Goal: Task Accomplishment & Management: Manage account settings

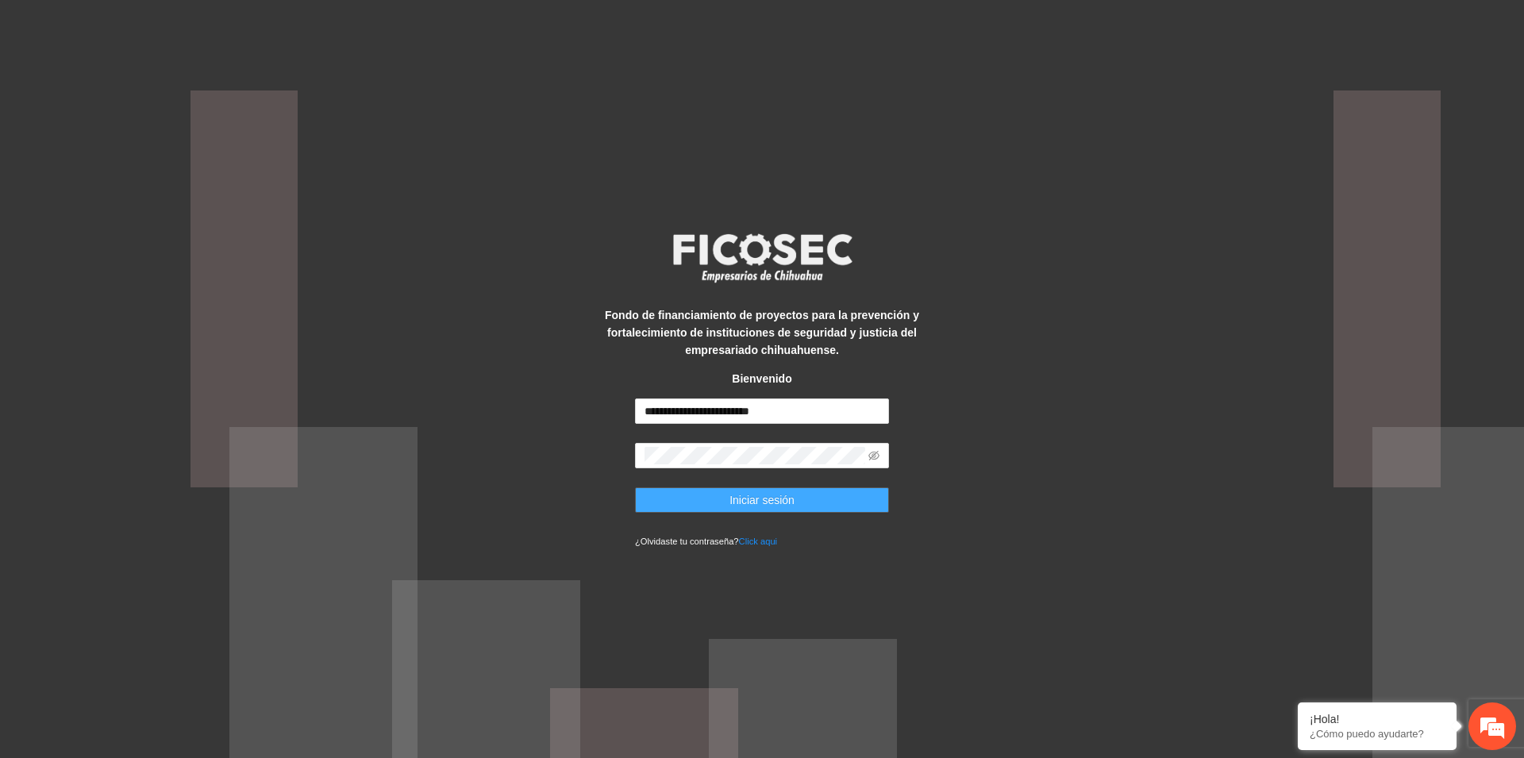
click at [770, 507] on span "Iniciar sesión" at bounding box center [761, 499] width 65 height 17
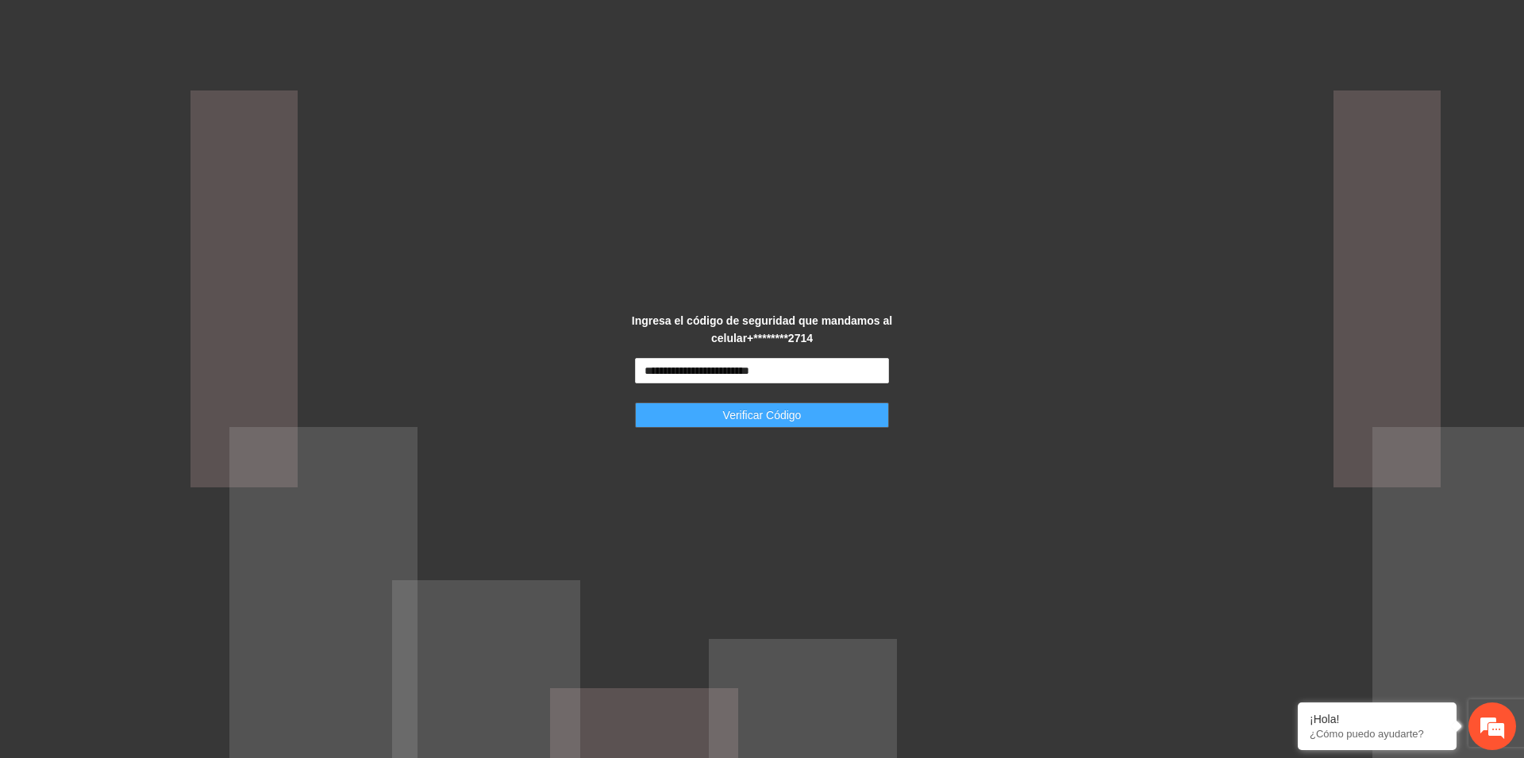
click at [768, 410] on span "Verificar Código" at bounding box center [762, 414] width 79 height 17
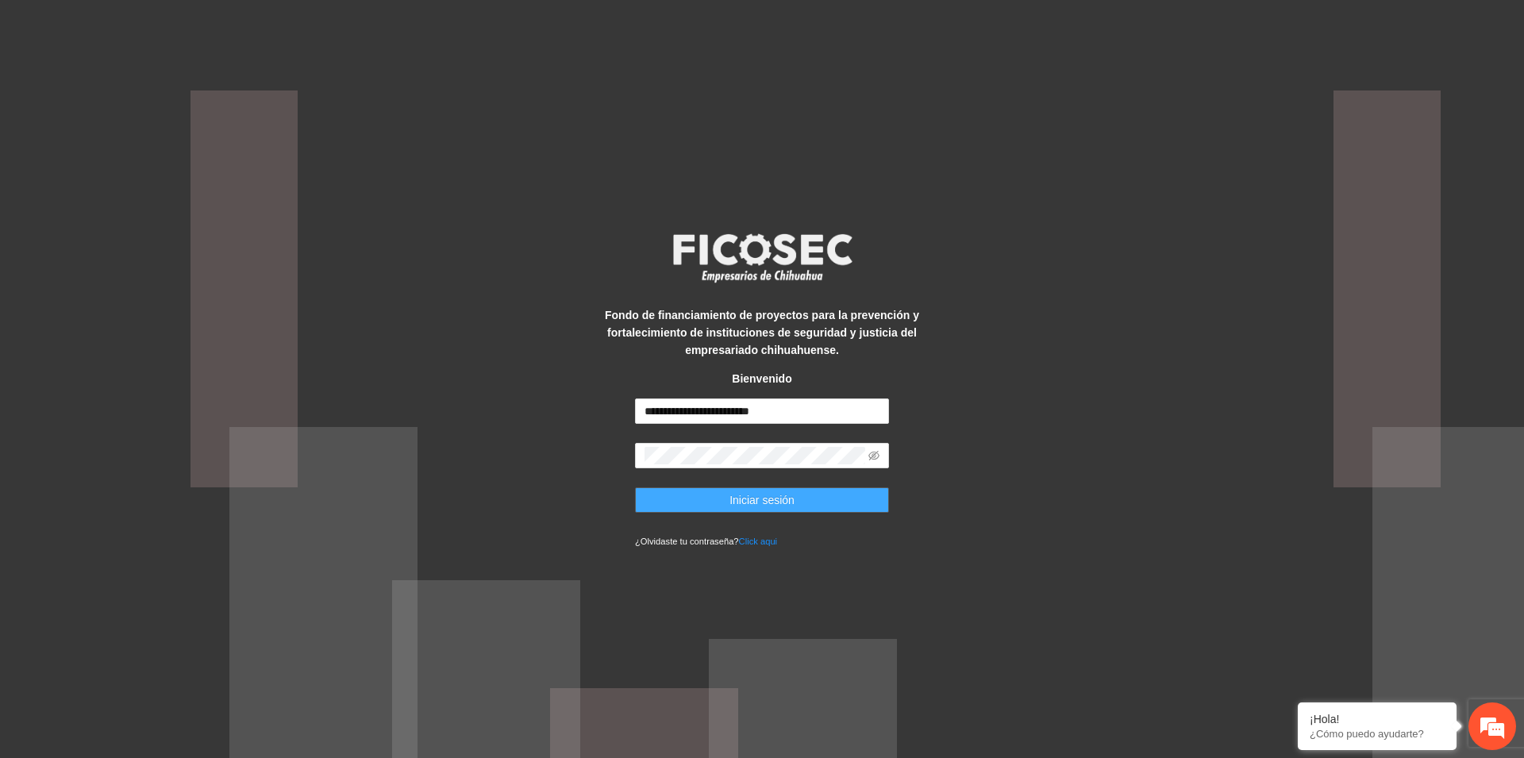
click at [743, 502] on span "Iniciar sesión" at bounding box center [761, 499] width 65 height 17
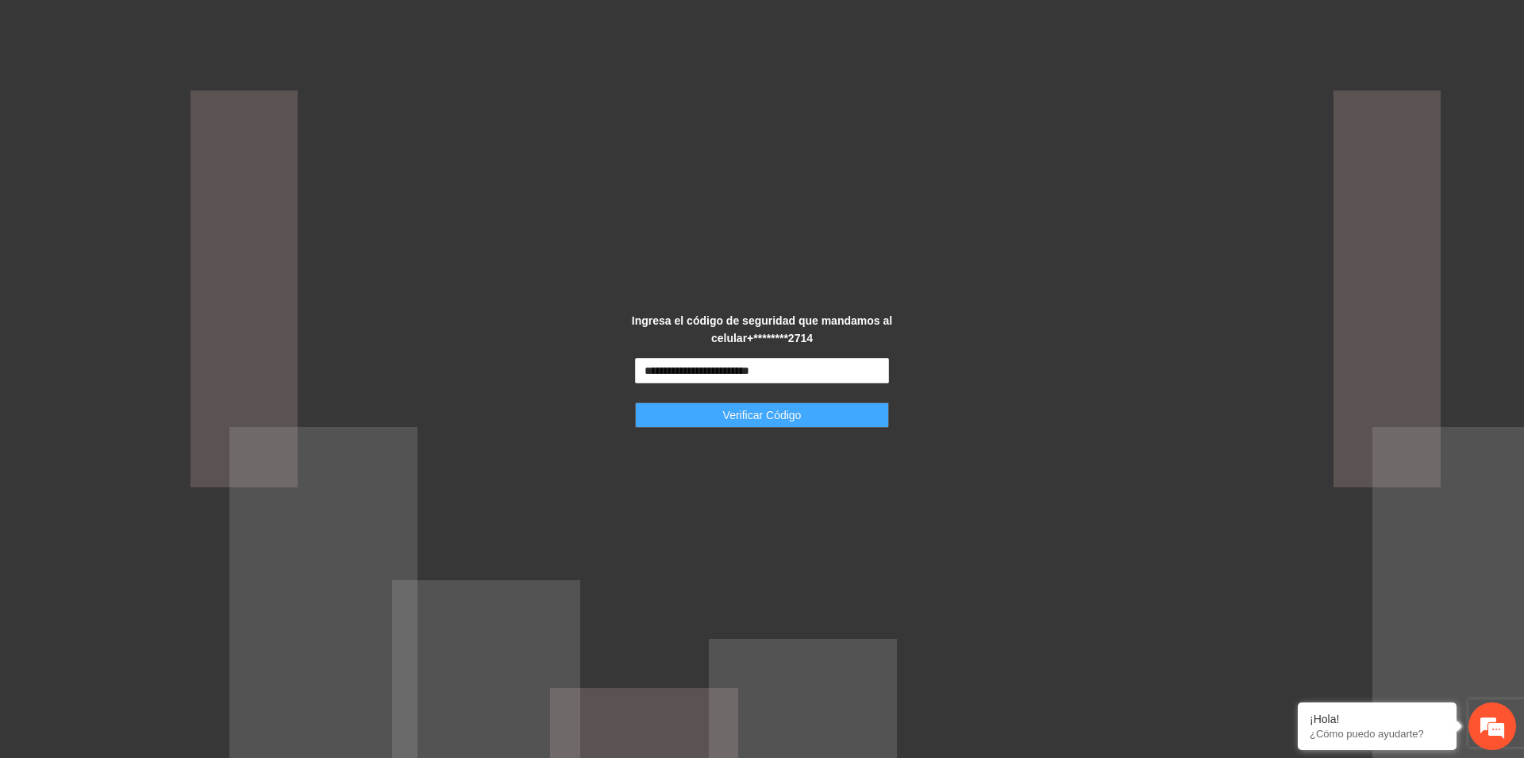
click at [745, 416] on span "Verificar Código" at bounding box center [762, 414] width 79 height 17
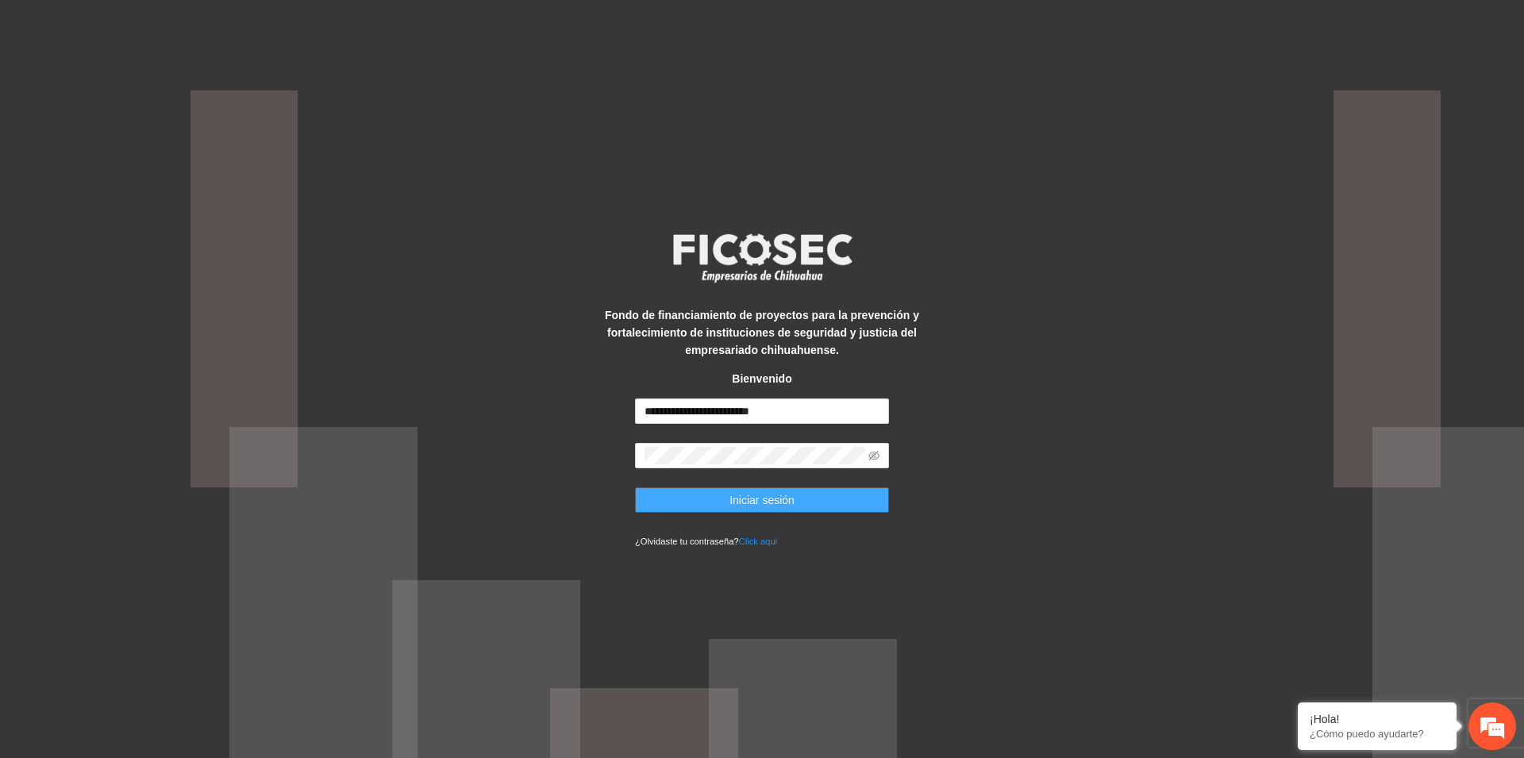
click at [776, 500] on span "Iniciar sesión" at bounding box center [761, 499] width 65 height 17
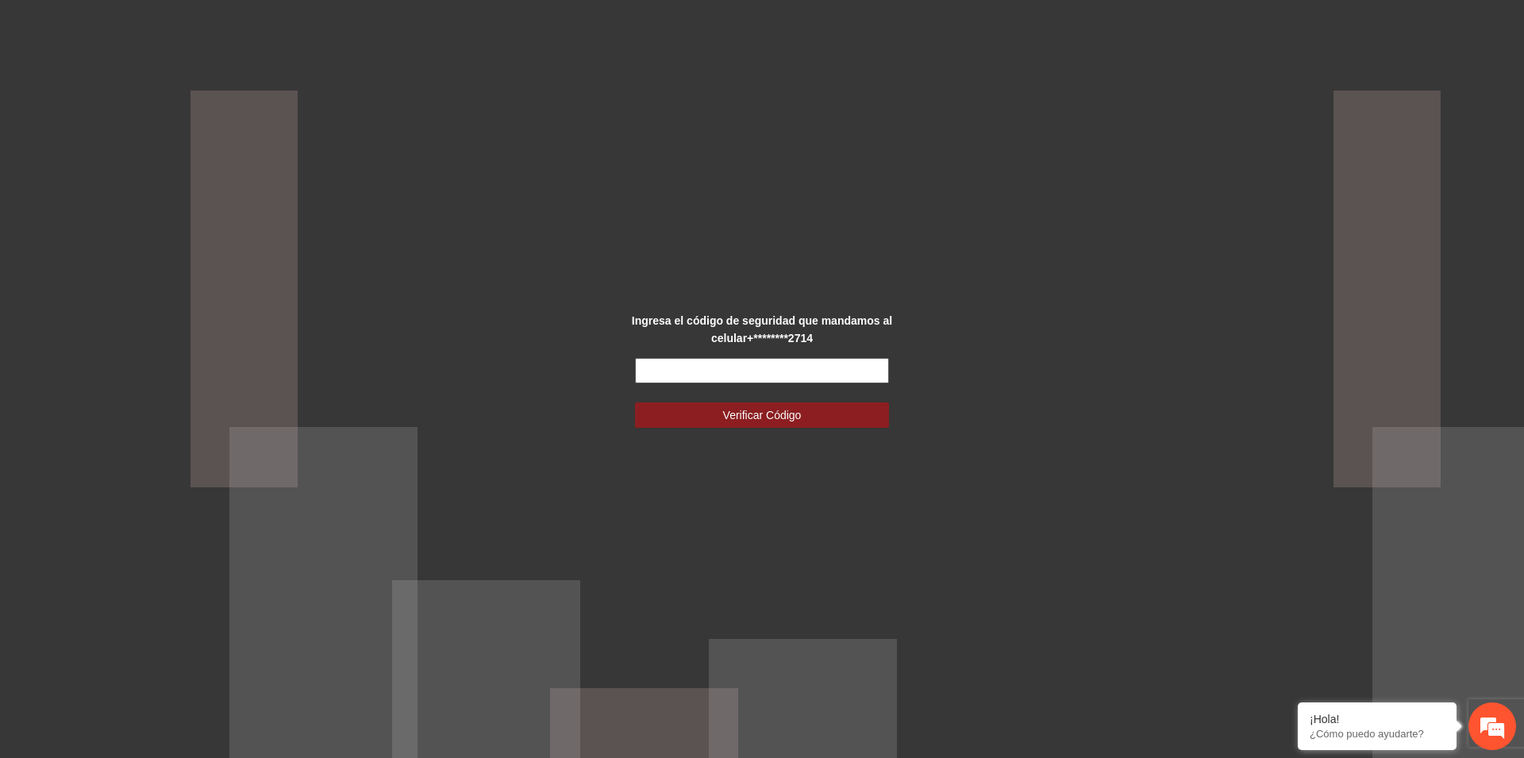
click at [764, 371] on input "text" at bounding box center [762, 370] width 254 height 25
type input "******"
click at [757, 413] on span "Verificar Código" at bounding box center [762, 414] width 79 height 17
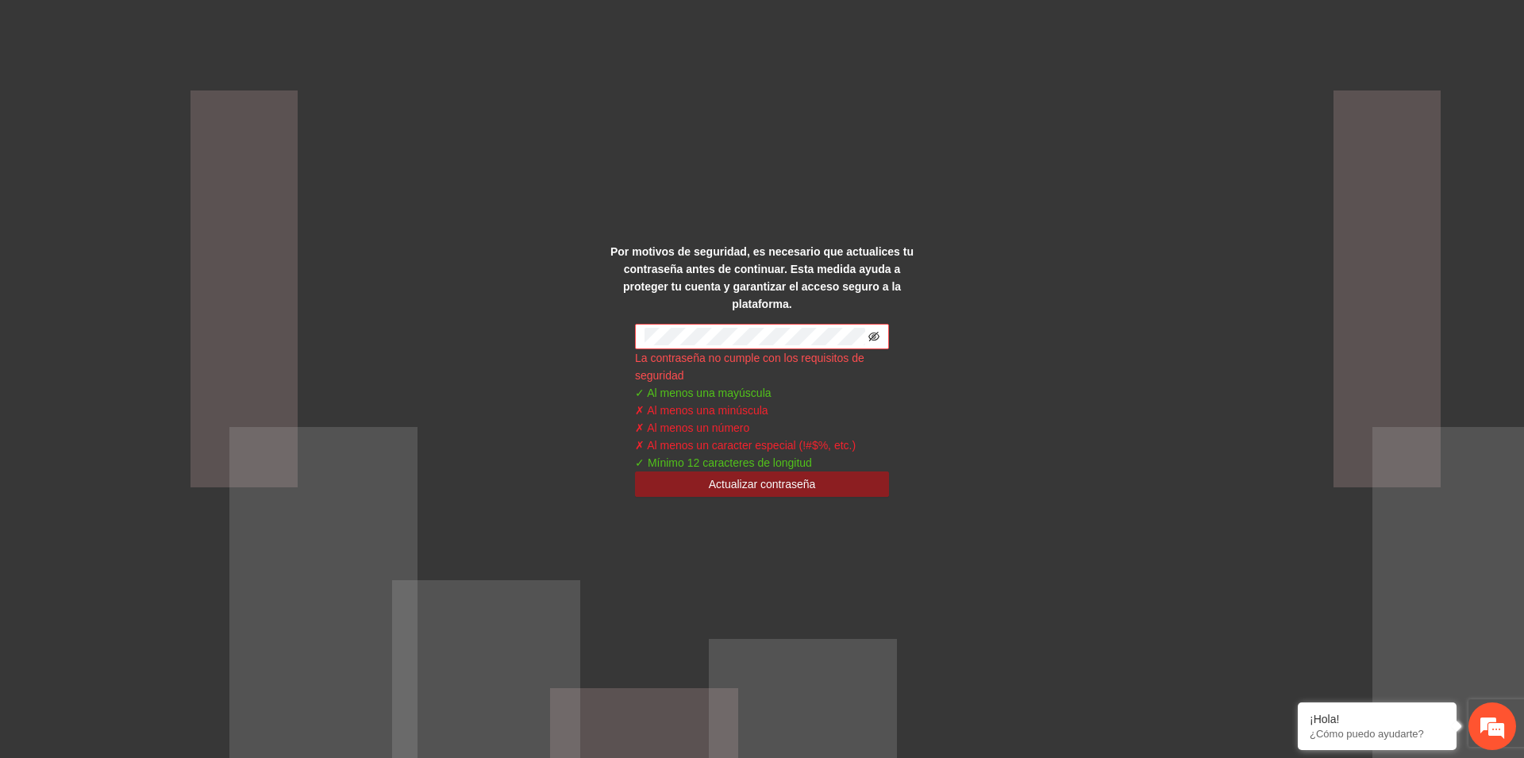
click at [872, 331] on icon "eye-invisible" at bounding box center [873, 336] width 11 height 11
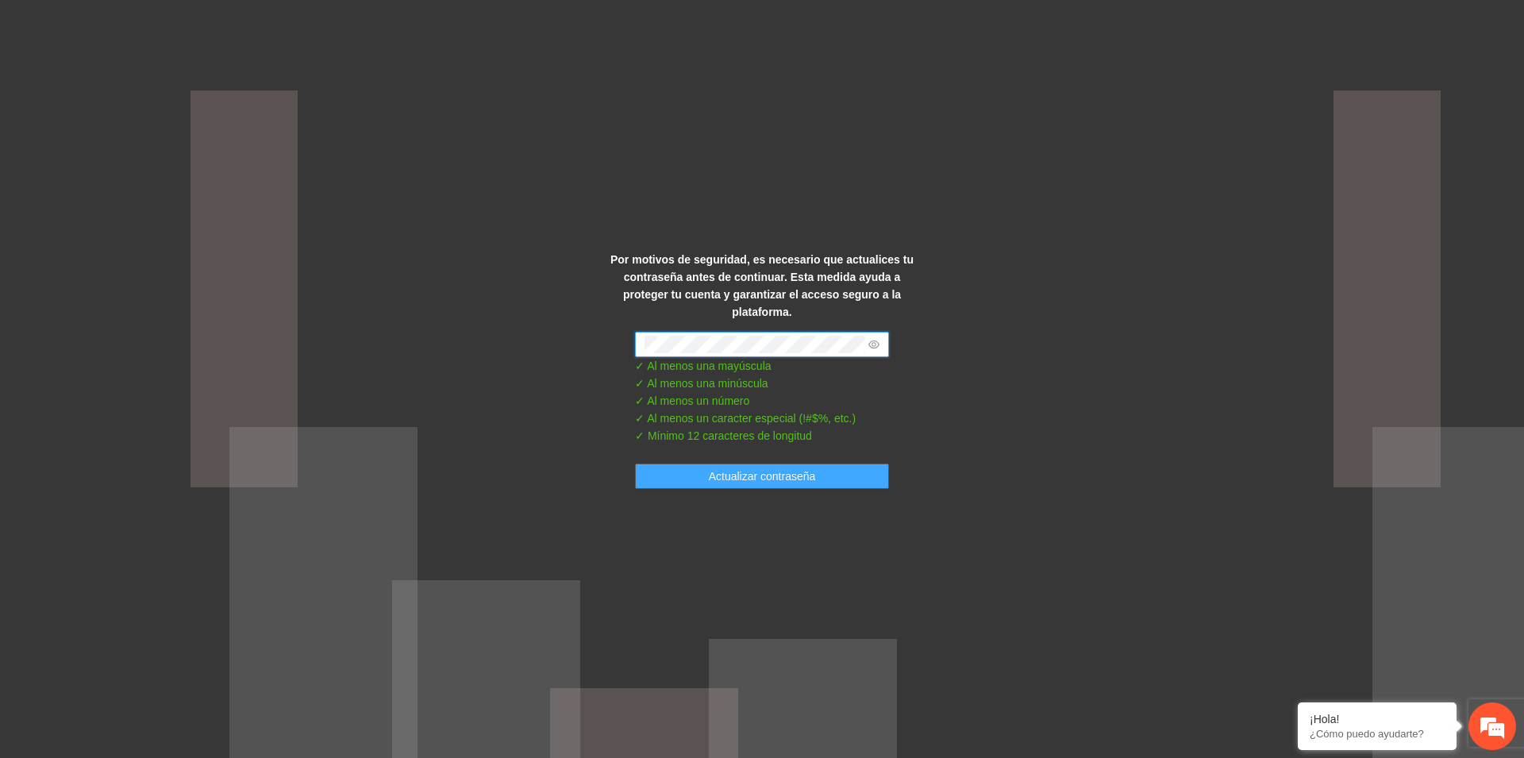
click at [765, 468] on span "Actualizar contraseña" at bounding box center [762, 476] width 107 height 17
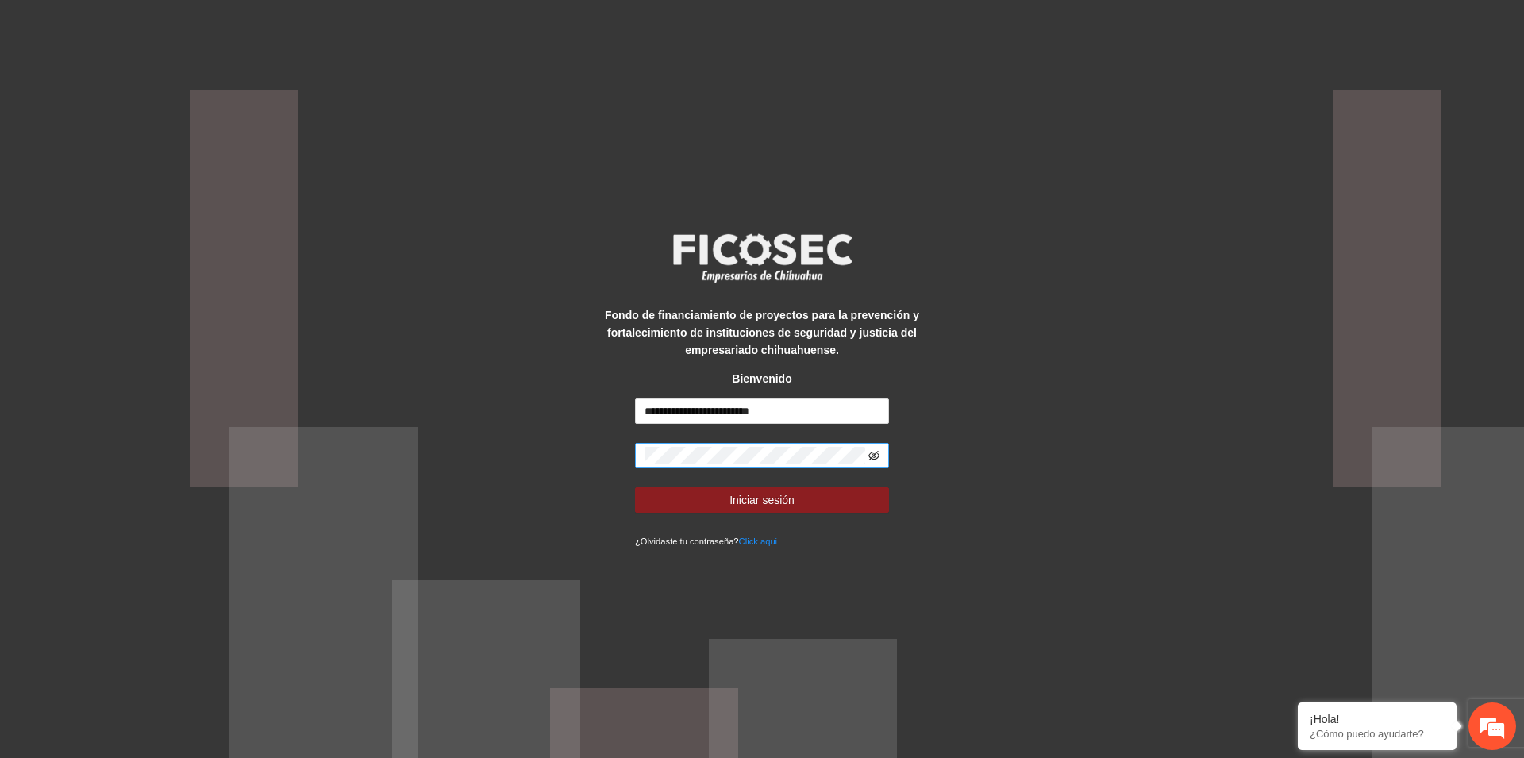
click at [870, 456] on icon "eye-invisible" at bounding box center [873, 455] width 11 height 11
click at [759, 503] on span "Iniciar sesión" at bounding box center [761, 499] width 65 height 17
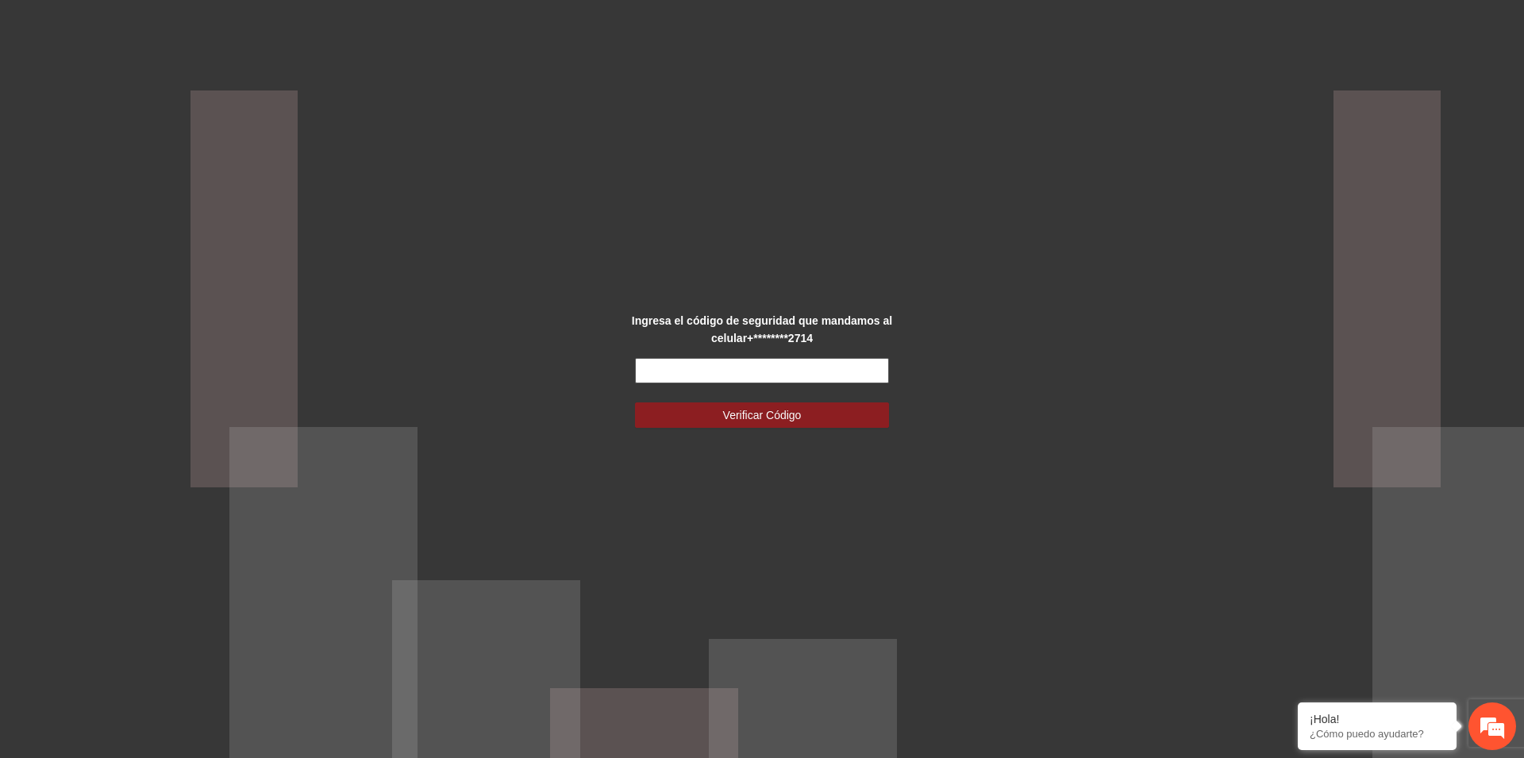
click at [764, 378] on input "text" at bounding box center [762, 370] width 254 height 25
type input "******"
click at [754, 416] on span "Verificar Código" at bounding box center [762, 414] width 79 height 17
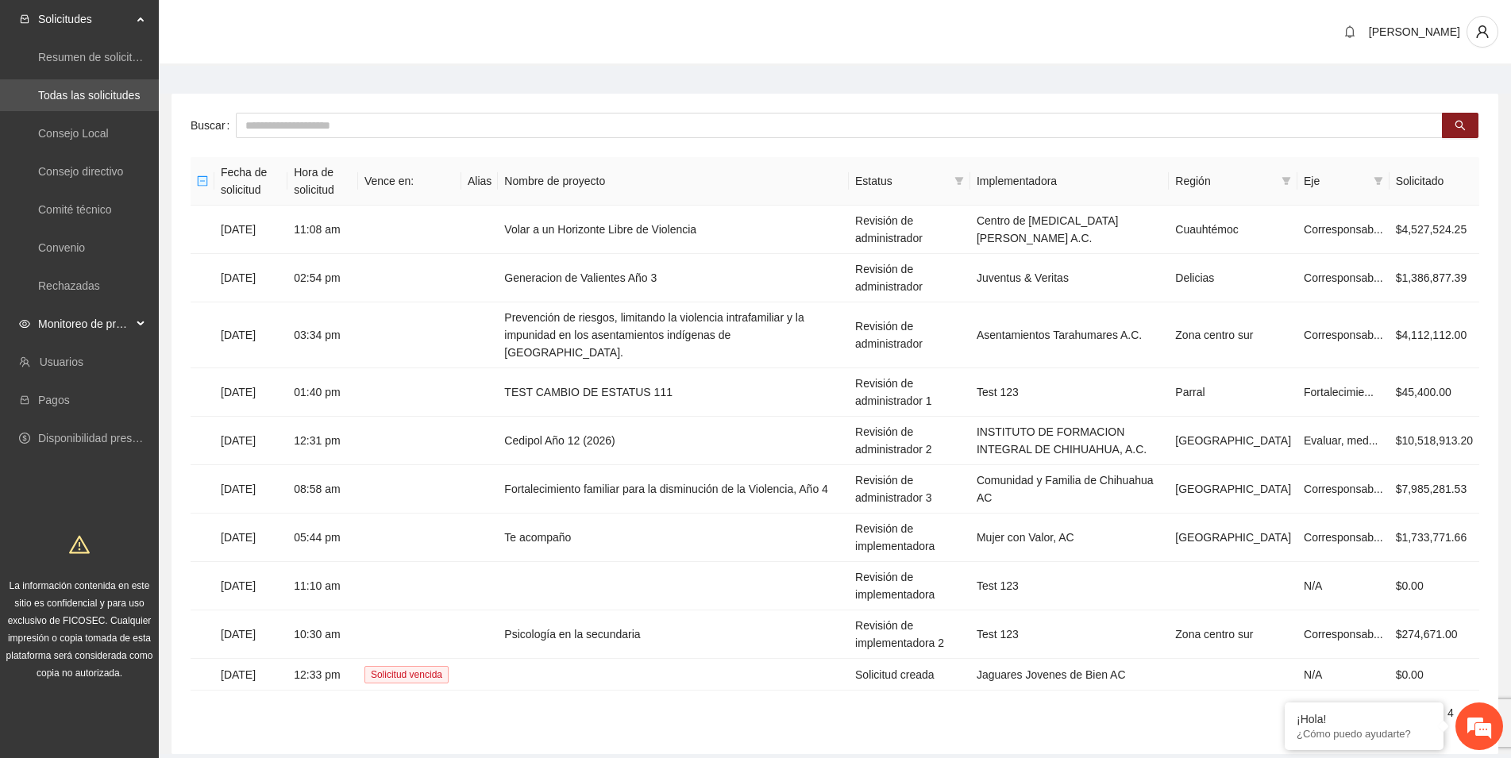
click at [135, 321] on div "Monitoreo de proyectos" at bounding box center [79, 324] width 159 height 32
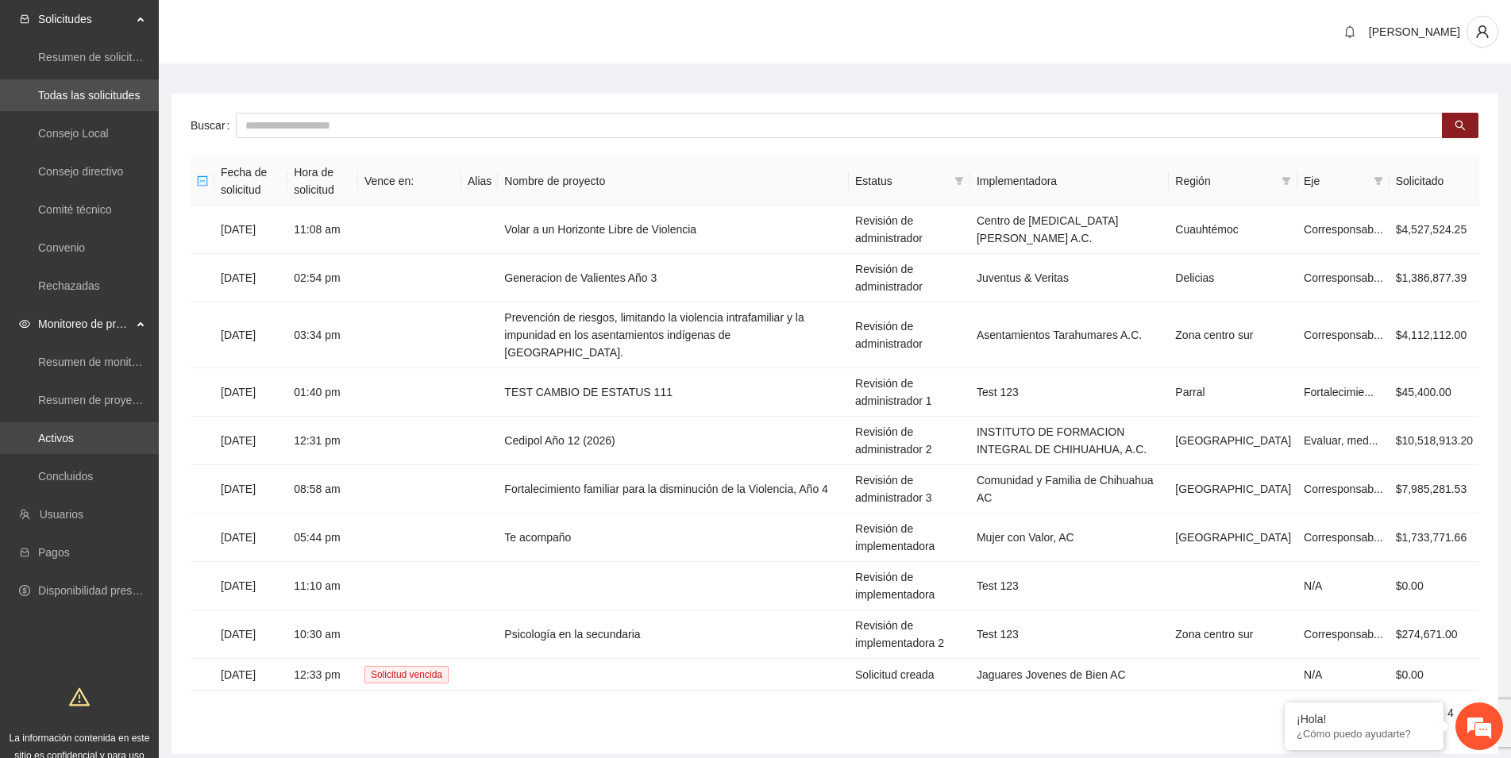
click at [51, 437] on link "Activos" at bounding box center [56, 438] width 36 height 13
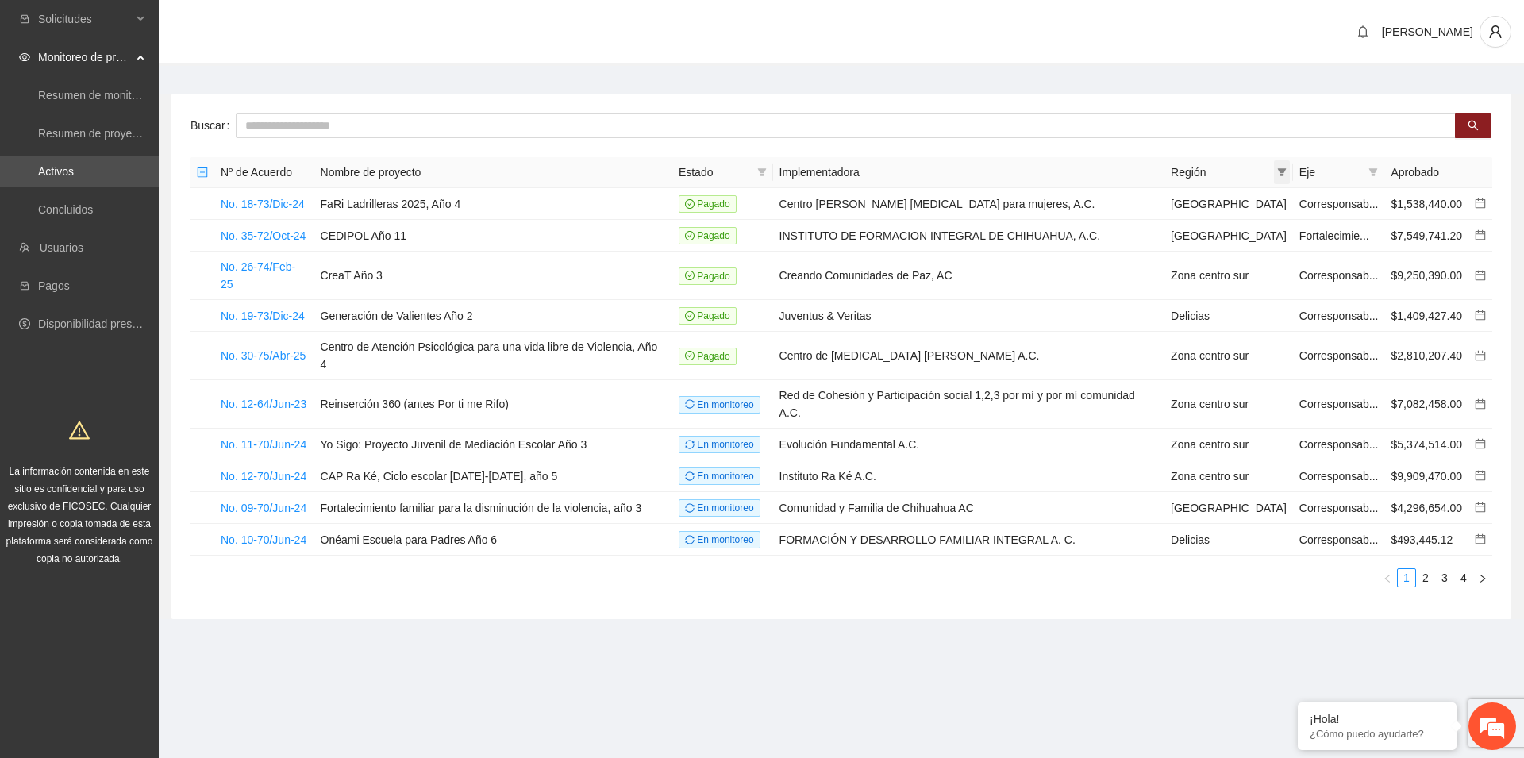
click at [1275, 175] on span at bounding box center [1282, 172] width 16 height 24
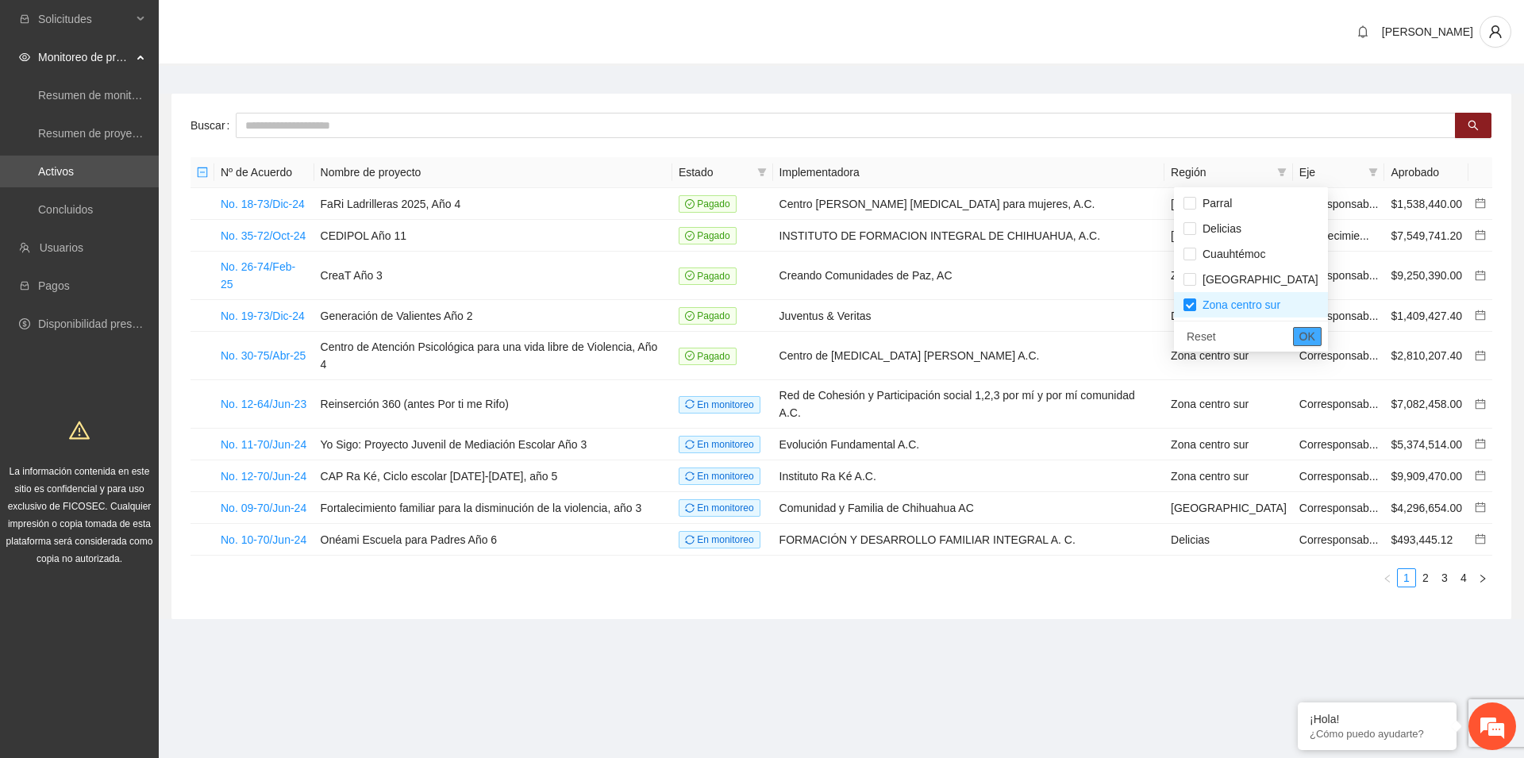
click at [1293, 337] on button "OK" at bounding box center [1307, 336] width 29 height 19
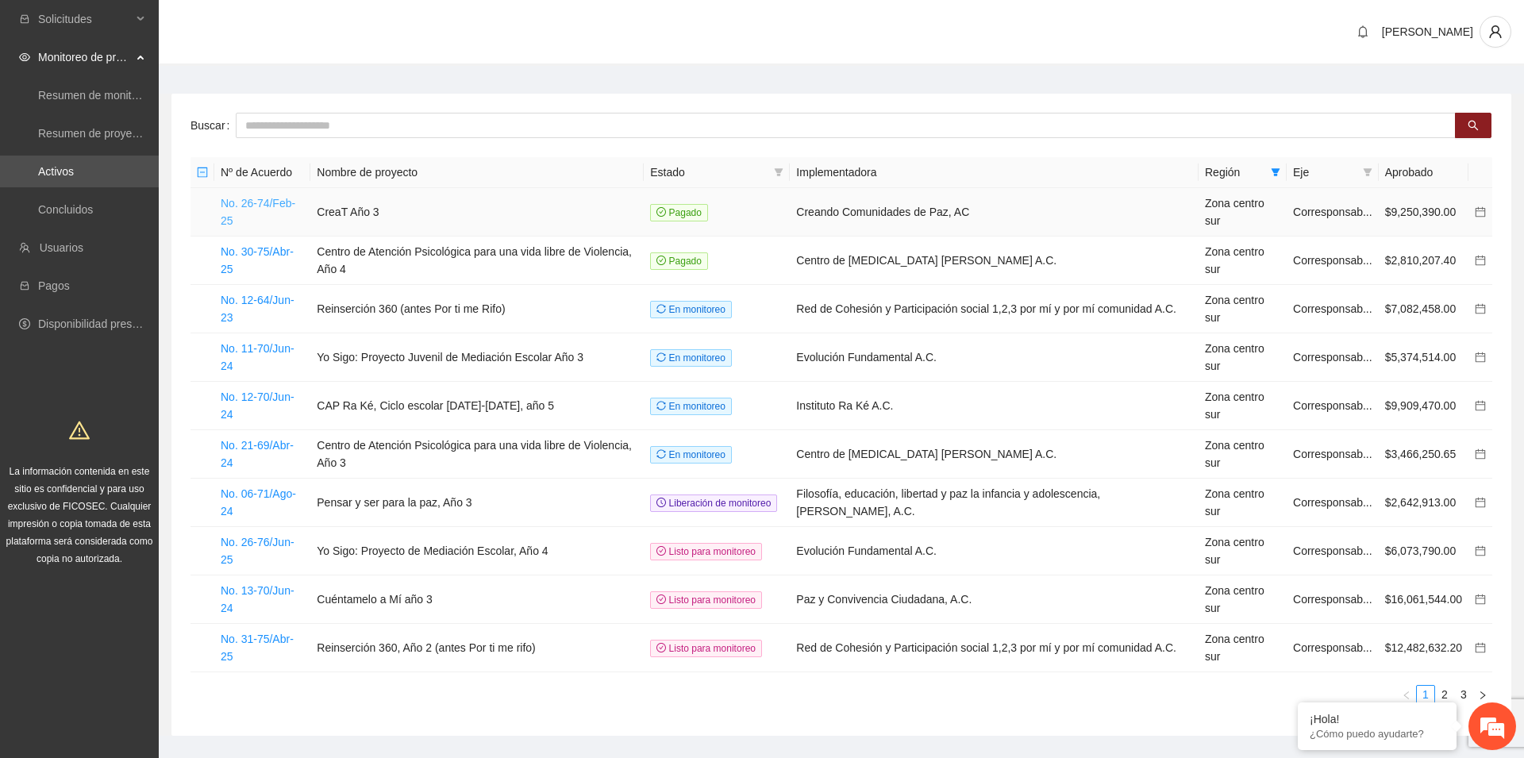
click at [291, 206] on link "No. 26-74/Feb-25" at bounding box center [258, 212] width 75 height 30
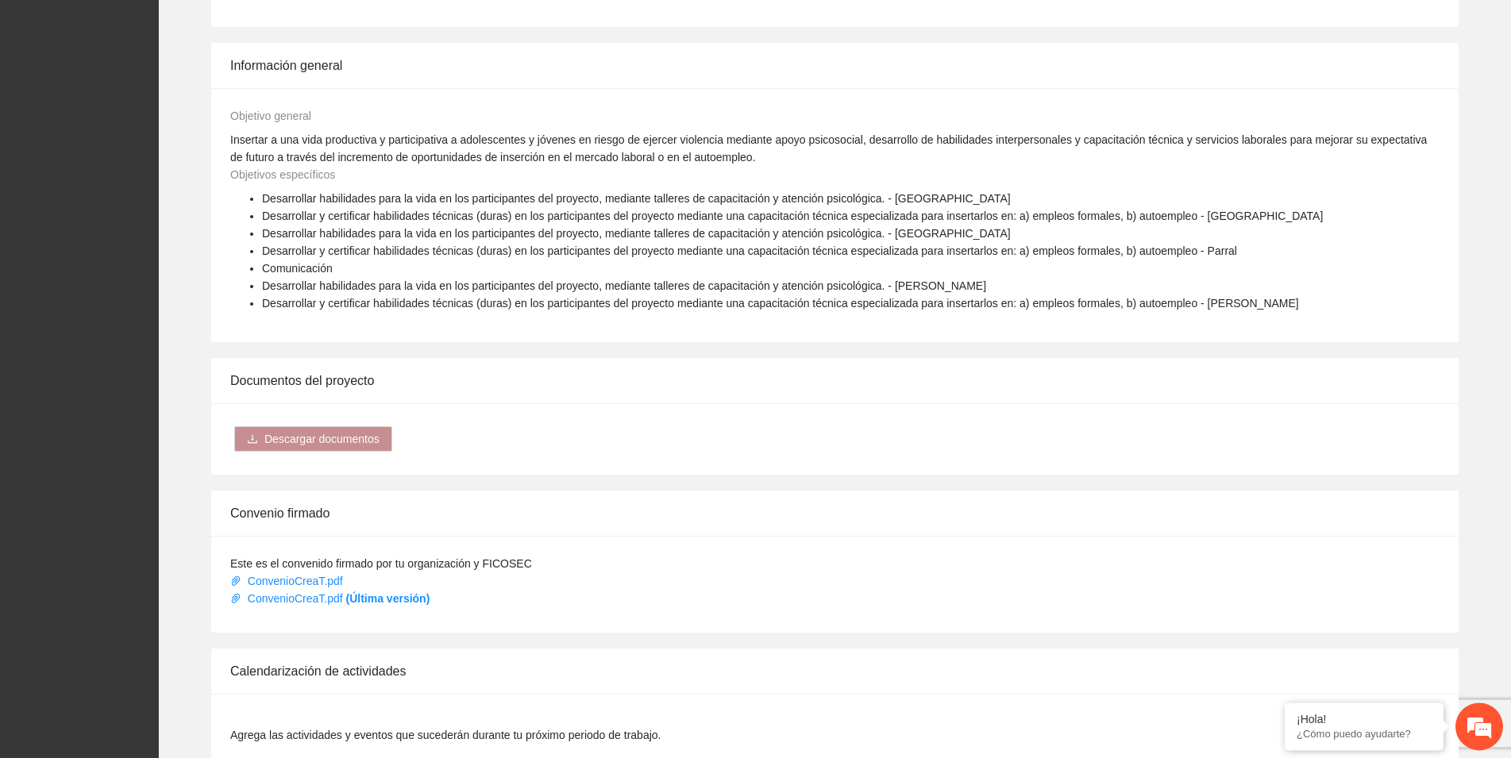
scroll to position [810, 0]
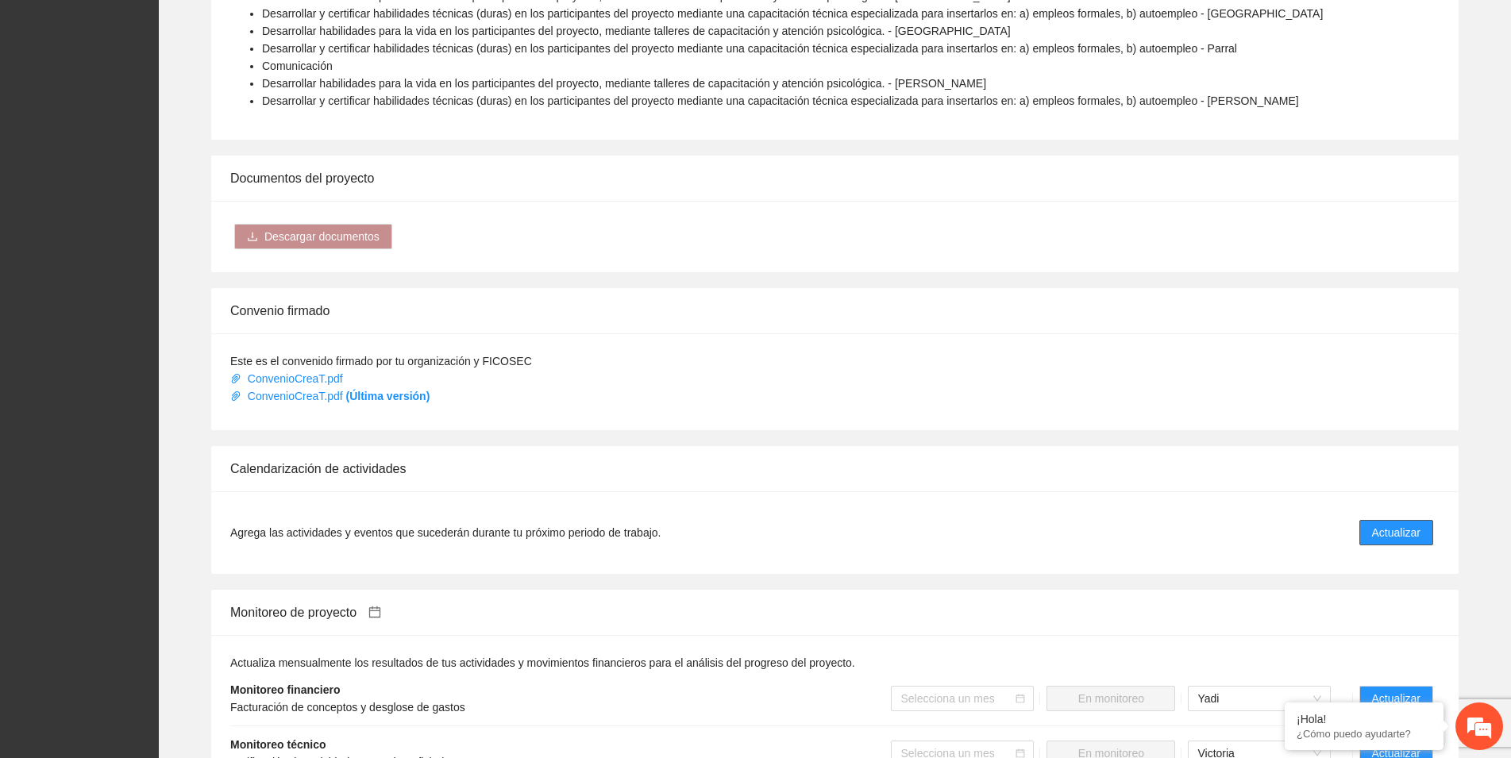
click at [1394, 524] on span "Actualizar" at bounding box center [1396, 532] width 48 height 17
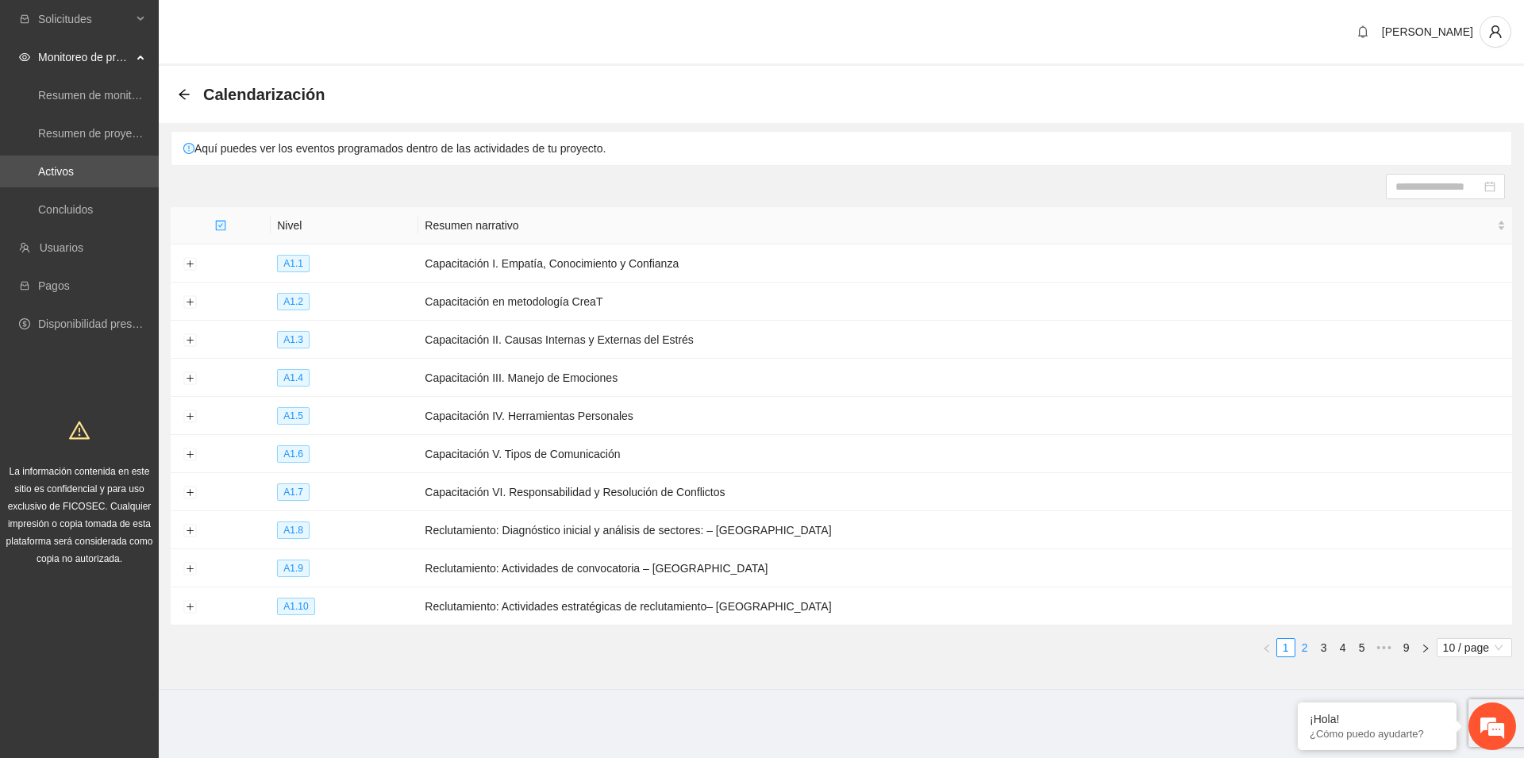
click at [1300, 645] on link "2" at bounding box center [1304, 647] width 17 height 17
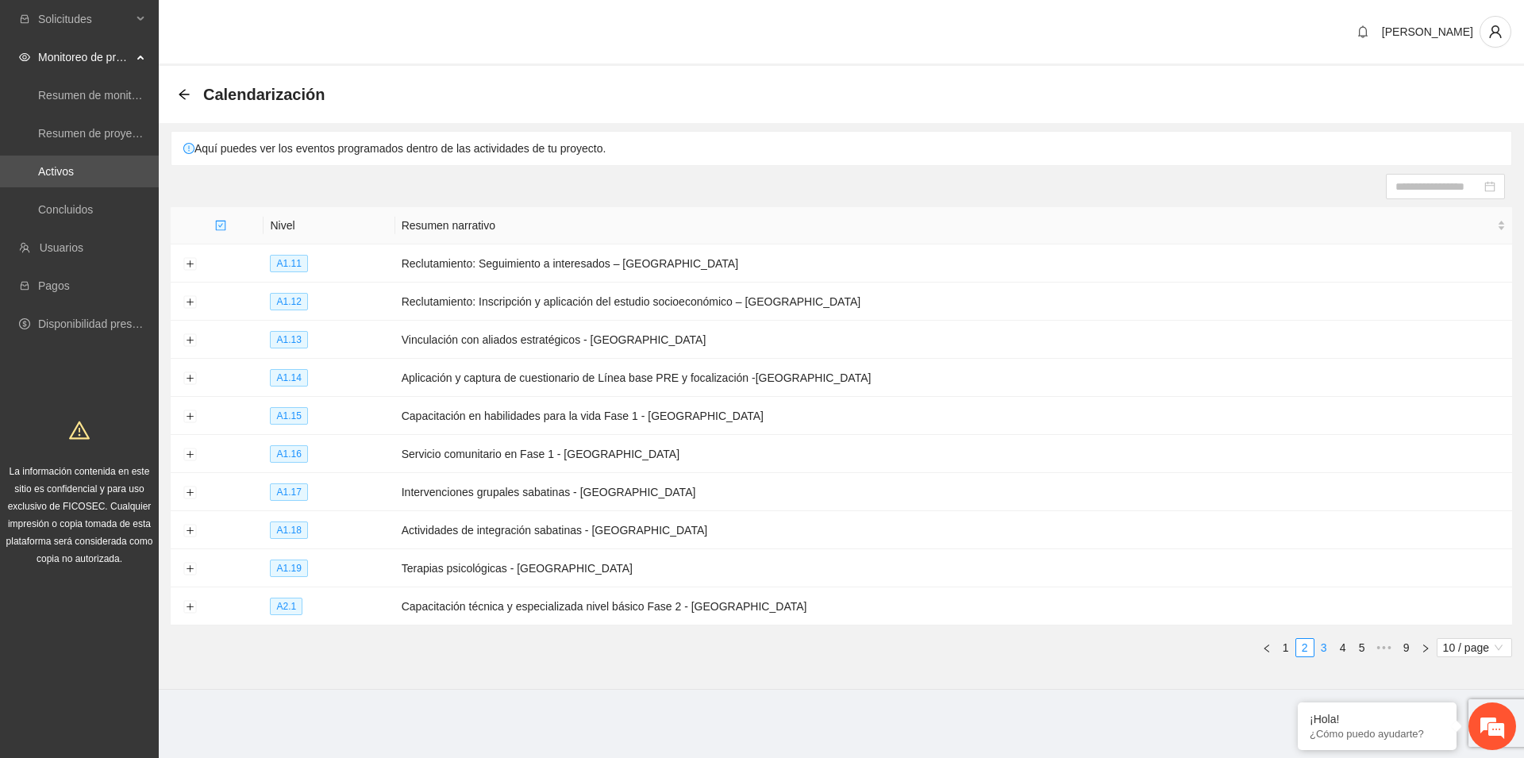
click at [1321, 647] on link "3" at bounding box center [1323, 647] width 17 height 17
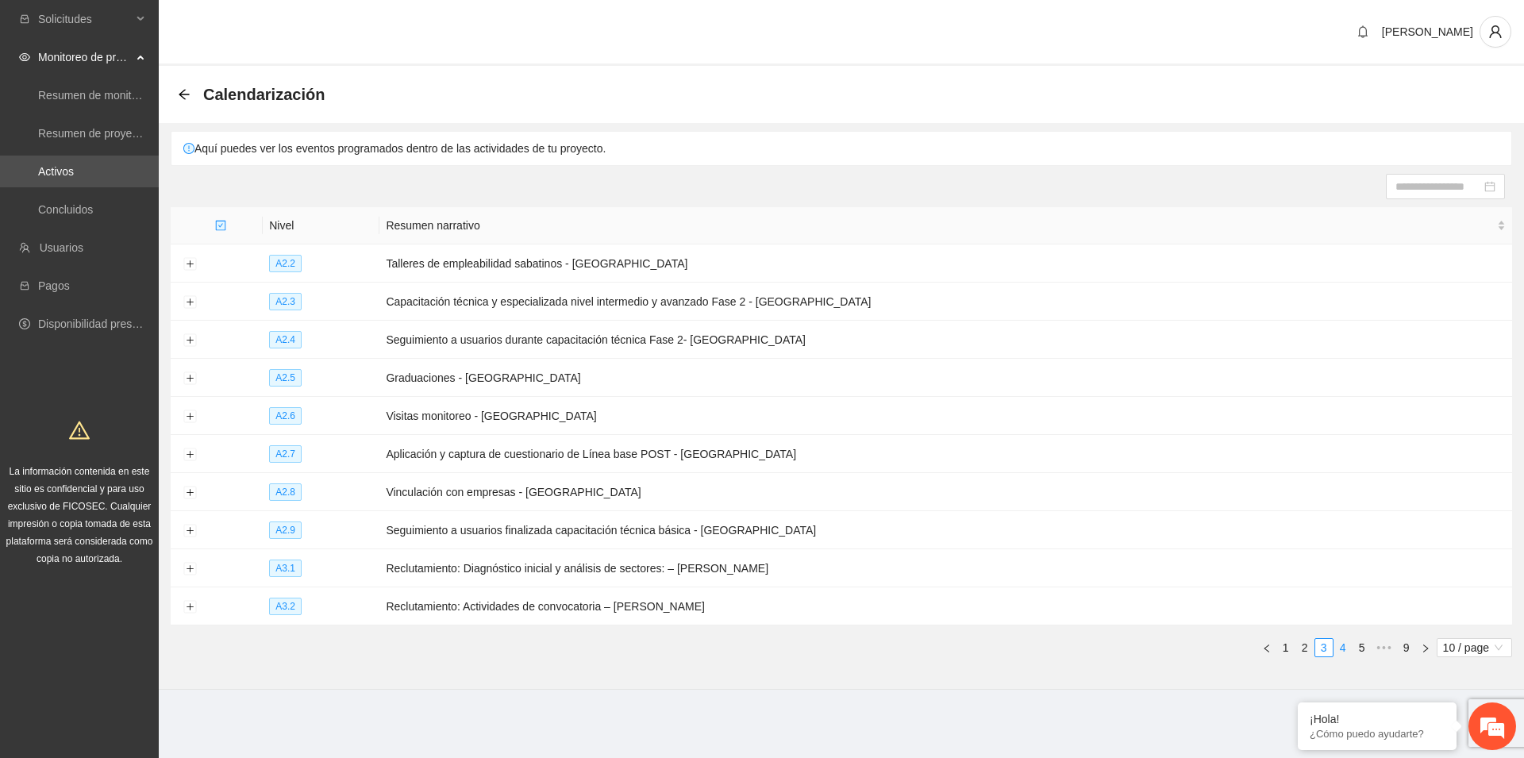
click at [1342, 645] on link "4" at bounding box center [1342, 647] width 17 height 17
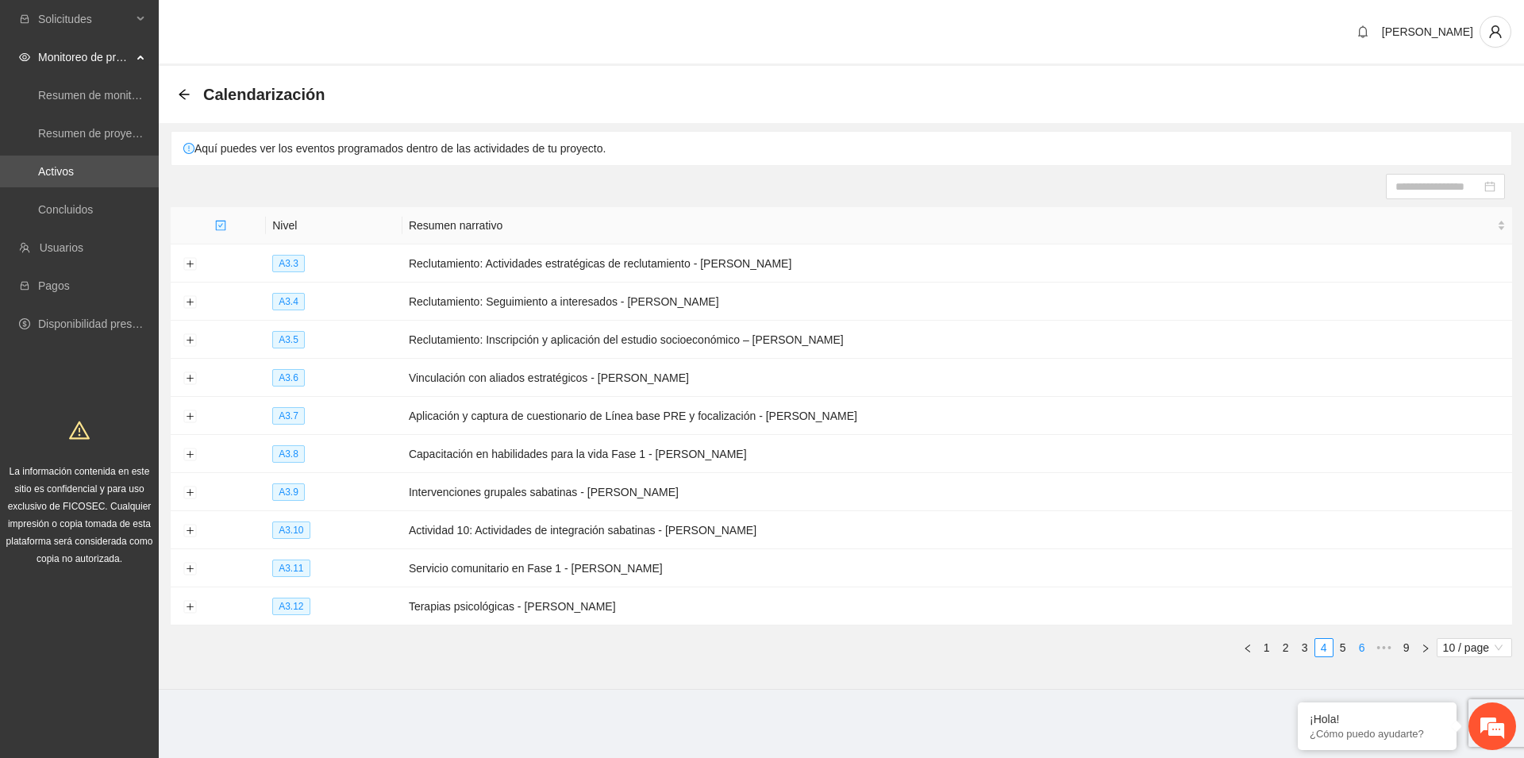
click at [1364, 644] on link "6" at bounding box center [1361, 647] width 17 height 17
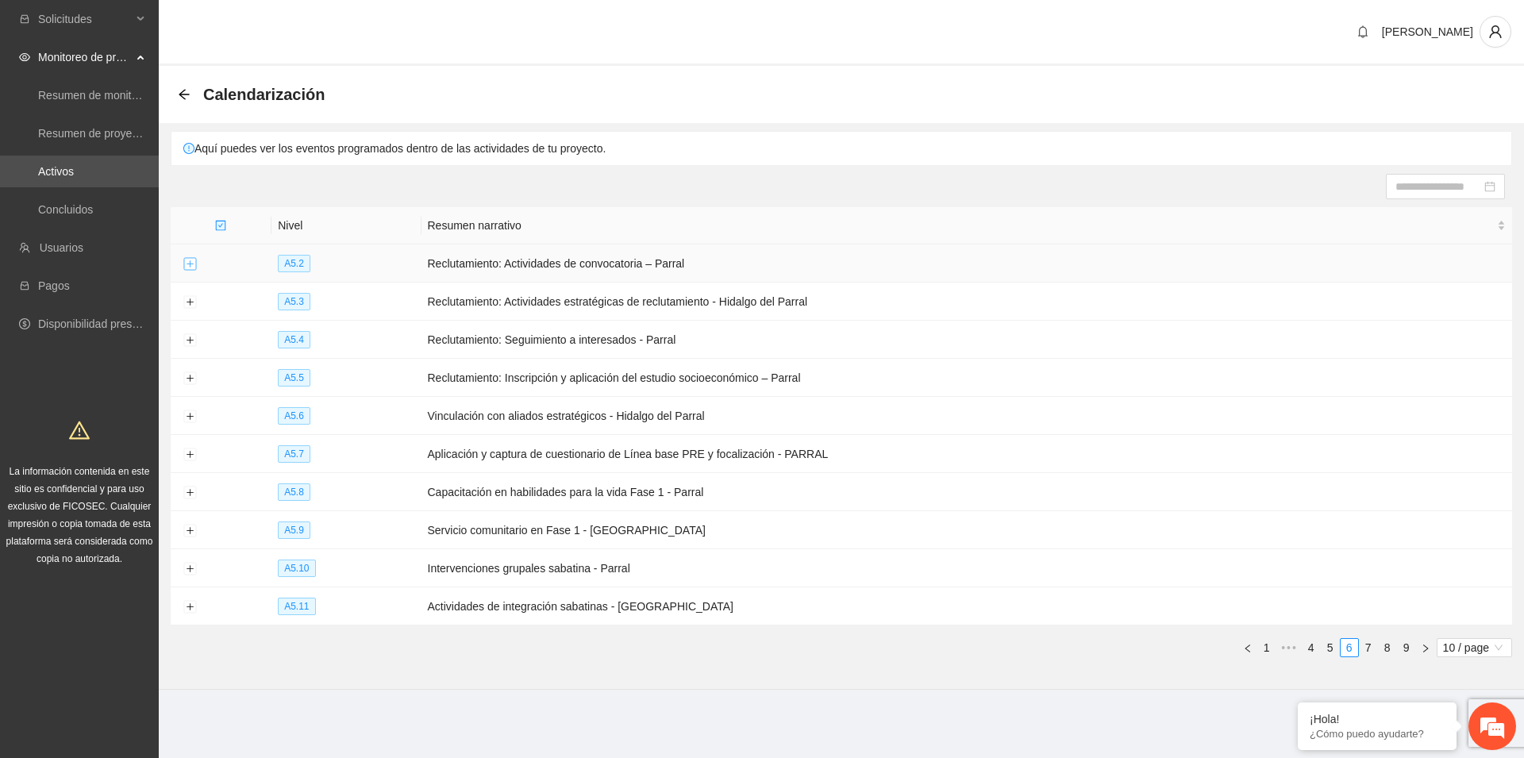
click at [192, 261] on button "Expand row" at bounding box center [189, 264] width 13 height 13
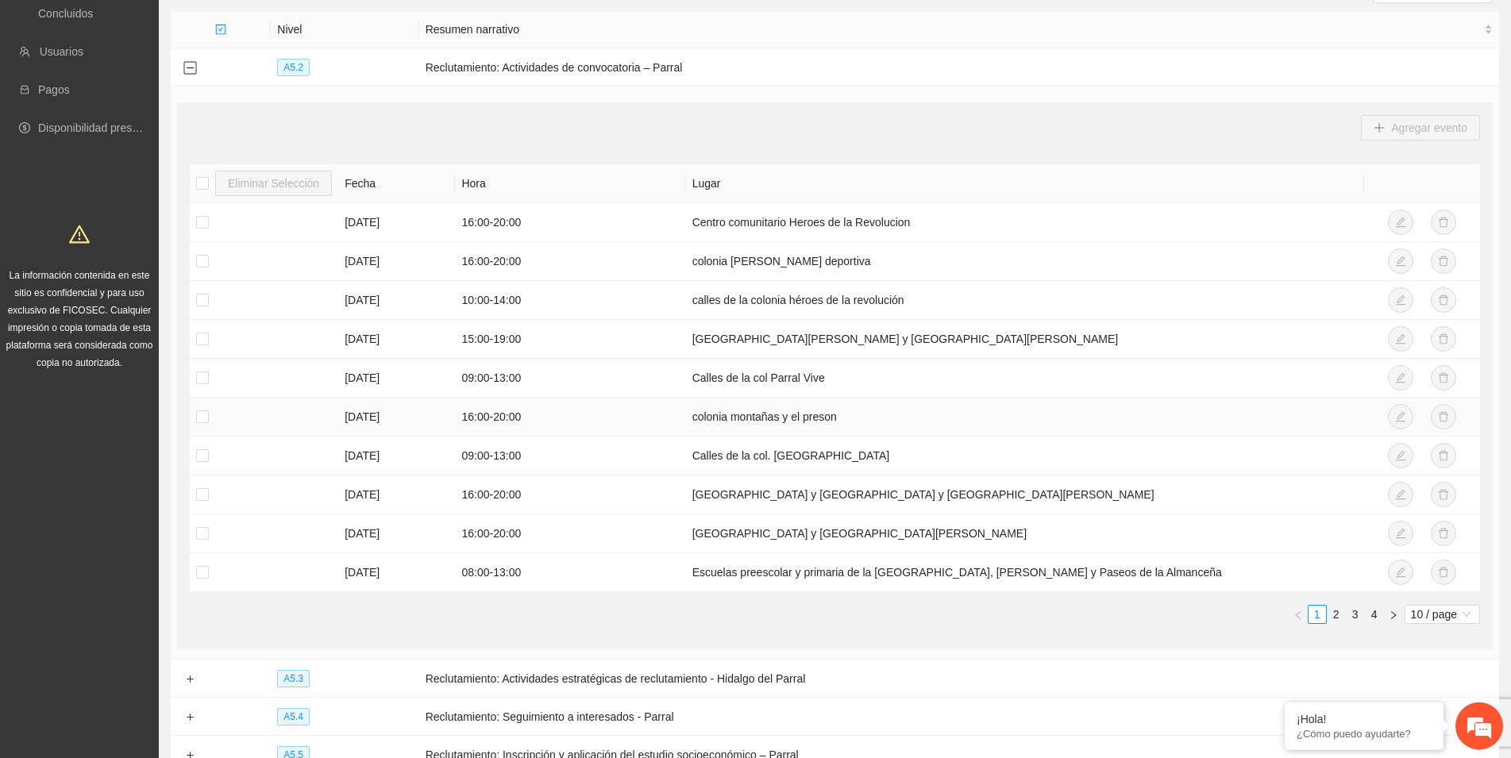
scroll to position [243, 0]
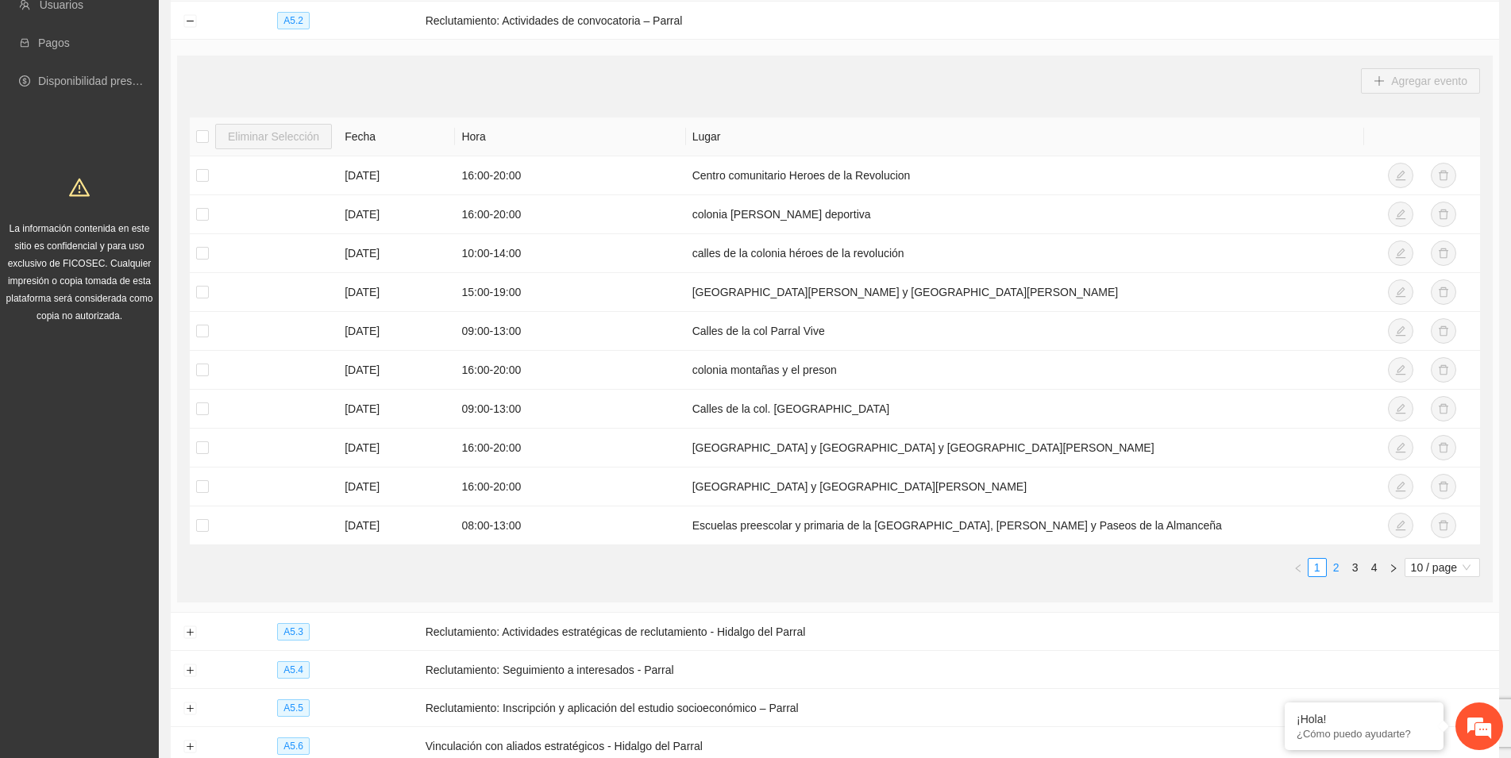
click at [1335, 565] on link "2" at bounding box center [1335, 567] width 17 height 17
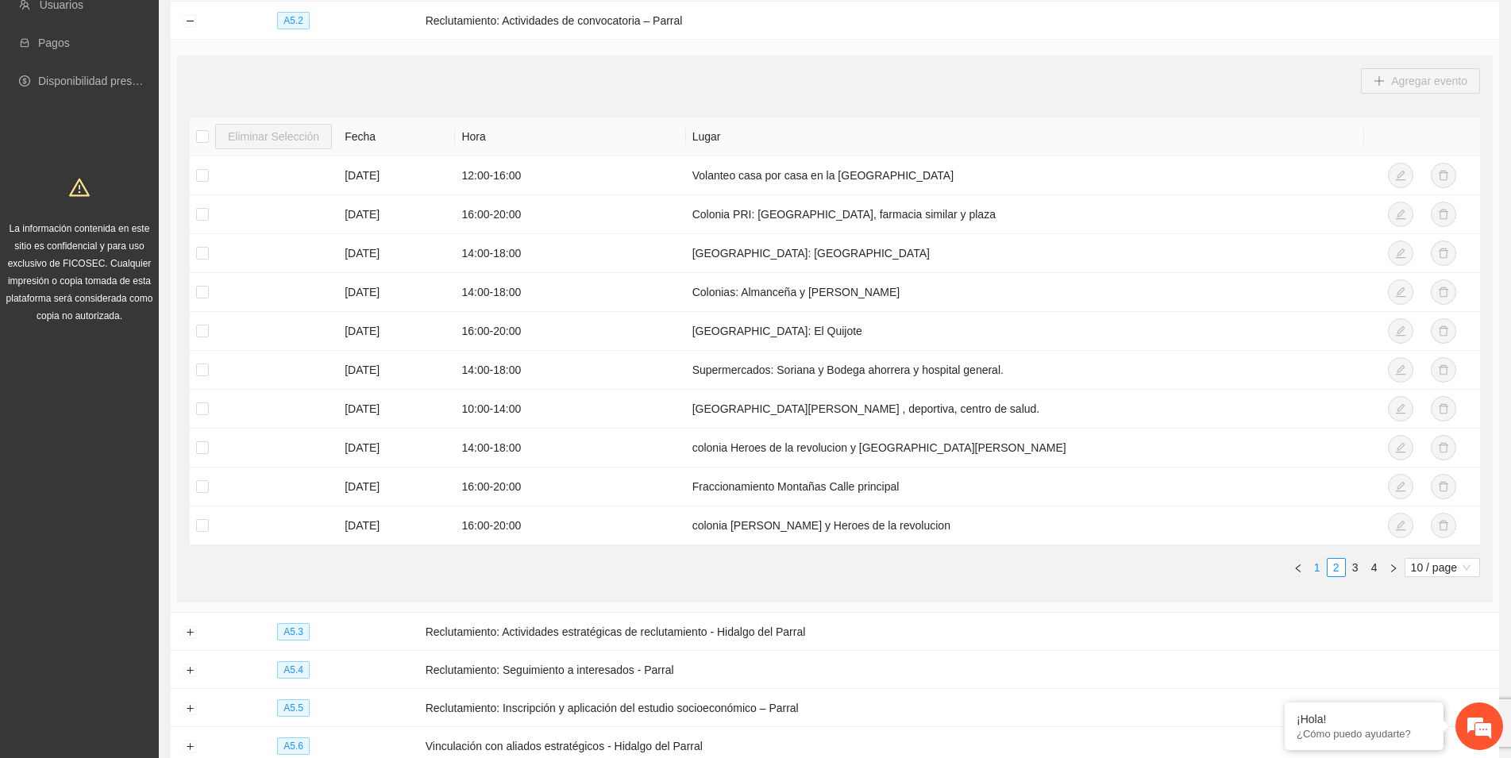
click at [1315, 568] on link "1" at bounding box center [1316, 567] width 17 height 17
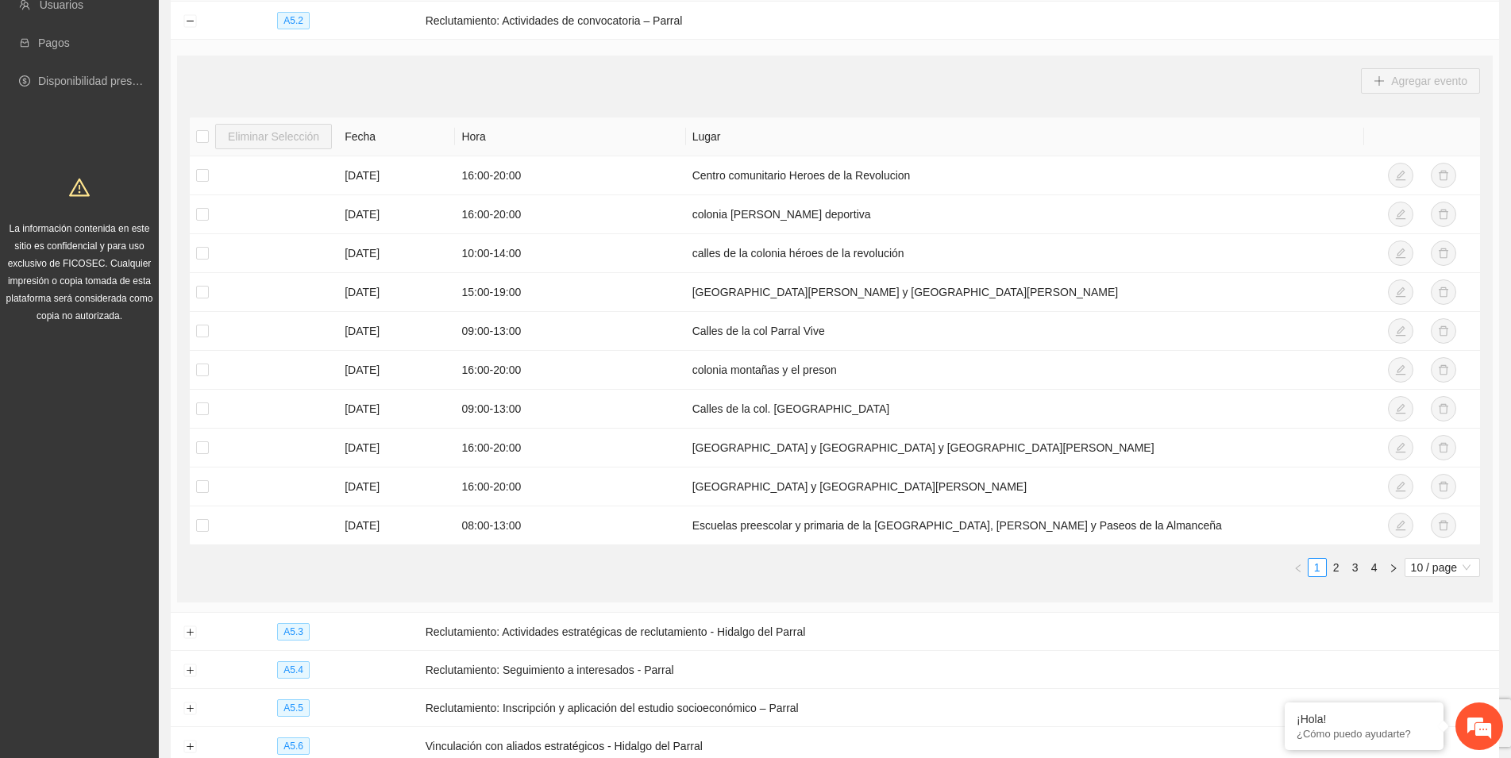
click at [548, 577] on div "Eliminar Selección Fecha Hora Lugar [DATE] 16:00 - 20:00 Centro comunitario Her…" at bounding box center [835, 353] width 1290 height 472
click at [1355, 568] on link "3" at bounding box center [1354, 567] width 17 height 17
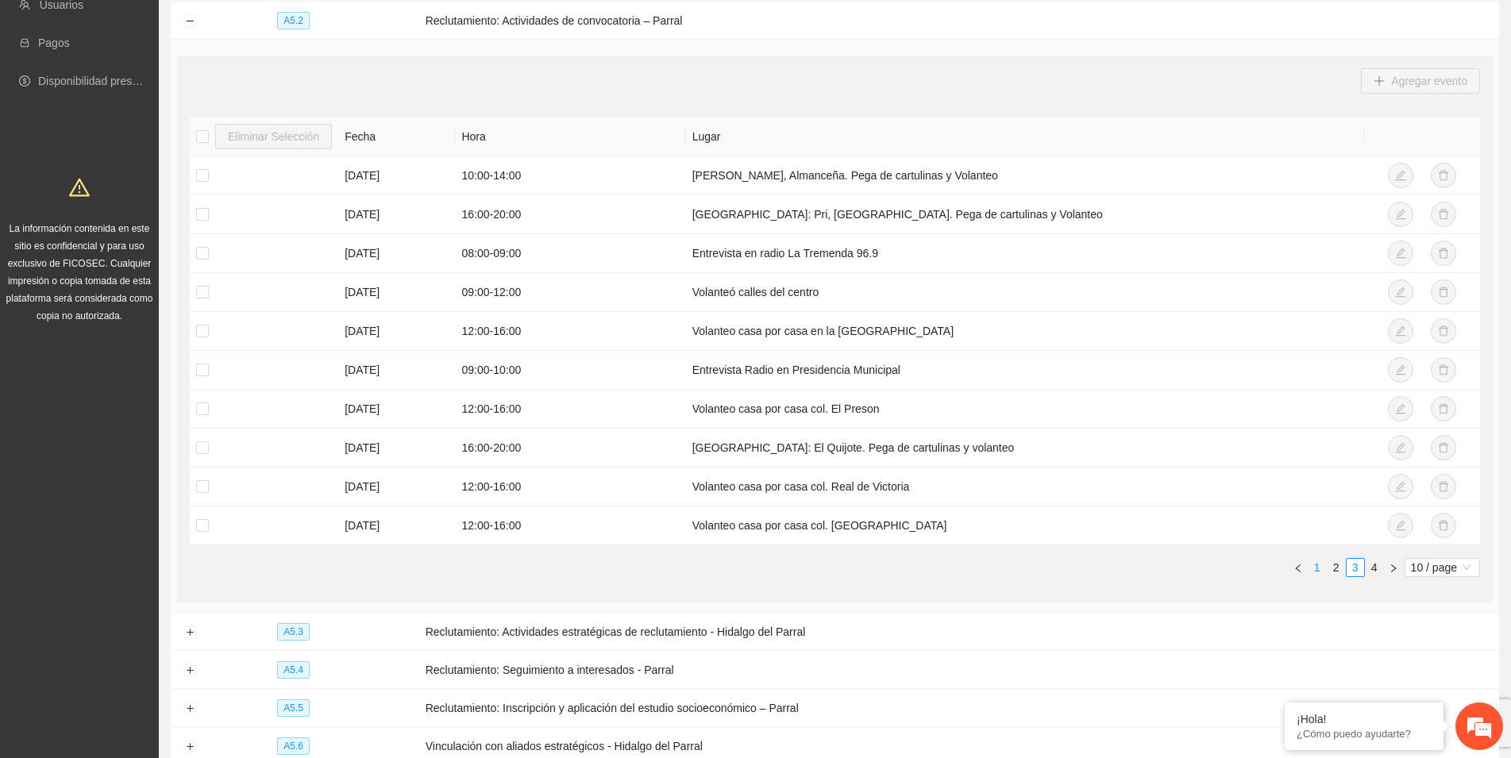
click at [1315, 566] on link "1" at bounding box center [1316, 567] width 17 height 17
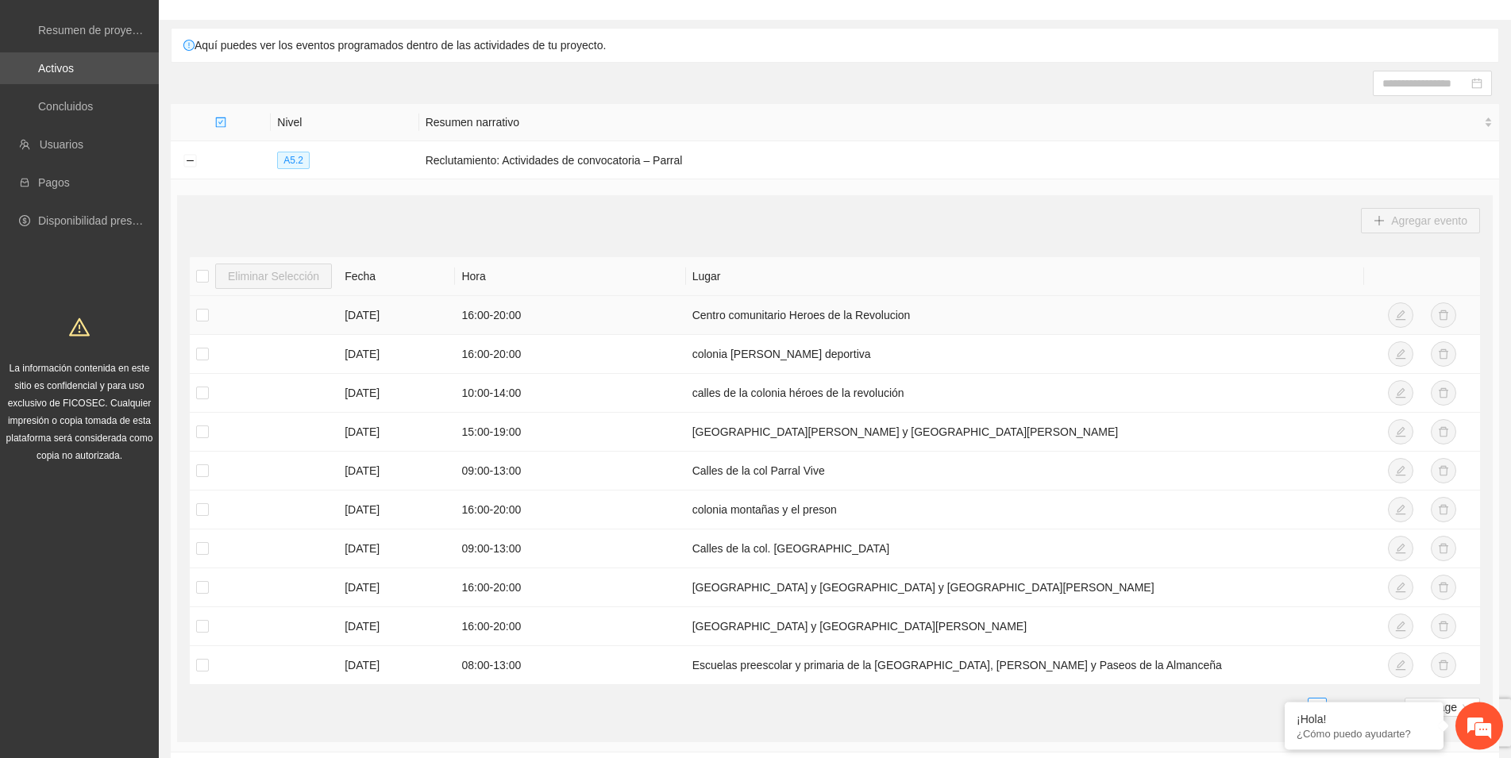
scroll to position [81, 0]
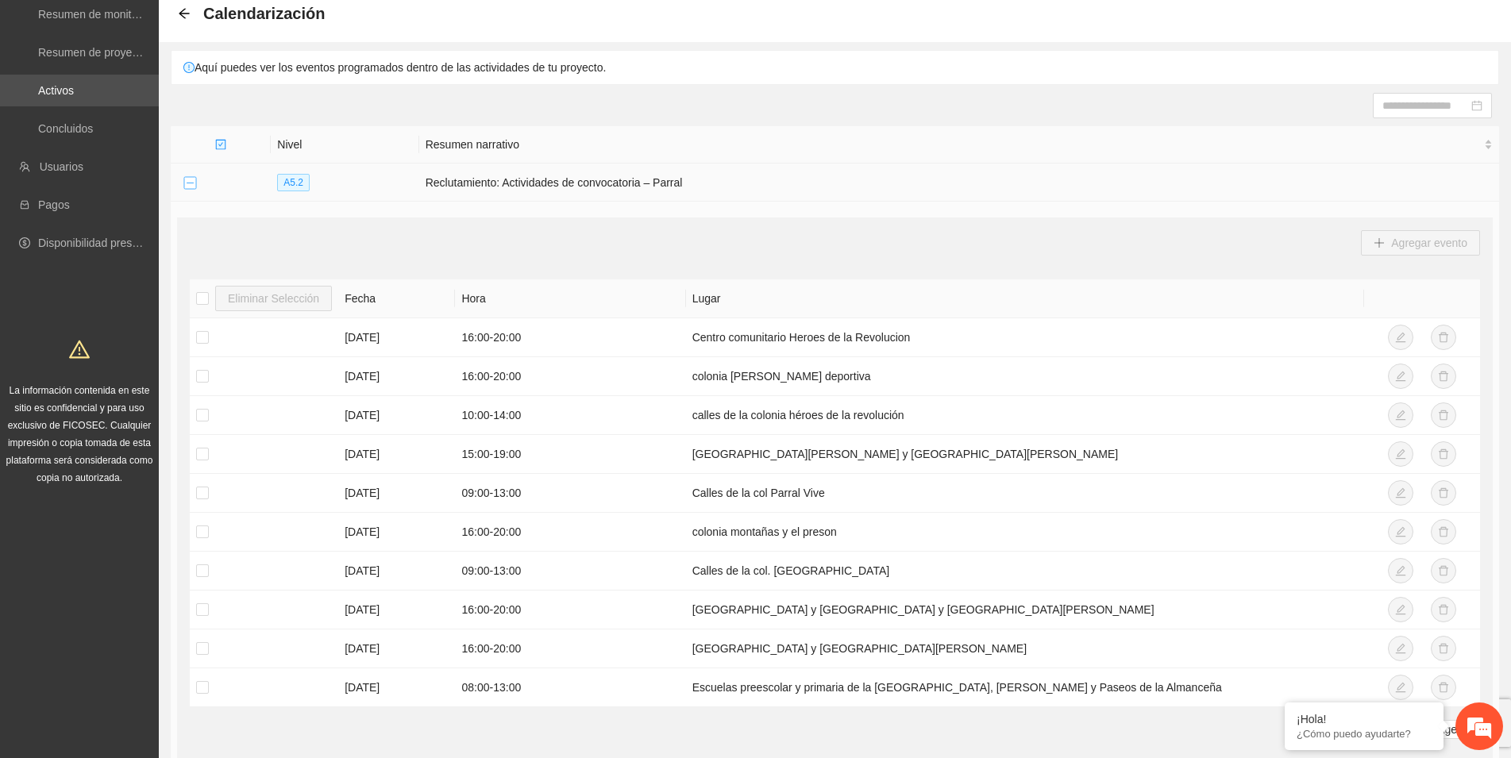
click at [187, 181] on button "Collapse row" at bounding box center [189, 183] width 13 height 13
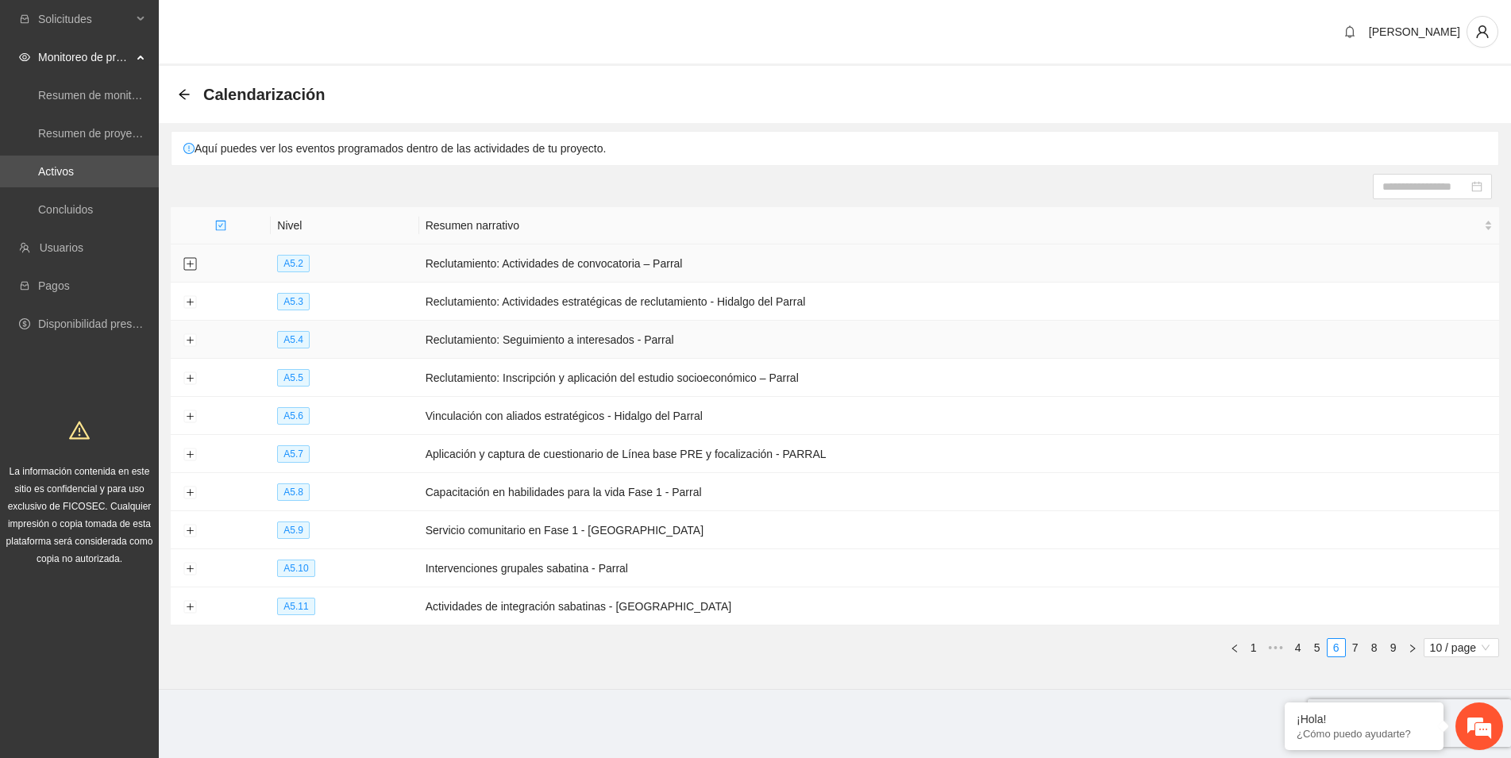
scroll to position [0, 0]
click at [189, 299] on button "Expand row" at bounding box center [189, 302] width 13 height 13
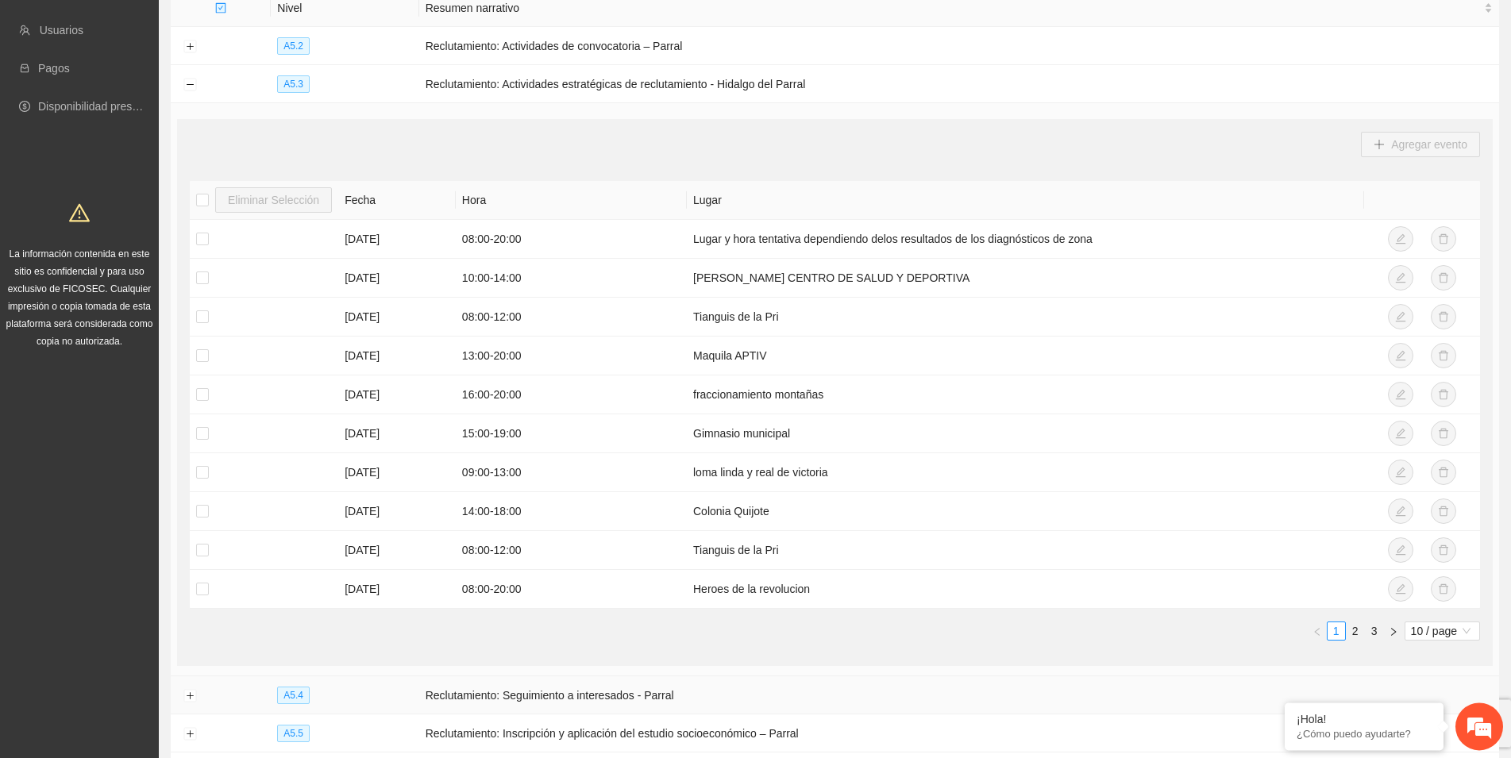
scroll to position [243, 0]
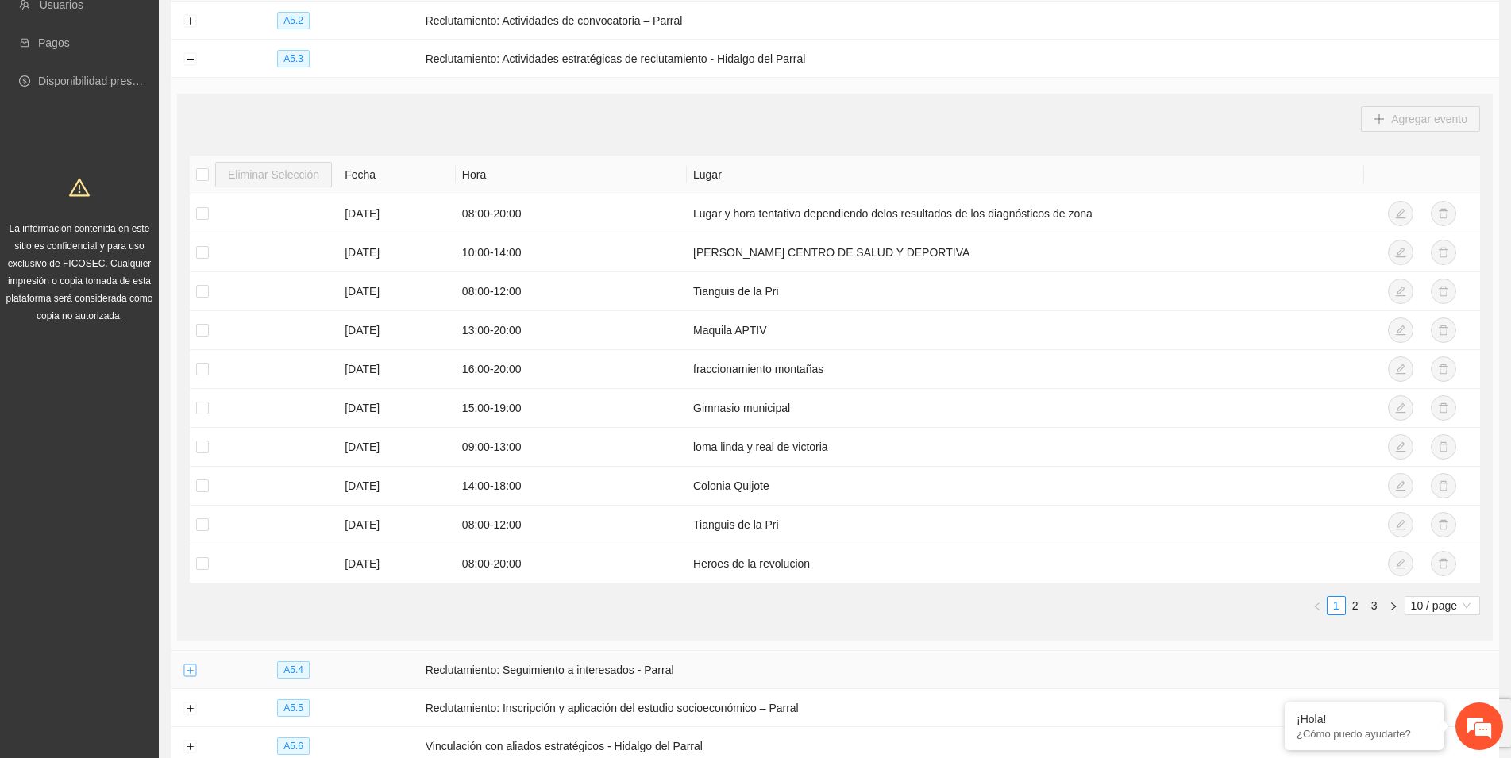
click at [192, 668] on button "Expand row" at bounding box center [189, 670] width 13 height 13
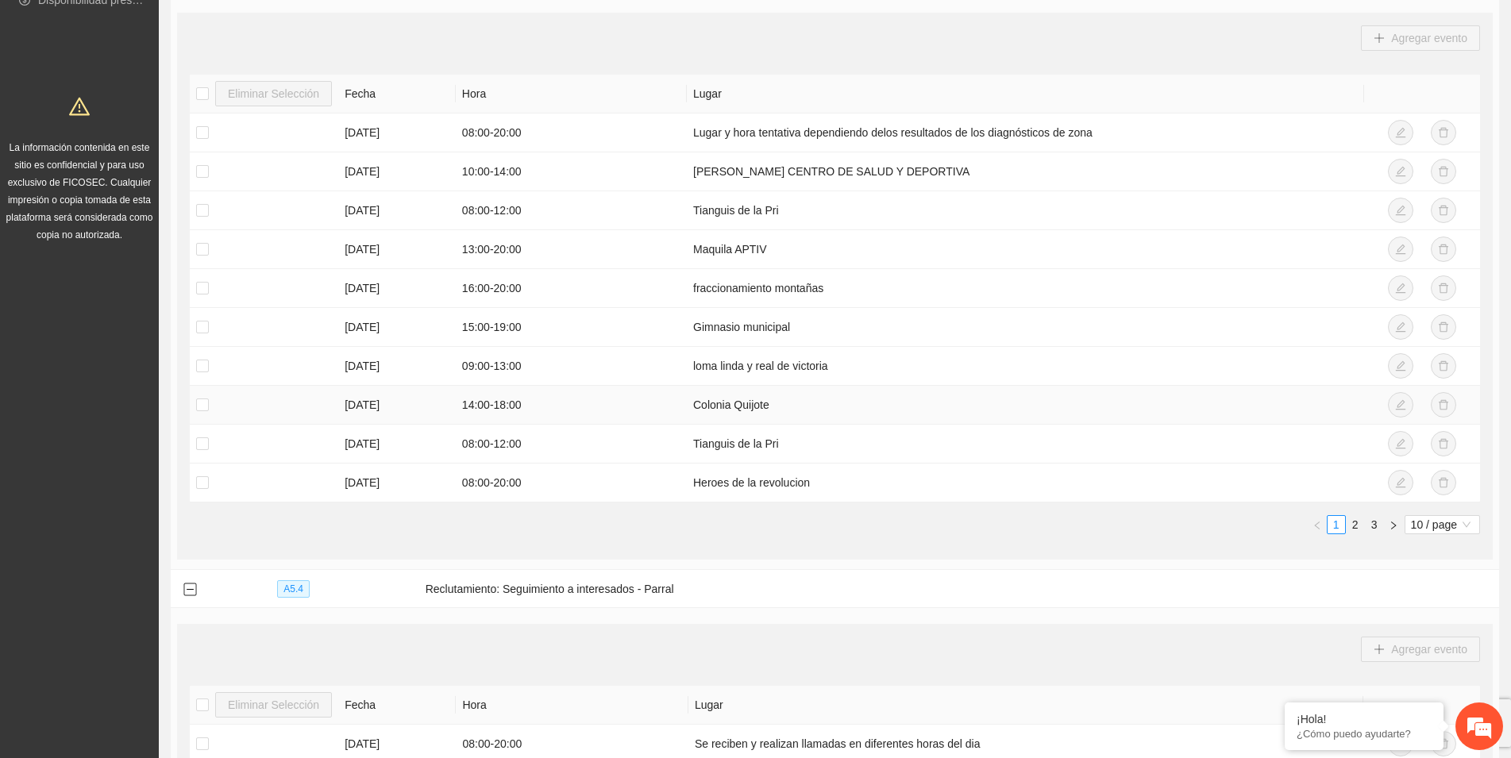
scroll to position [0, 0]
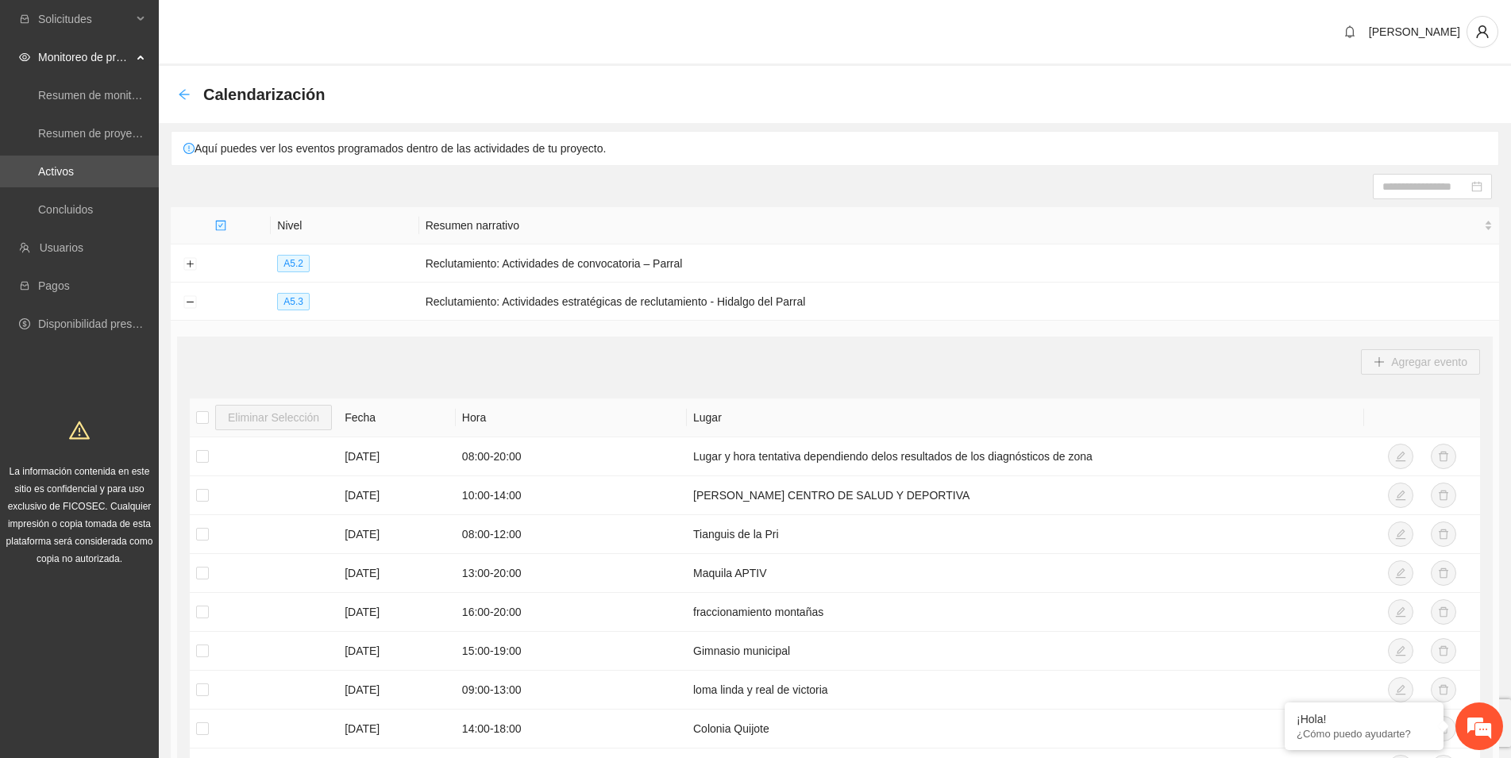
click at [184, 90] on icon "arrow-left" at bounding box center [184, 94] width 10 height 10
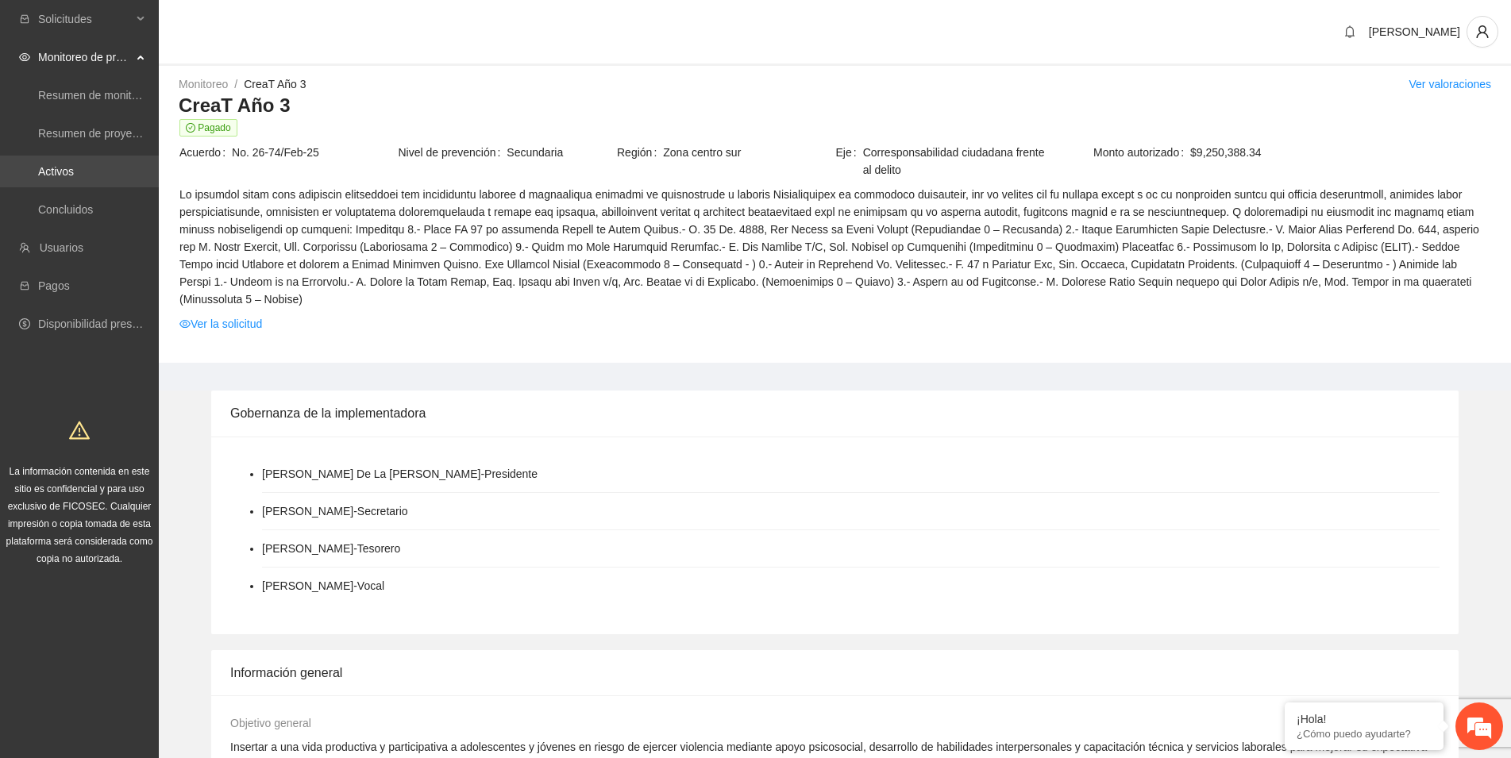
click at [49, 167] on link "Activos" at bounding box center [56, 171] width 36 height 13
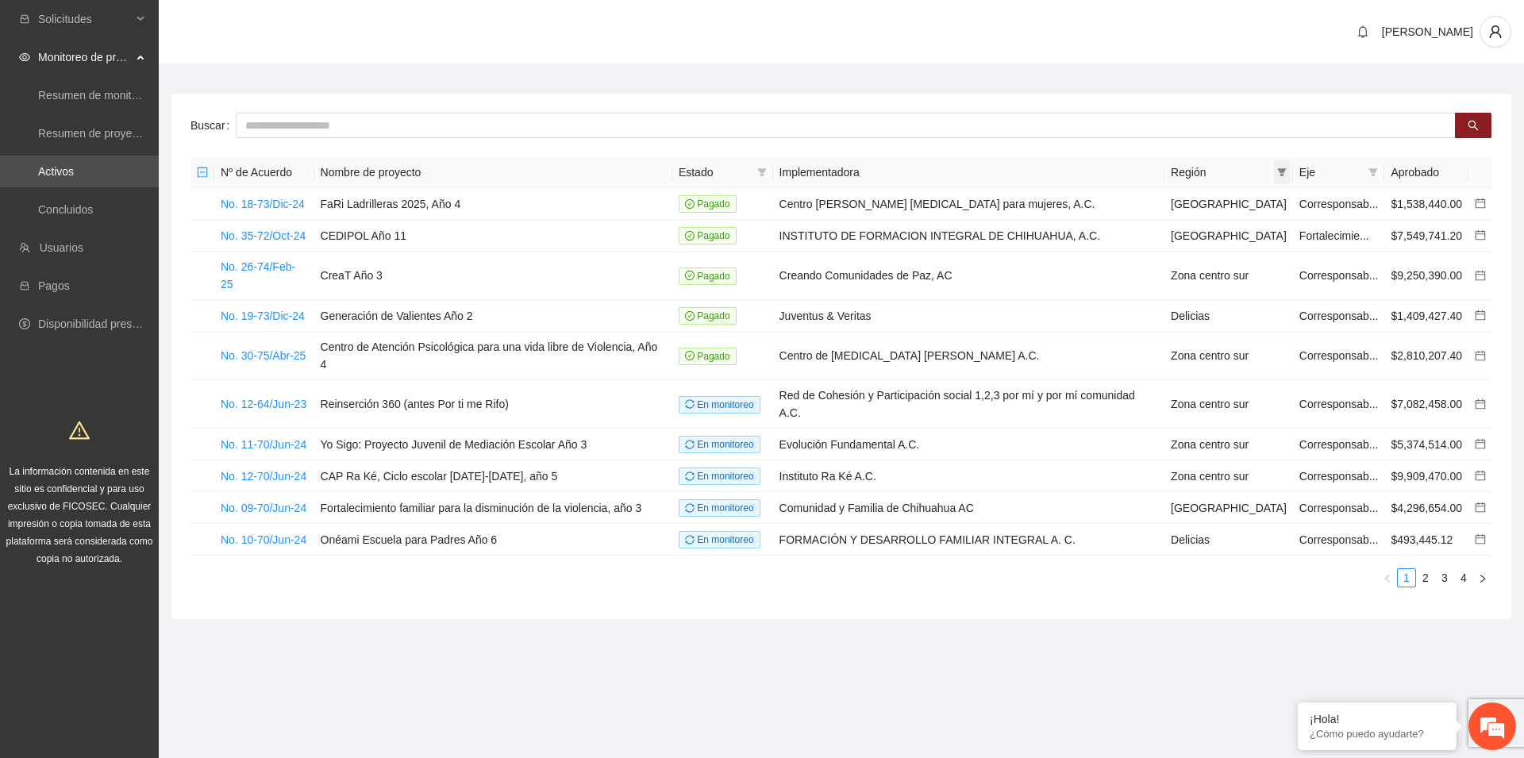
click at [1281, 175] on icon "filter" at bounding box center [1281, 172] width 9 height 8
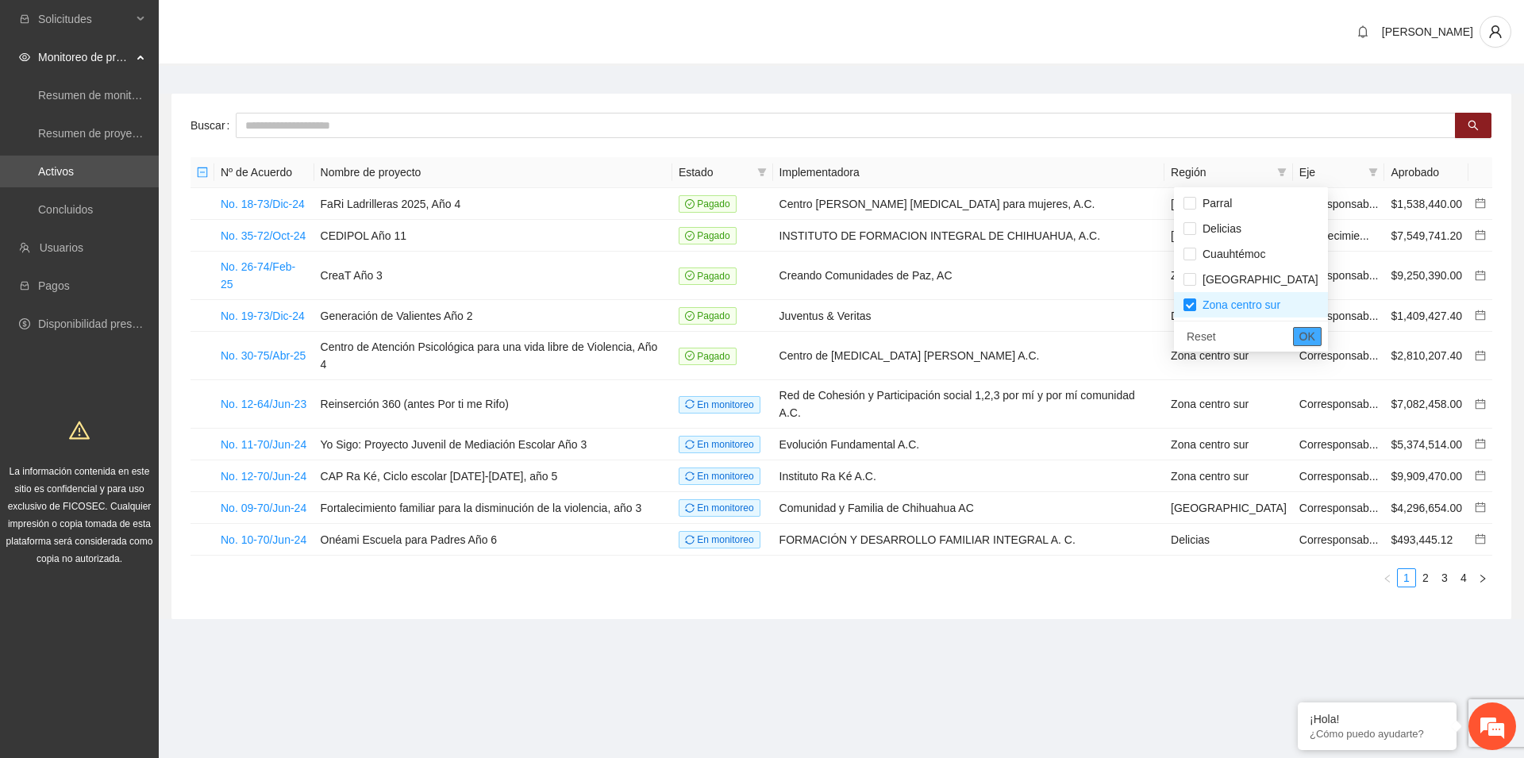
click at [1299, 338] on span "OK" at bounding box center [1307, 336] width 16 height 17
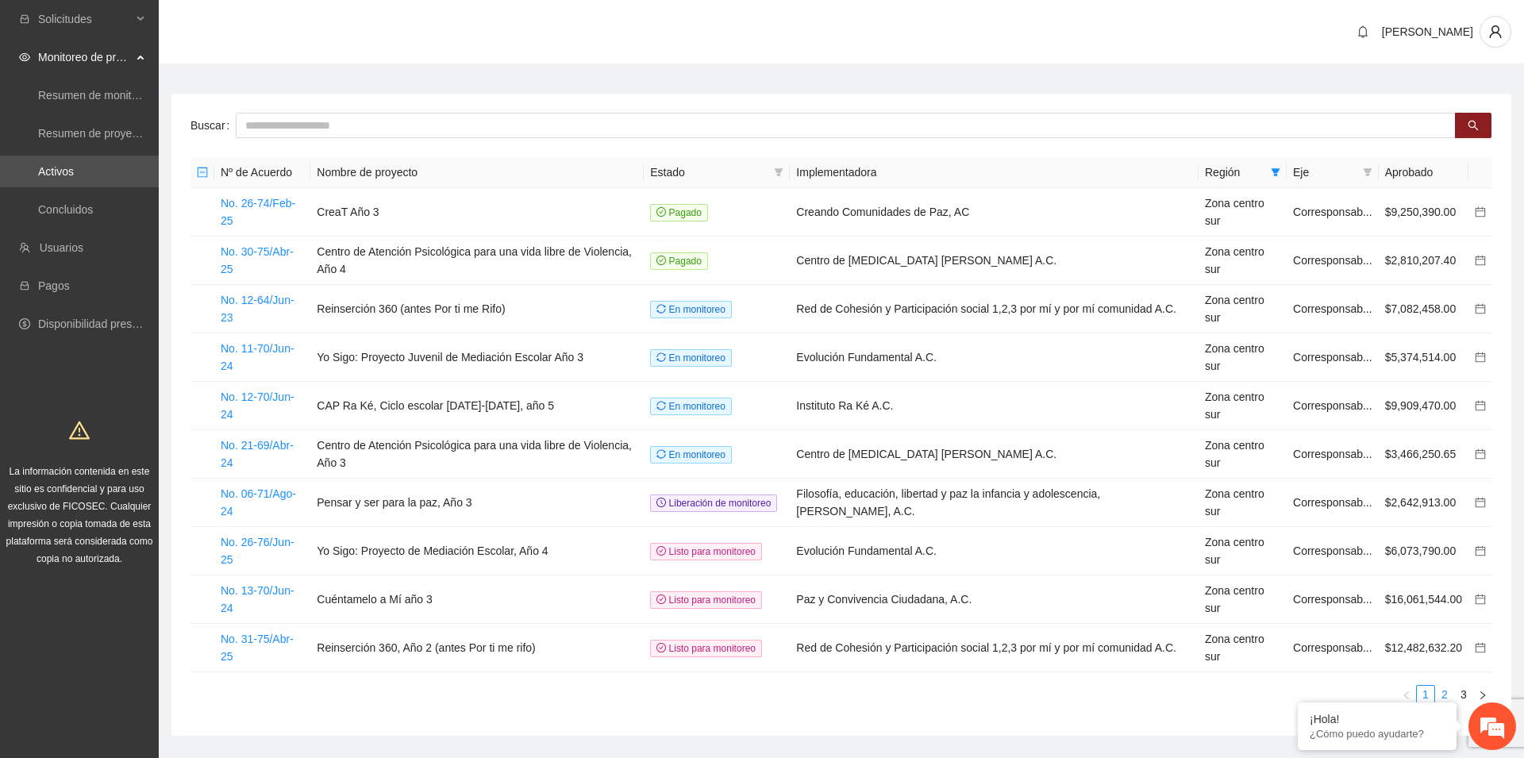
click at [1443, 686] on link "2" at bounding box center [1444, 694] width 17 height 17
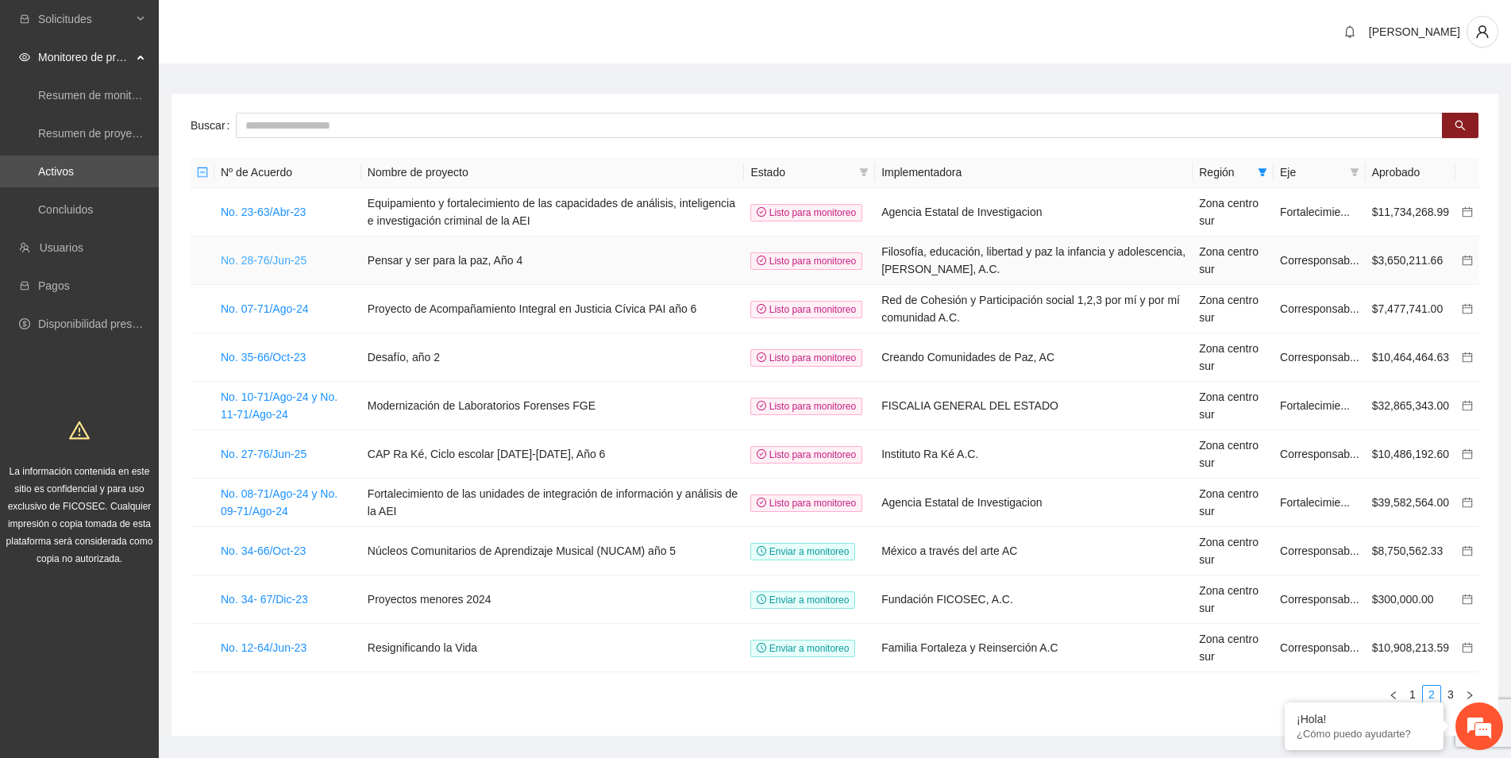
click at [257, 259] on link "No. 28-76/Jun-25" at bounding box center [264, 260] width 86 height 13
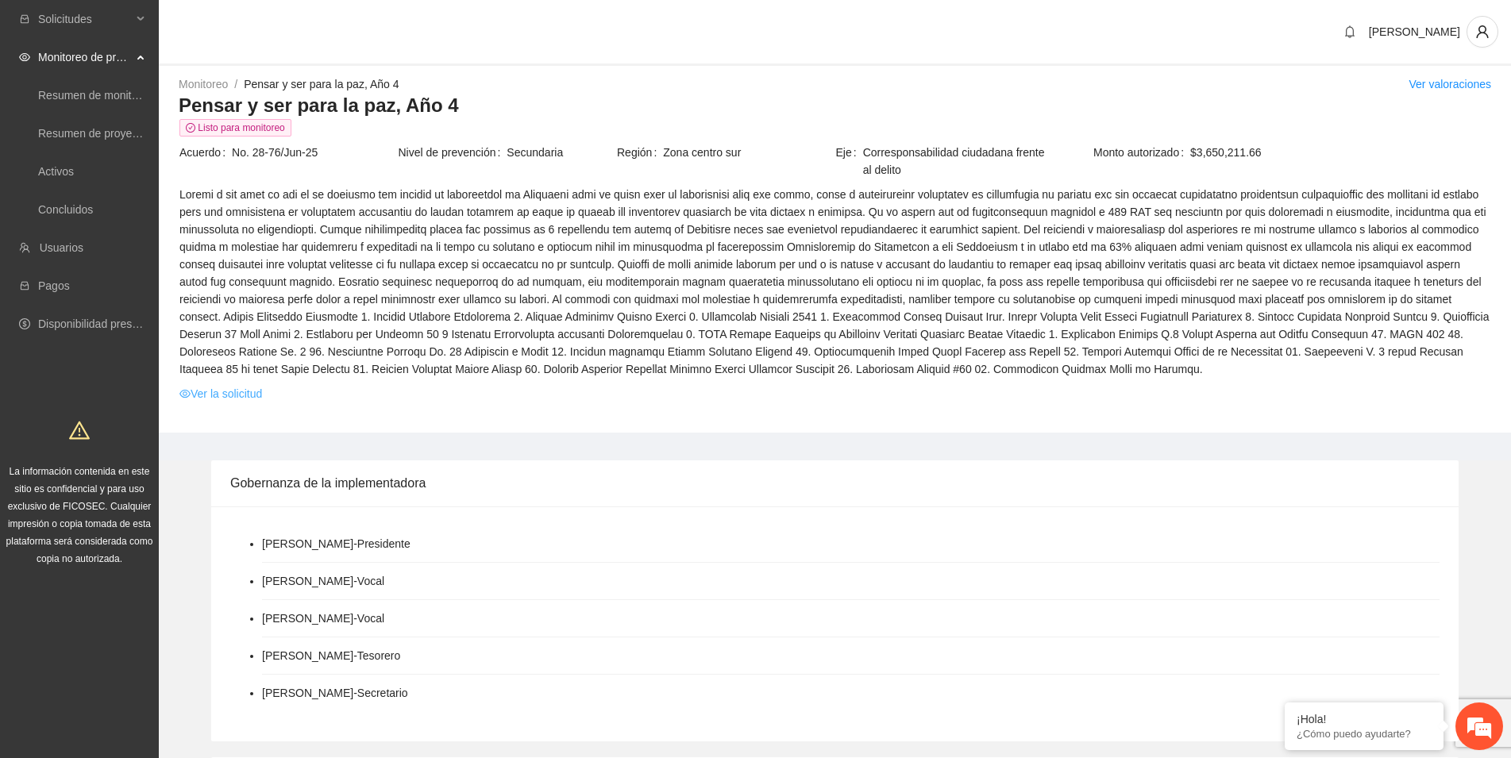
click at [228, 398] on link "Ver la solicitud" at bounding box center [220, 393] width 83 height 17
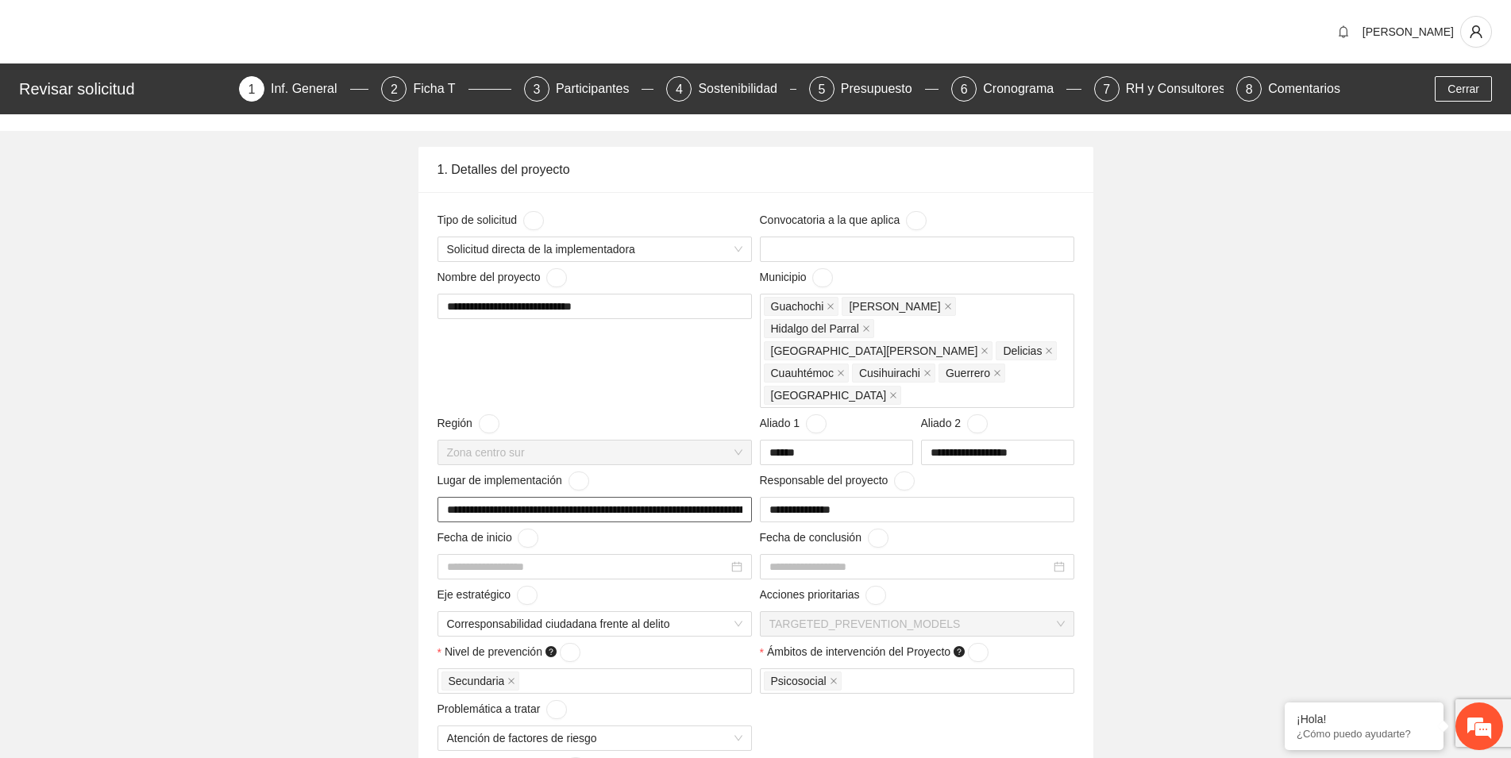
type input "**********"
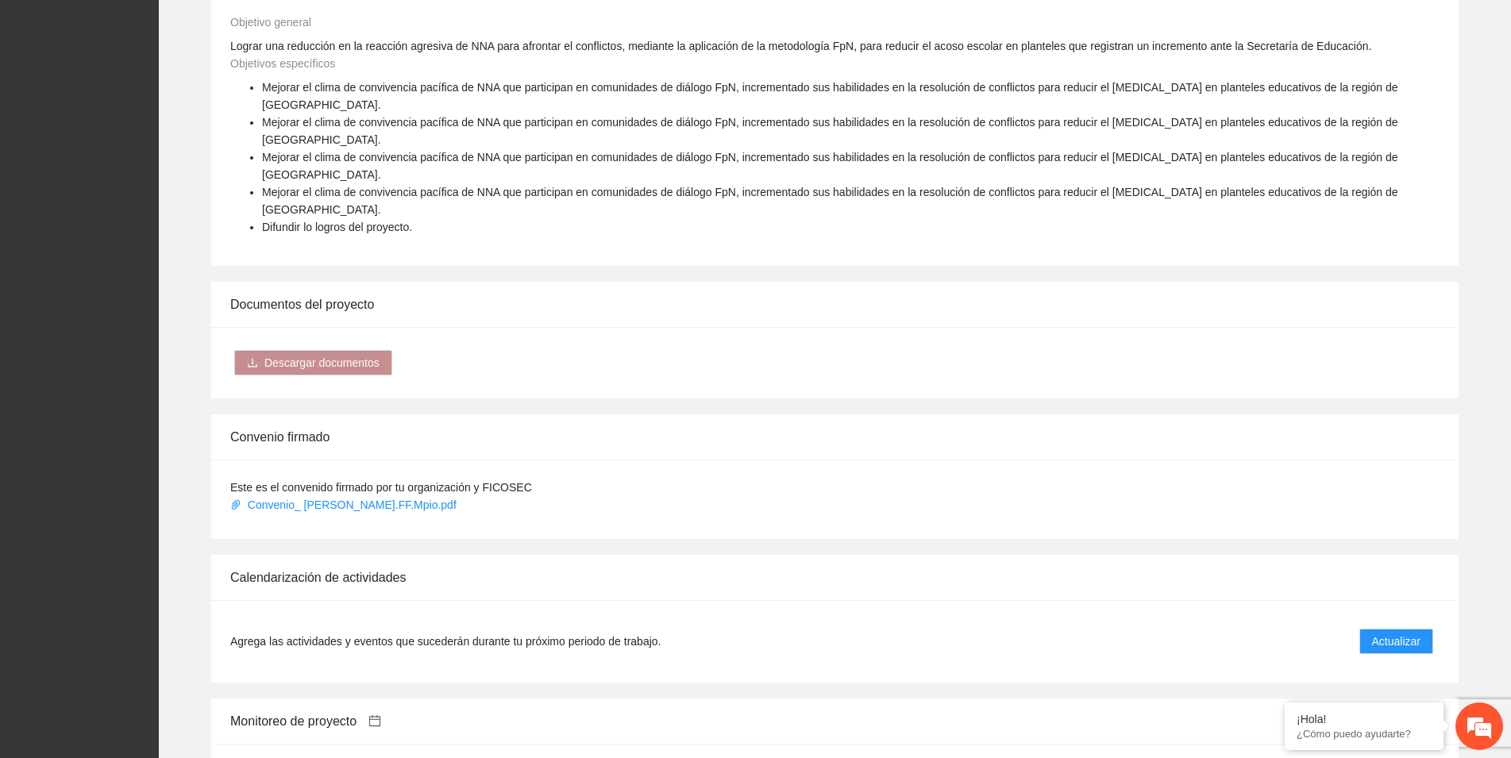
scroll to position [810, 0]
click at [1399, 631] on span "Actualizar" at bounding box center [1396, 639] width 48 height 17
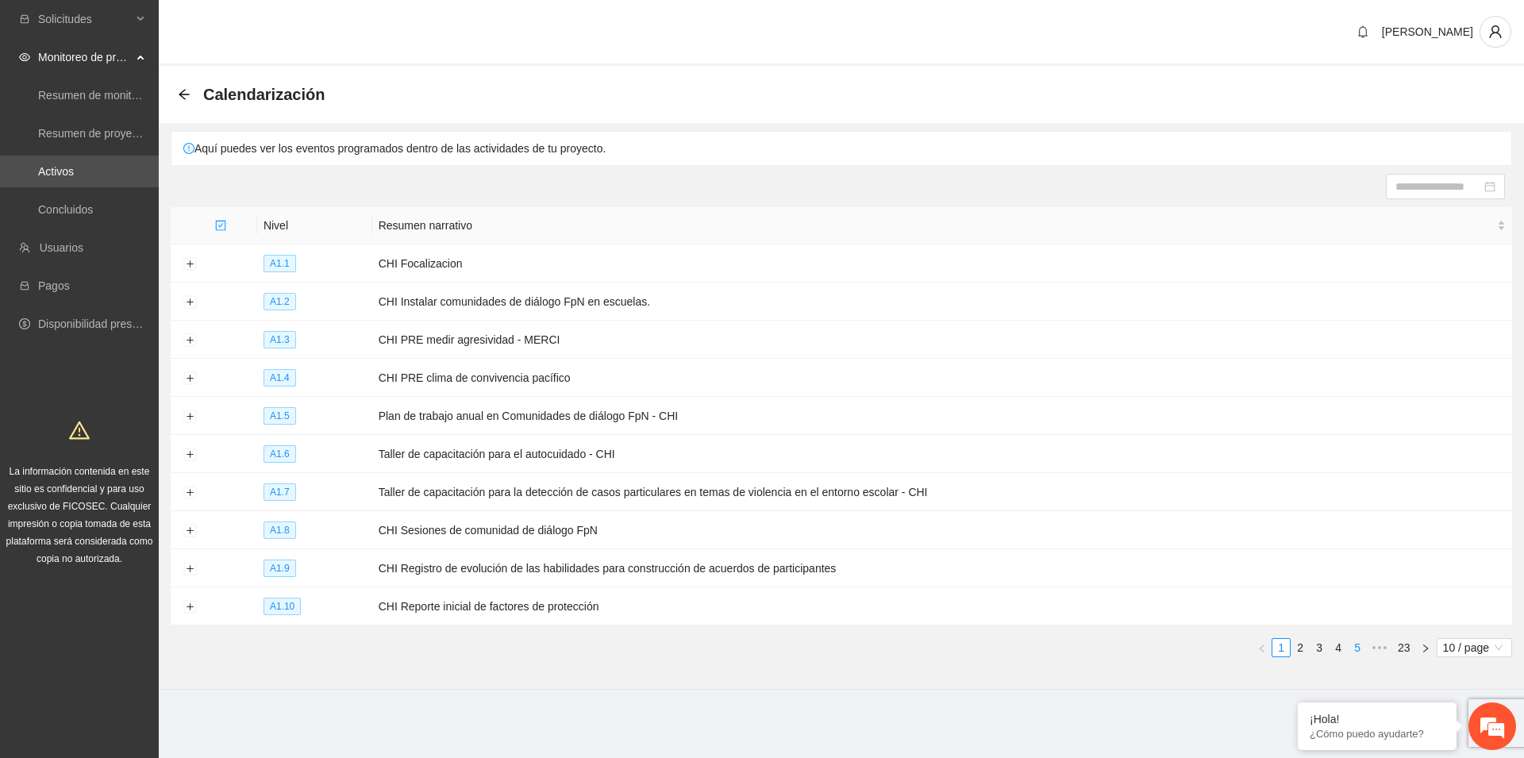
click at [1356, 644] on link "5" at bounding box center [1357, 647] width 17 height 17
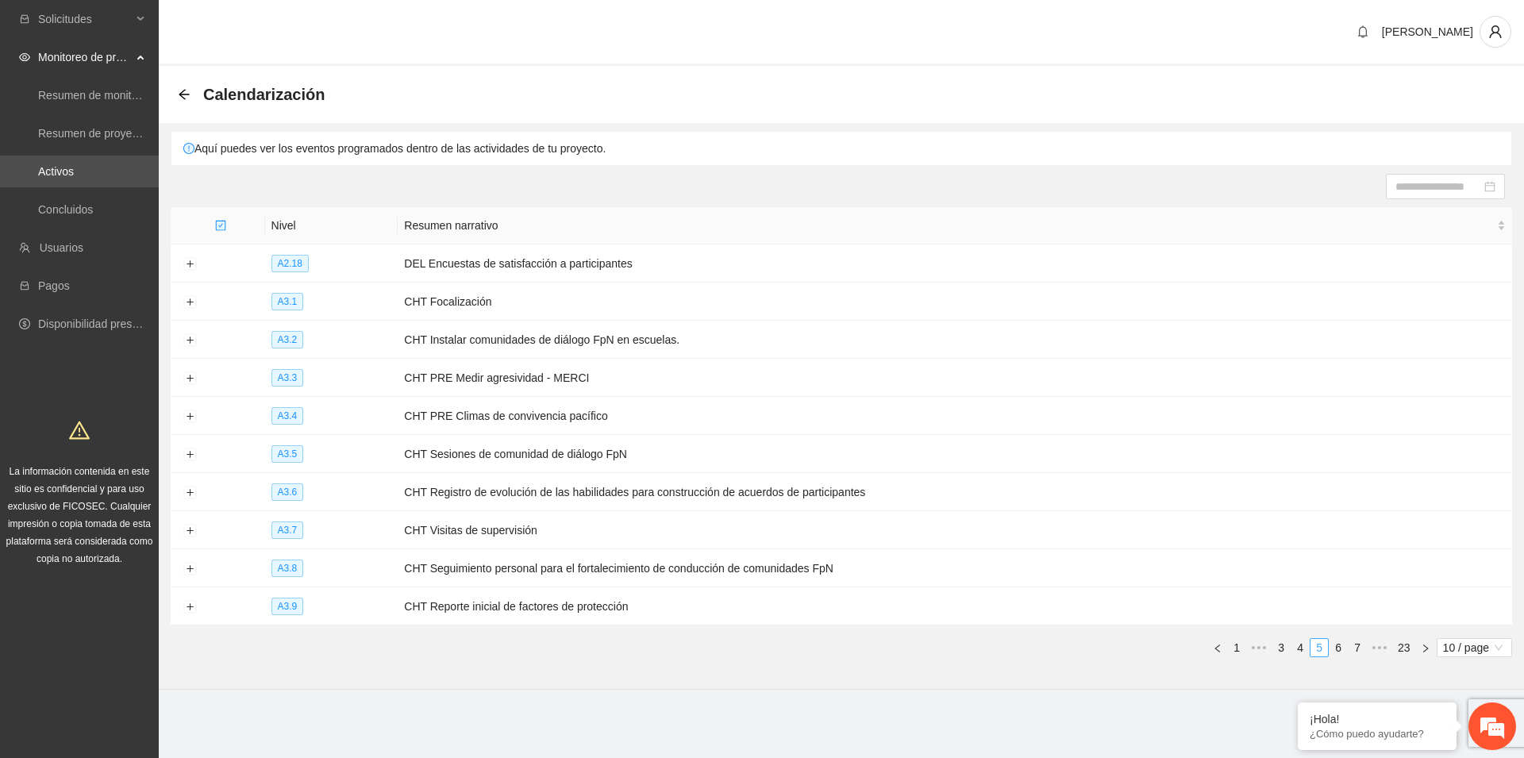
click at [1356, 644] on link "7" at bounding box center [1357, 647] width 17 height 17
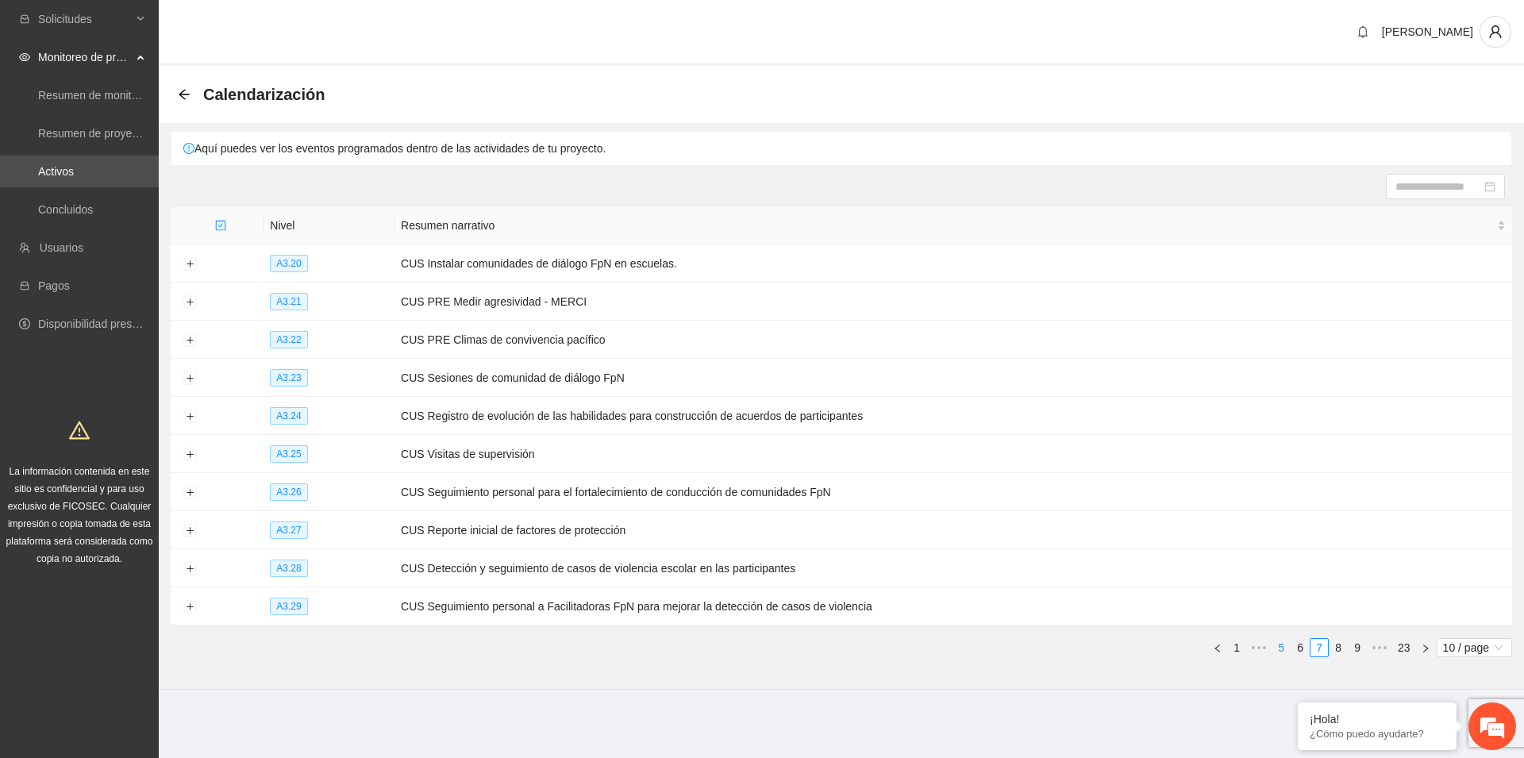
click at [1356, 644] on link "9" at bounding box center [1357, 647] width 17 height 17
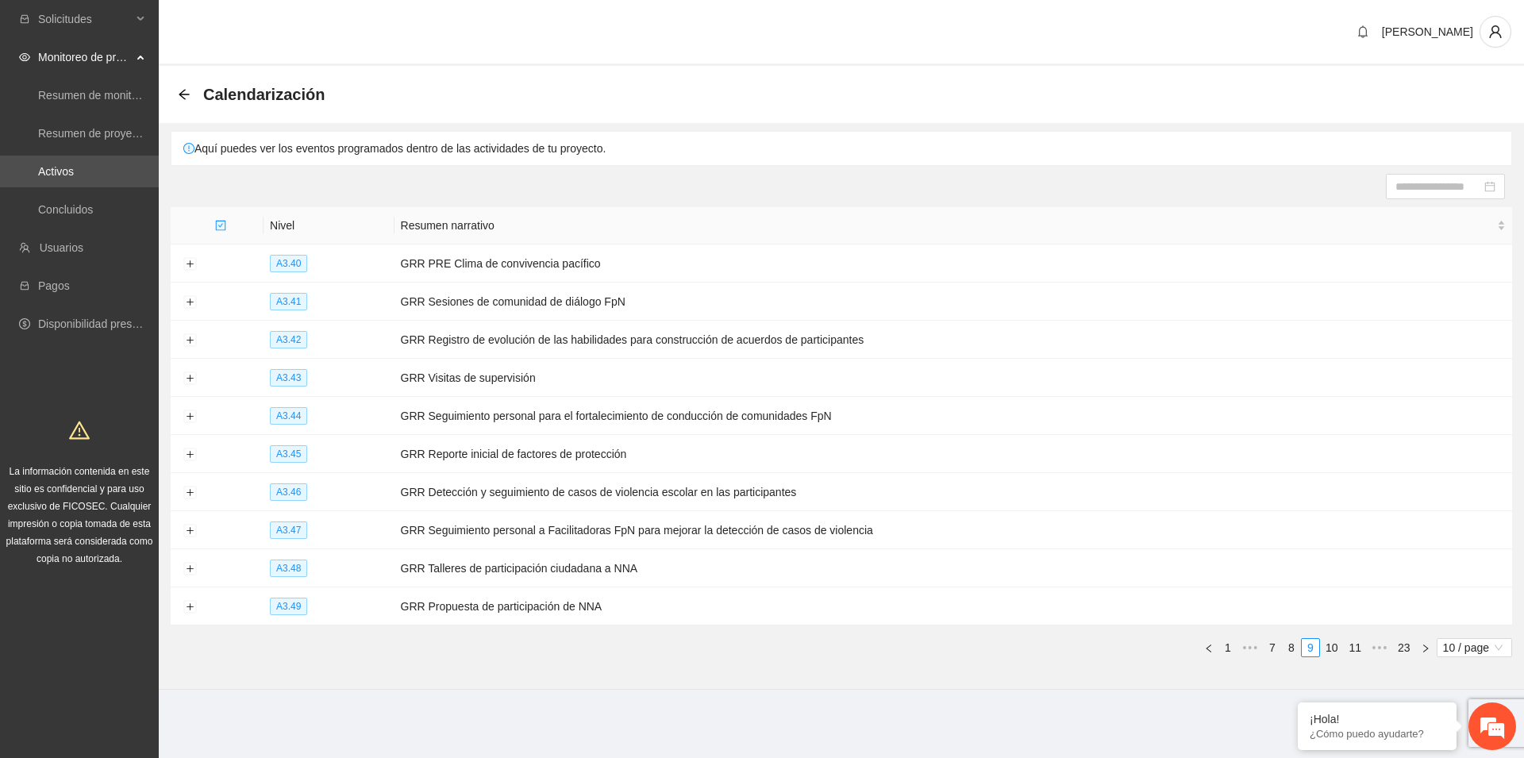
click at [1356, 644] on link "11" at bounding box center [1355, 647] width 22 height 17
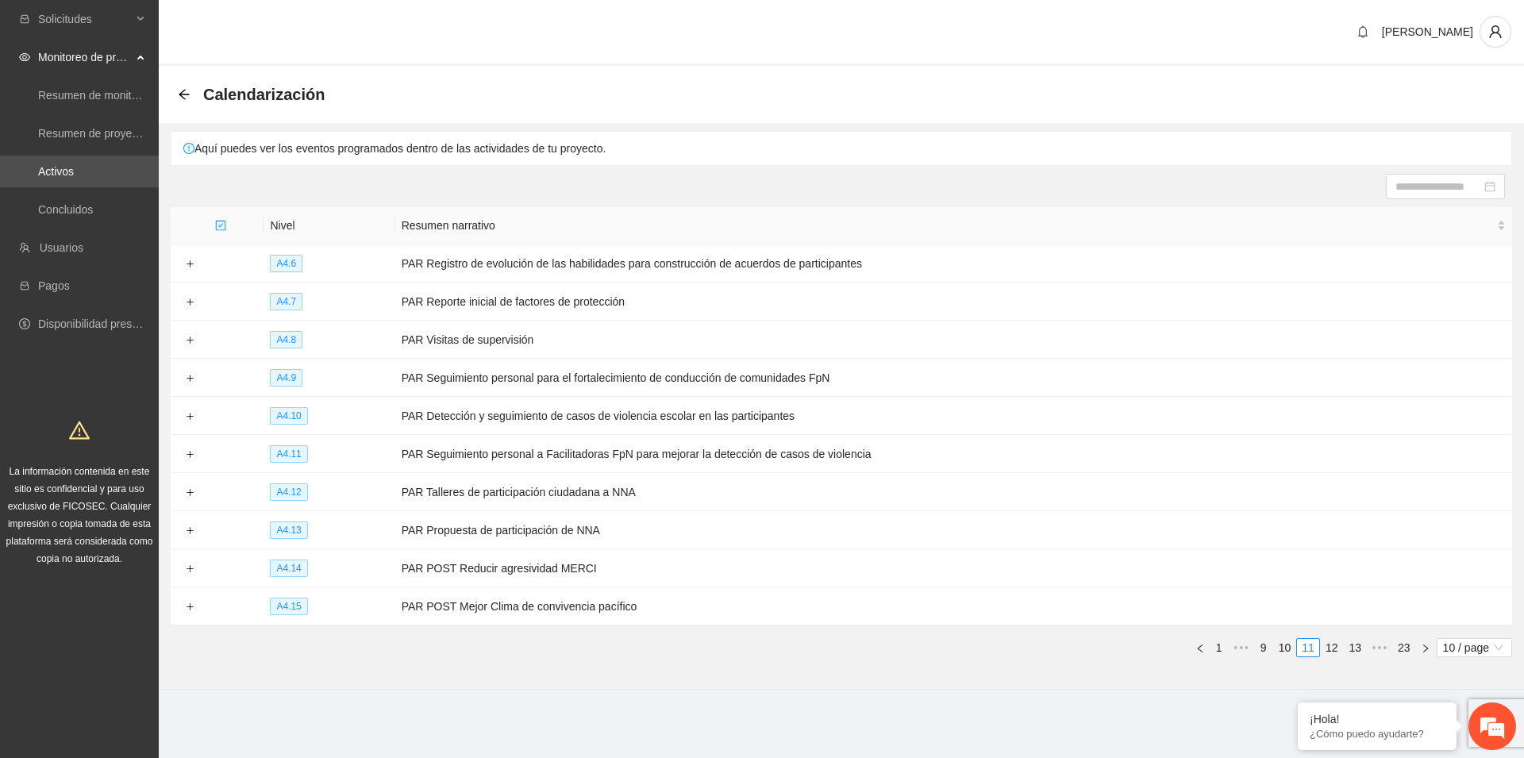
click at [1356, 644] on link "13" at bounding box center [1355, 647] width 22 height 17
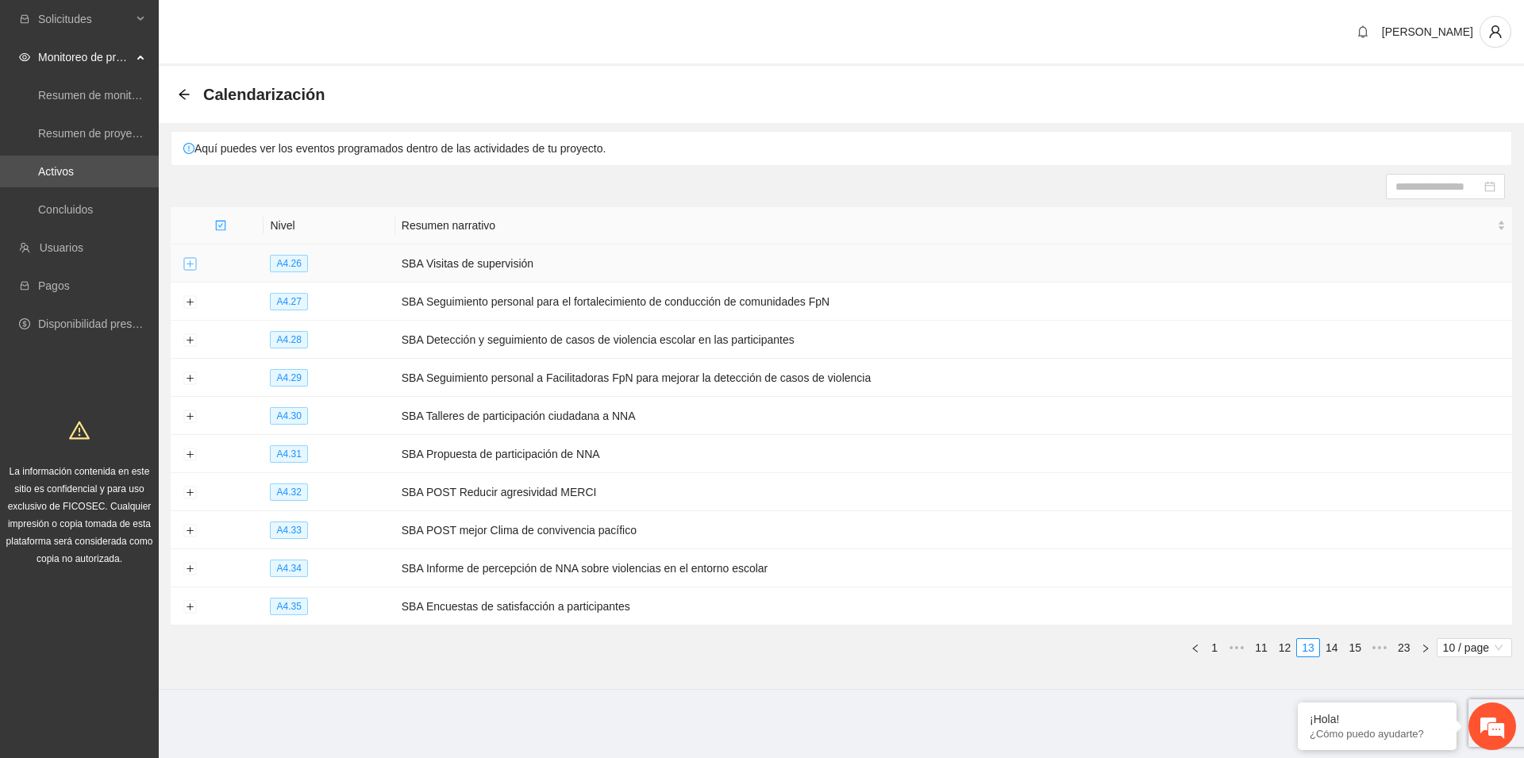
click at [187, 262] on button "Expand row" at bounding box center [189, 264] width 13 height 13
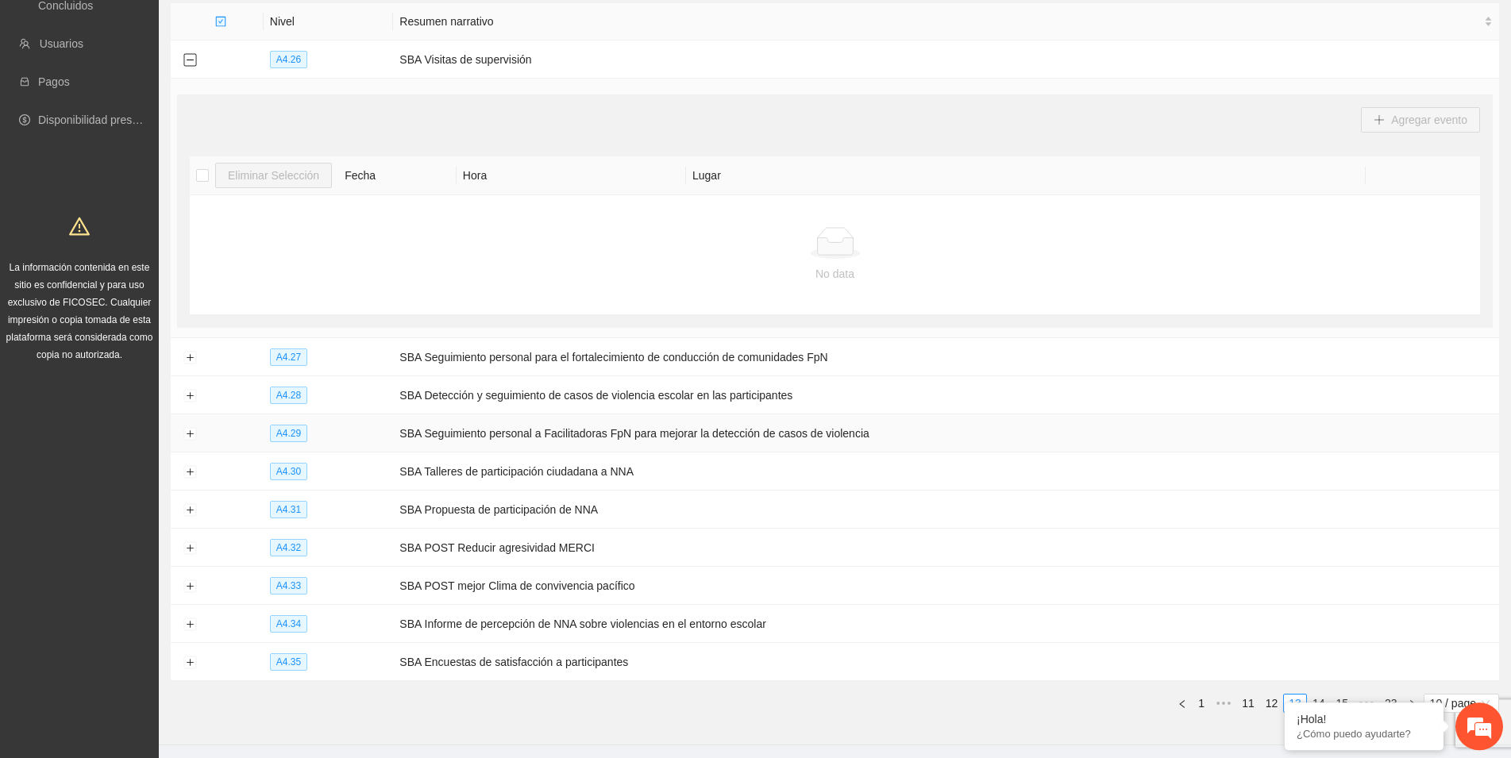
scroll to position [251, 0]
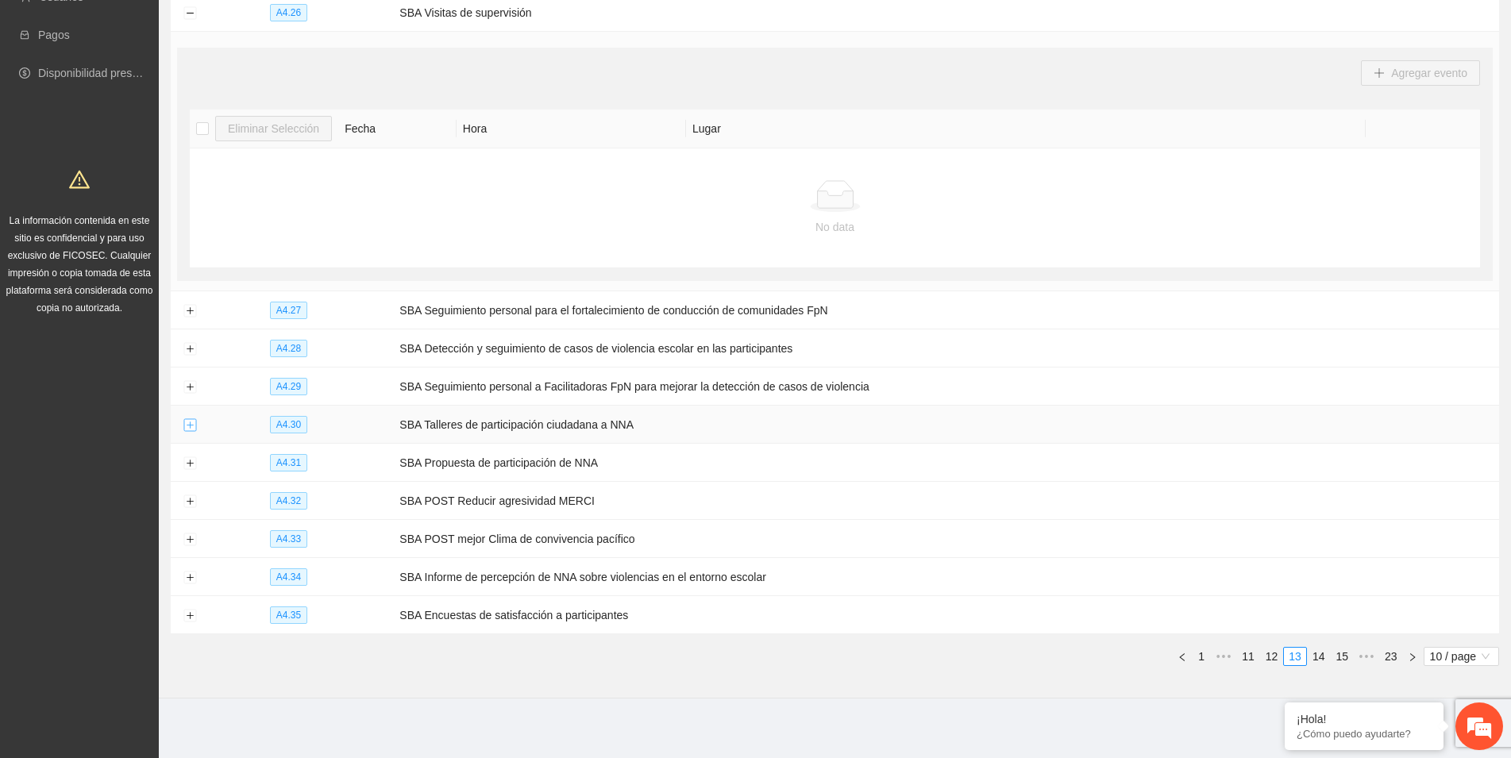
click at [187, 420] on button "Expand row" at bounding box center [189, 425] width 13 height 13
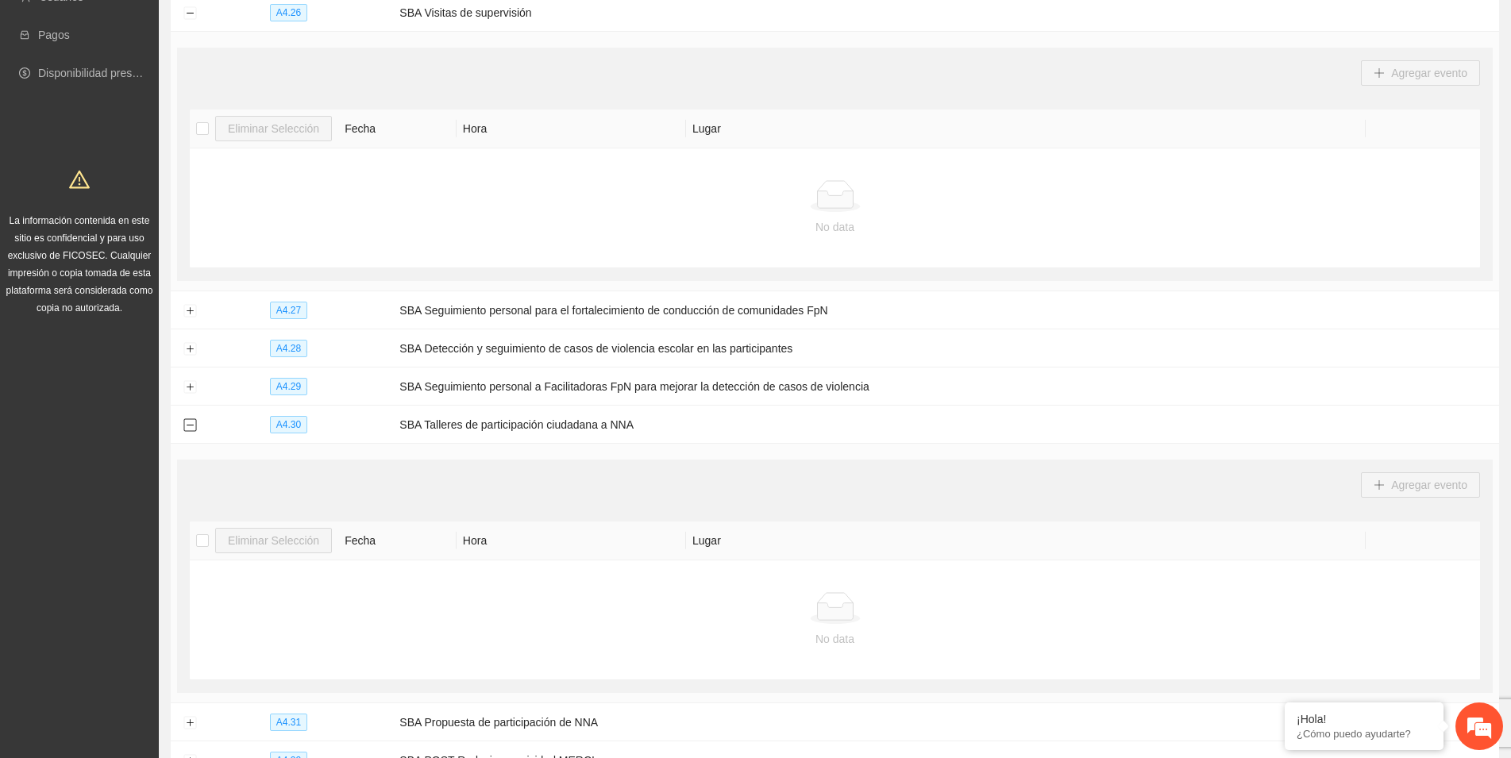
scroll to position [510, 0]
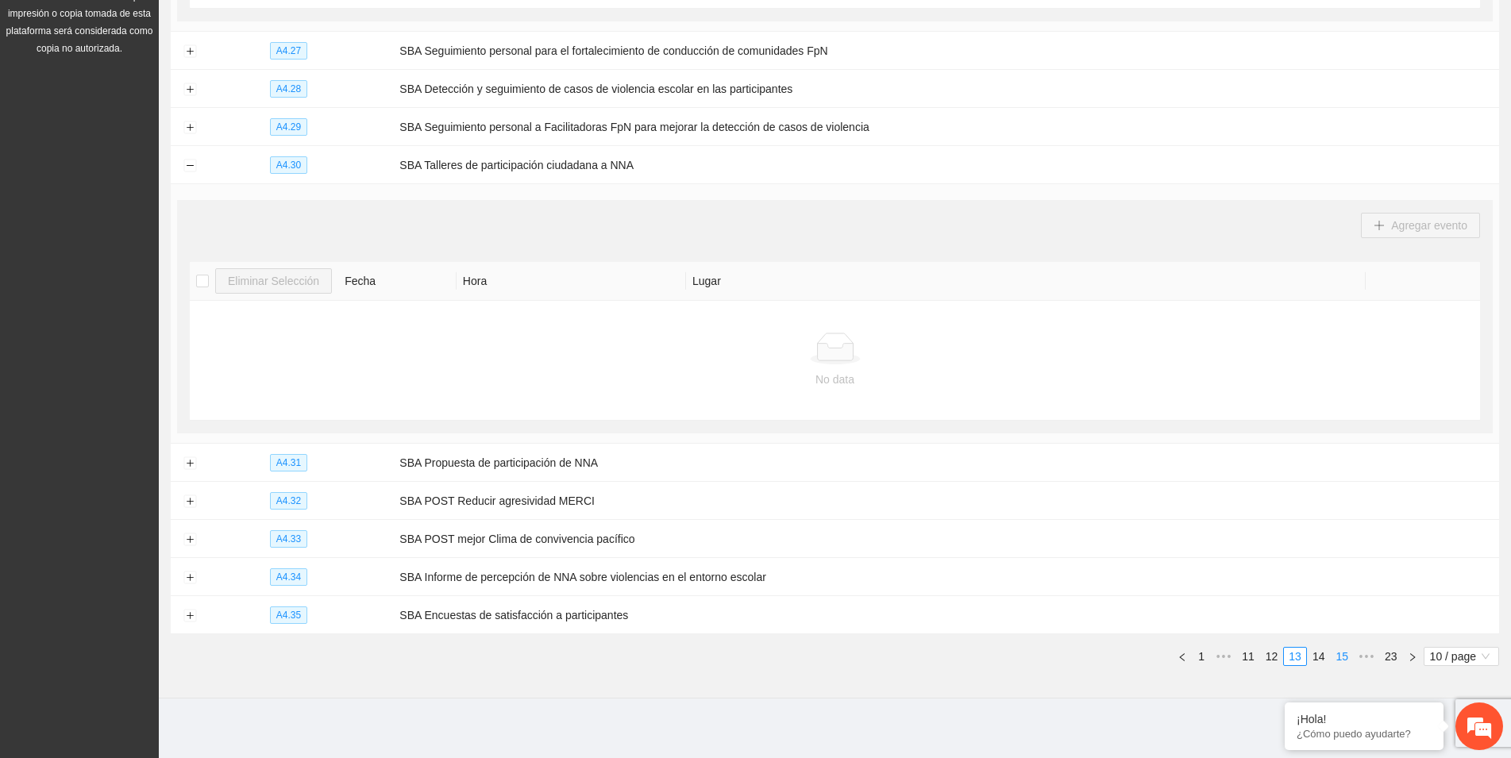
click at [1344, 654] on link "15" at bounding box center [1341, 656] width 22 height 17
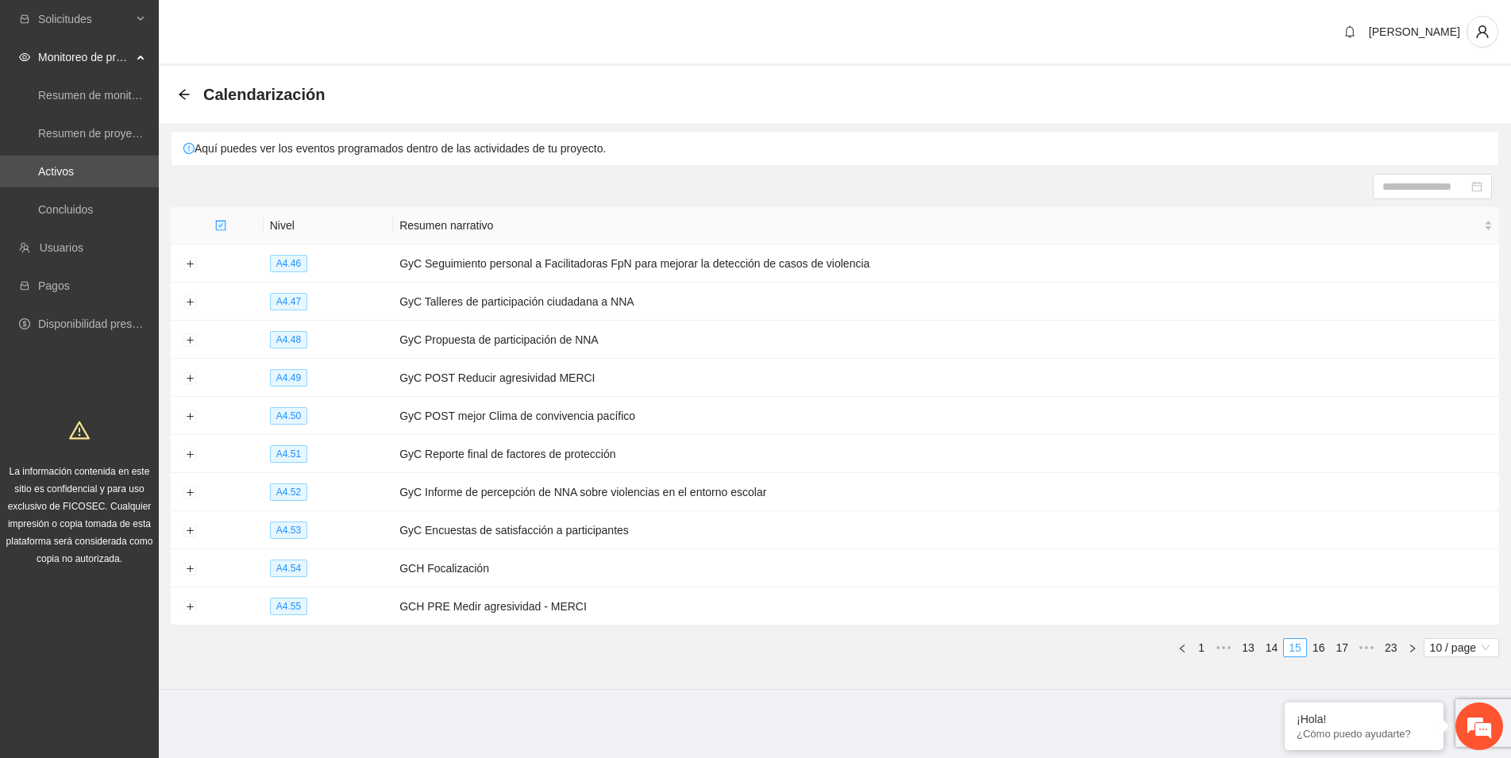
scroll to position [0, 0]
click at [1350, 639] on link "17" at bounding box center [1355, 647] width 22 height 17
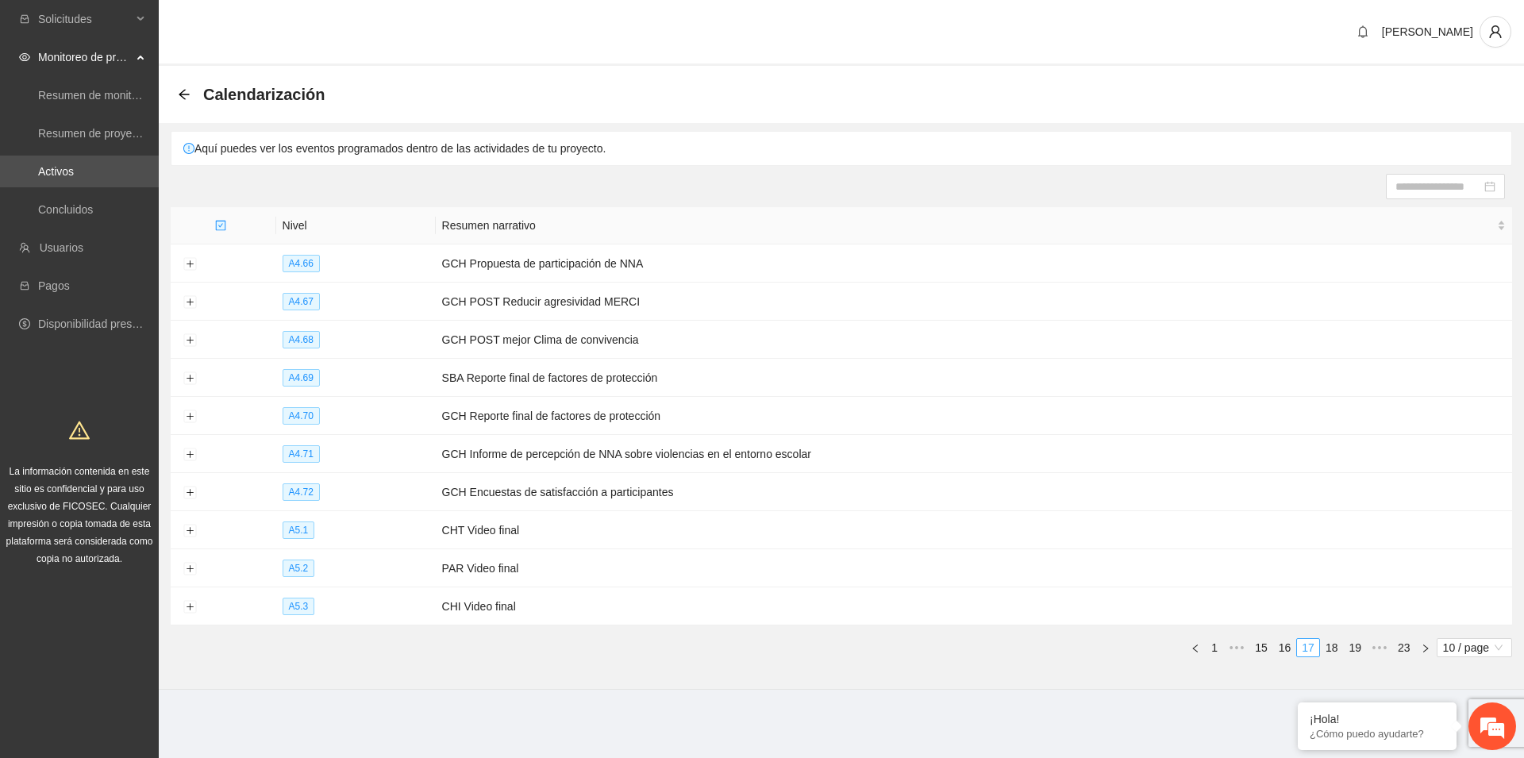
click at [1350, 639] on link "19" at bounding box center [1355, 647] width 22 height 17
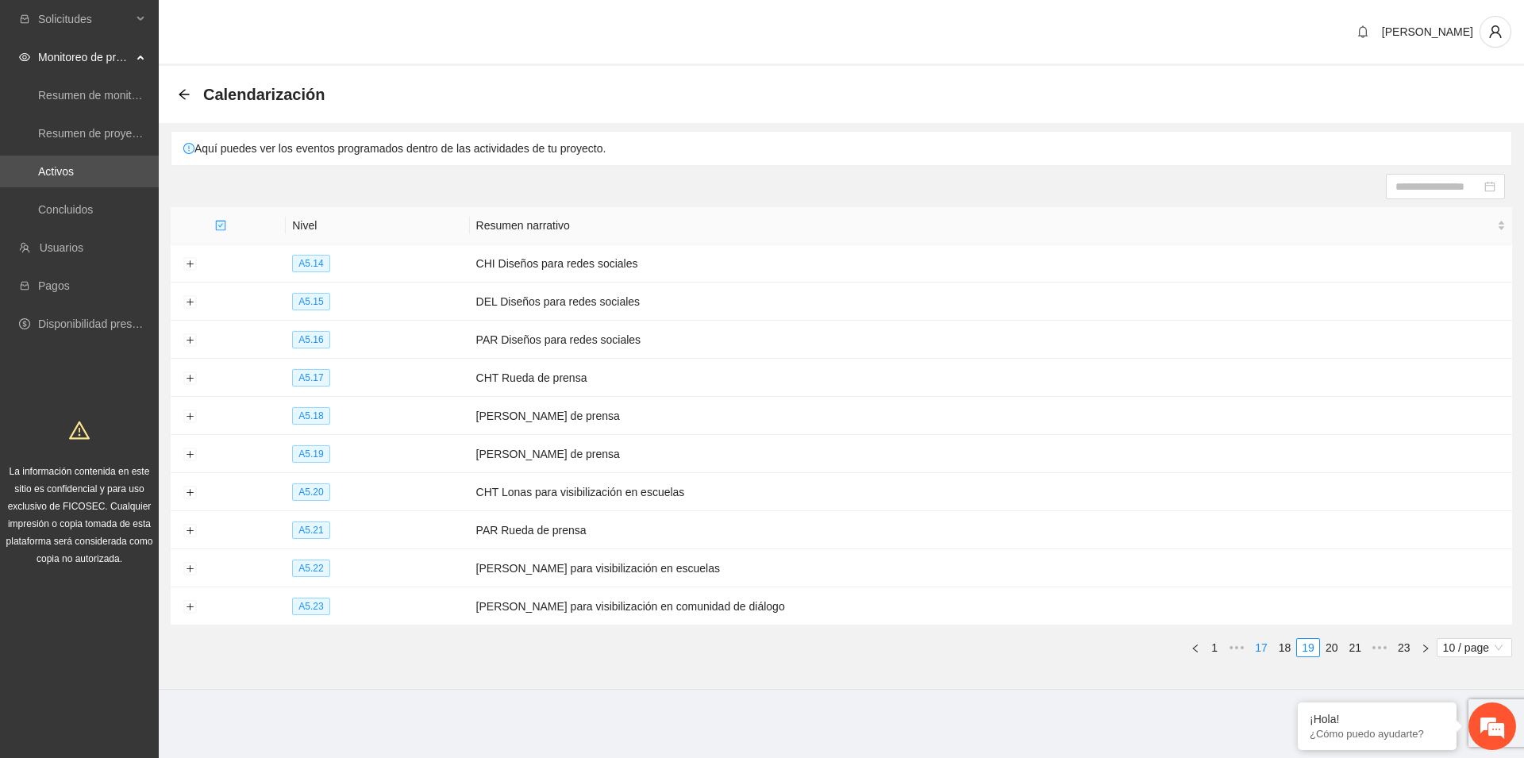
click at [1264, 645] on link "17" at bounding box center [1261, 647] width 22 height 17
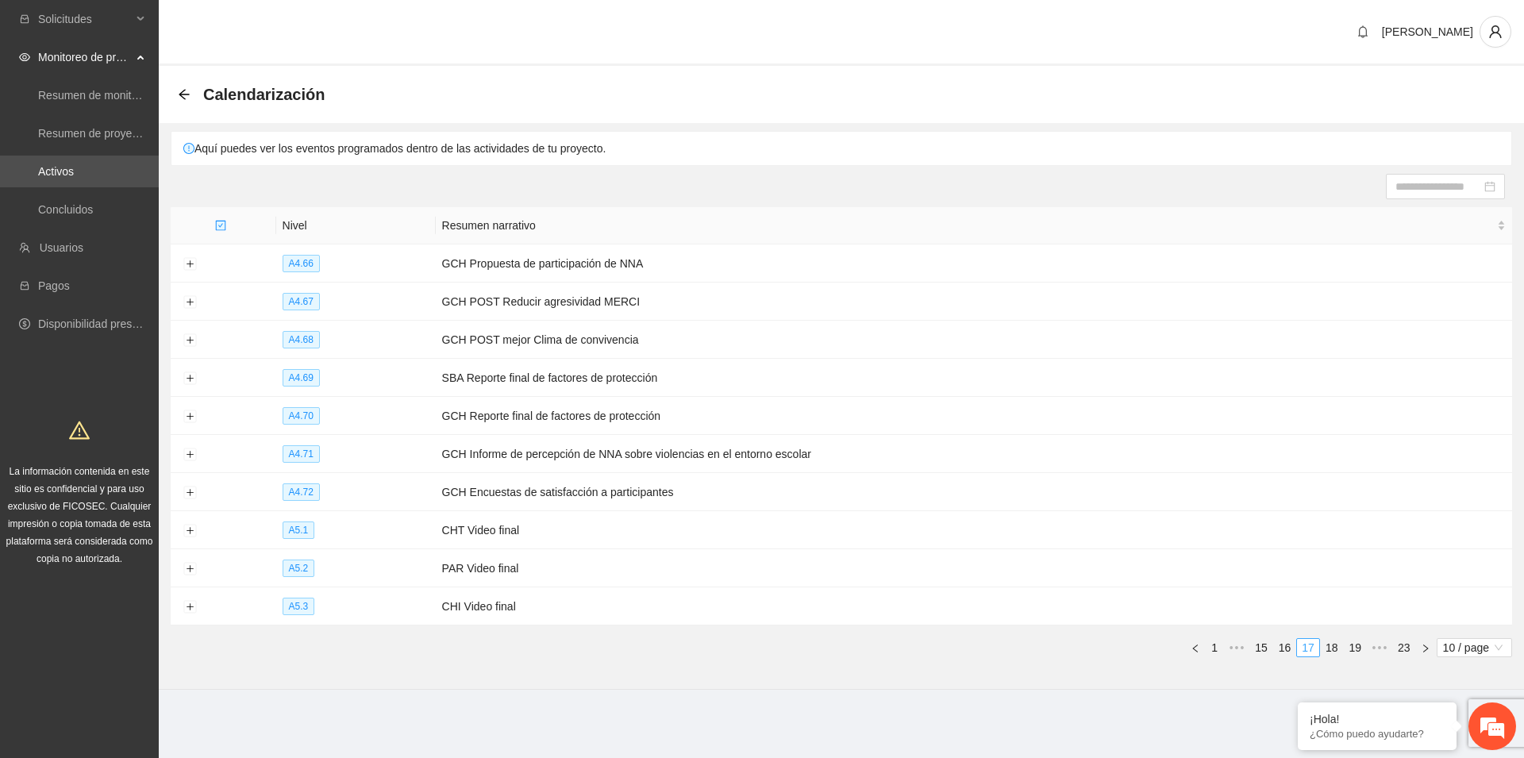
click at [1264, 645] on link "15" at bounding box center [1261, 647] width 22 height 17
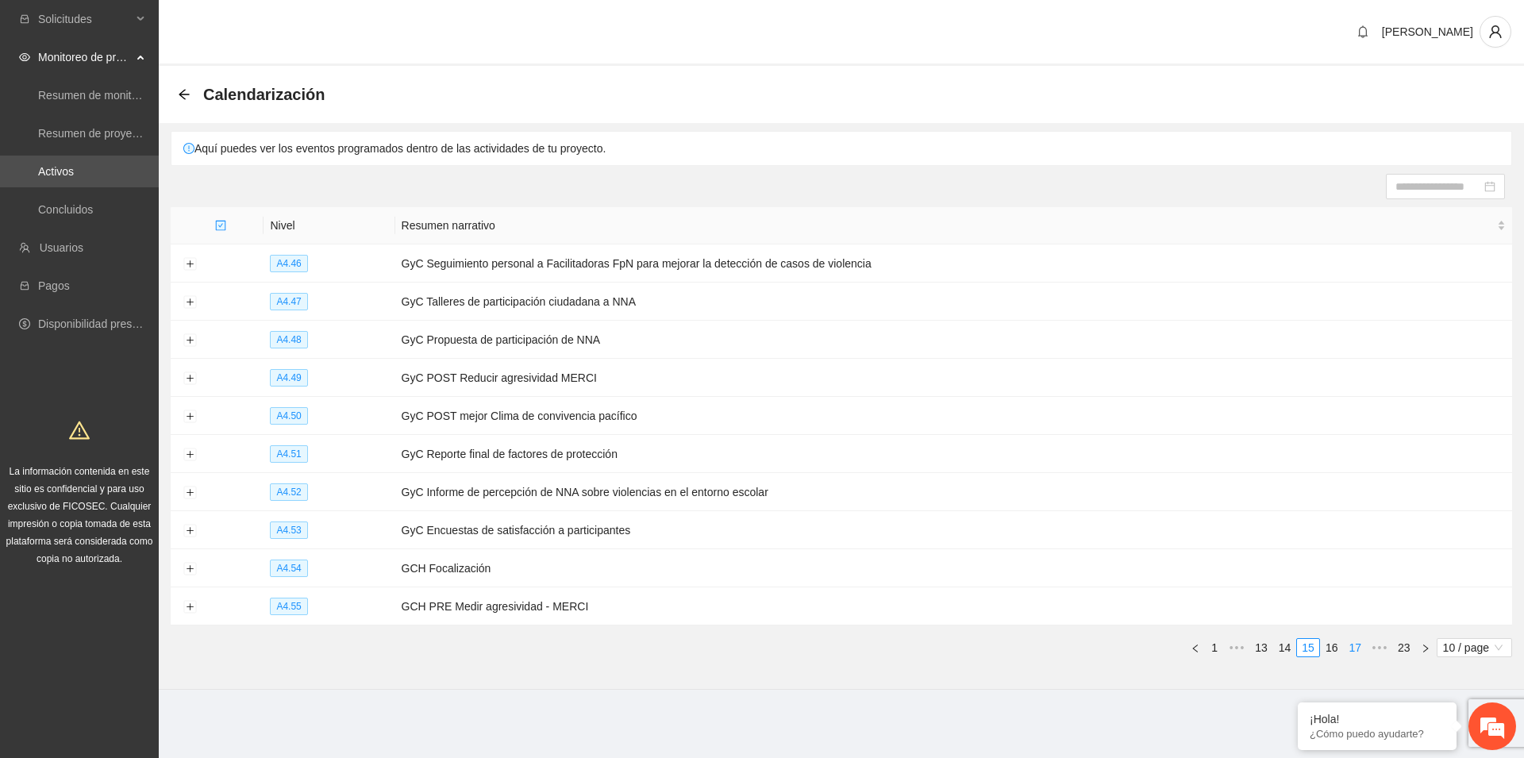
click at [1264, 645] on link "13" at bounding box center [1261, 647] width 22 height 17
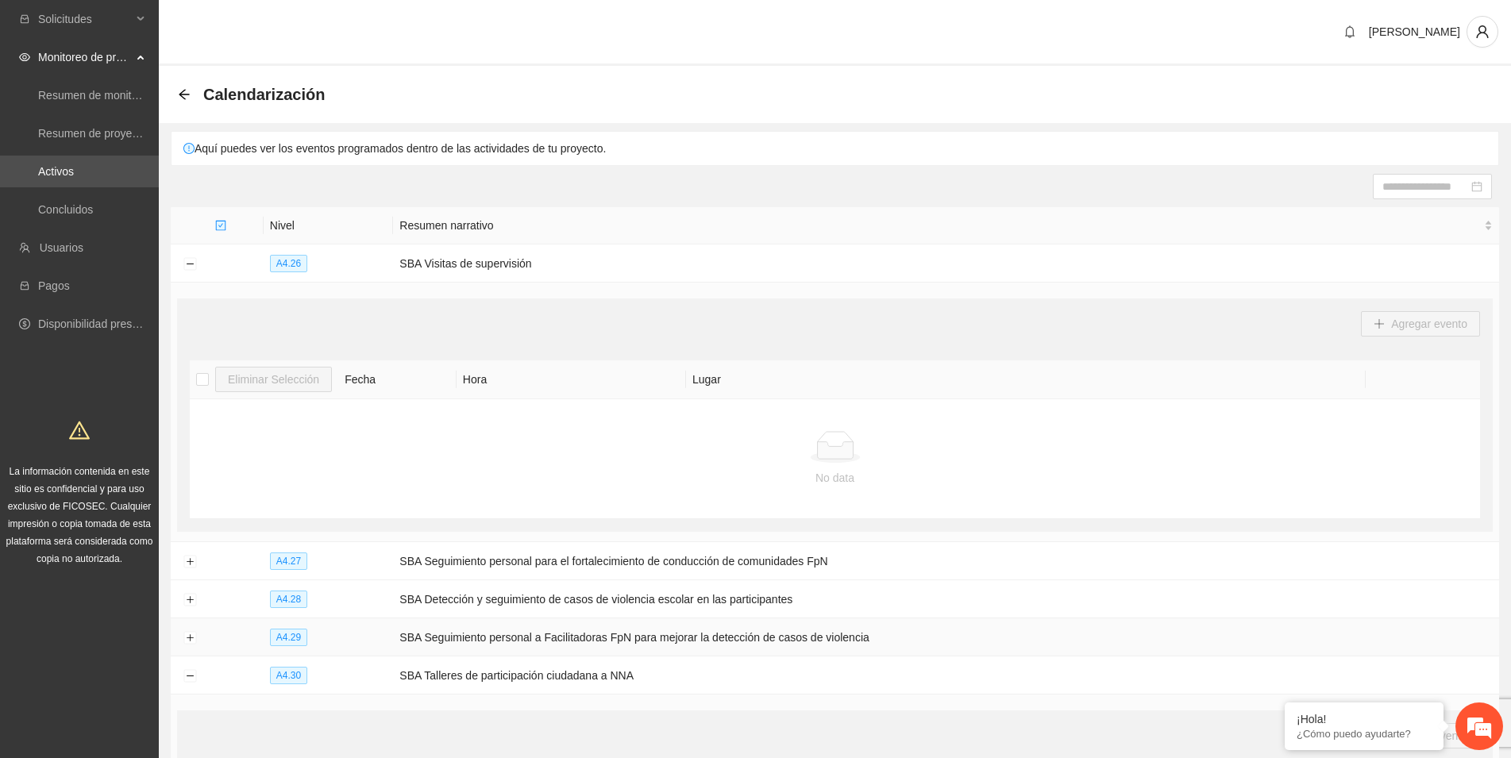
click at [1264, 645] on td "SBA Seguimiento personal a Facilitadoras FpN para mejorar la detección de casos…" at bounding box center [946, 637] width 1106 height 38
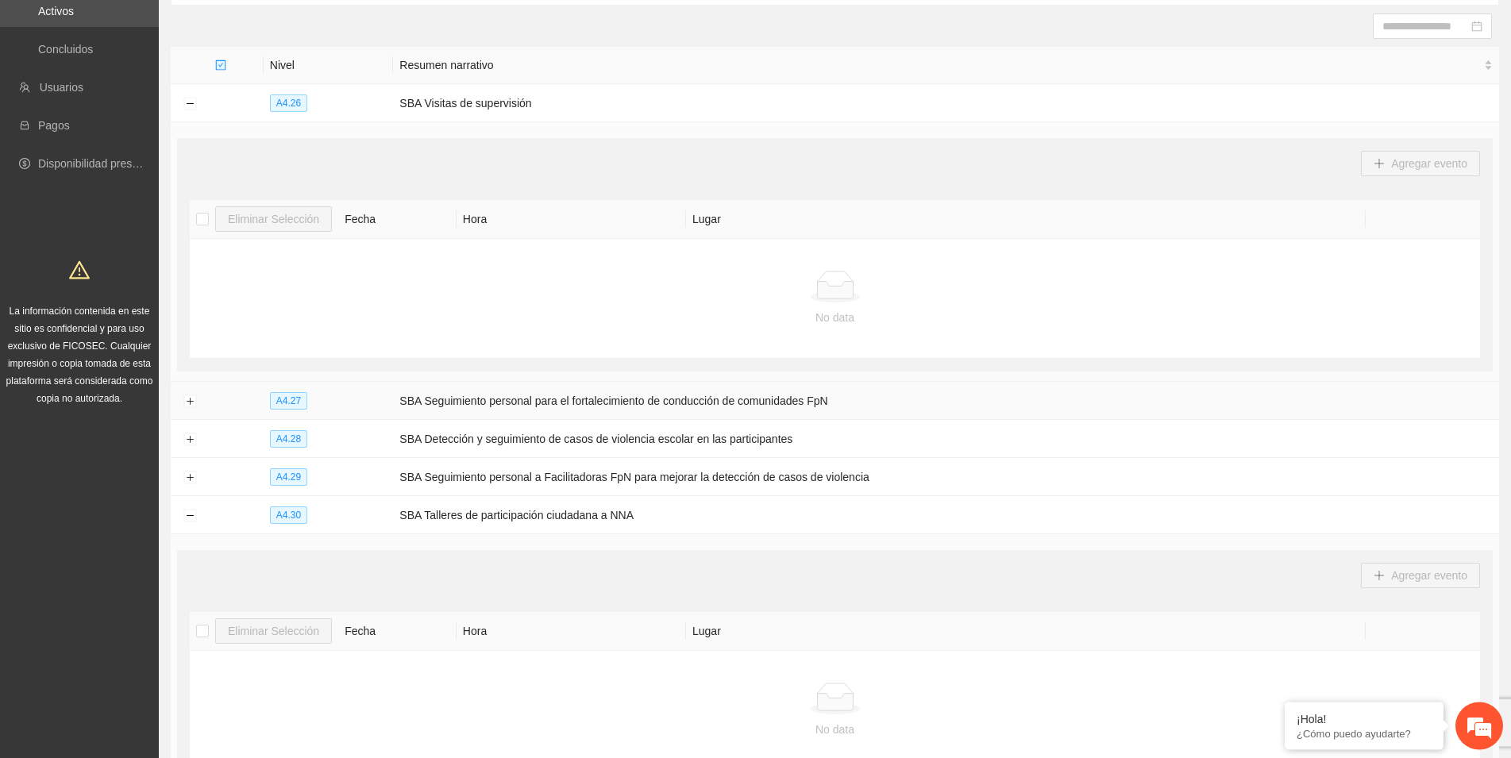
scroll to position [162, 0]
click at [190, 394] on button "Expand row" at bounding box center [189, 400] width 13 height 13
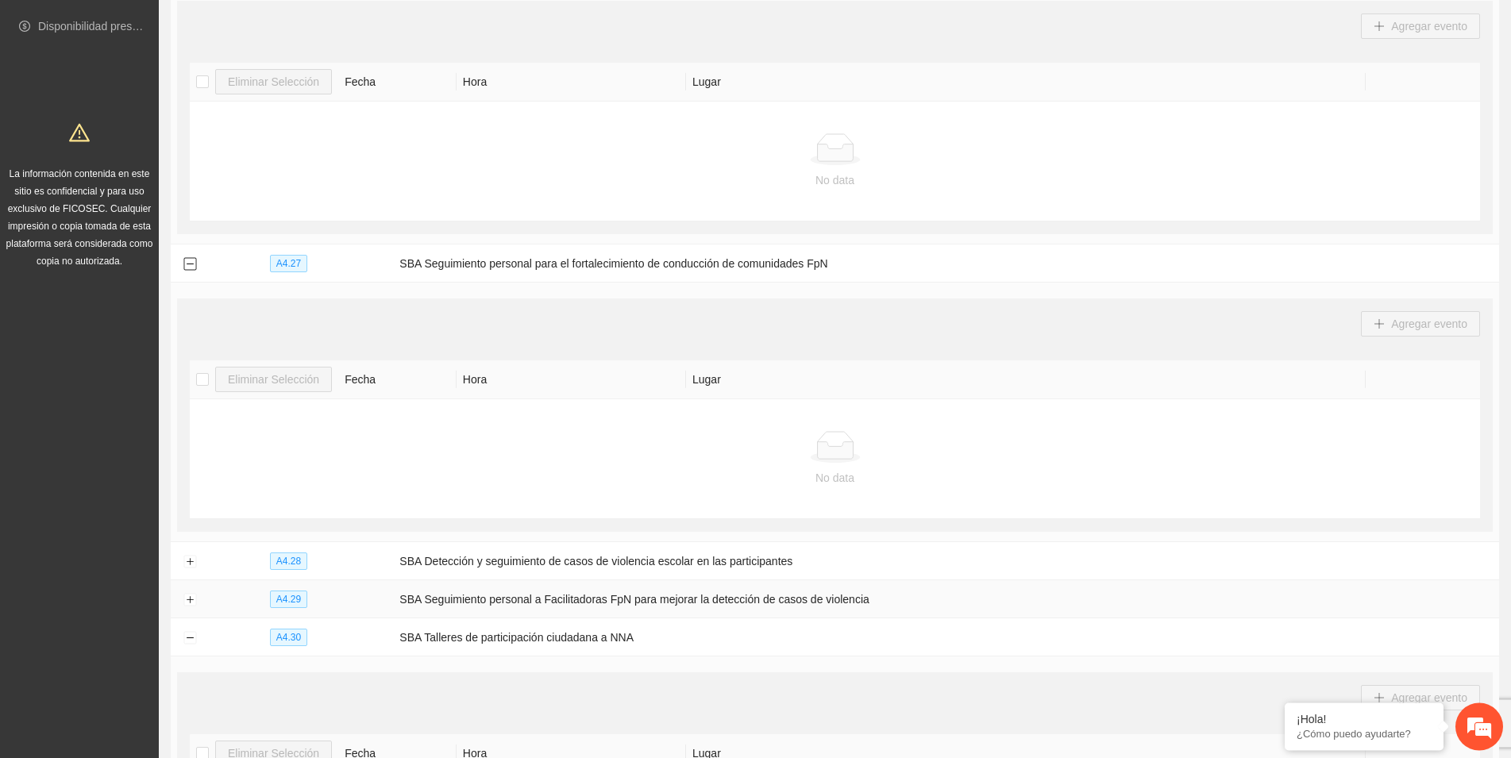
scroll to position [243, 0]
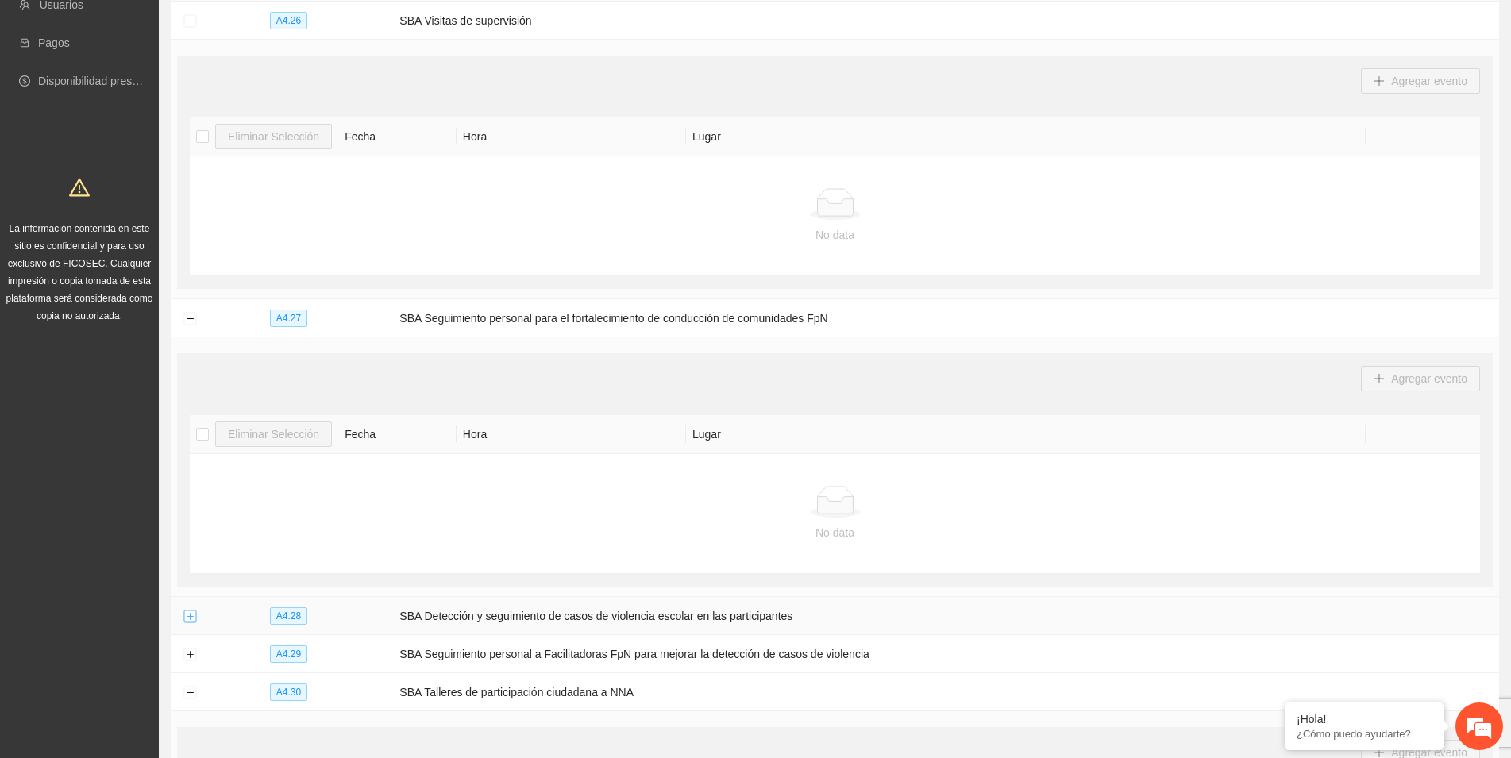
click at [186, 615] on button "Expand row" at bounding box center [189, 616] width 13 height 13
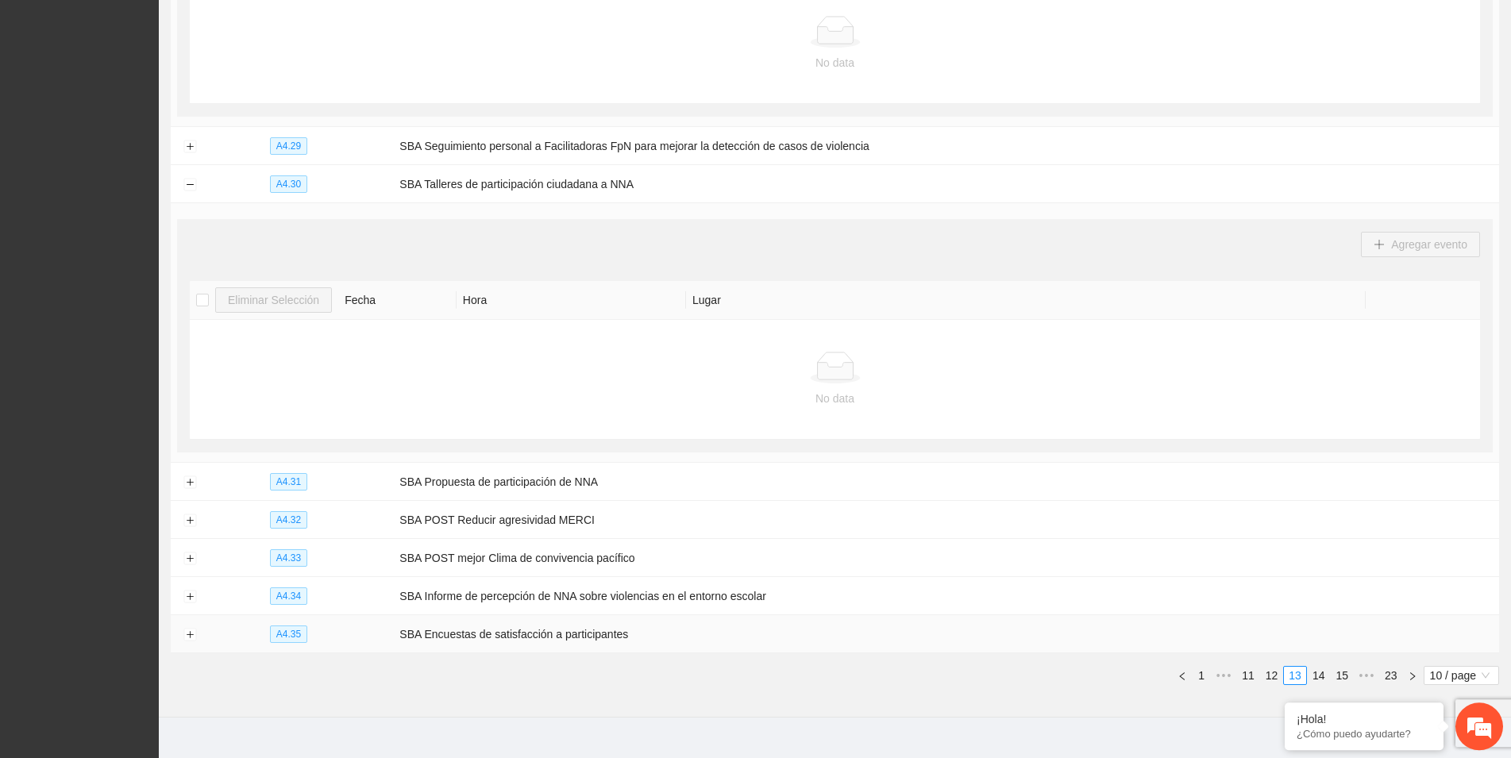
scroll to position [1030, 0]
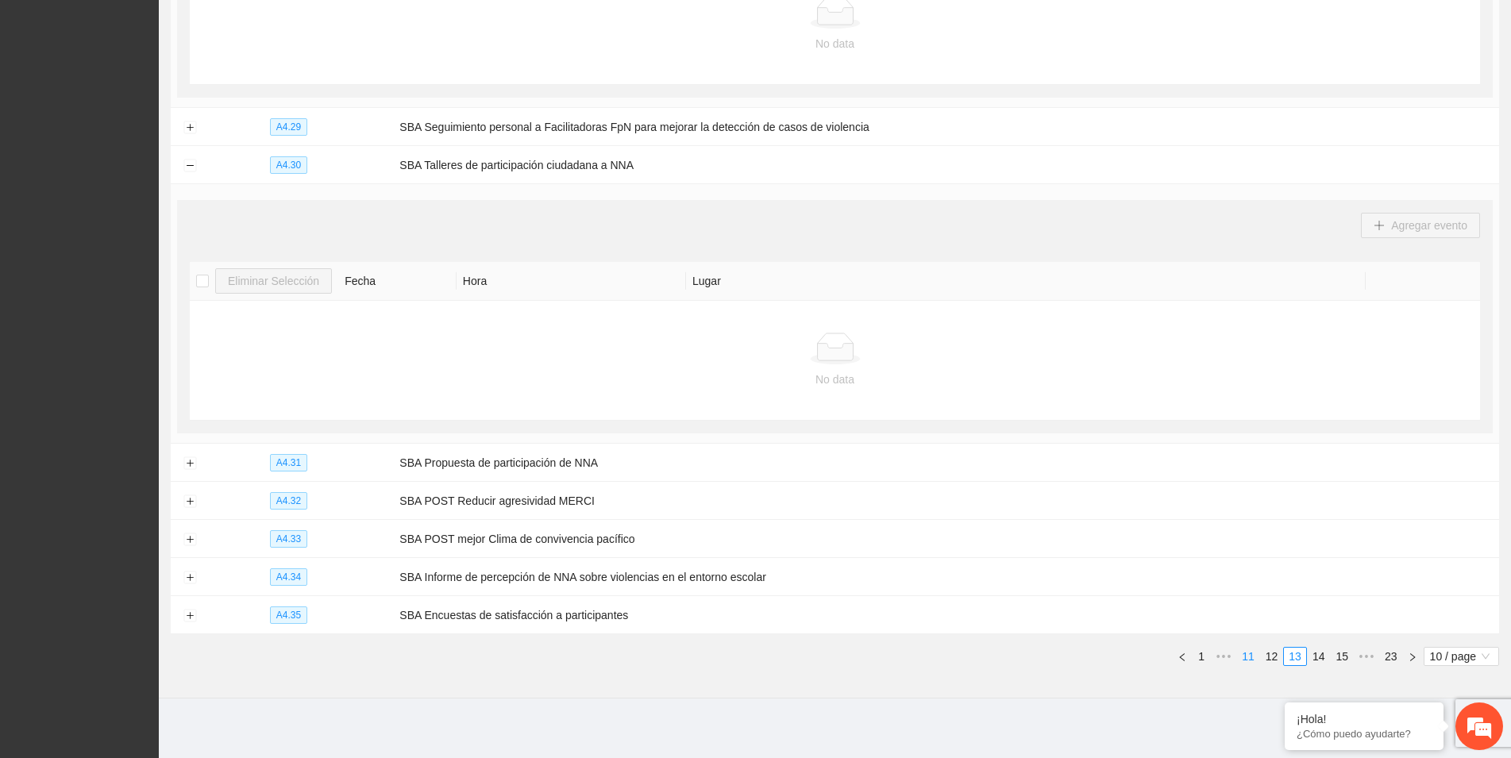
click at [1248, 654] on link "11" at bounding box center [1248, 656] width 22 height 17
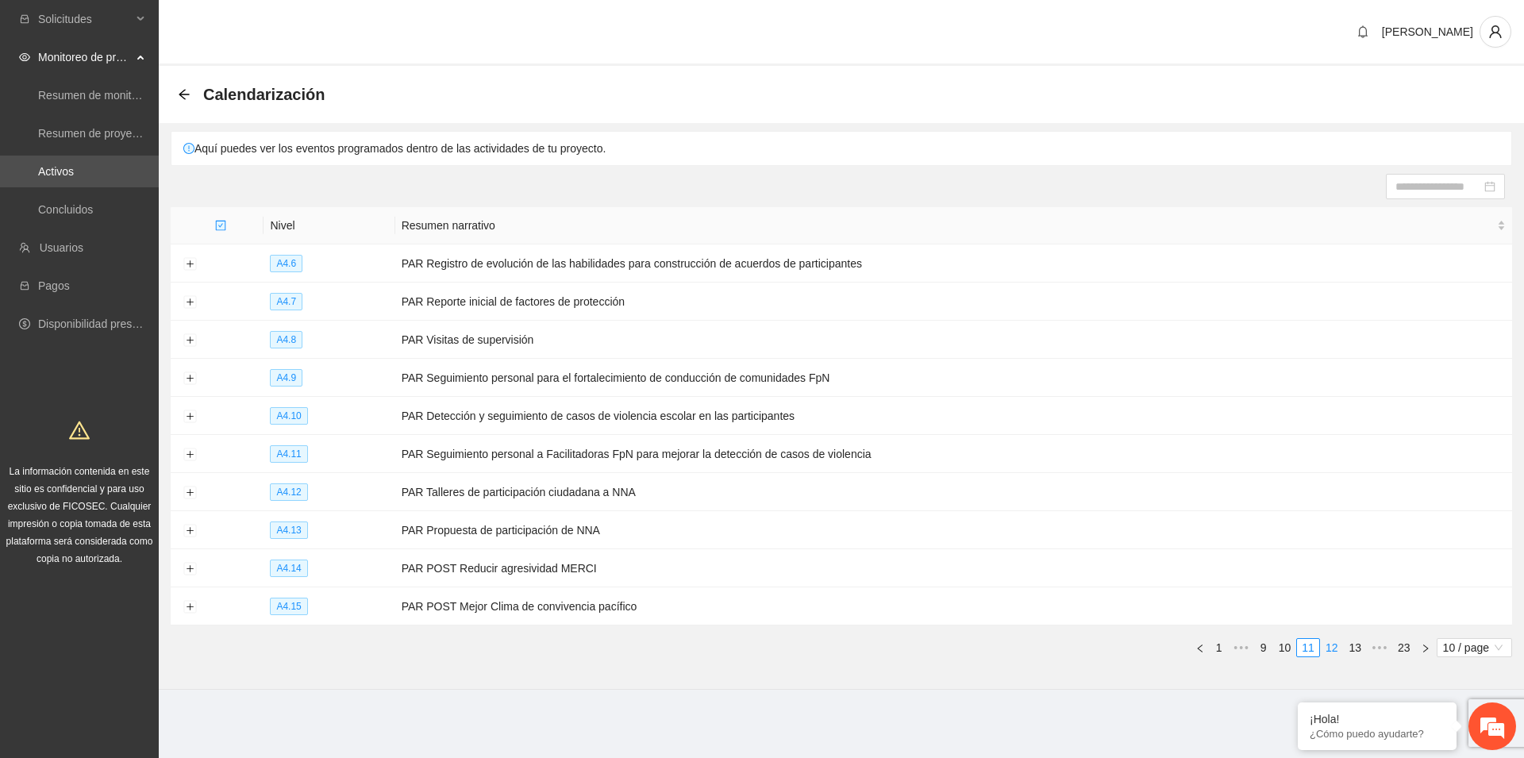
click at [1328, 641] on link "12" at bounding box center [1332, 647] width 22 height 17
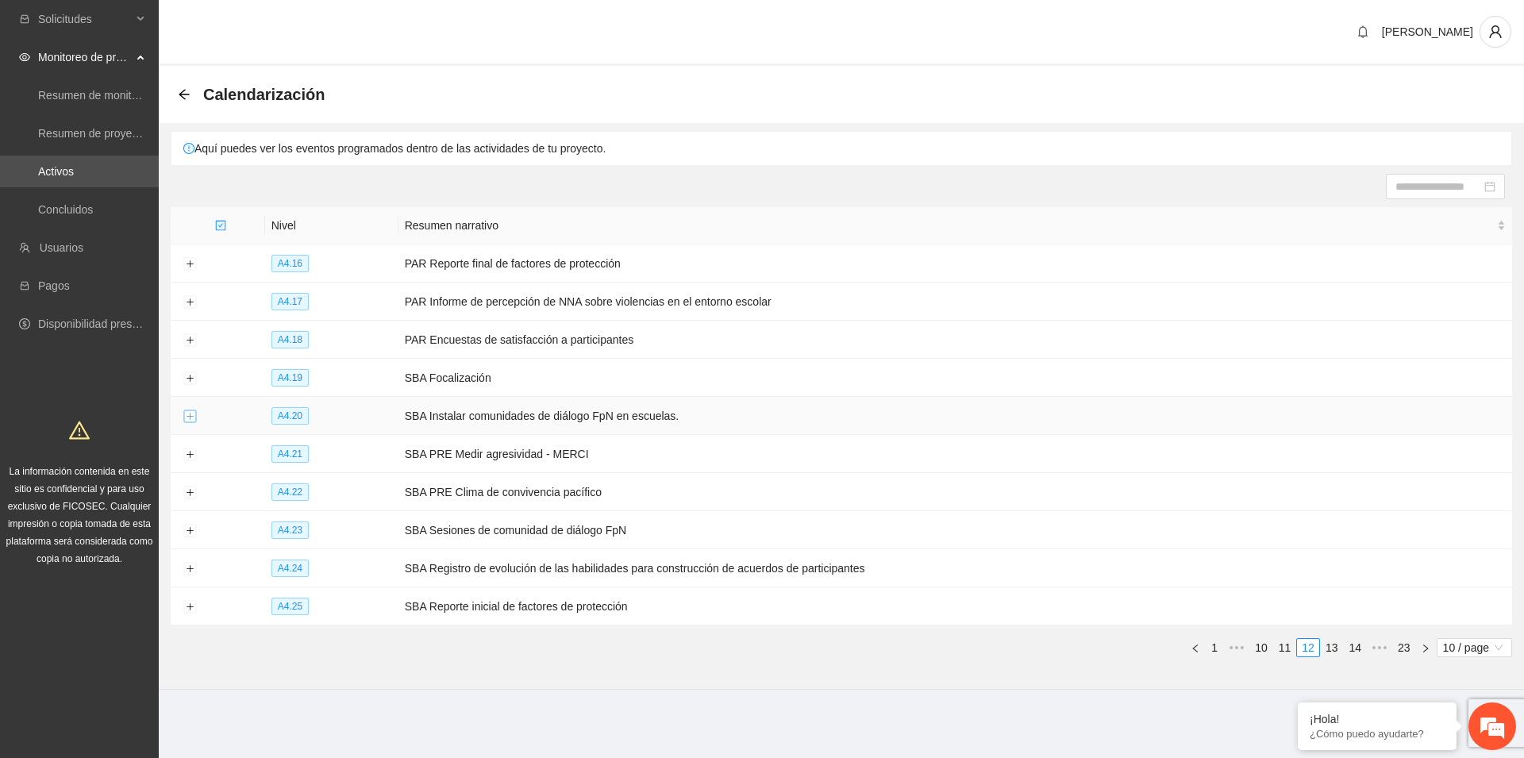
click at [186, 412] on button "Expand row" at bounding box center [189, 416] width 13 height 13
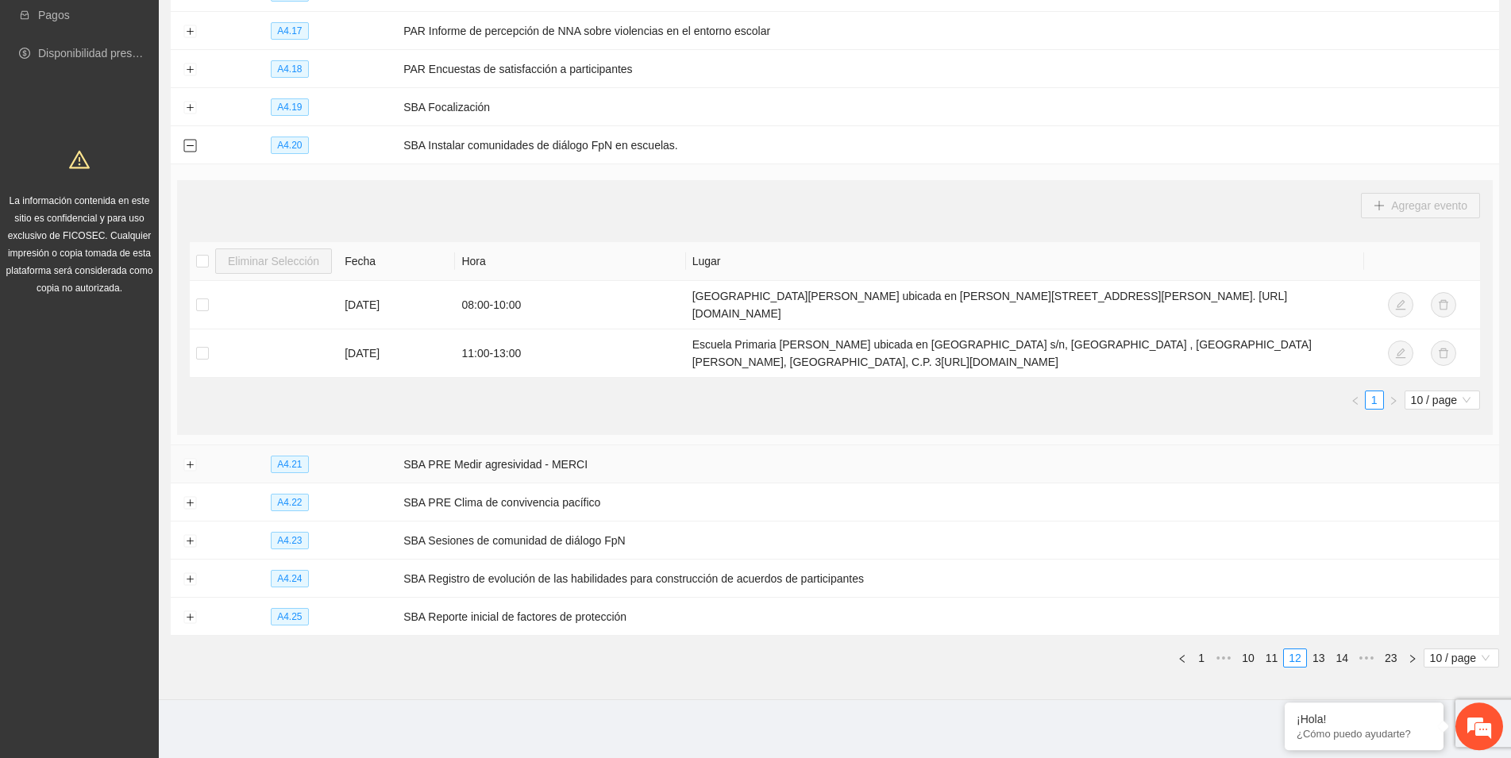
scroll to position [272, 0]
click at [190, 460] on button "Expand row" at bounding box center [189, 463] width 13 height 13
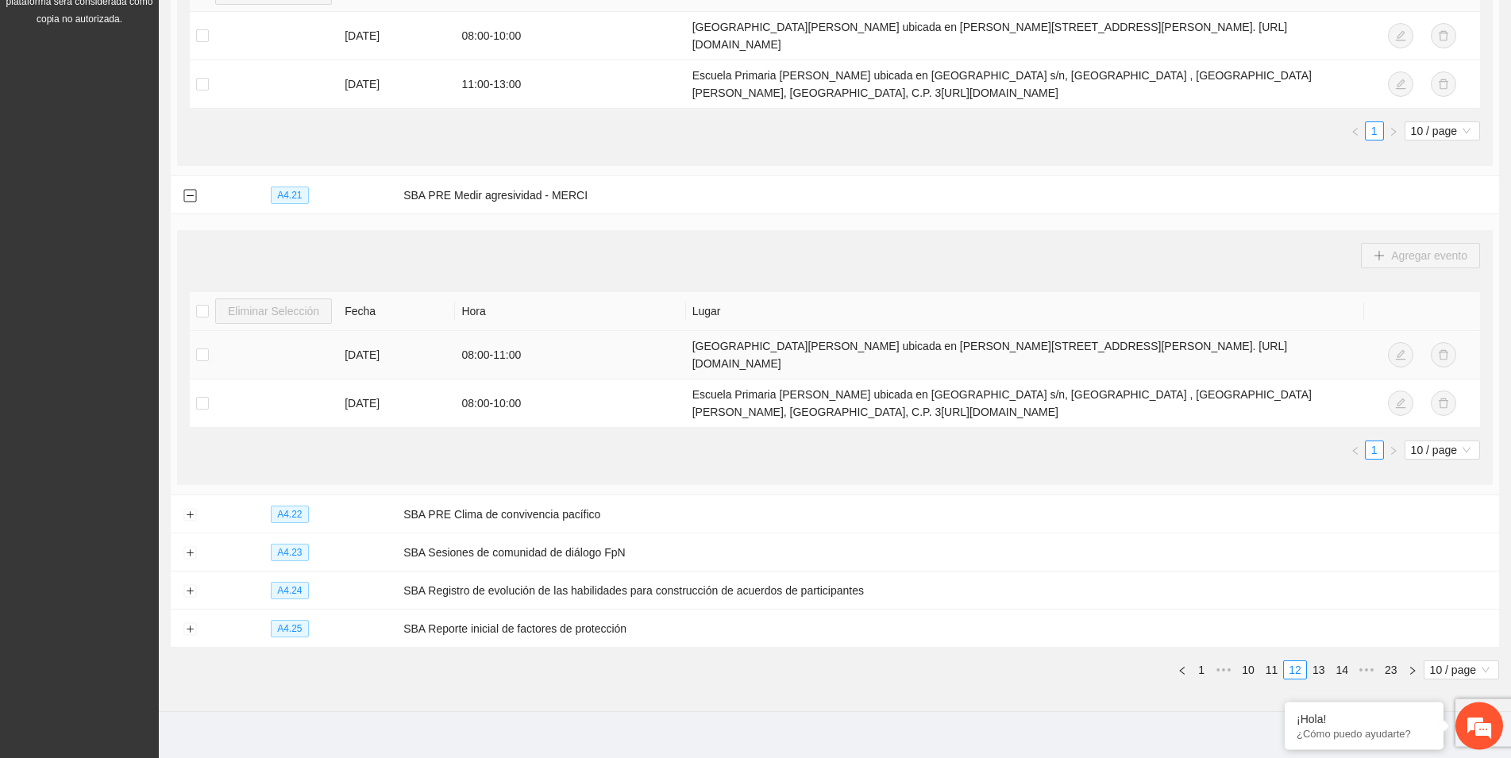
scroll to position [553, 0]
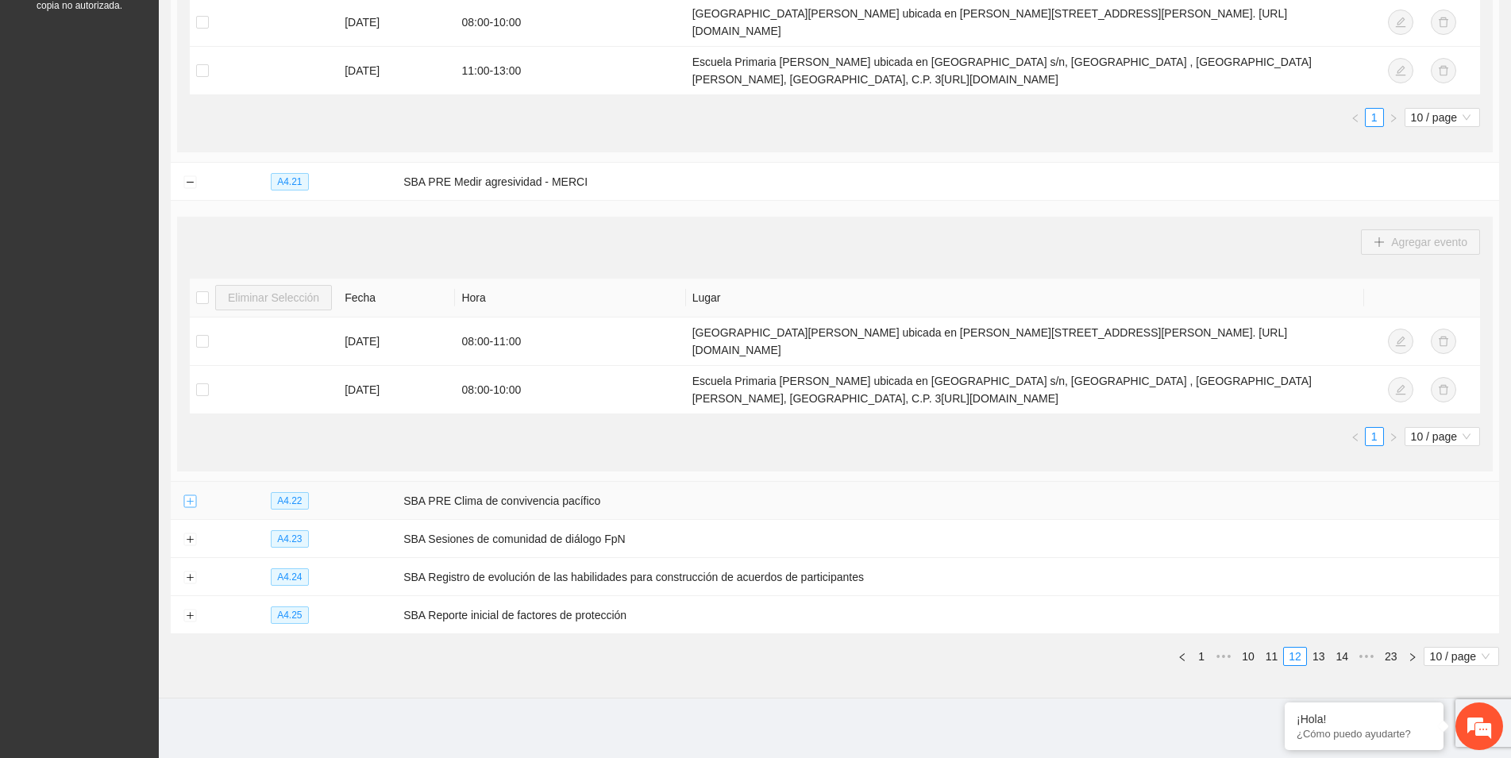
click at [189, 501] on button "Expand row" at bounding box center [189, 501] width 13 height 13
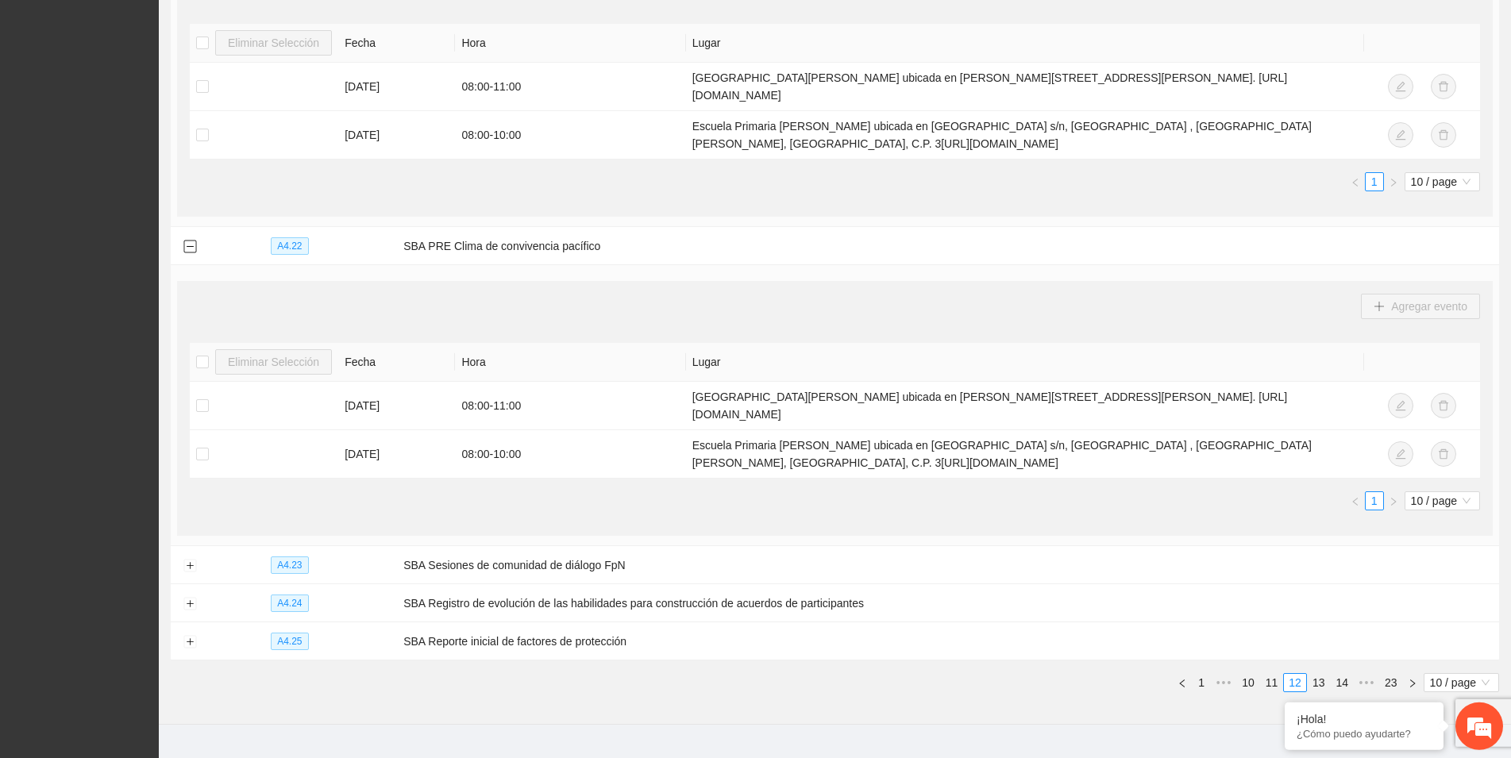
scroll to position [834, 0]
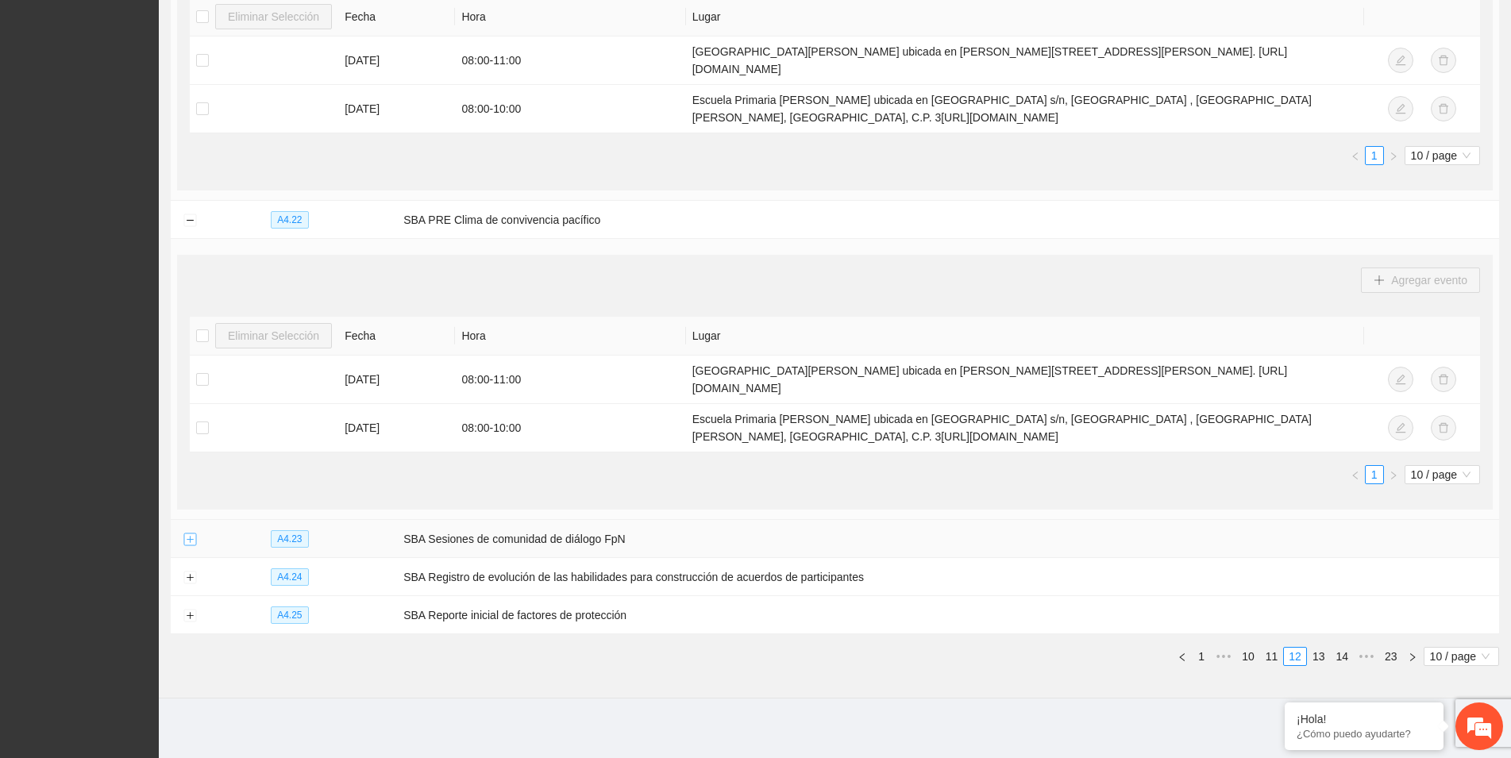
click at [188, 536] on button "Expand row" at bounding box center [189, 539] width 13 height 13
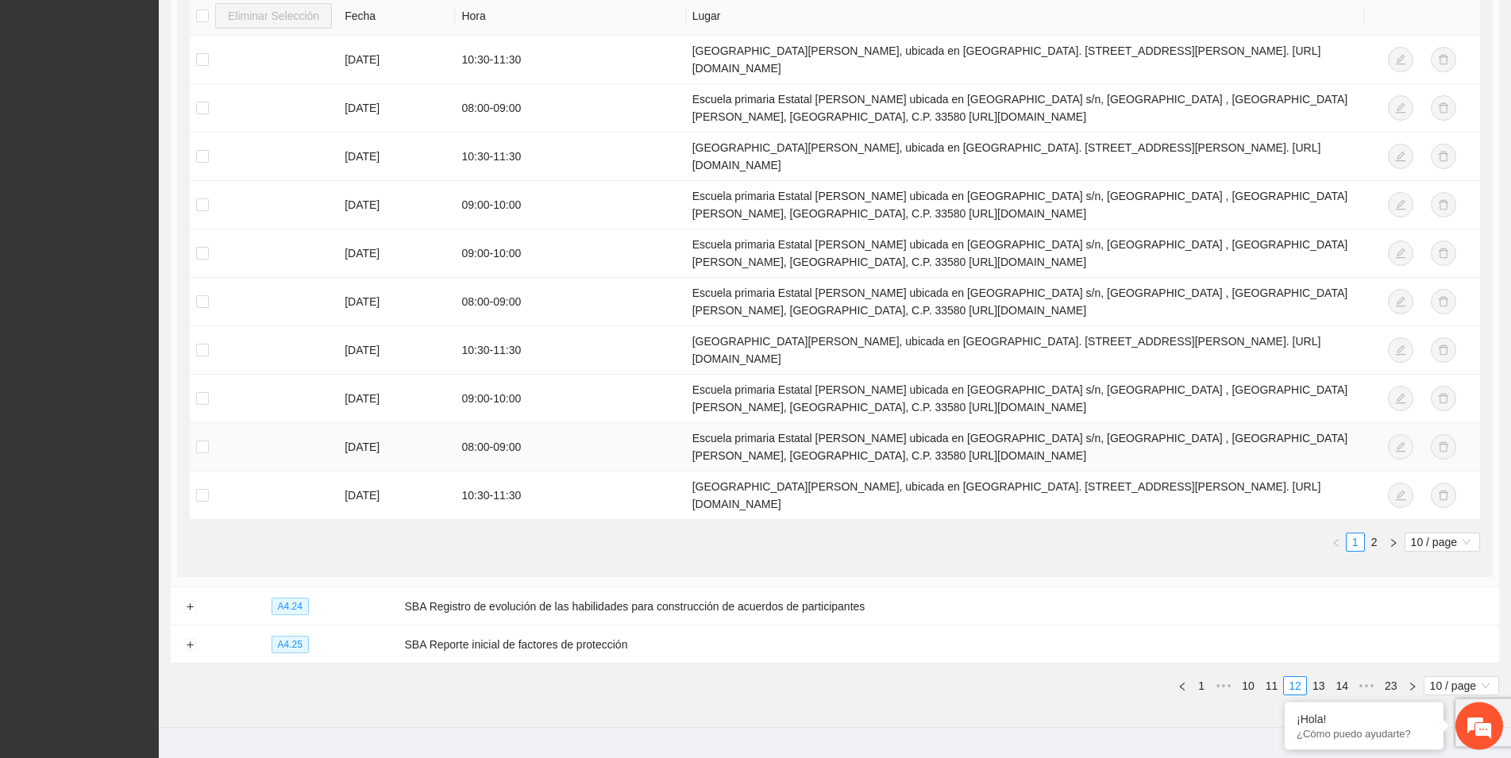
scroll to position [1503, 0]
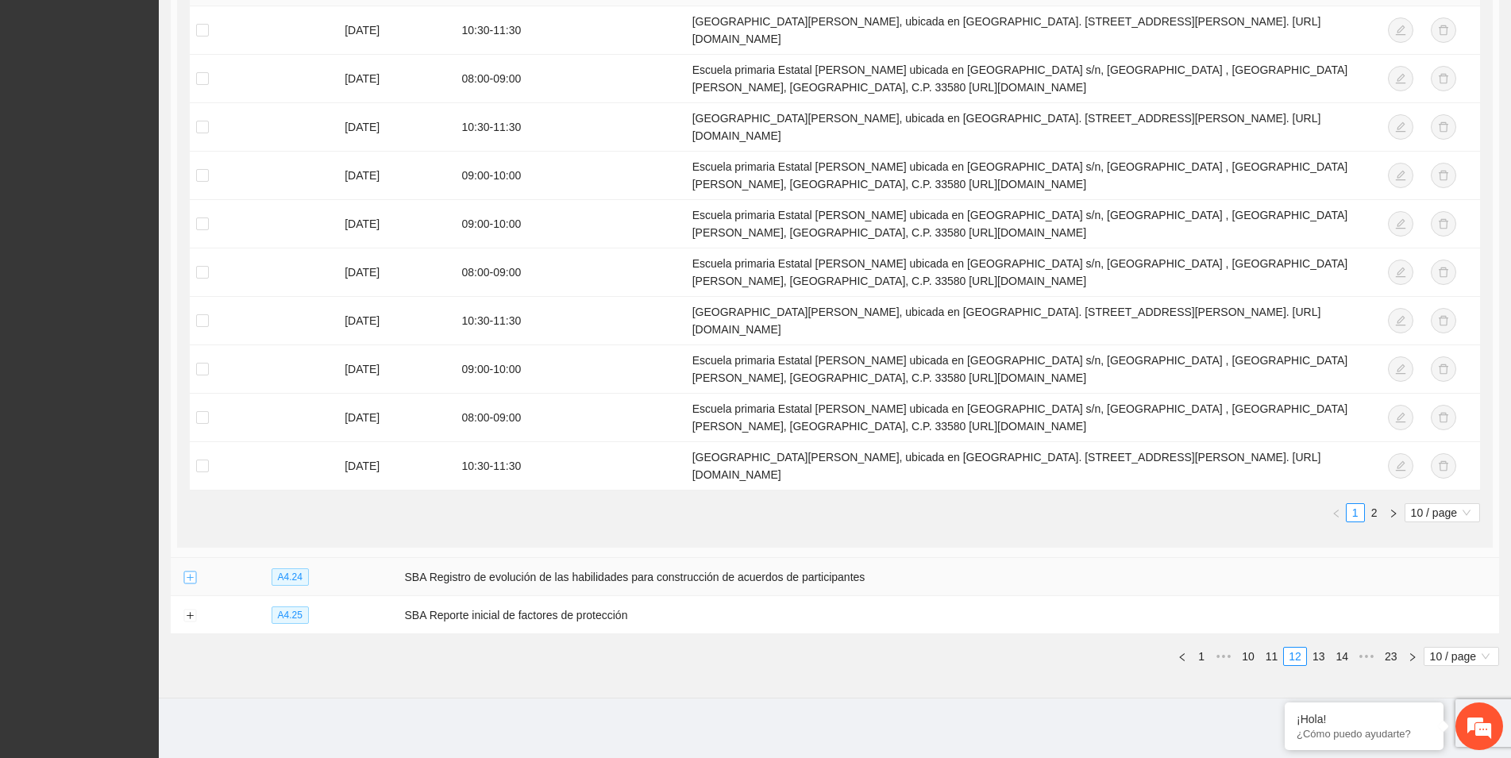
click at [187, 572] on button "Expand row" at bounding box center [189, 578] width 13 height 13
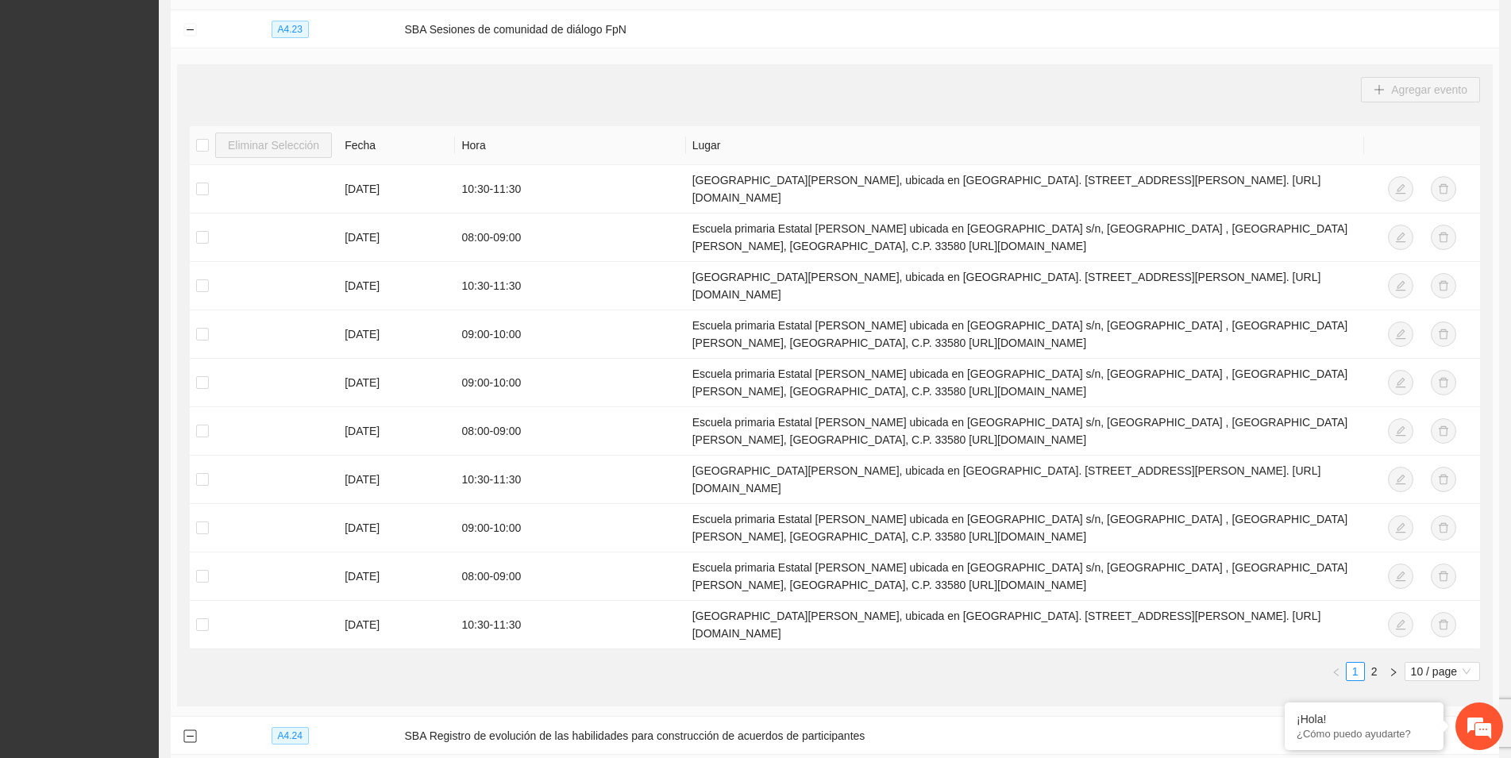
scroll to position [1341, 0]
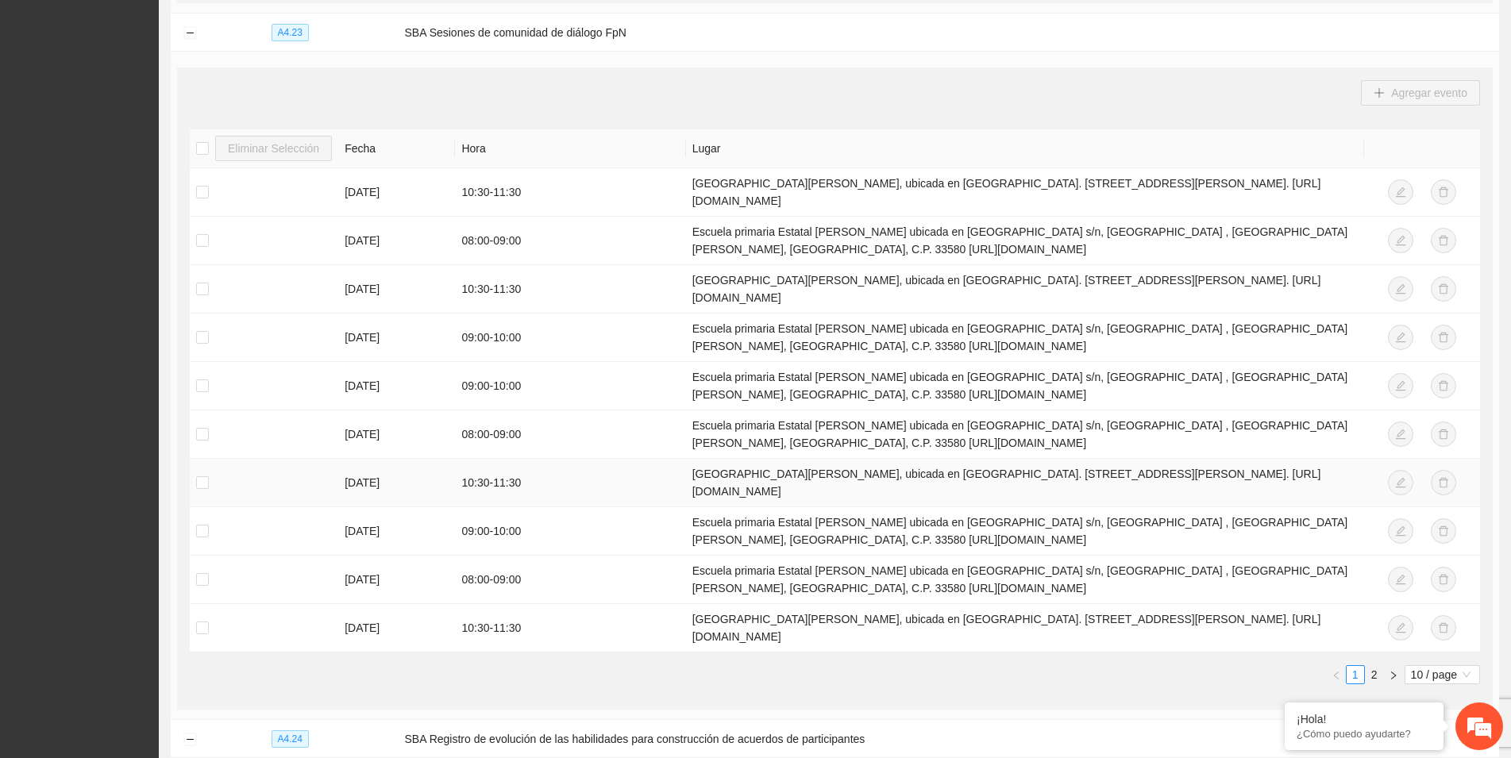
click at [563, 476] on td "10:30 - 11:30" at bounding box center [570, 483] width 230 height 48
click at [361, 482] on td "[DATE]" at bounding box center [396, 483] width 117 height 48
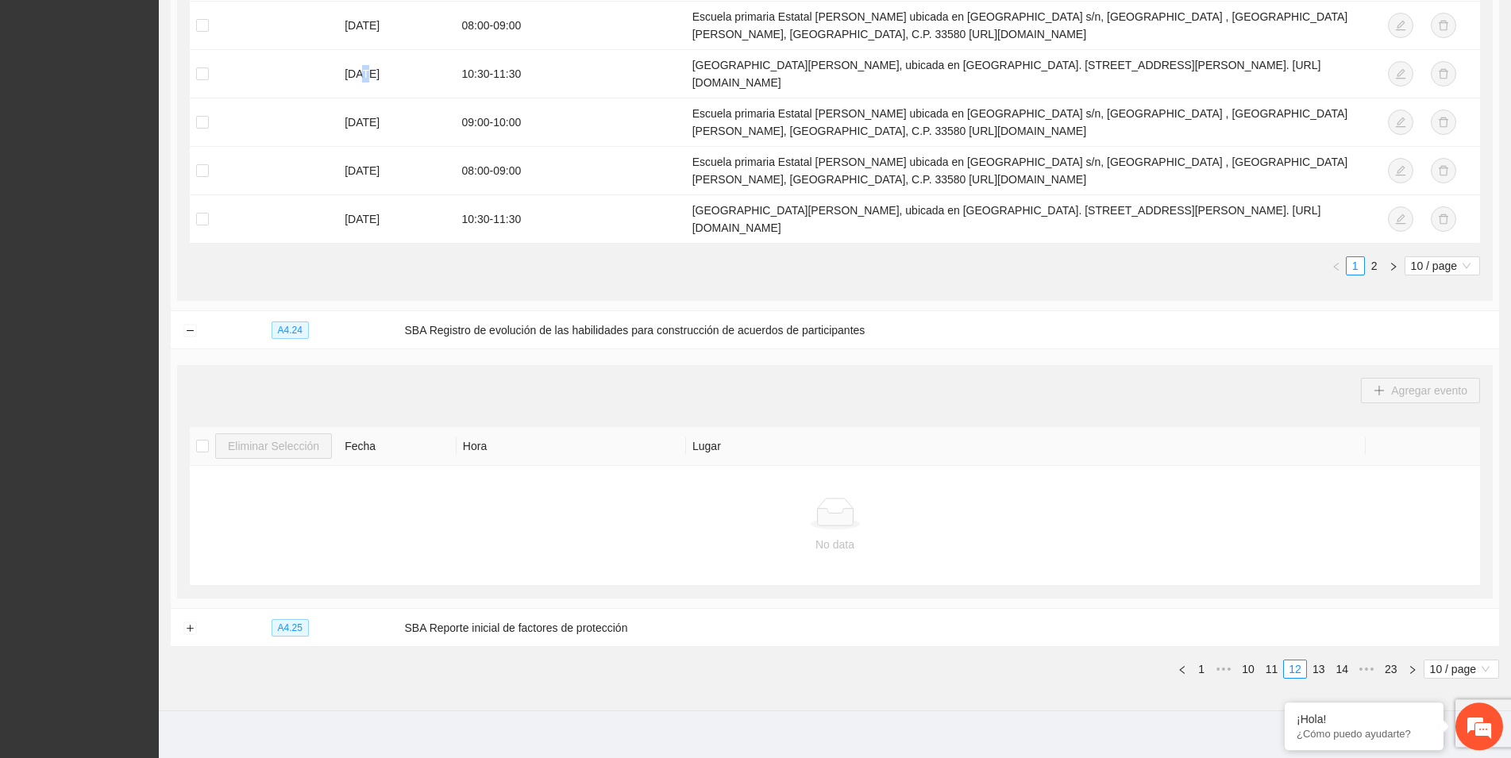
scroll to position [1762, 0]
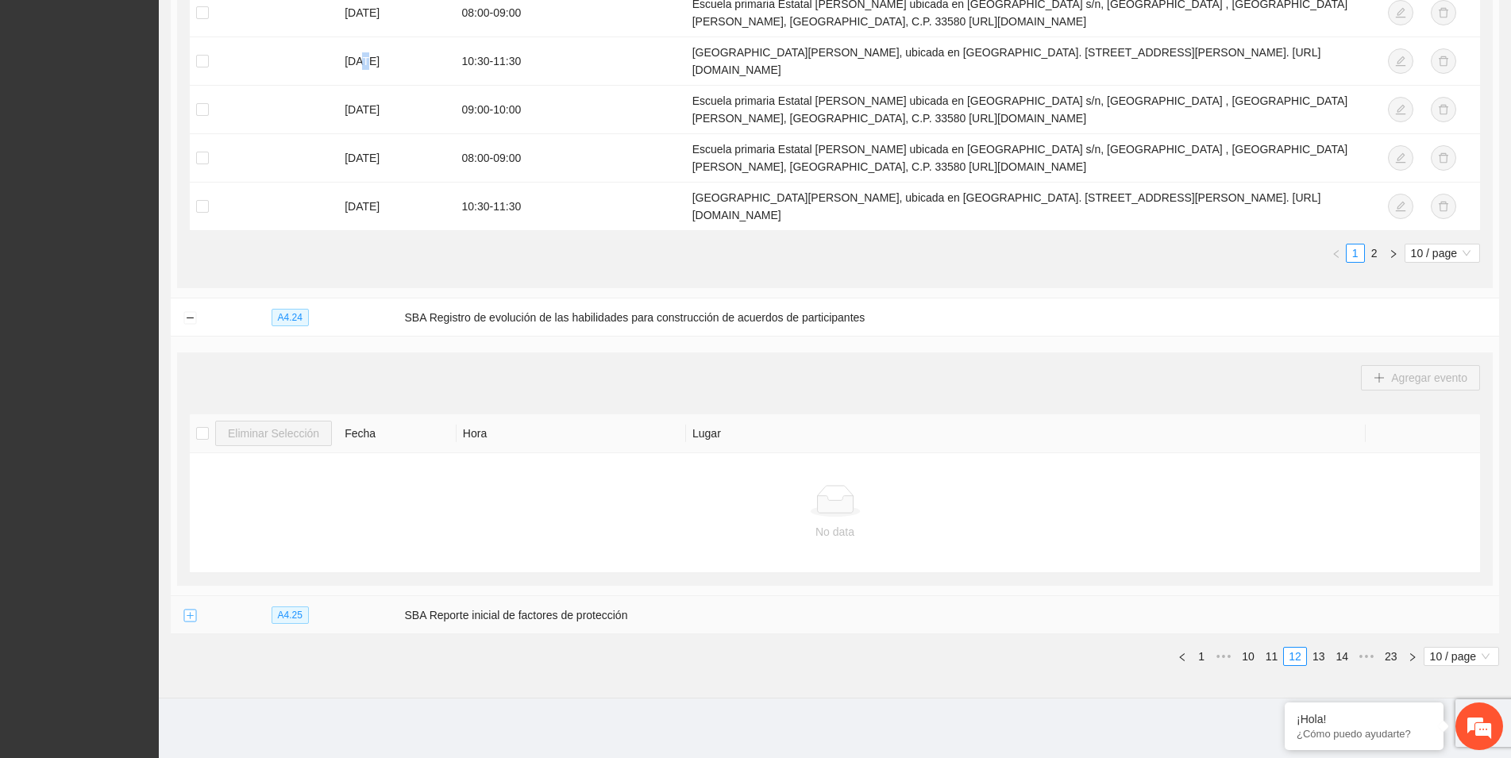
click at [191, 611] on button "Expand row" at bounding box center [189, 616] width 13 height 13
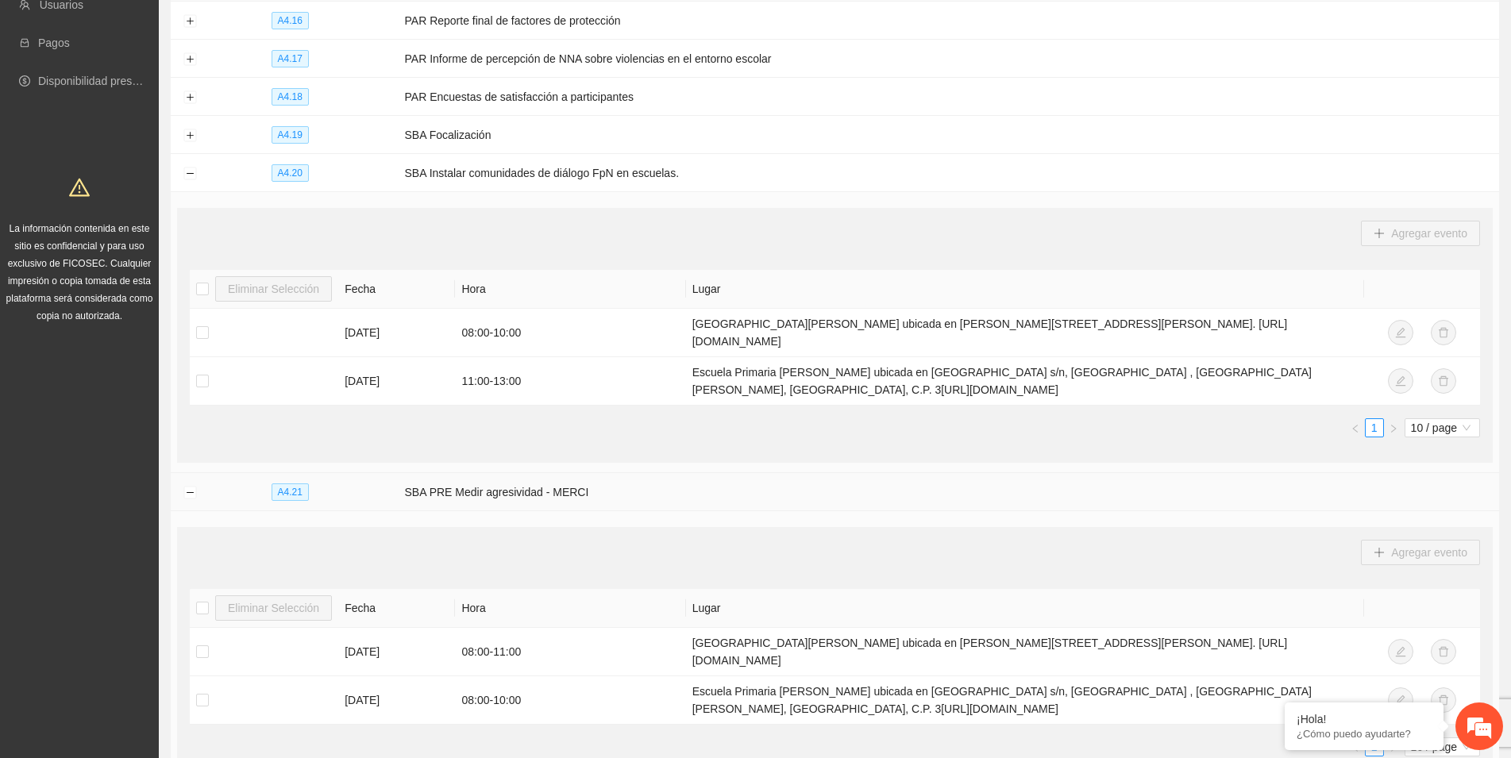
scroll to position [0, 0]
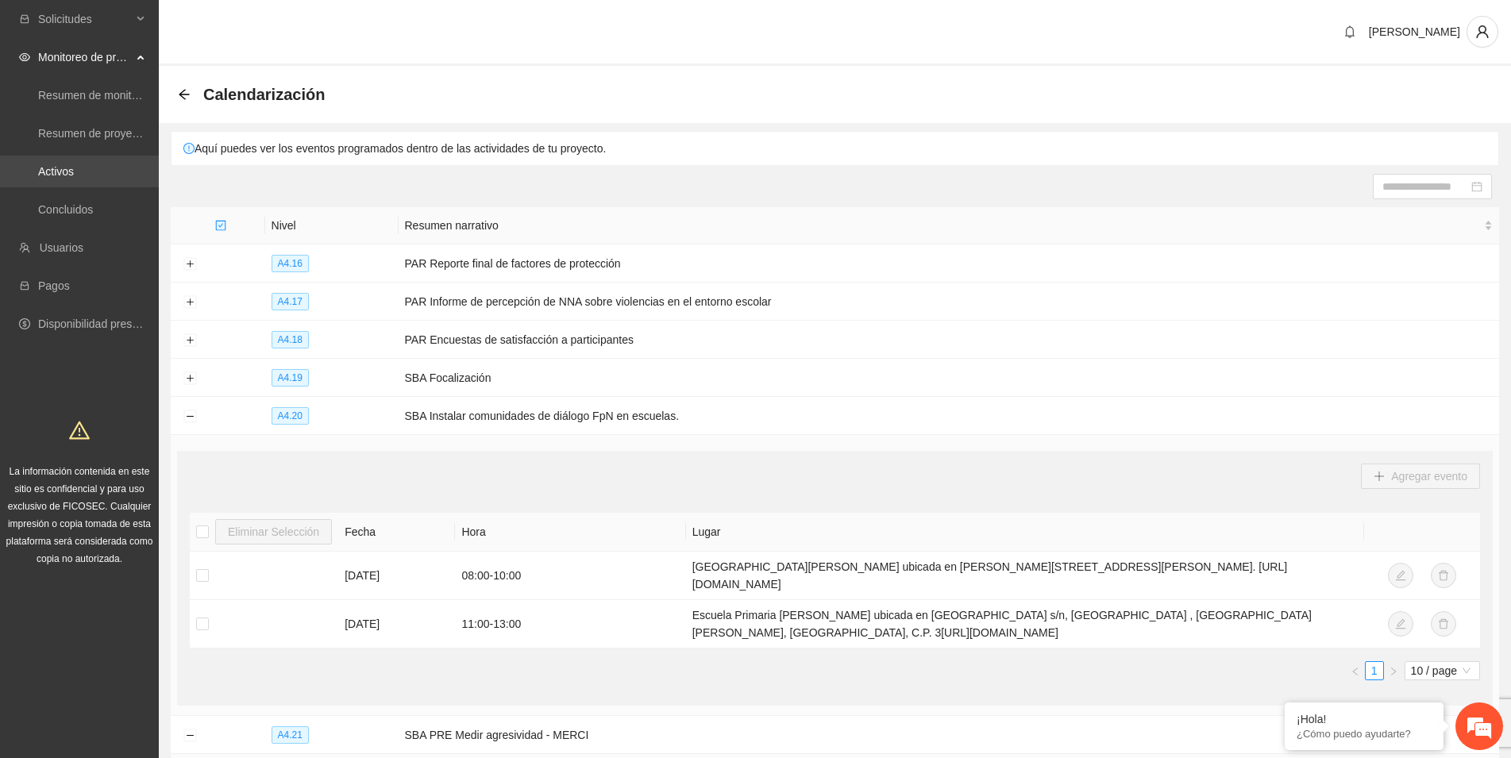
click at [60, 175] on link "Activos" at bounding box center [56, 171] width 36 height 13
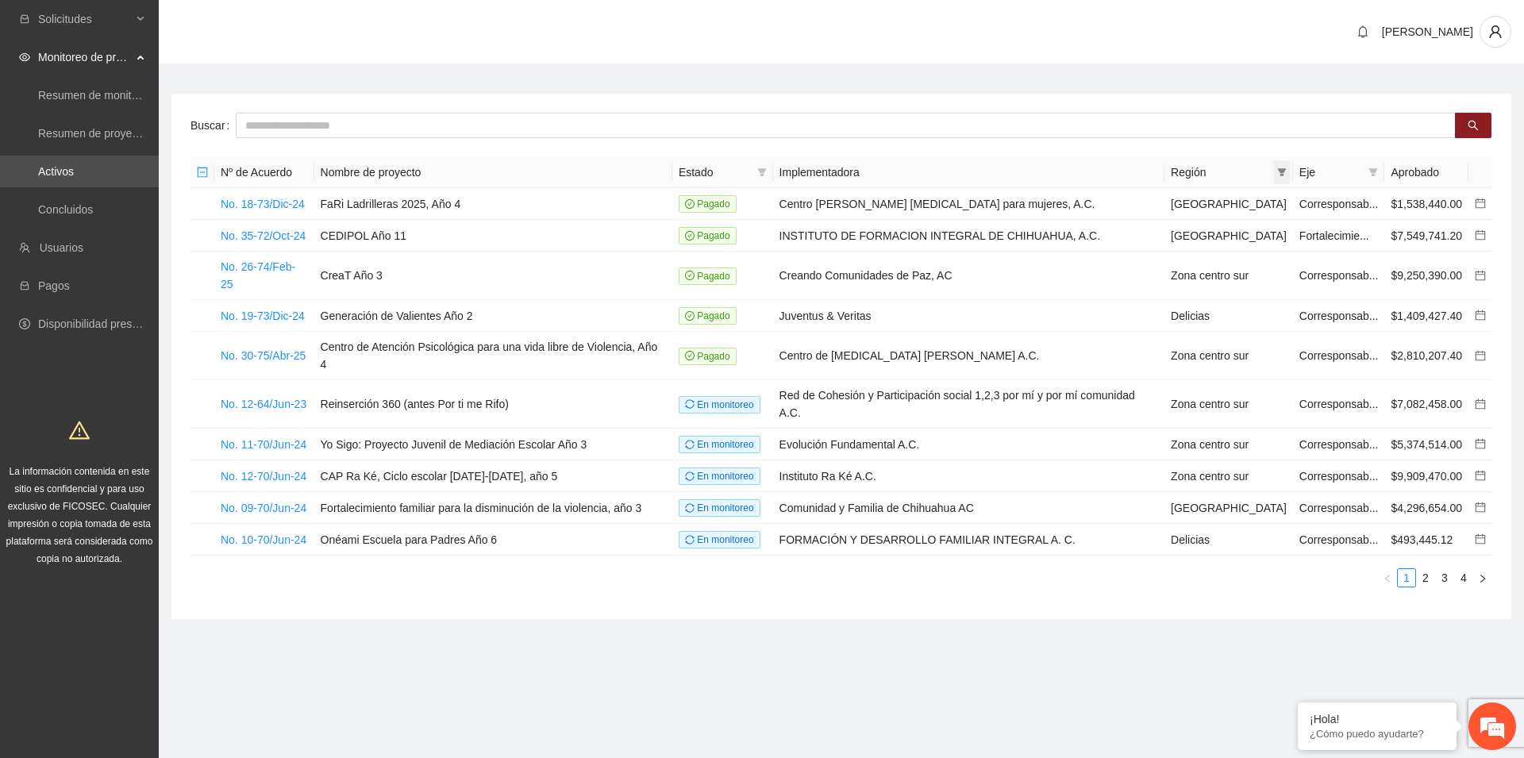
click at [1282, 172] on icon "filter" at bounding box center [1281, 172] width 9 height 8
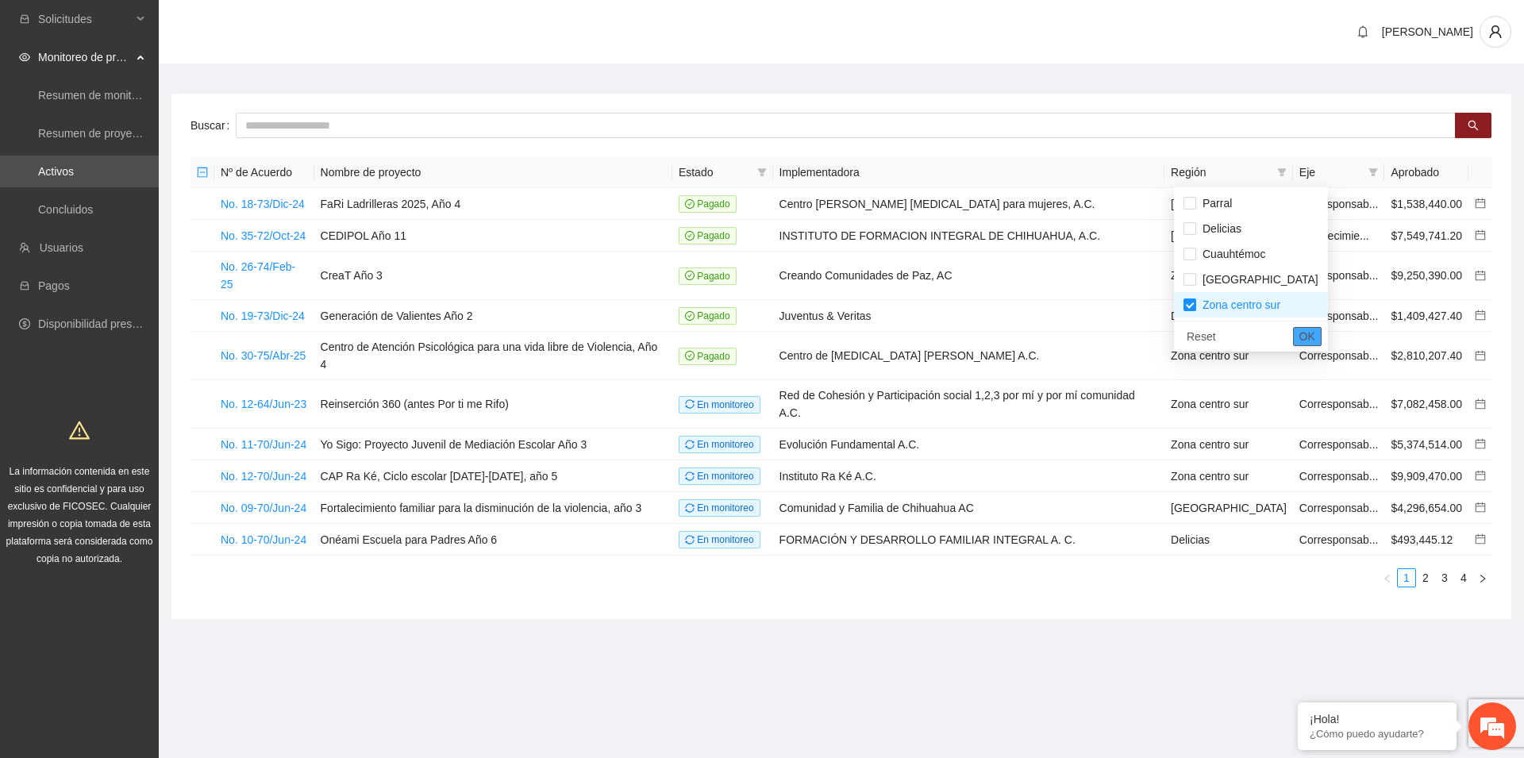
click at [1299, 338] on span "OK" at bounding box center [1307, 336] width 16 height 17
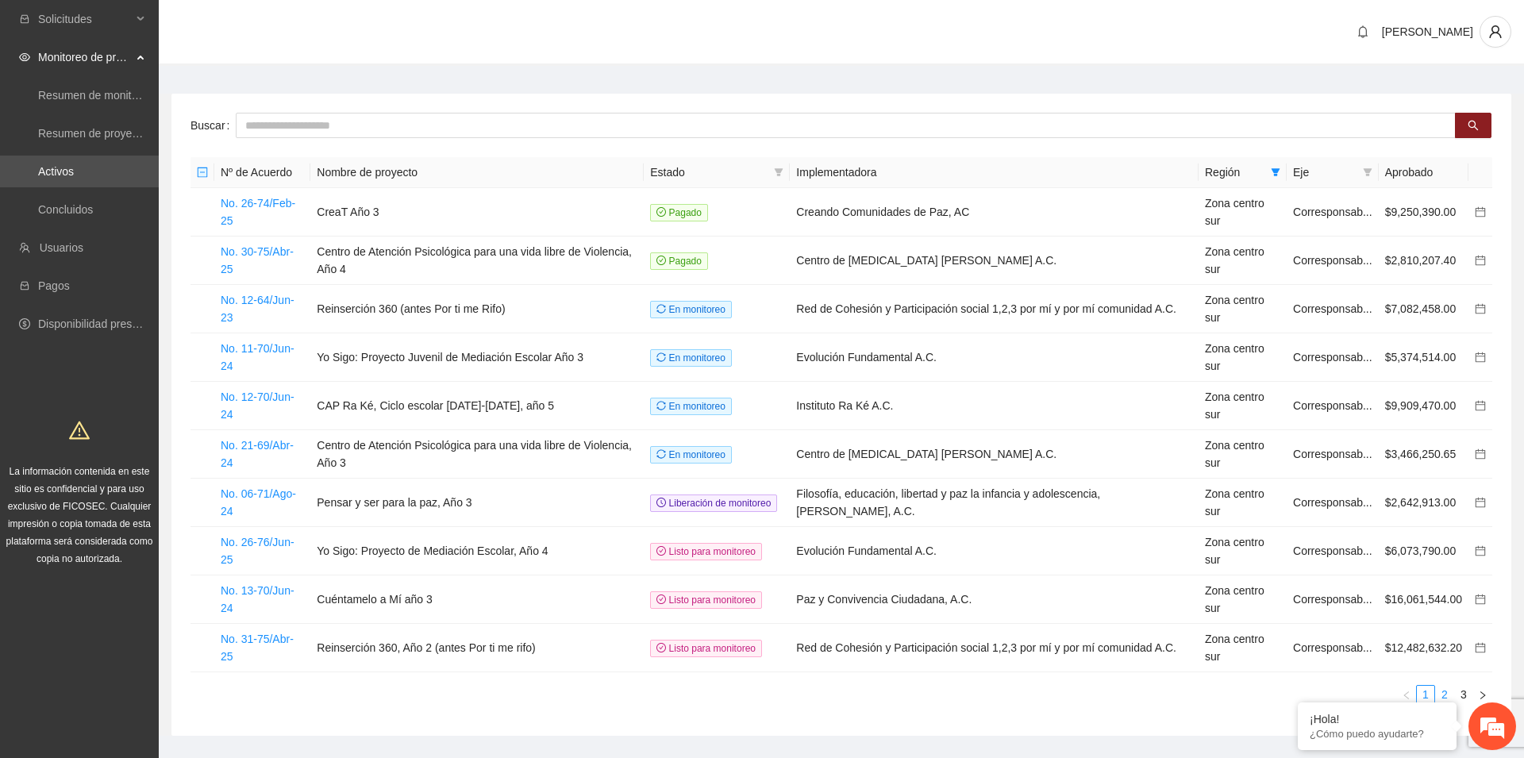
click at [1447, 686] on link "2" at bounding box center [1444, 694] width 17 height 17
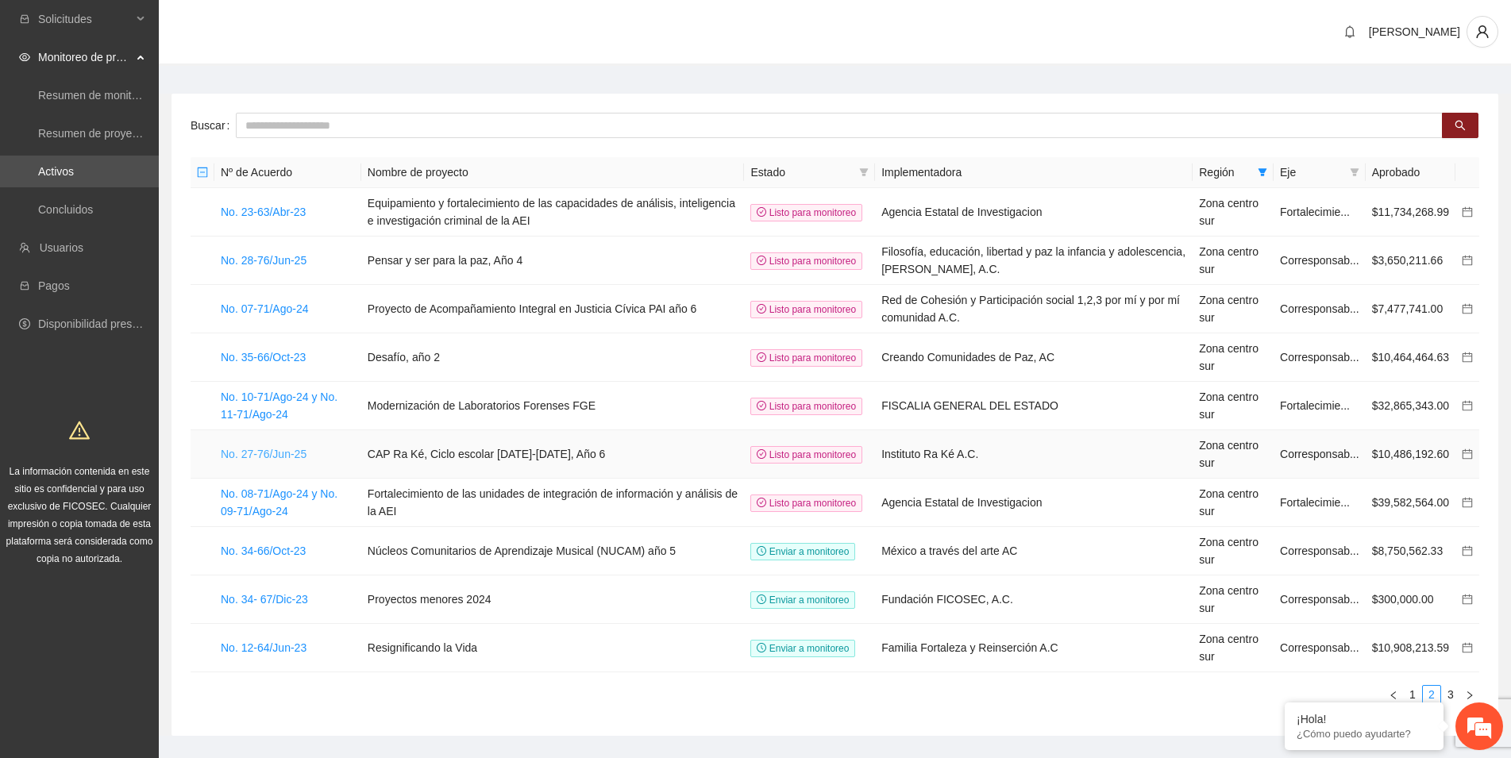
click at [296, 455] on link "No. 27-76/Jun-25" at bounding box center [264, 454] width 86 height 13
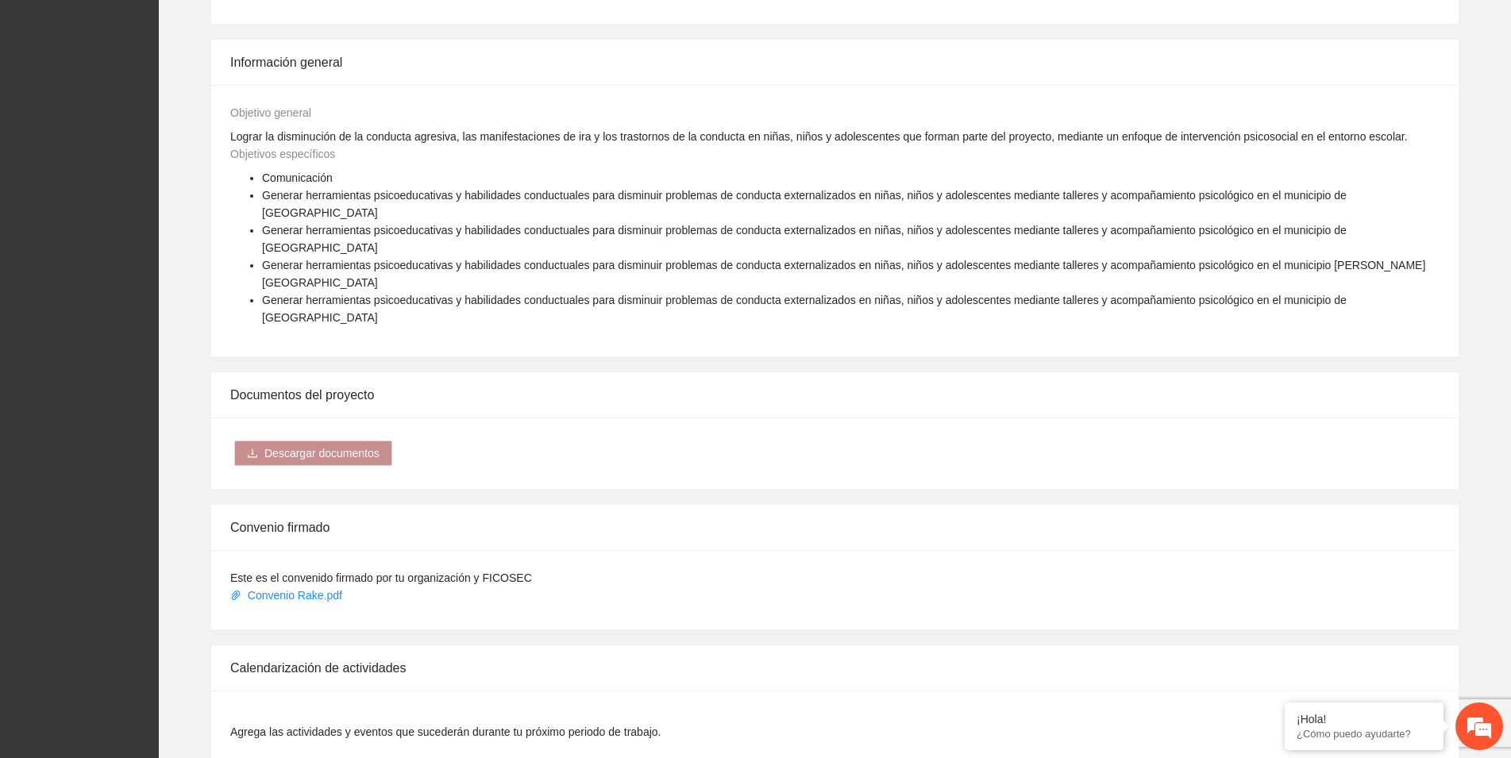
scroll to position [972, 0]
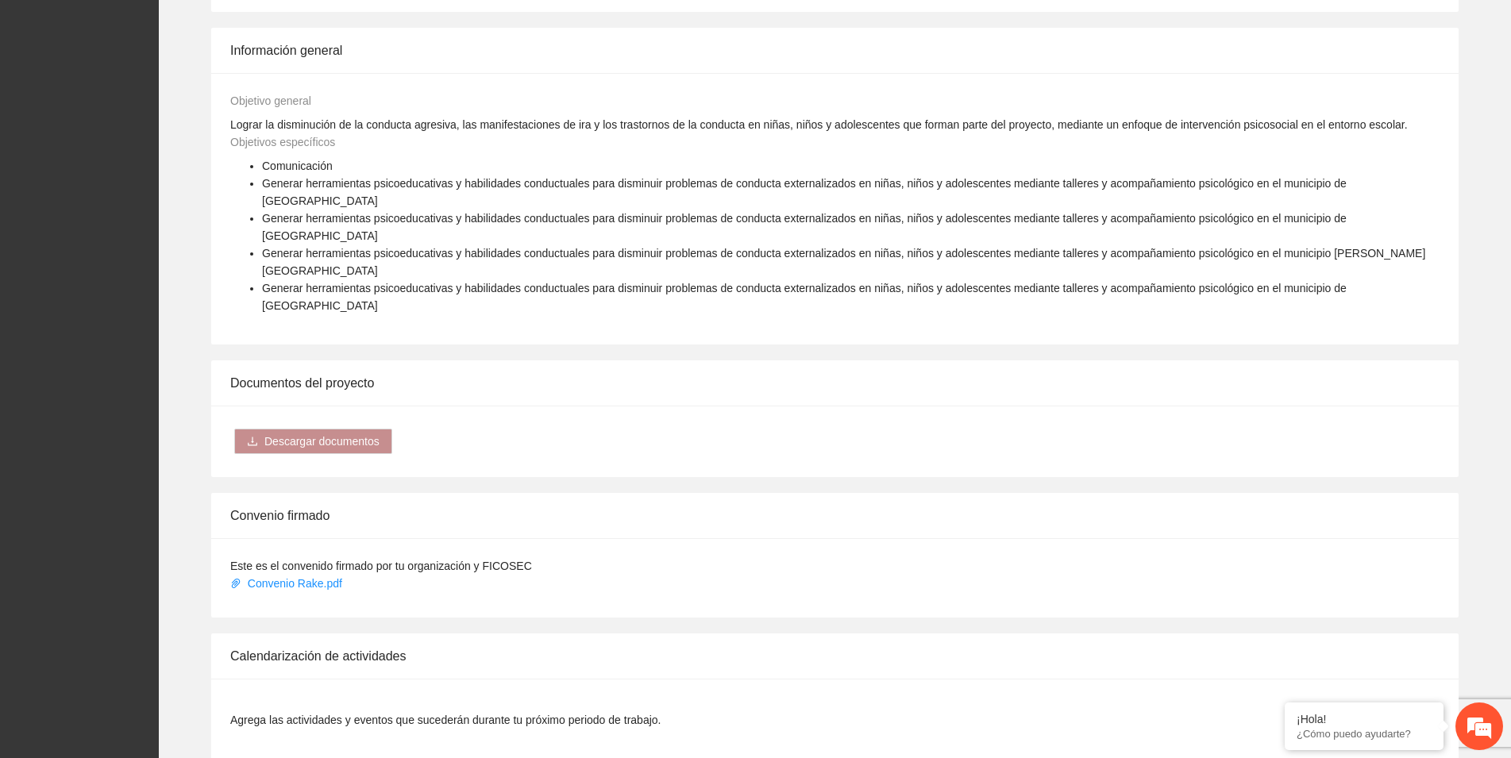
click at [1385, 711] on span "Actualizar" at bounding box center [1396, 719] width 48 height 17
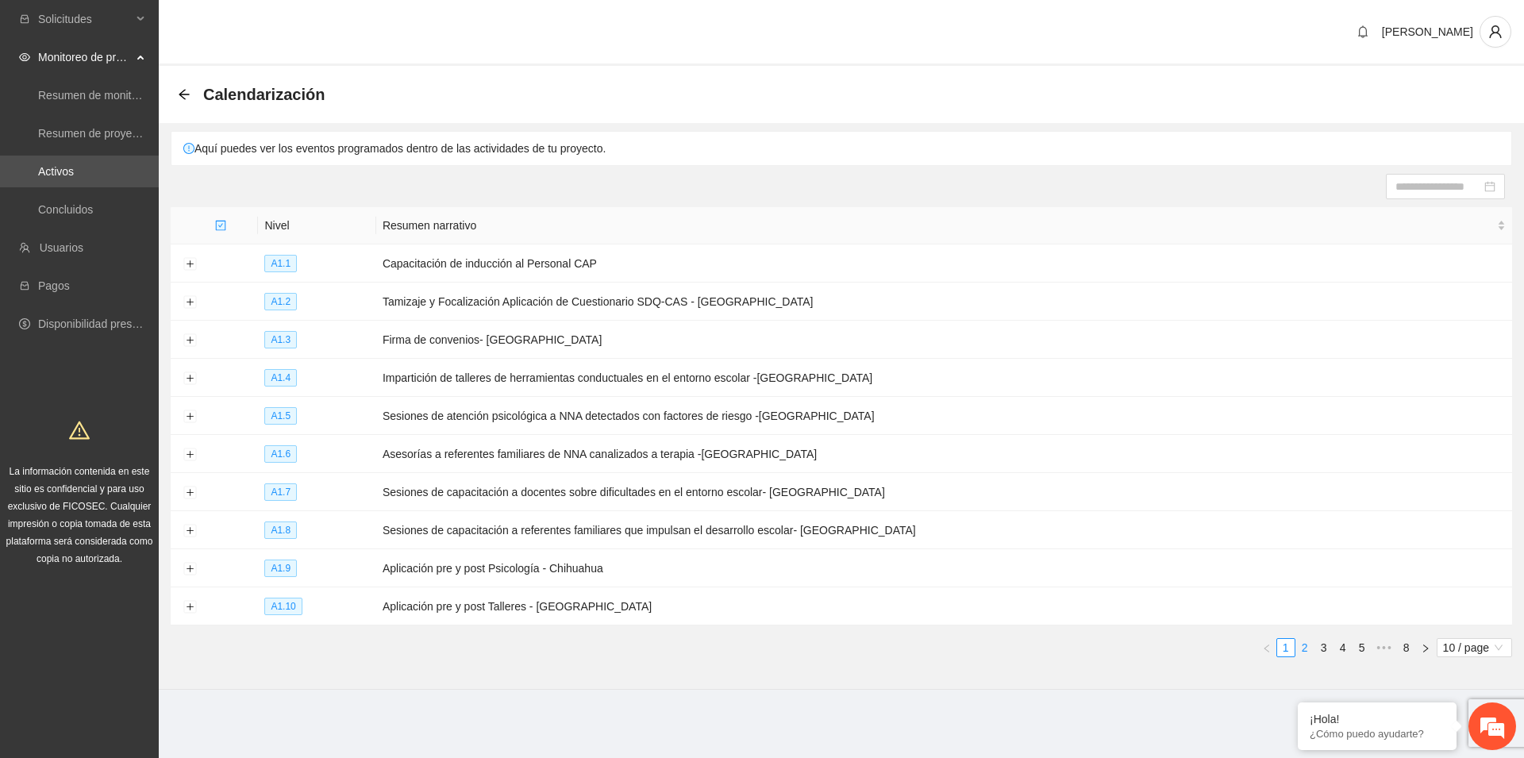
click at [1305, 647] on link "2" at bounding box center [1304, 647] width 17 height 17
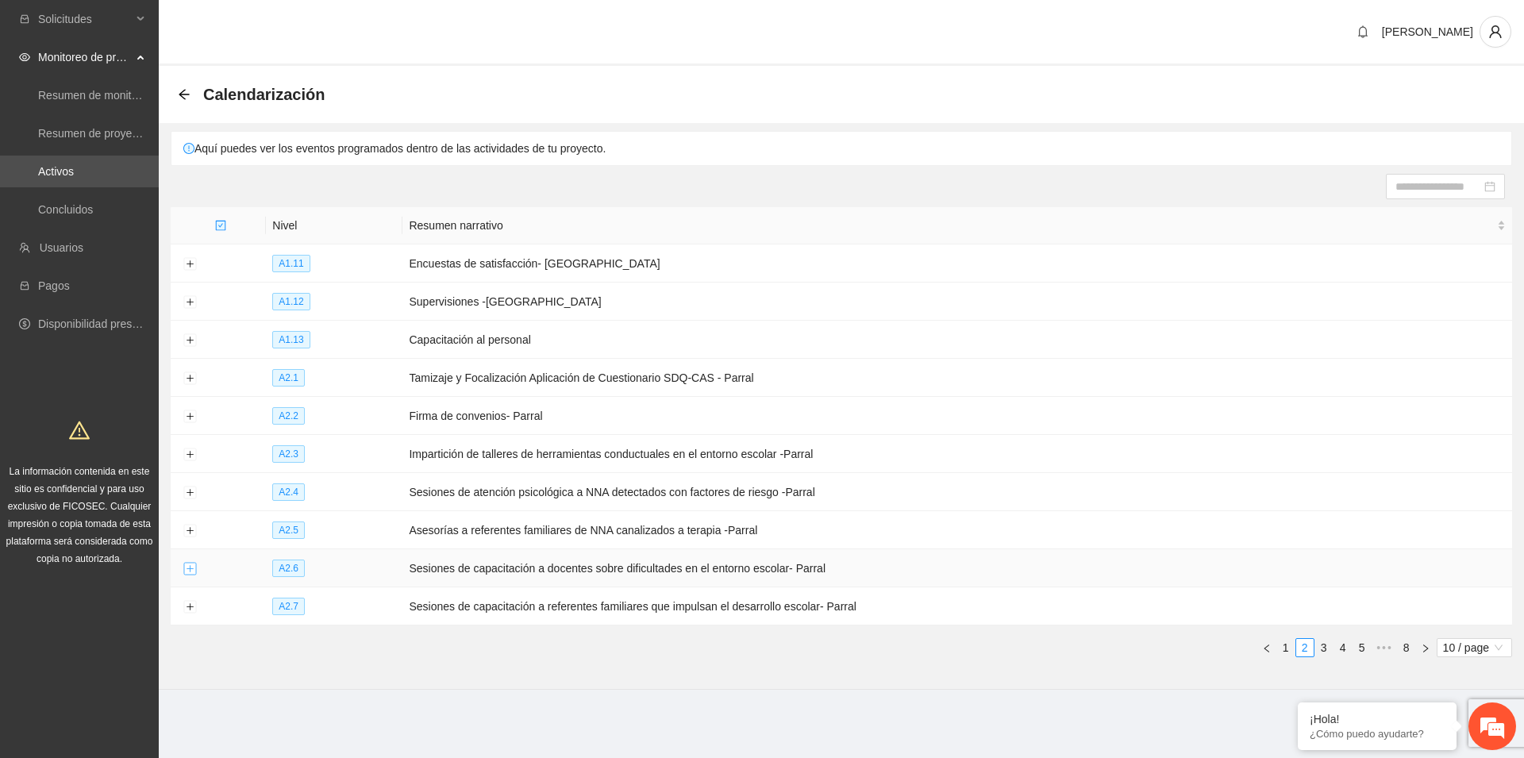
click at [191, 564] on button "Expand row" at bounding box center [189, 569] width 13 height 13
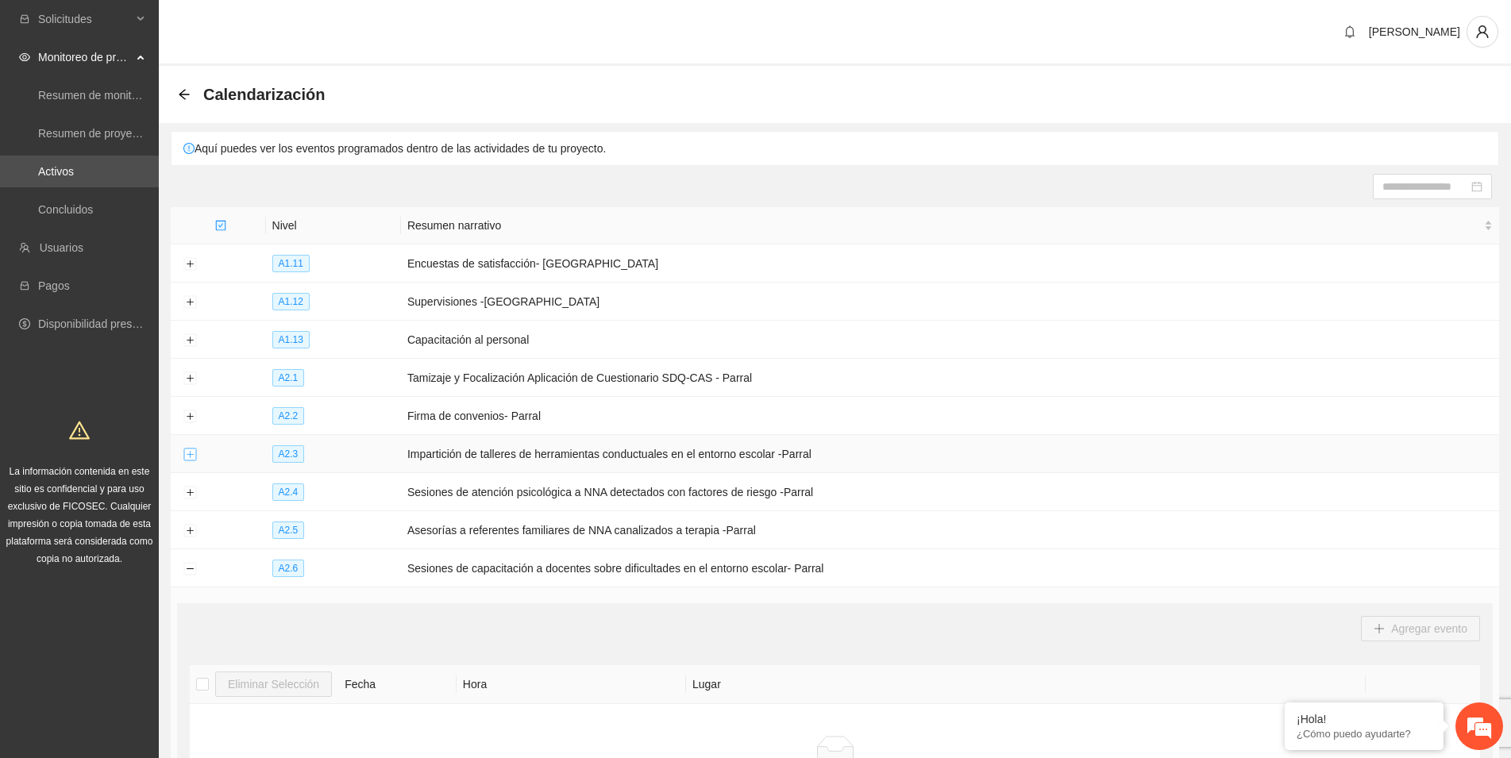
click at [190, 451] on button "Expand row" at bounding box center [189, 454] width 13 height 13
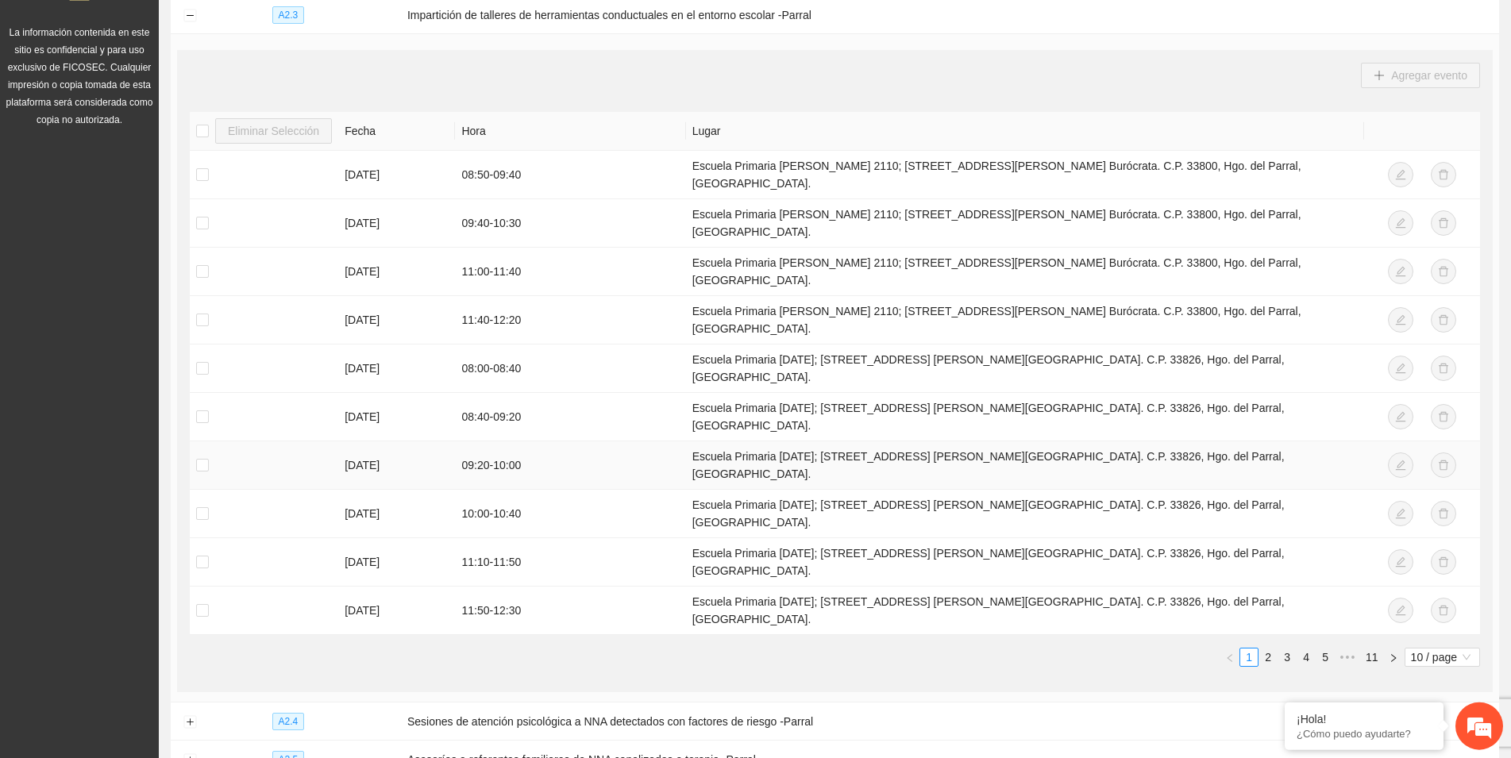
scroll to position [486, 0]
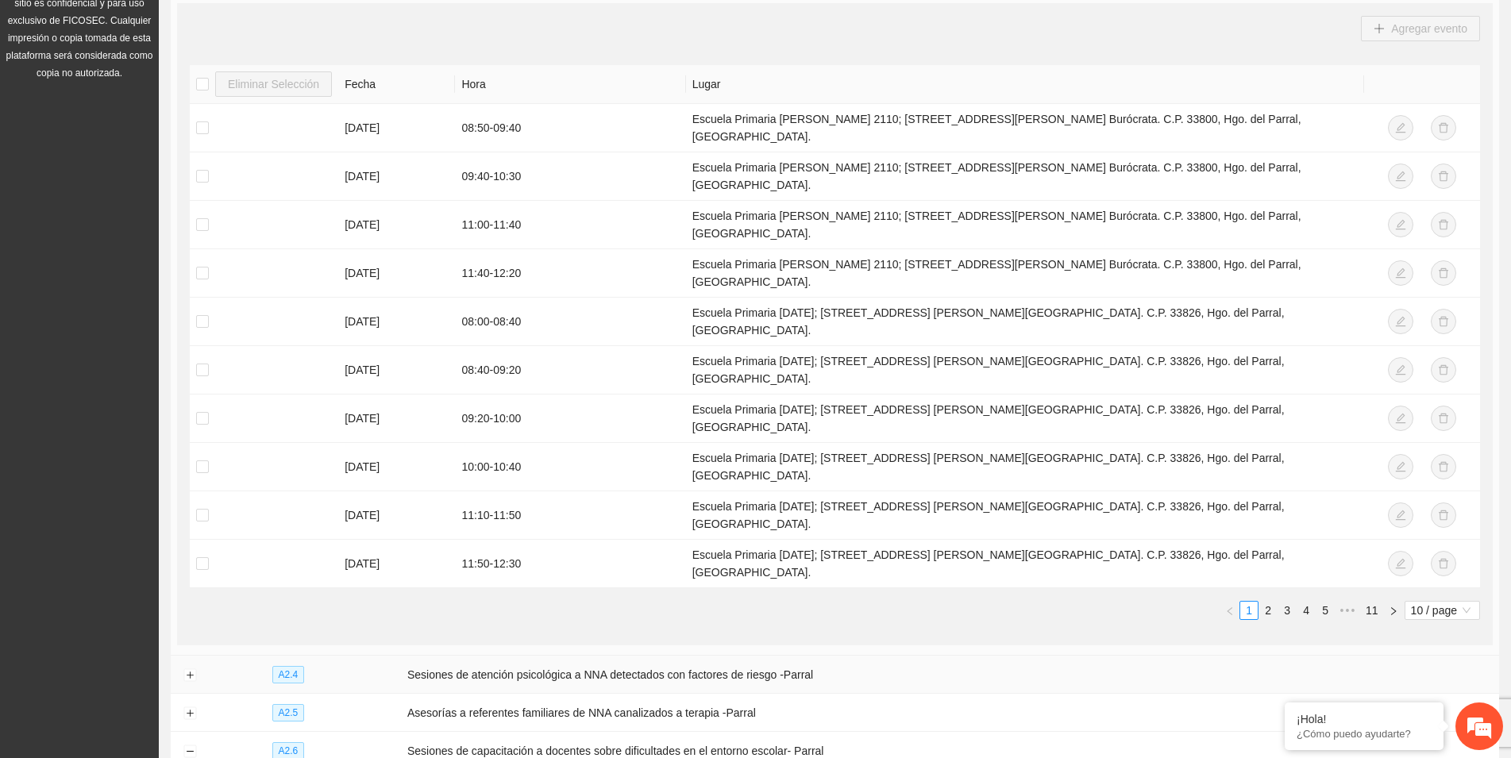
drag, startPoint x: 1164, startPoint y: 574, endPoint x: 1199, endPoint y: 538, distance: 50.5
click at [1164, 656] on td "Sesiones de atención psicológica a NNA detectados con factores de riesgo -Parral" at bounding box center [950, 675] width 1098 height 38
click at [1270, 602] on link "2" at bounding box center [1267, 610] width 17 height 17
click at [373, 524] on div "Eliminar Selección [PERSON_NAME] [DATE] 15:30 - 16:10 Escuela Primaria Héroes d…" at bounding box center [835, 349] width 1290 height 568
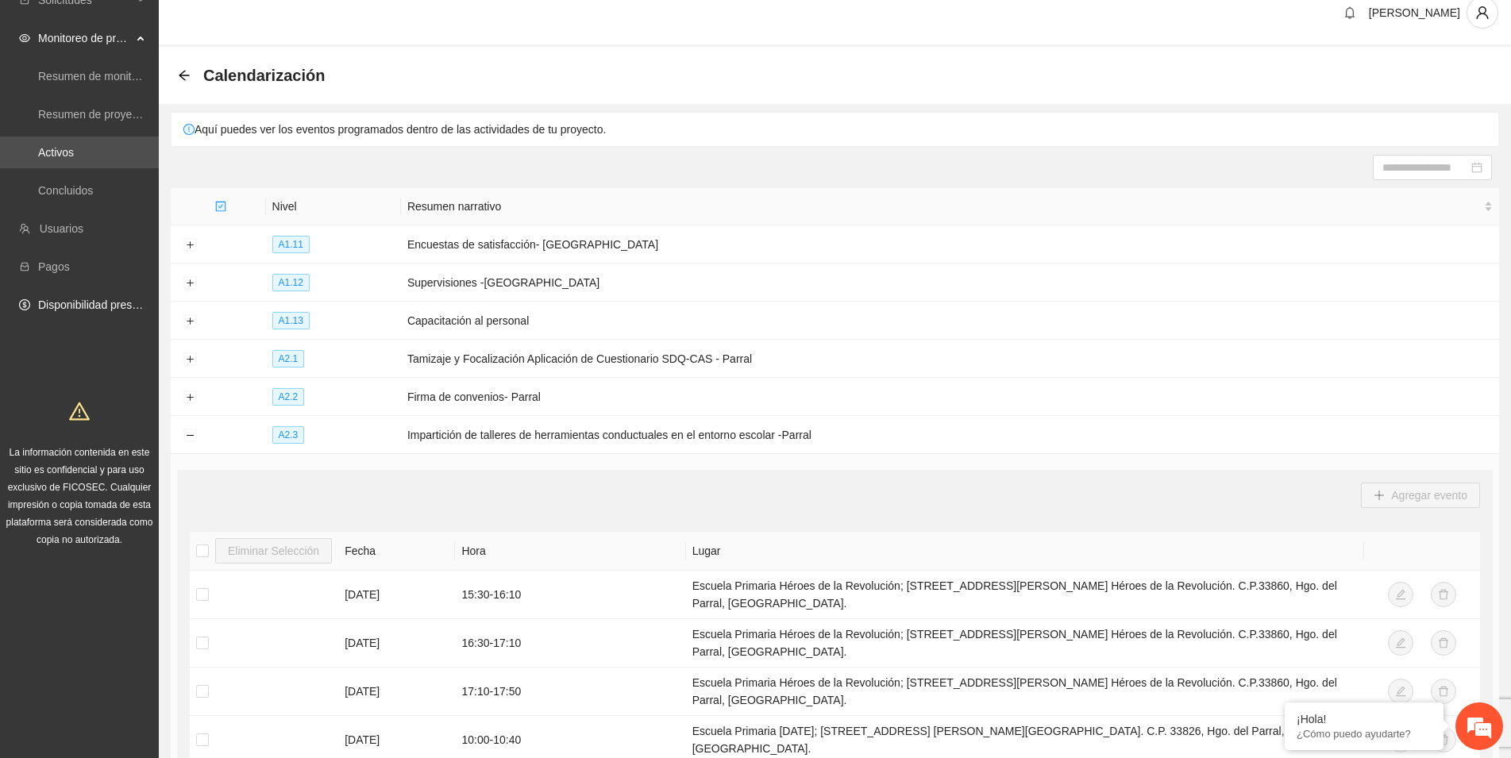
scroll to position [0, 0]
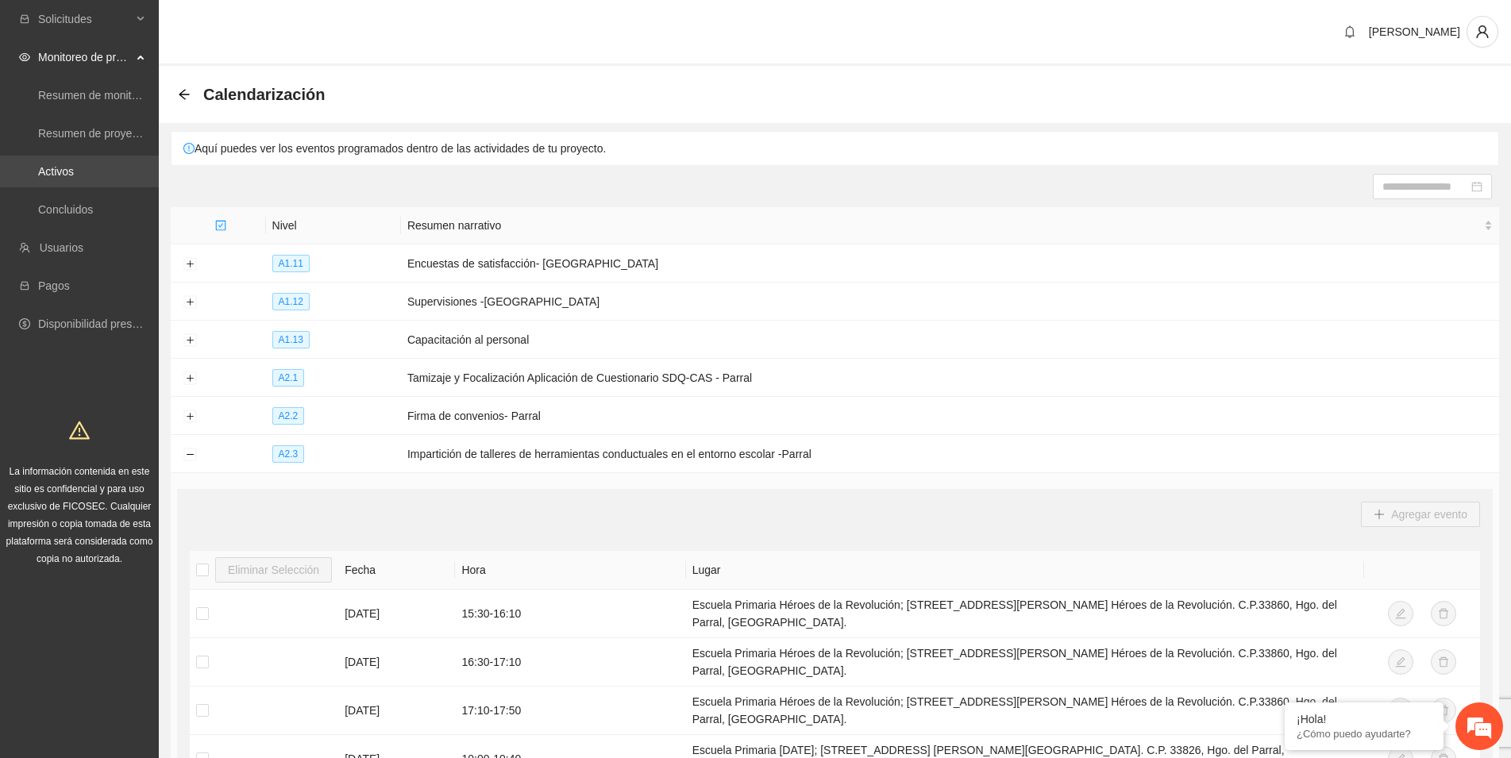
click at [57, 177] on link "Activos" at bounding box center [56, 171] width 36 height 13
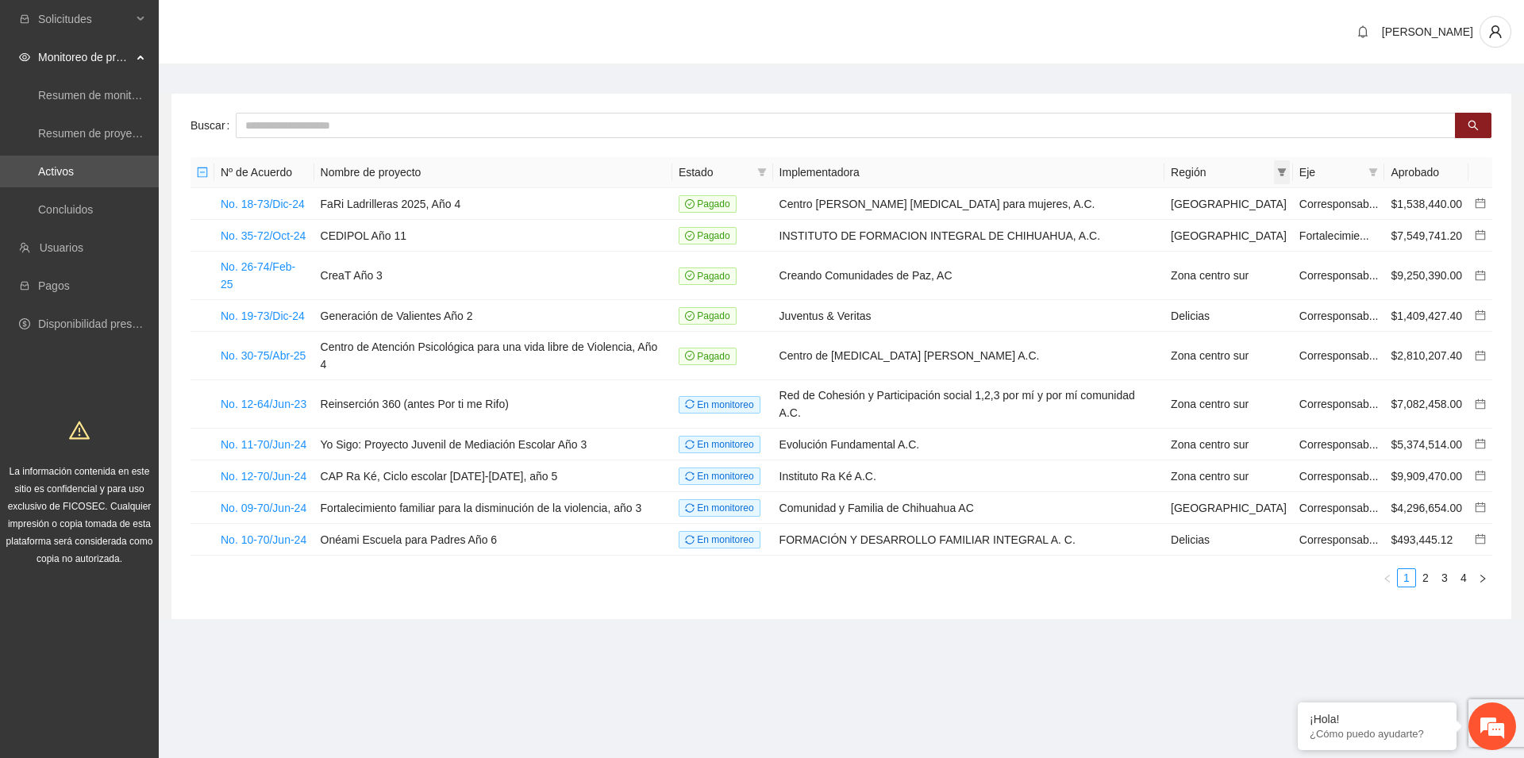
click at [1280, 171] on icon "filter" at bounding box center [1281, 172] width 9 height 8
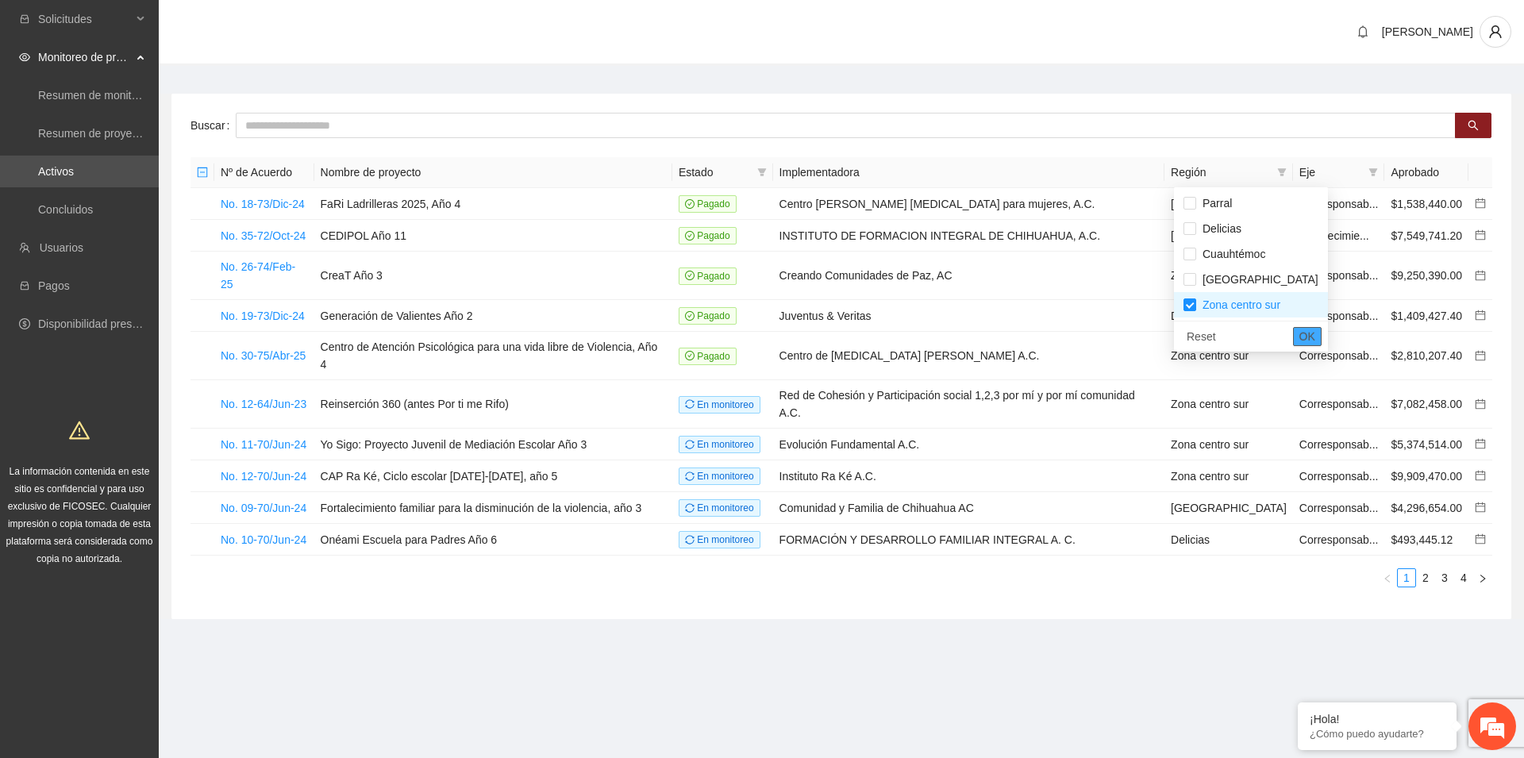
click at [1299, 337] on span "OK" at bounding box center [1307, 336] width 16 height 17
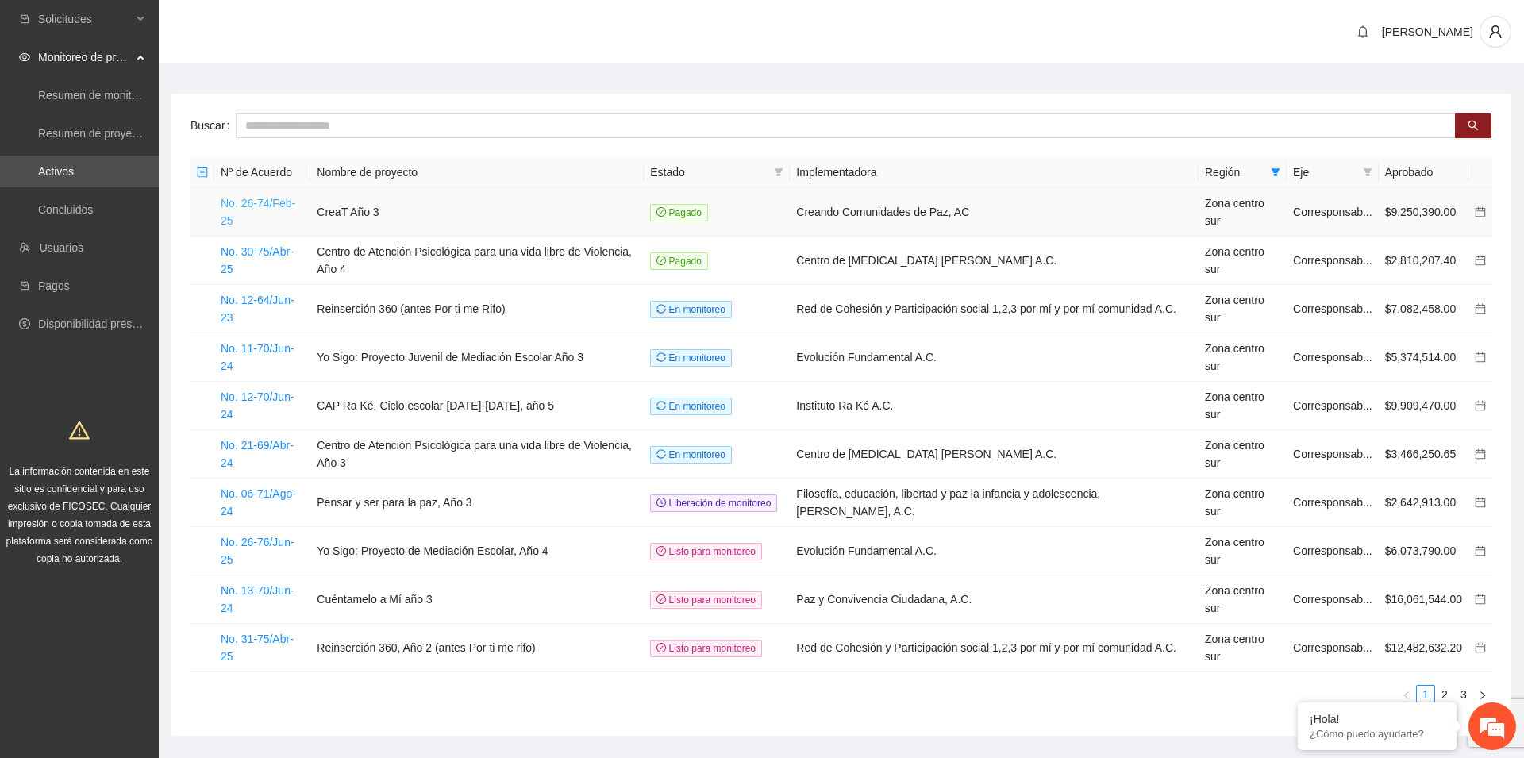
click at [285, 206] on link "No. 26-74/Feb-25" at bounding box center [258, 212] width 75 height 30
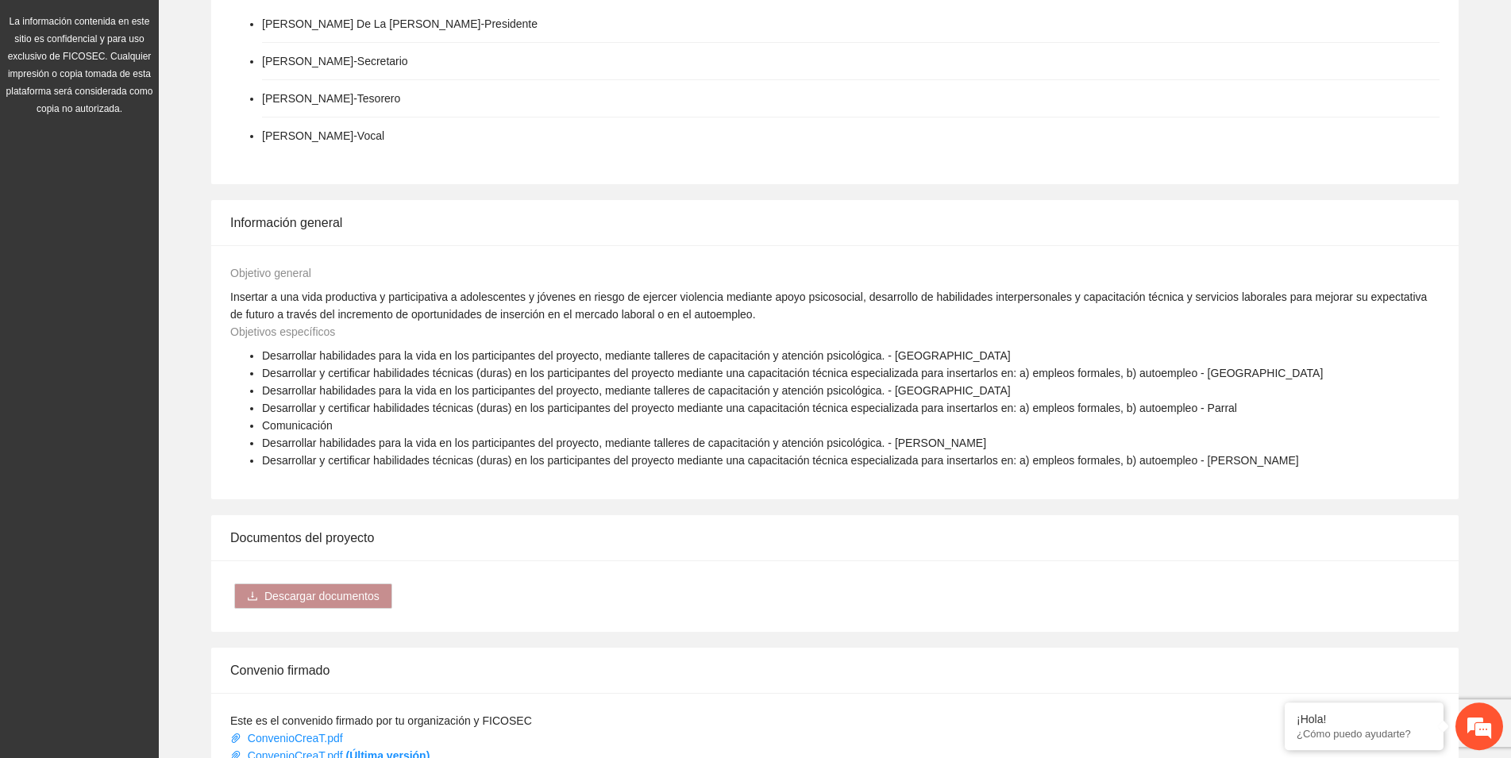
scroll to position [810, 0]
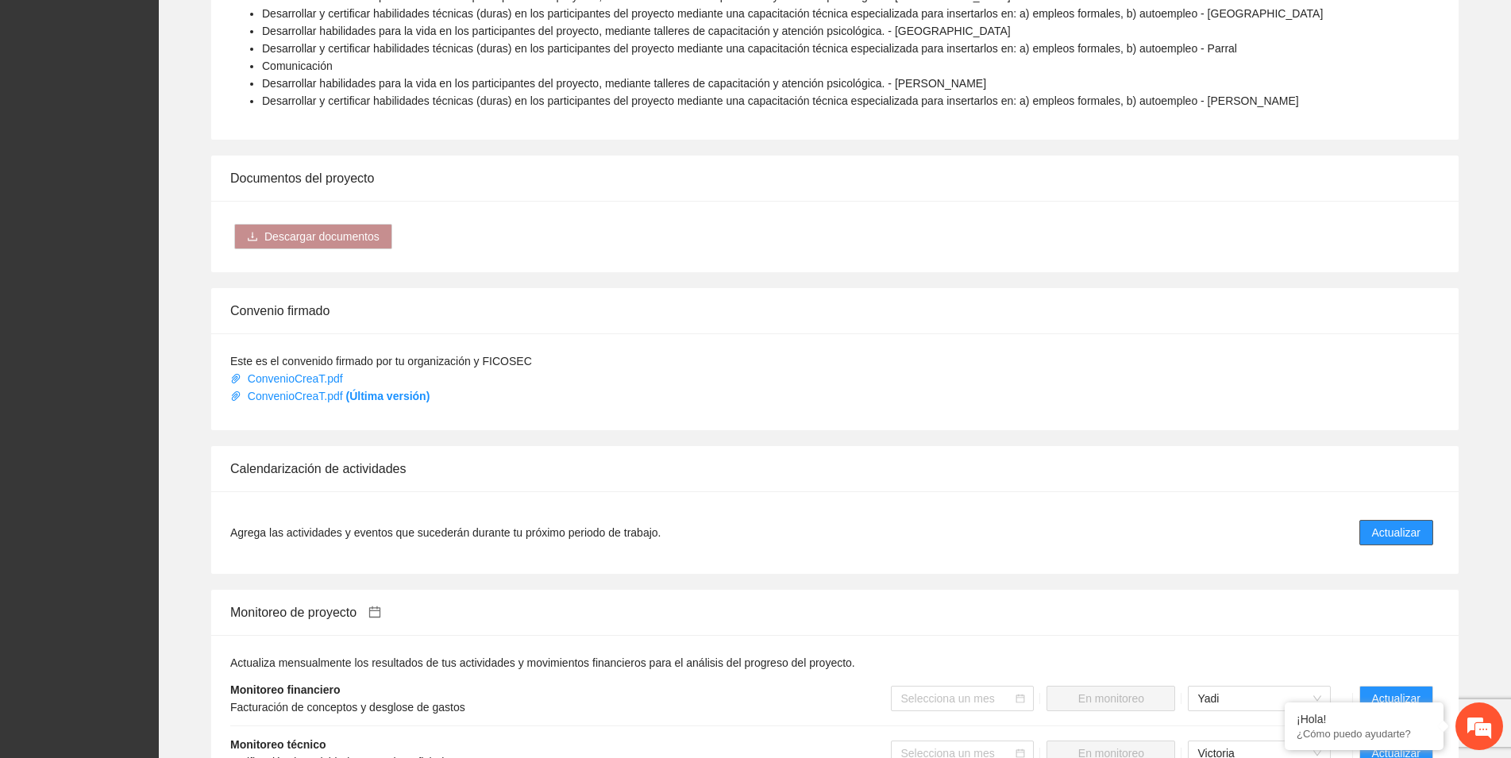
click at [1391, 524] on span "Actualizar" at bounding box center [1396, 532] width 48 height 17
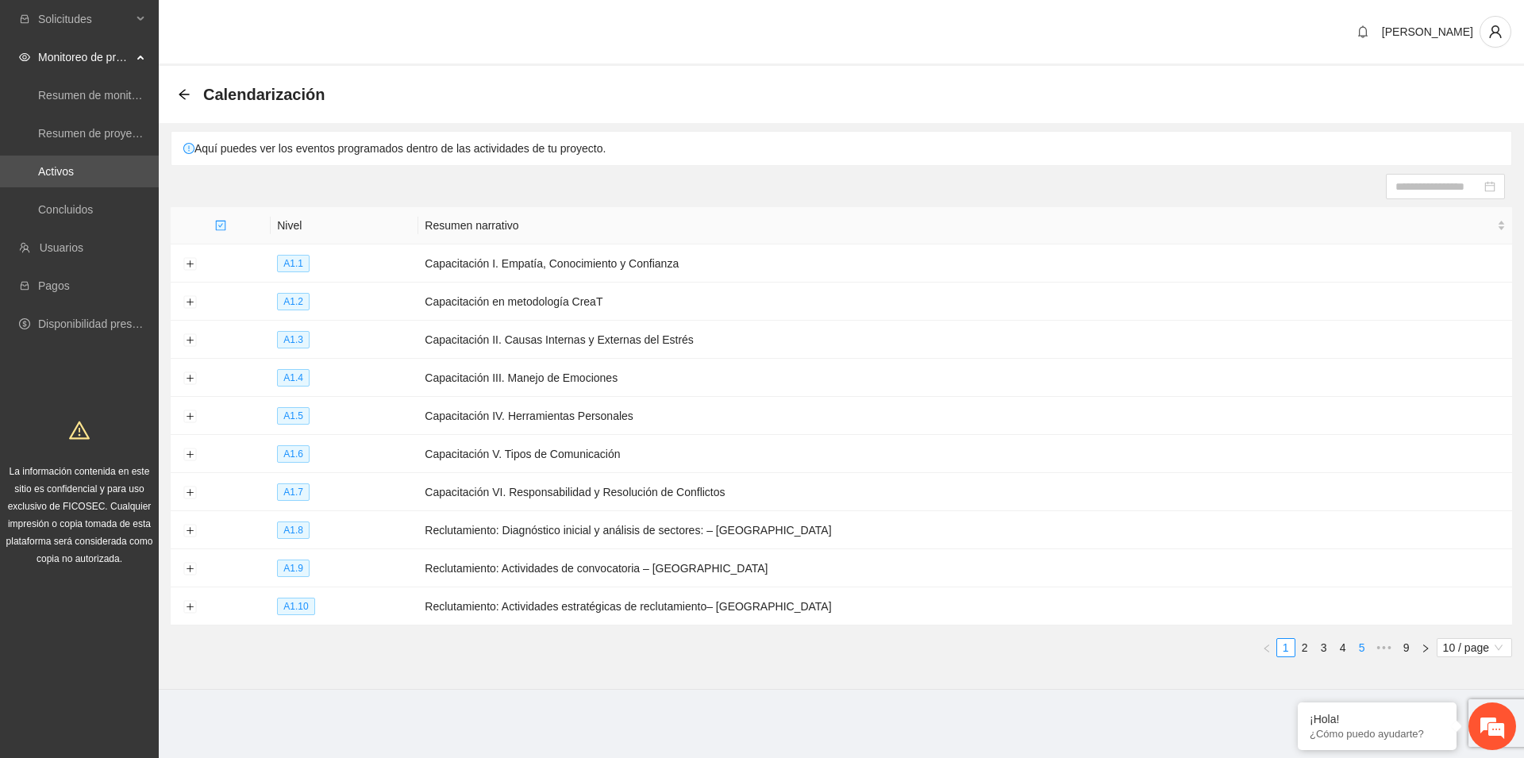
click at [1361, 647] on link "5" at bounding box center [1361, 647] width 17 height 17
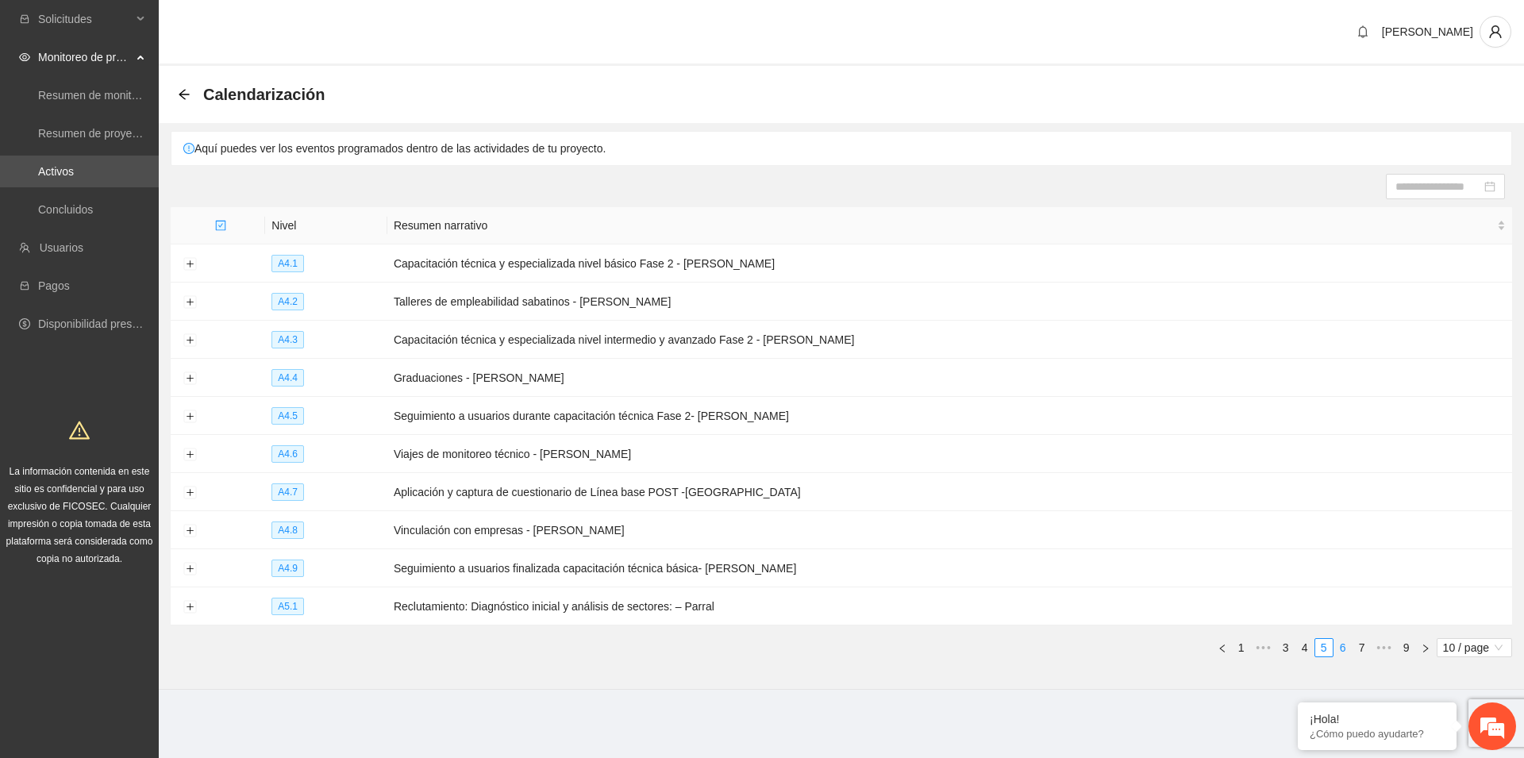
click at [1345, 644] on link "6" at bounding box center [1342, 647] width 17 height 17
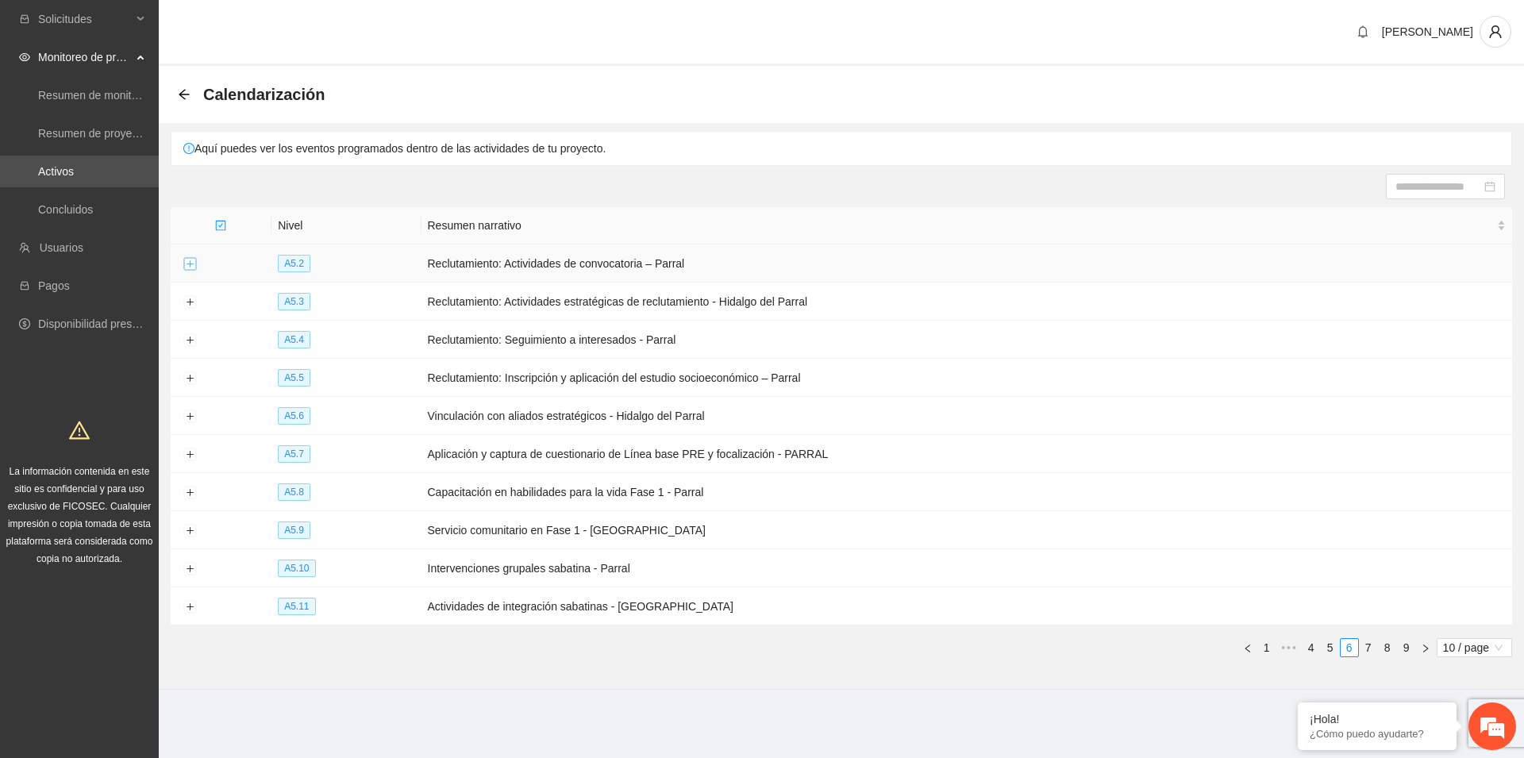
click at [190, 264] on button "Expand row" at bounding box center [189, 264] width 13 height 13
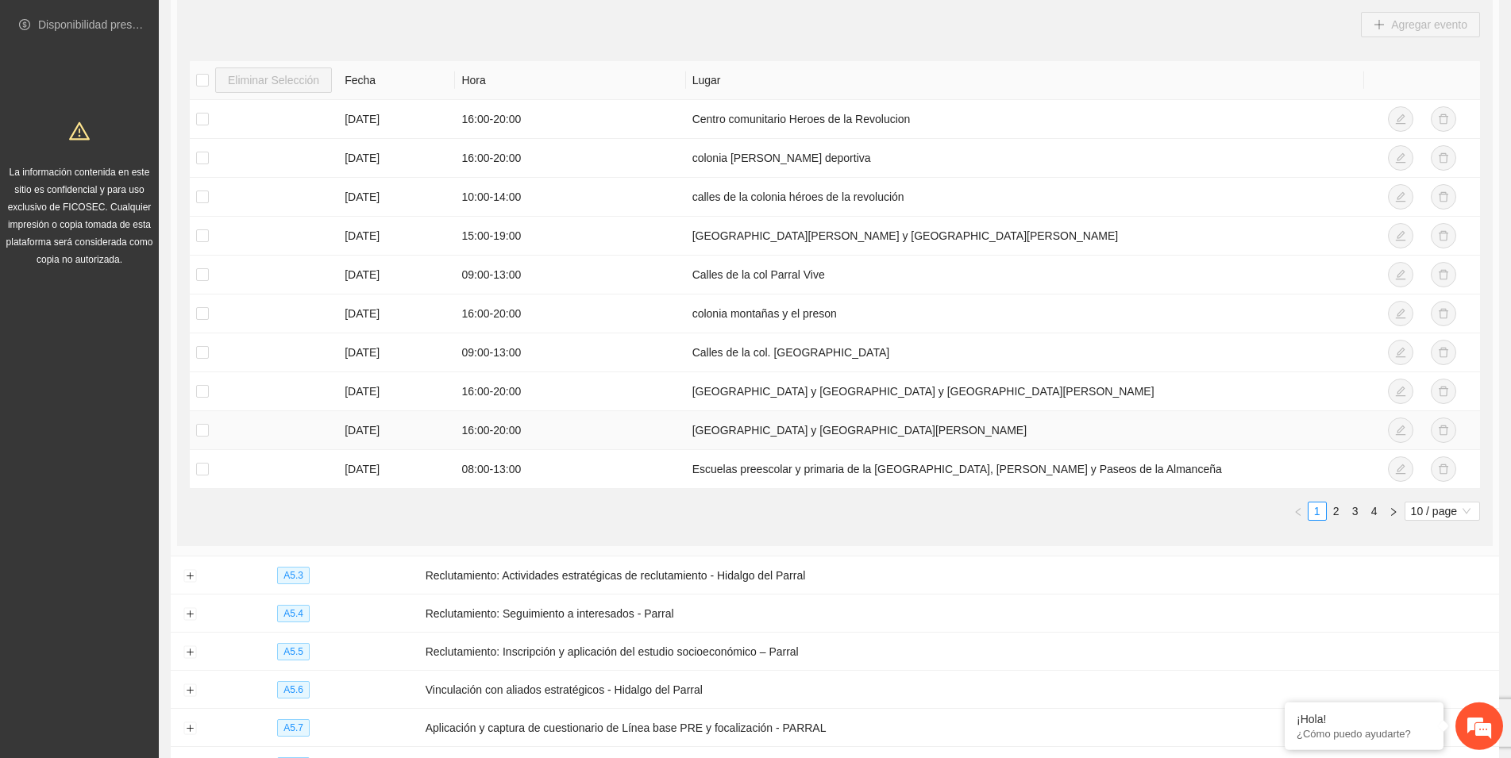
scroll to position [324, 0]
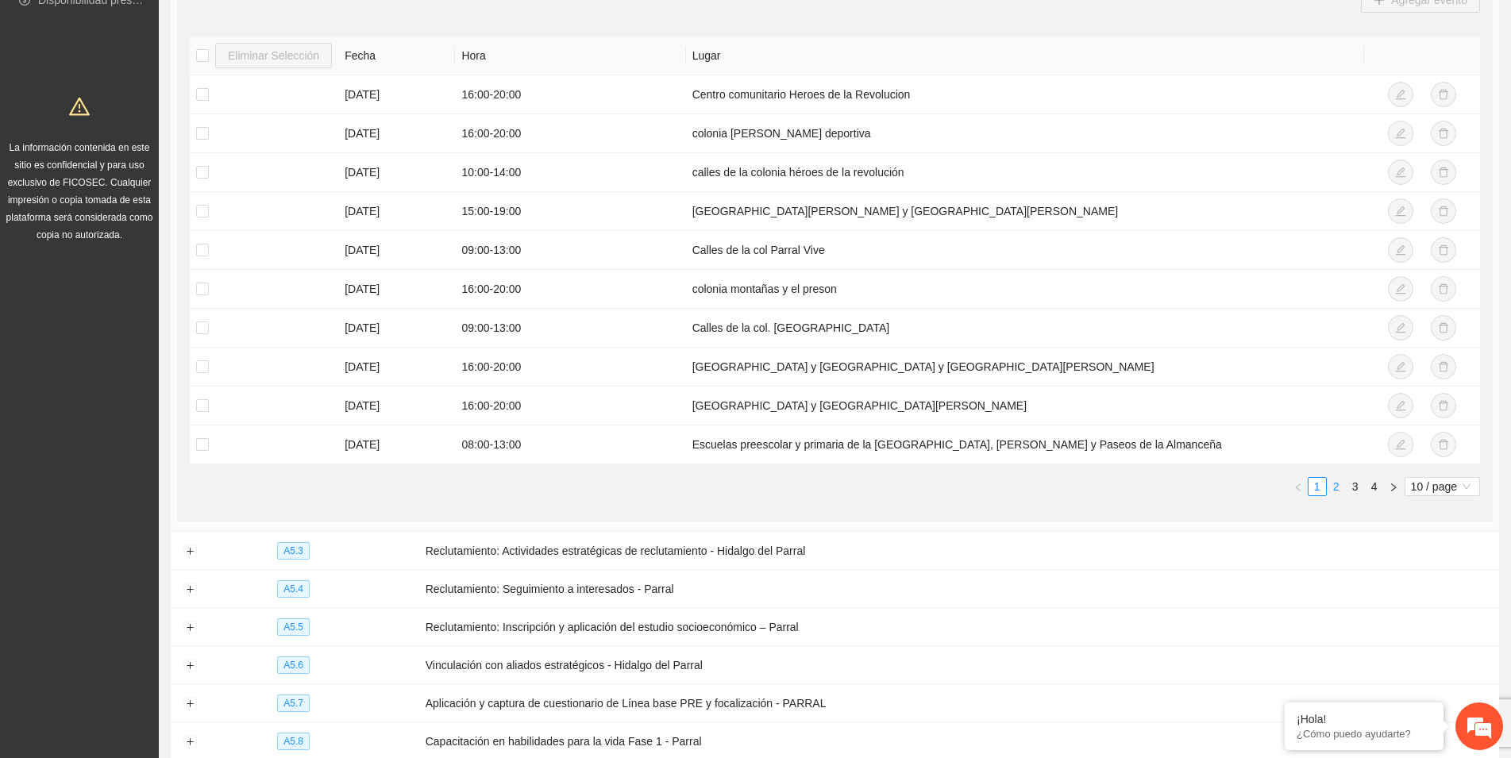
click at [1336, 489] on link "2" at bounding box center [1335, 486] width 17 height 17
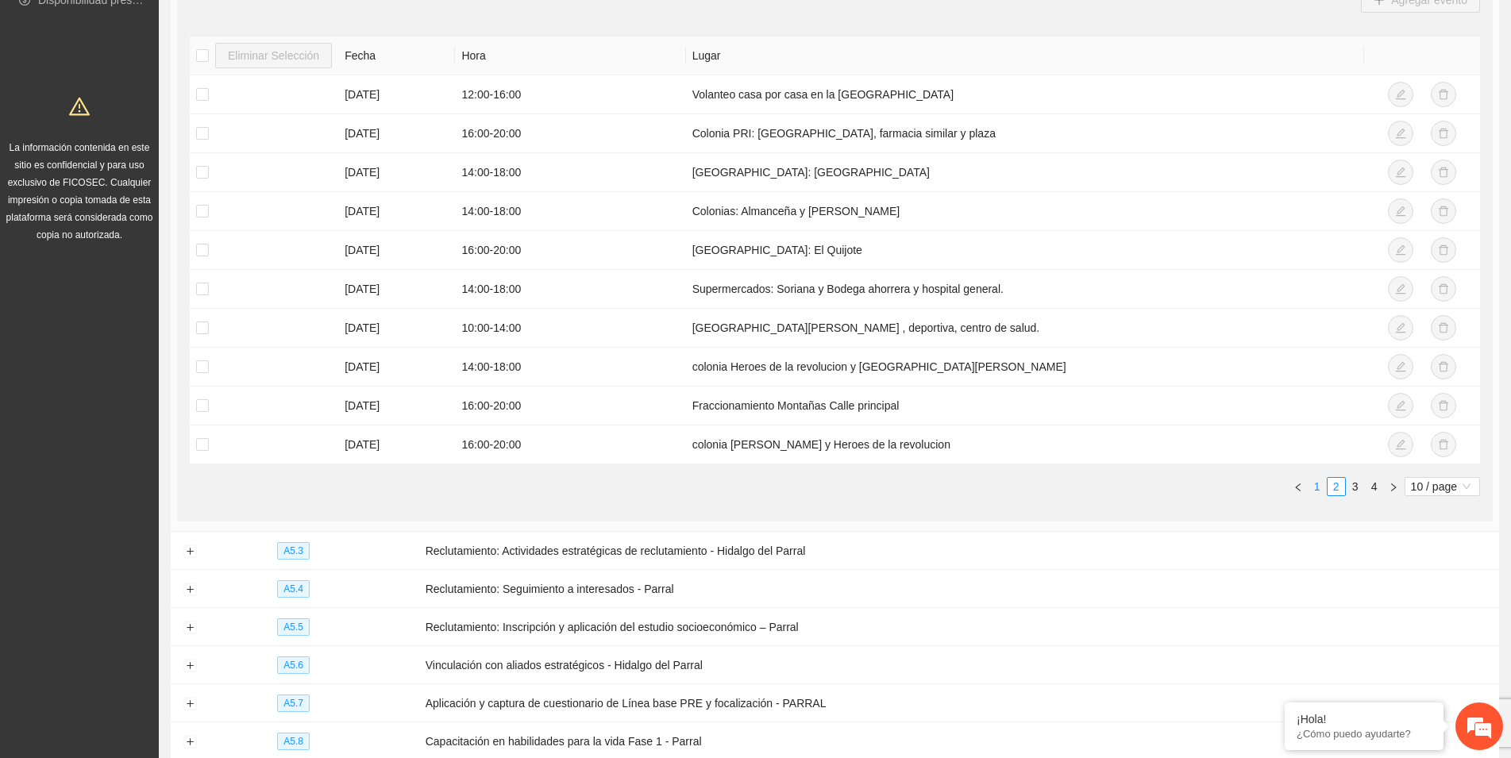
click at [1314, 487] on link "1" at bounding box center [1316, 486] width 17 height 17
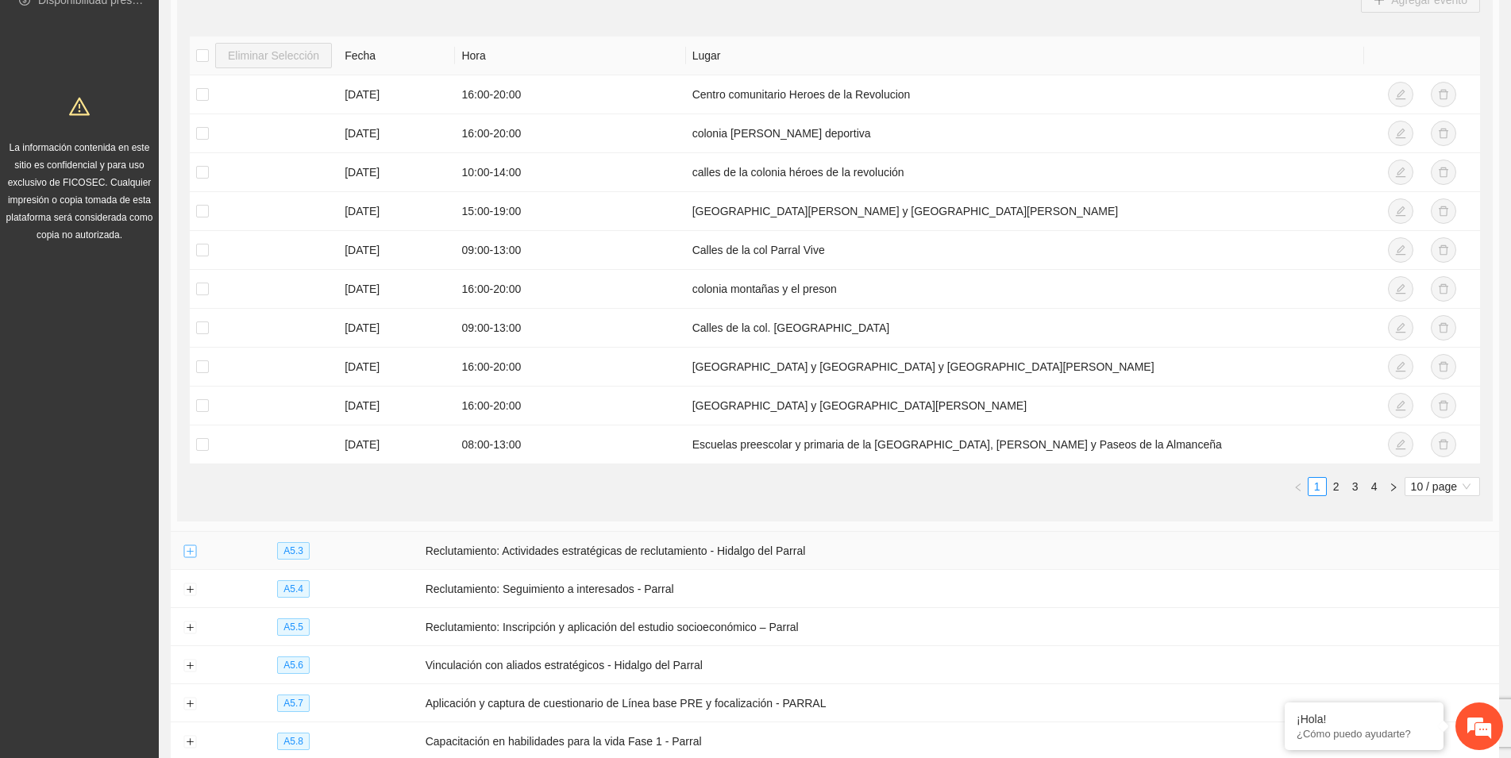
click at [190, 553] on button "Expand row" at bounding box center [189, 551] width 13 height 13
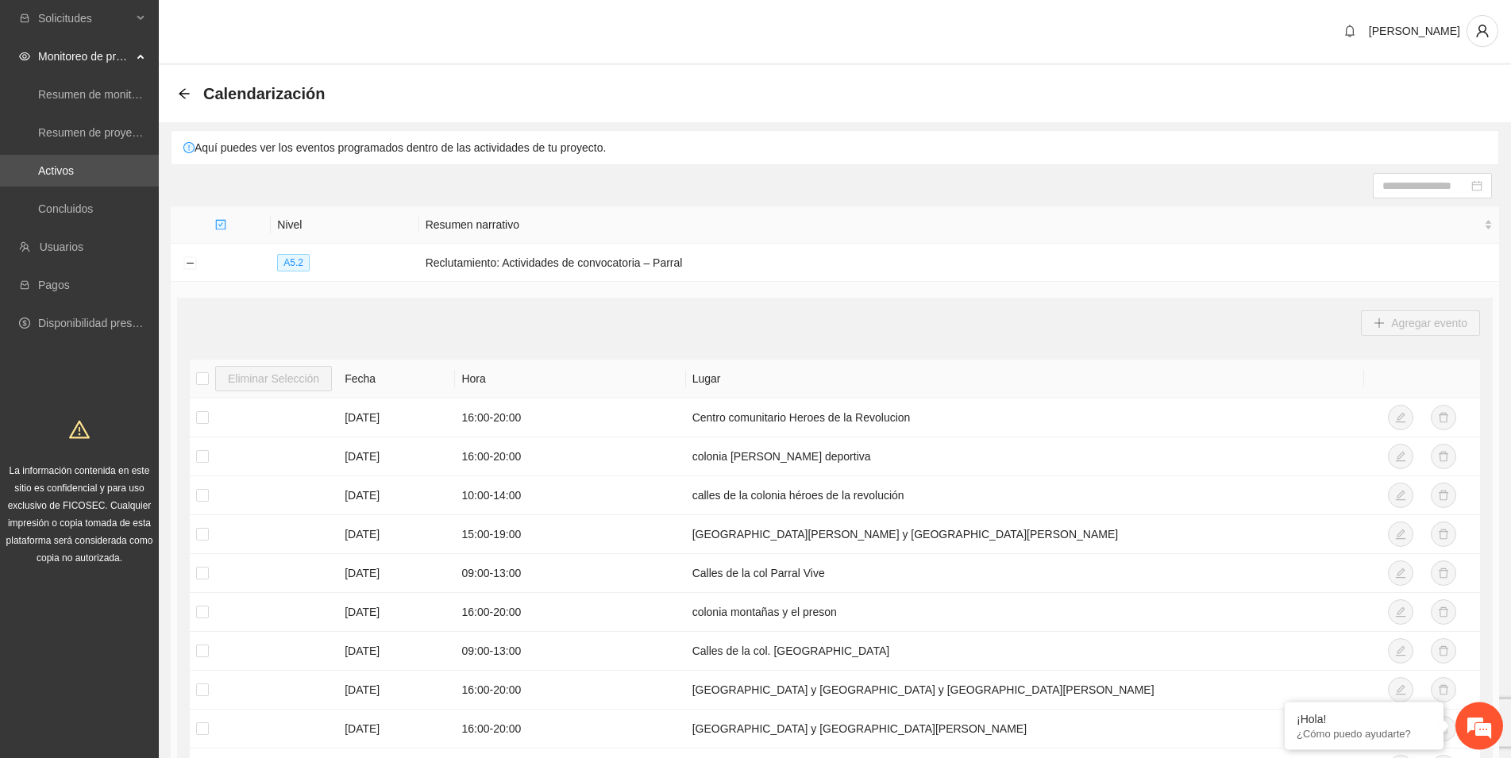
scroll to position [0, 0]
click at [74, 173] on link "Activos" at bounding box center [56, 171] width 36 height 13
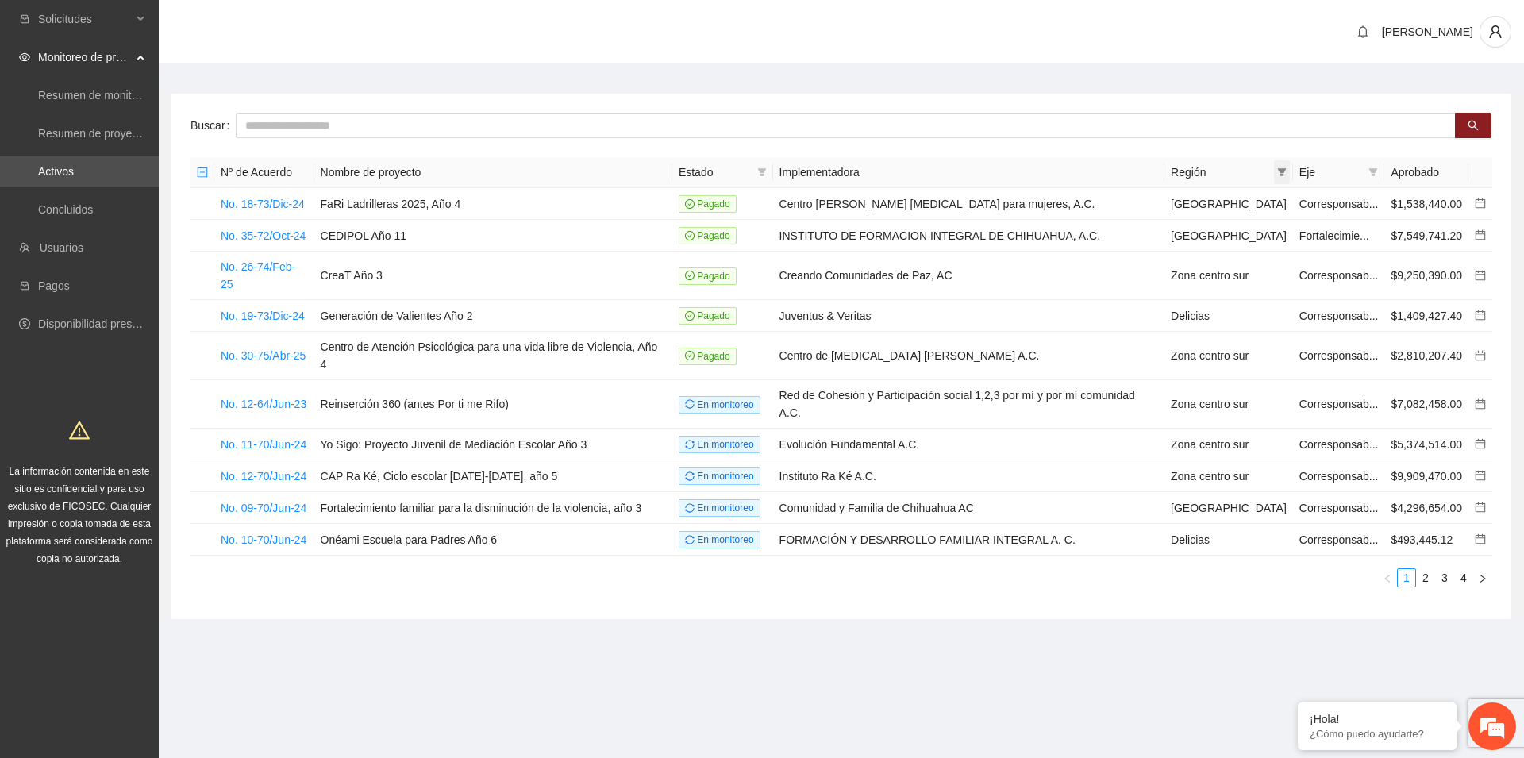
click at [1277, 172] on icon "filter" at bounding box center [1282, 172] width 10 height 10
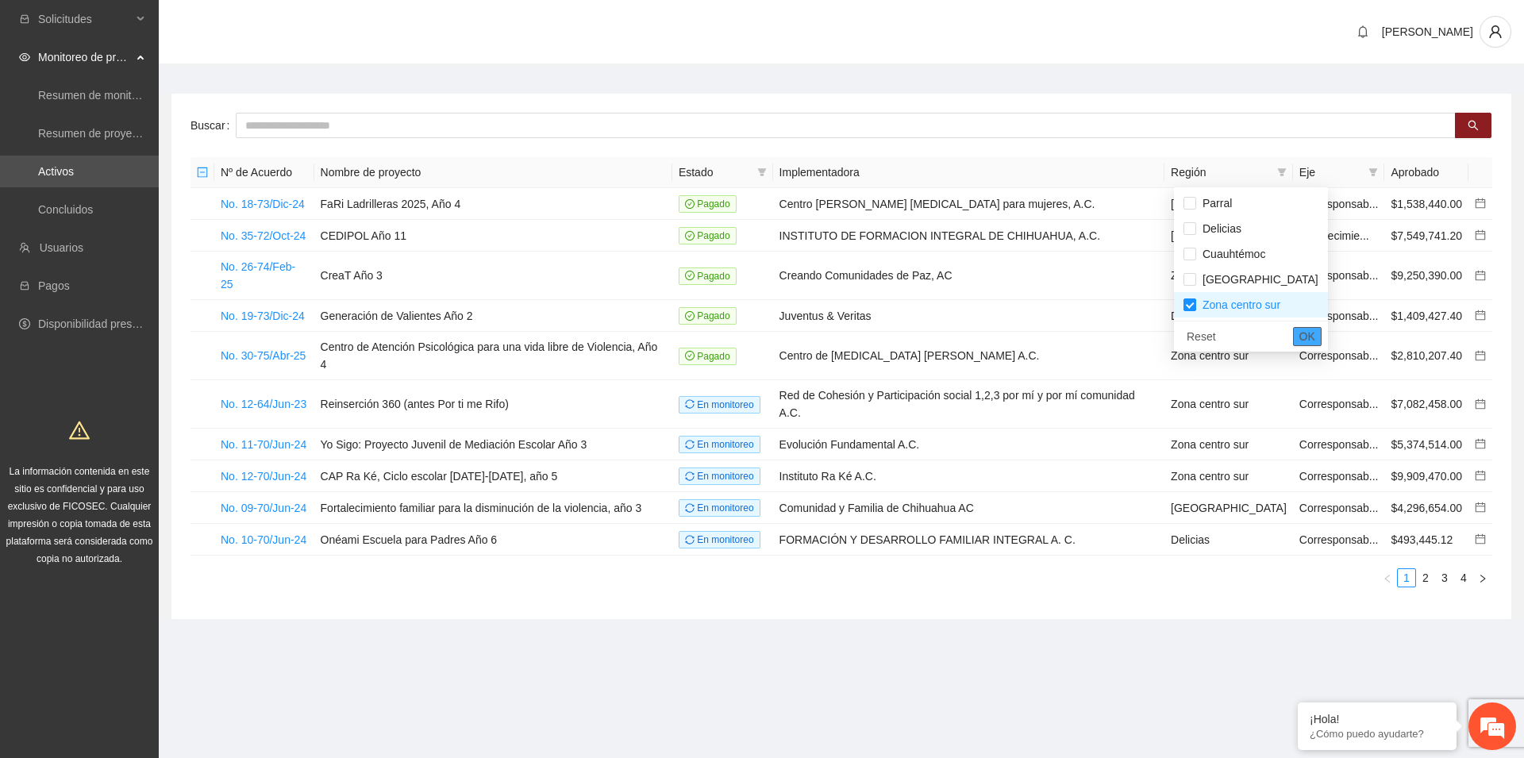
click at [1299, 341] on span "OK" at bounding box center [1307, 336] width 16 height 17
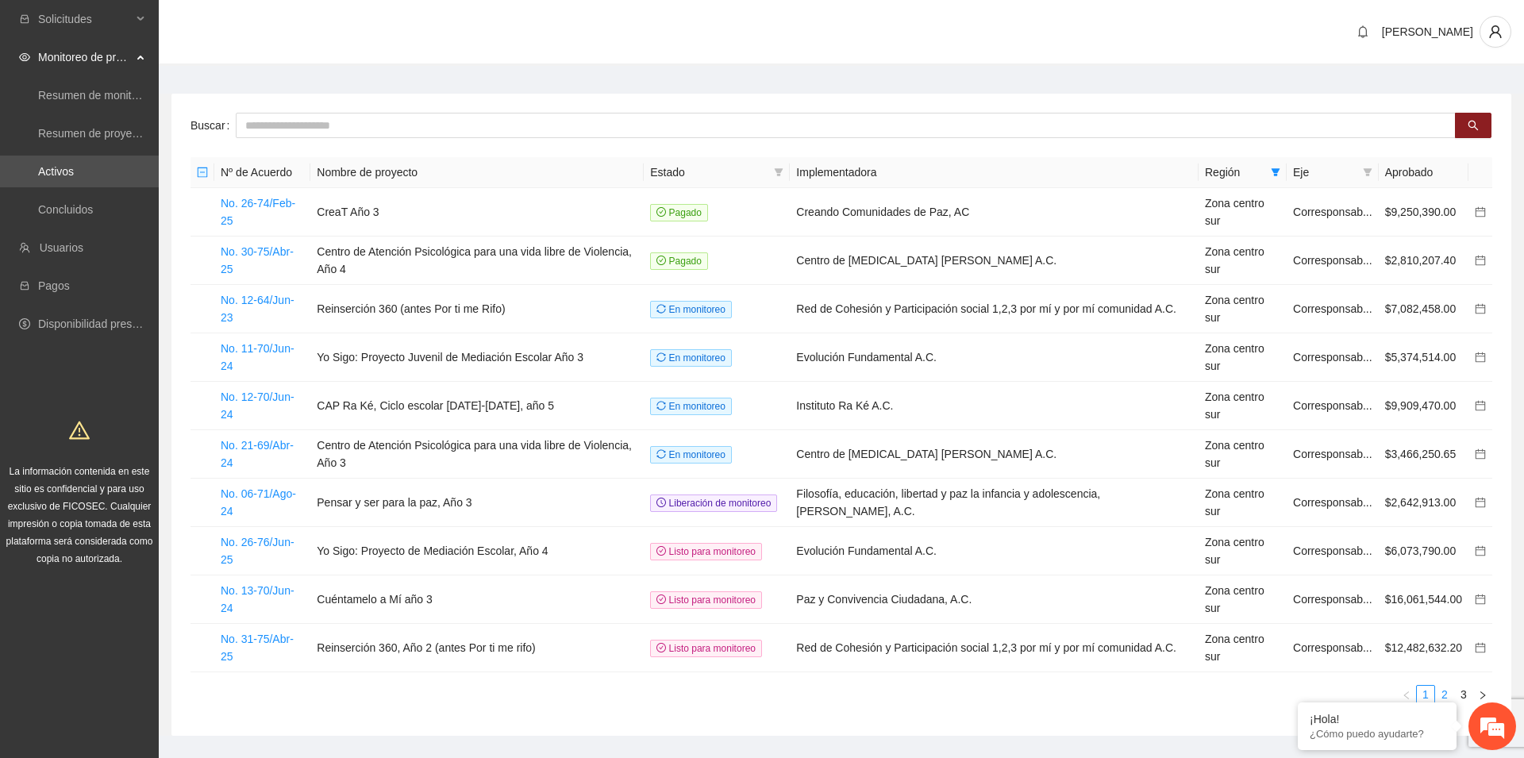
click at [1446, 686] on link "2" at bounding box center [1444, 694] width 17 height 17
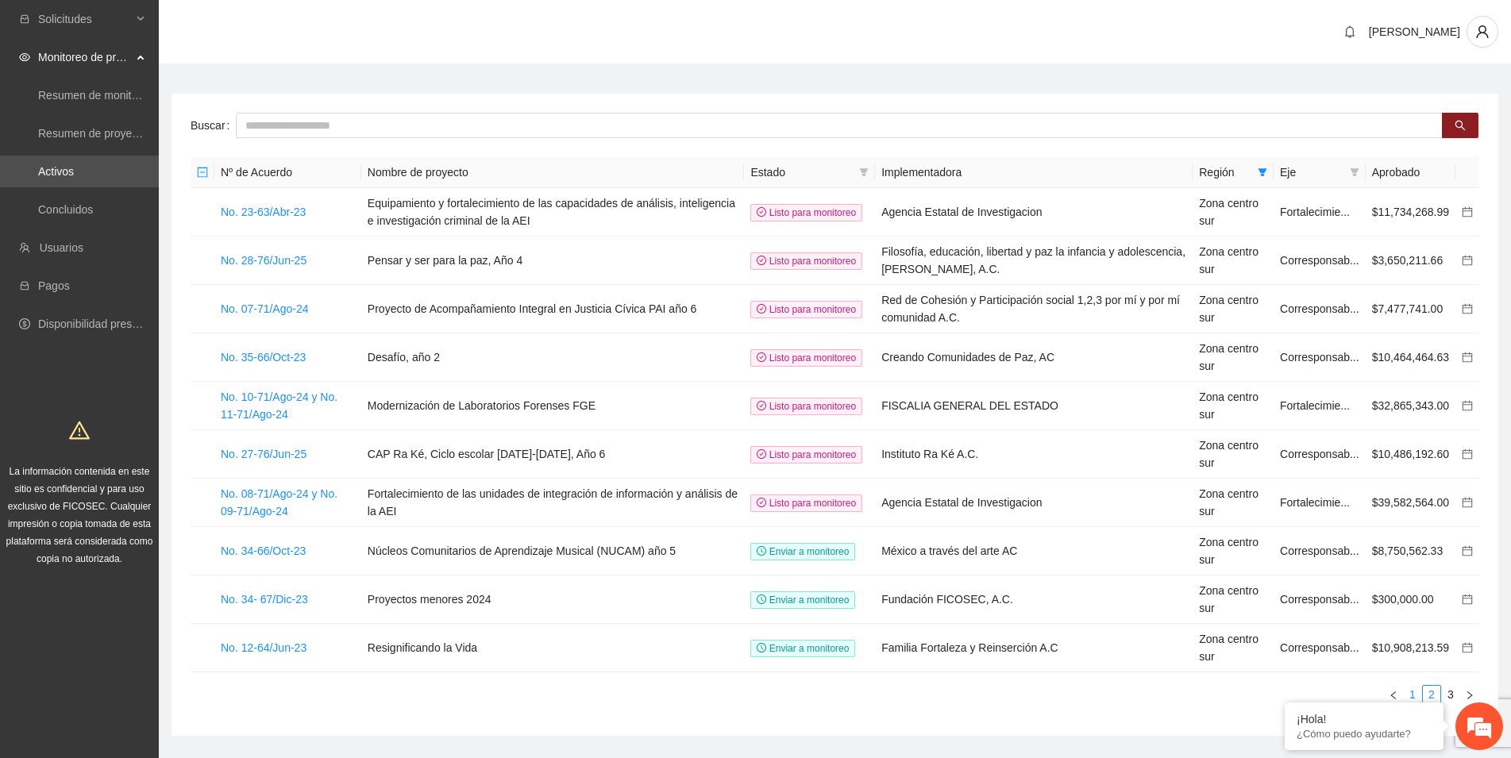
click at [1411, 693] on link "1" at bounding box center [1411, 694] width 17 height 17
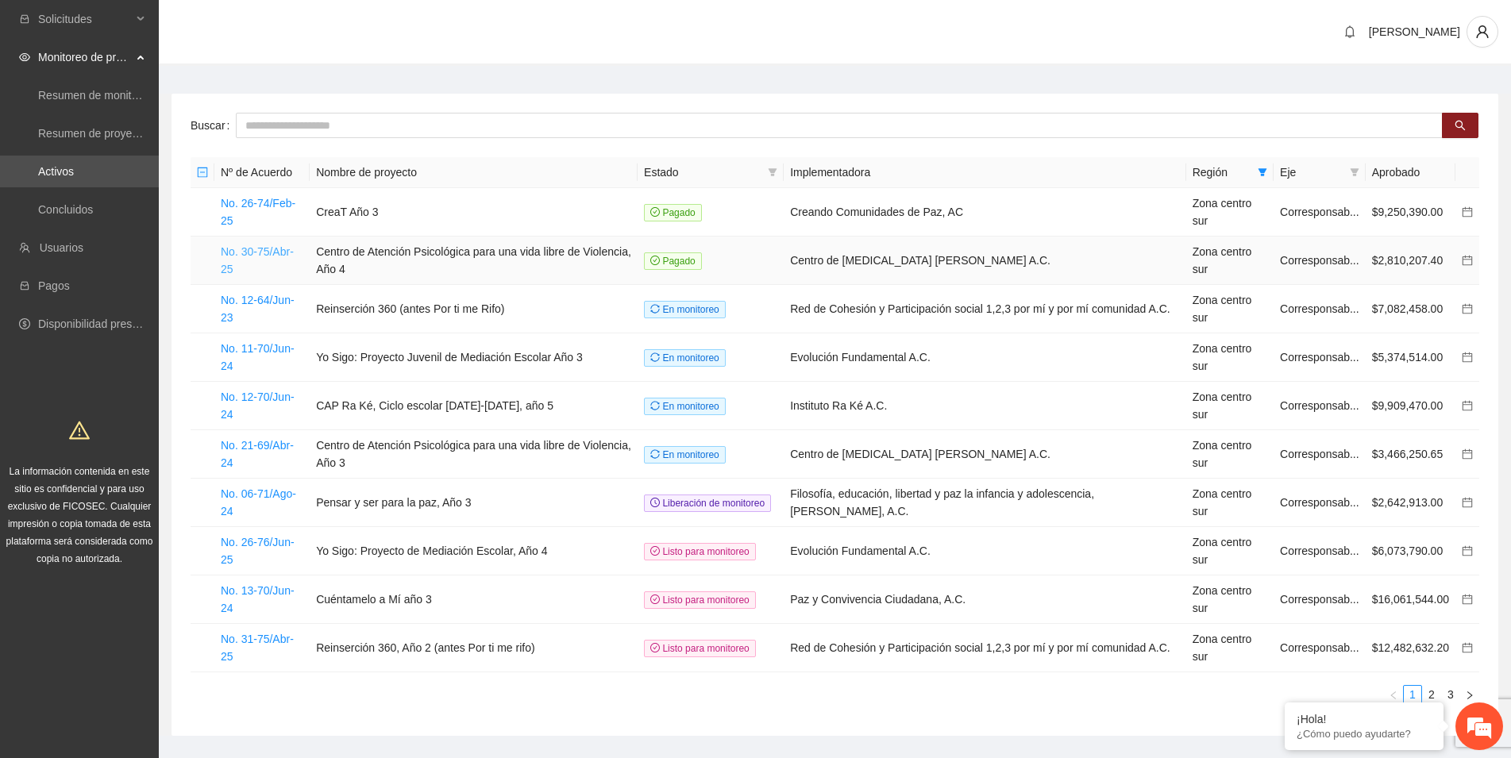
click at [262, 259] on link "No. 30-75/Abr-25" at bounding box center [257, 260] width 73 height 30
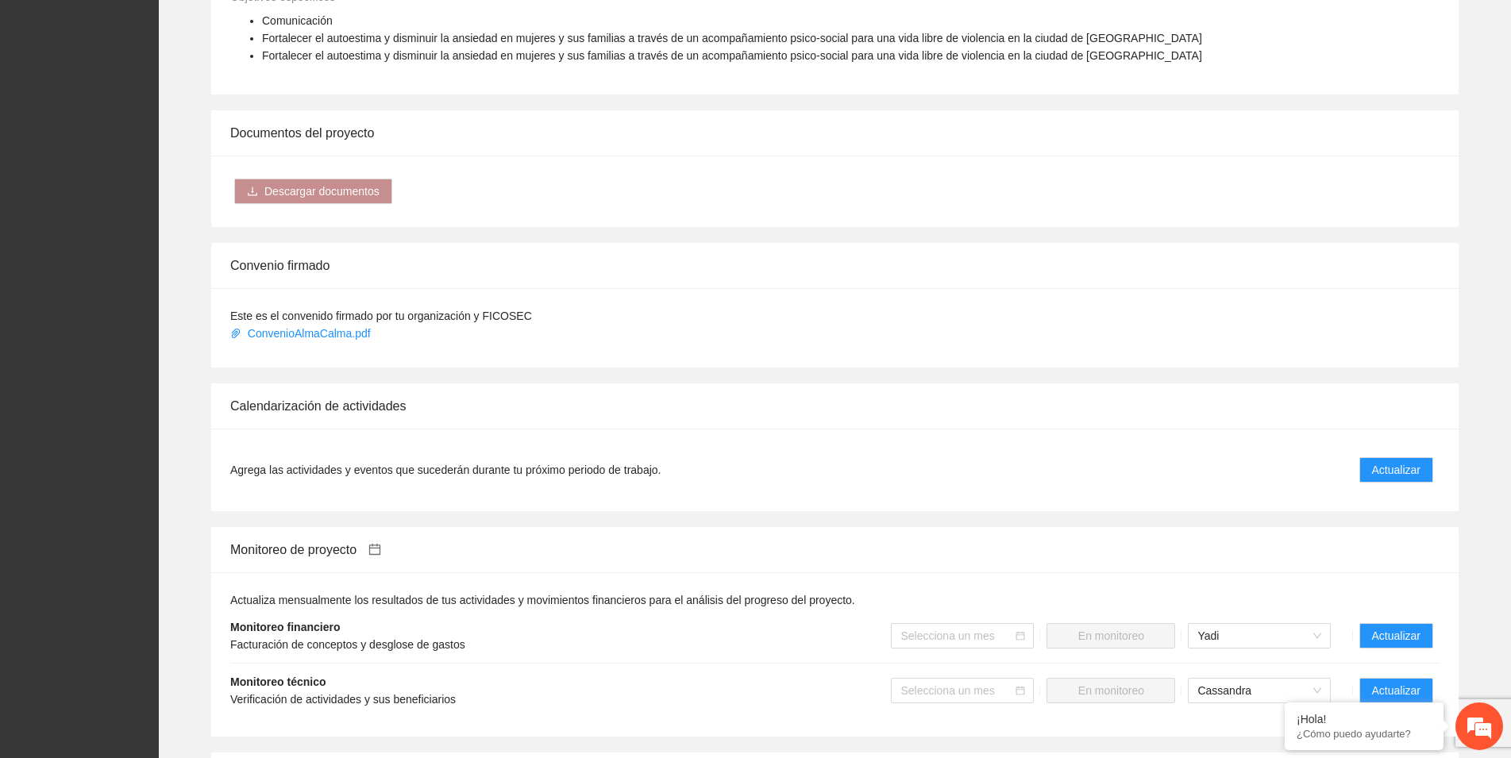
scroll to position [810, 0]
click at [1409, 472] on span "Actualizar" at bounding box center [1396, 467] width 48 height 17
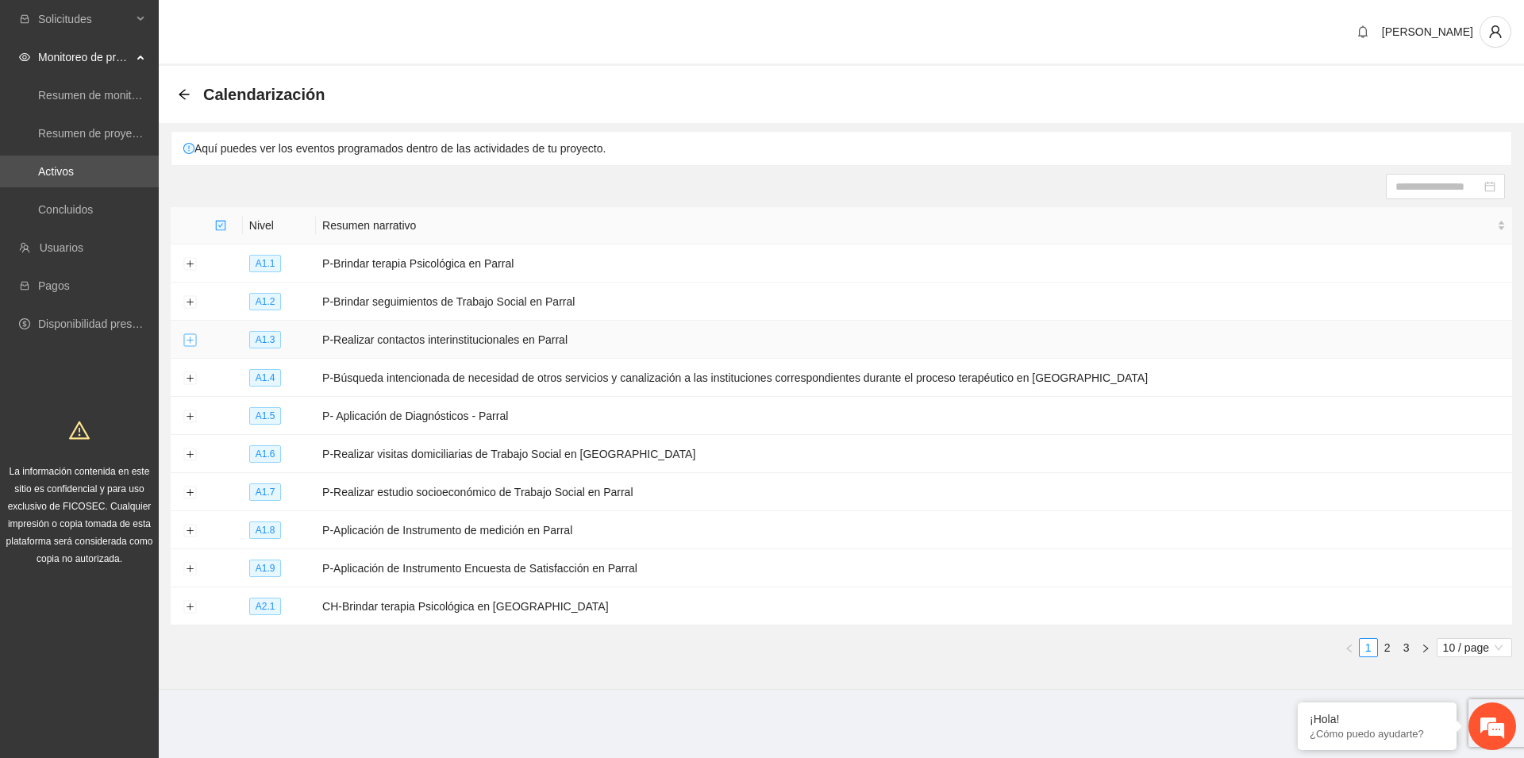
click at [188, 339] on button "Expand row" at bounding box center [189, 340] width 13 height 13
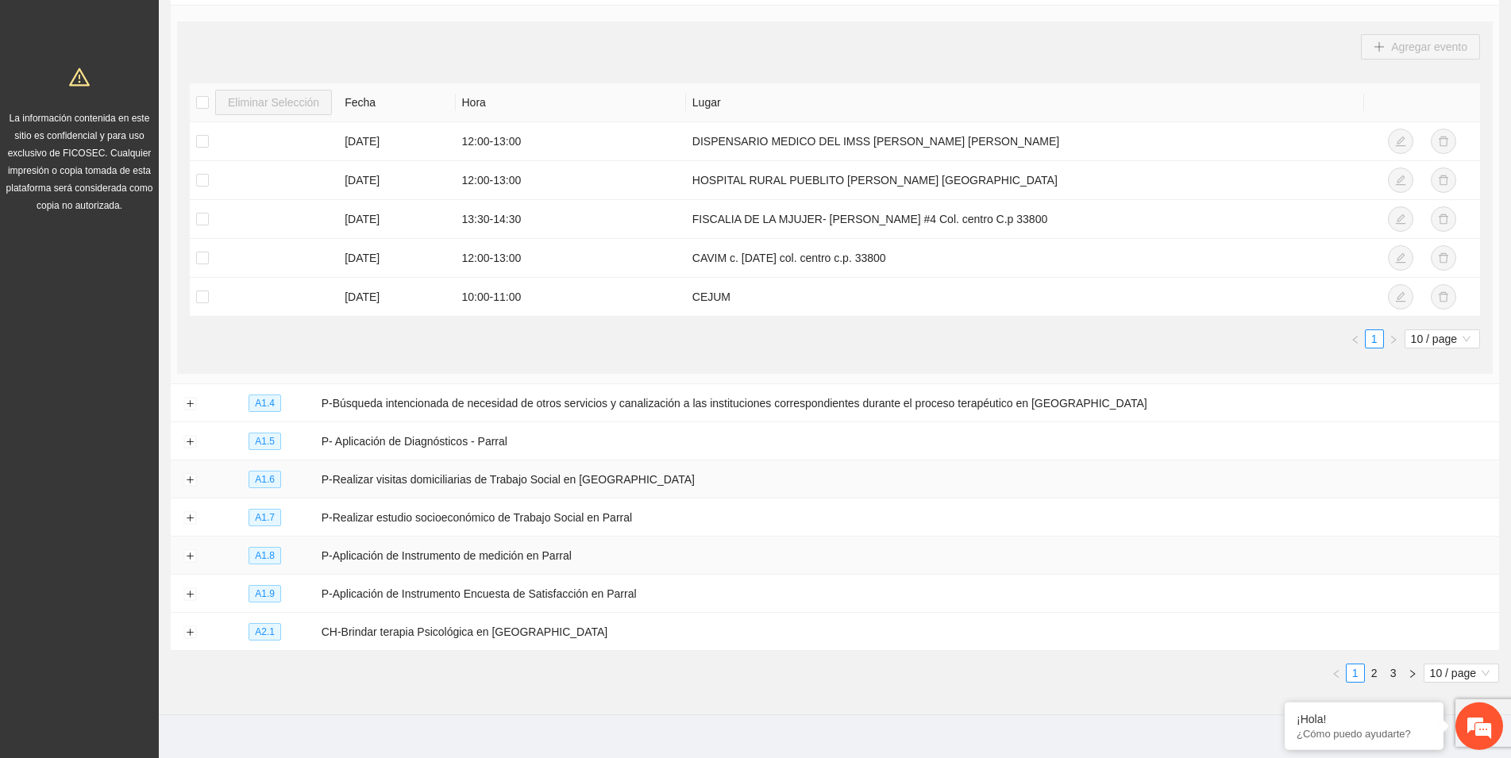
scroll to position [370, 0]
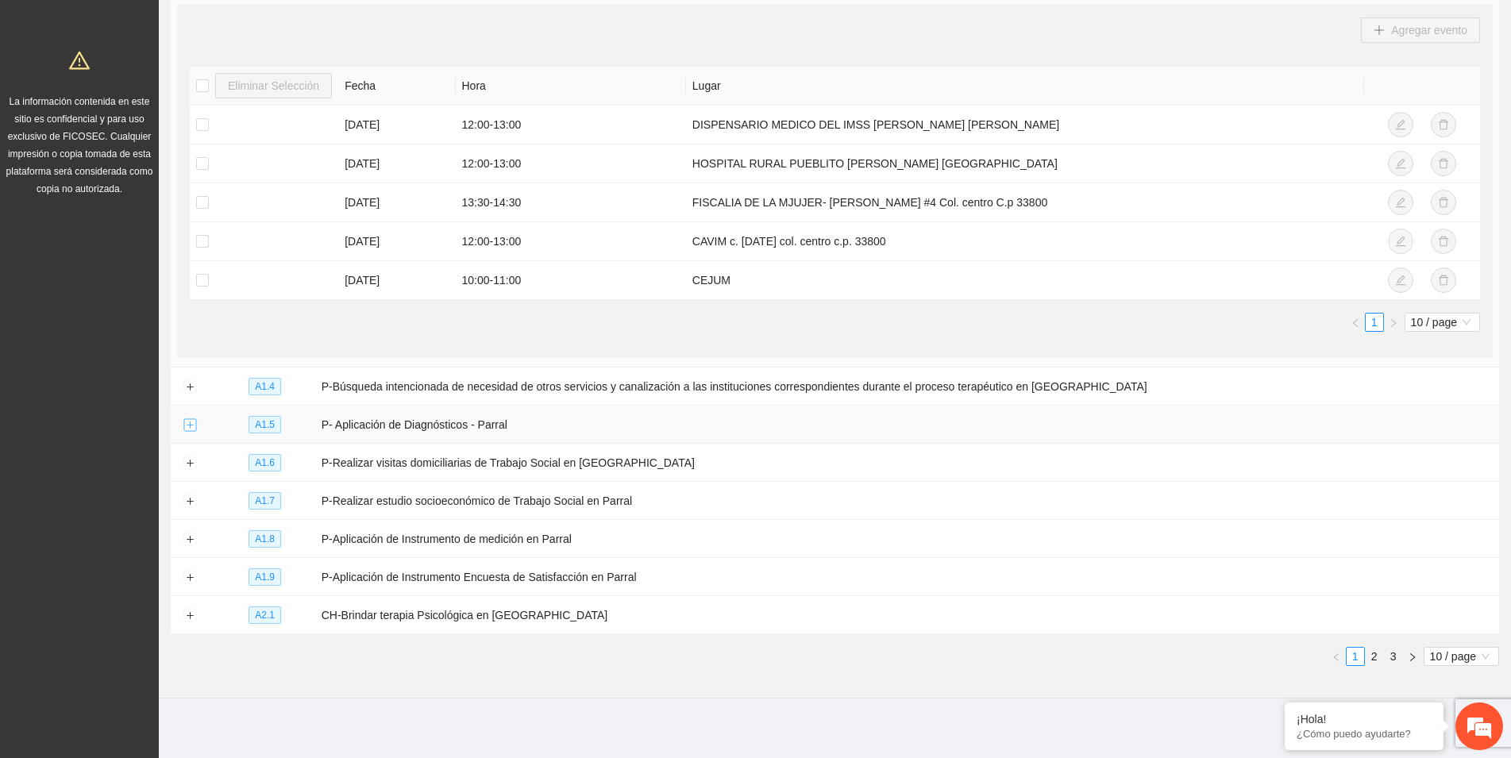
click at [189, 425] on button "Expand row" at bounding box center [189, 425] width 13 height 13
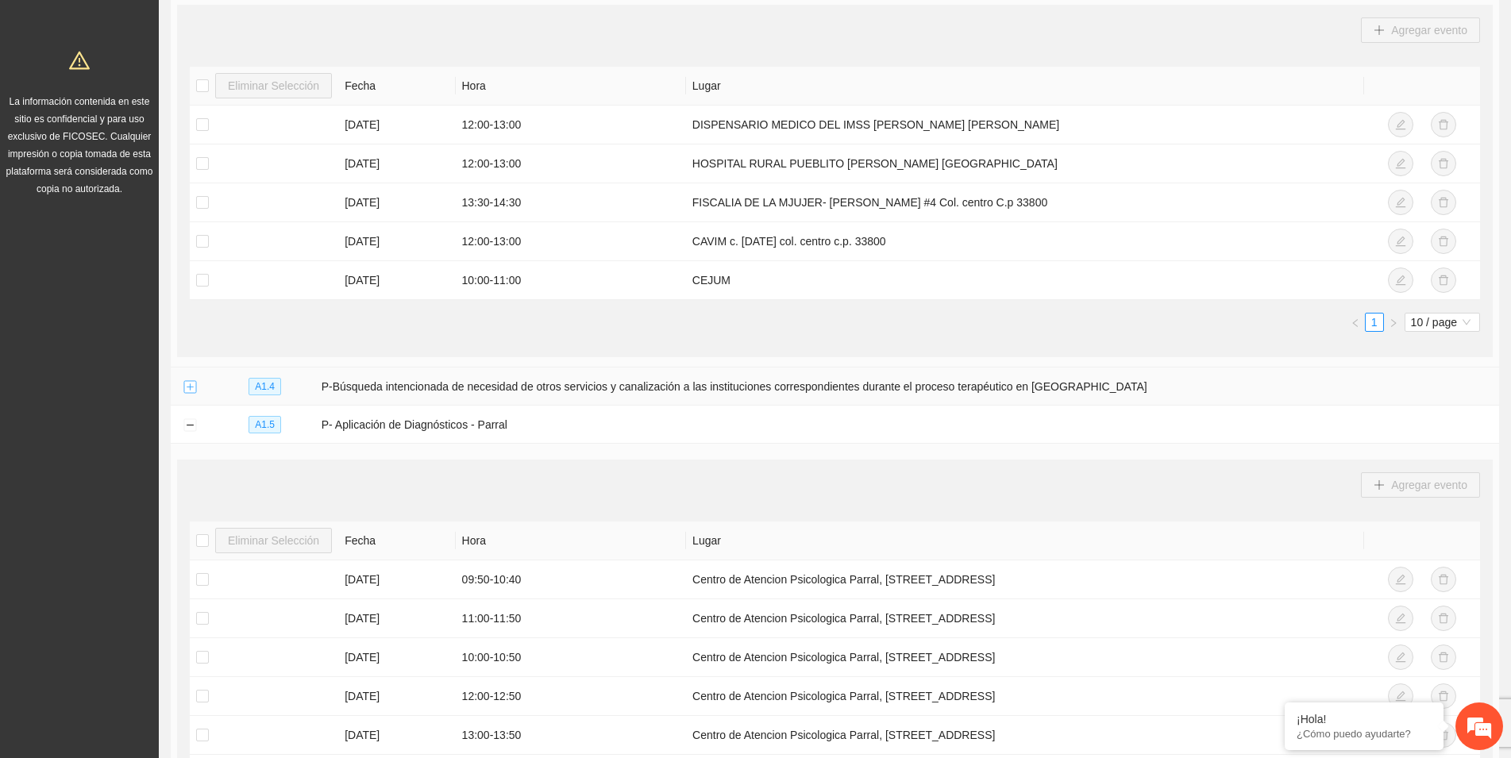
click at [186, 387] on button "Expand row" at bounding box center [189, 387] width 13 height 13
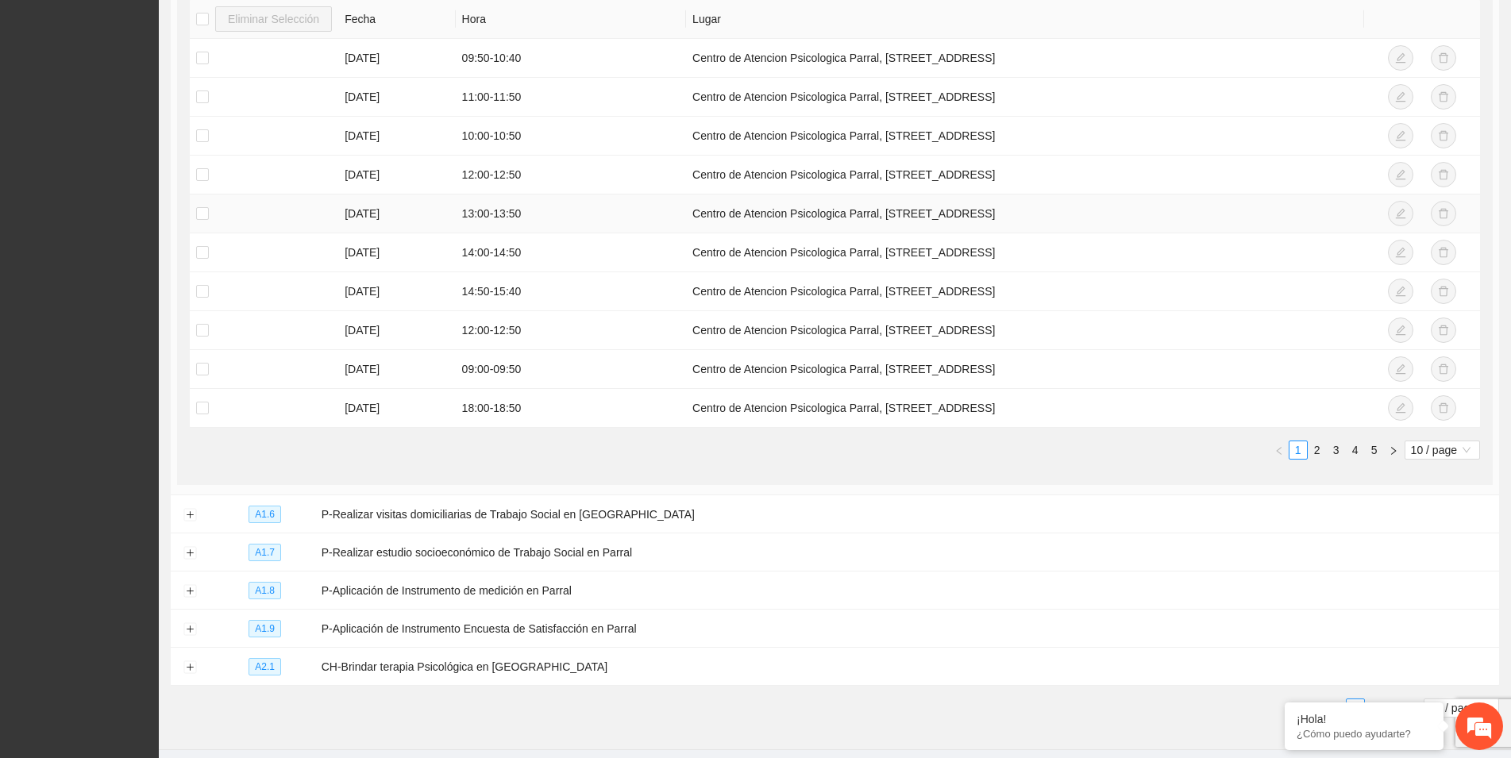
scroll to position [1503, 0]
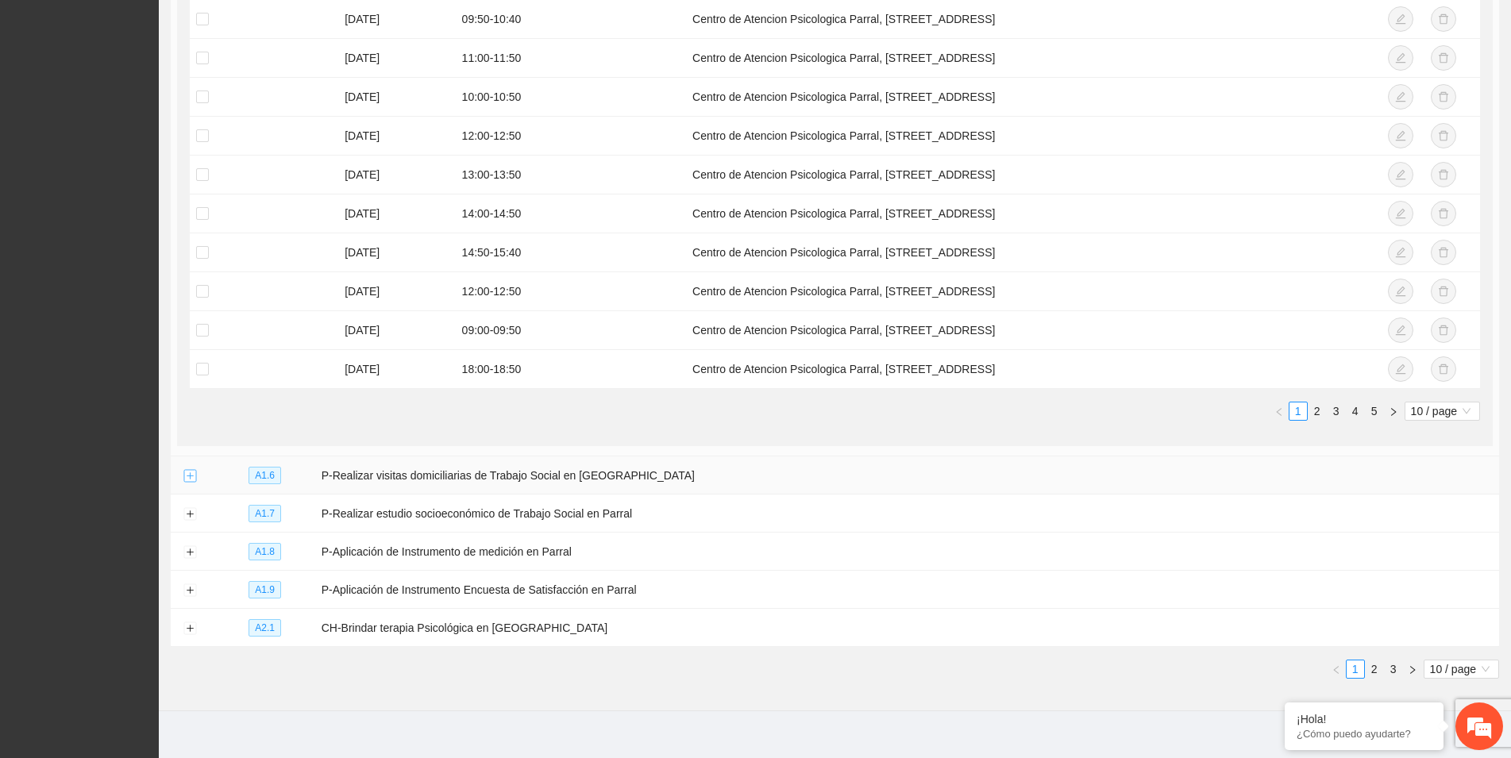
click at [190, 470] on button "Expand row" at bounding box center [189, 476] width 13 height 13
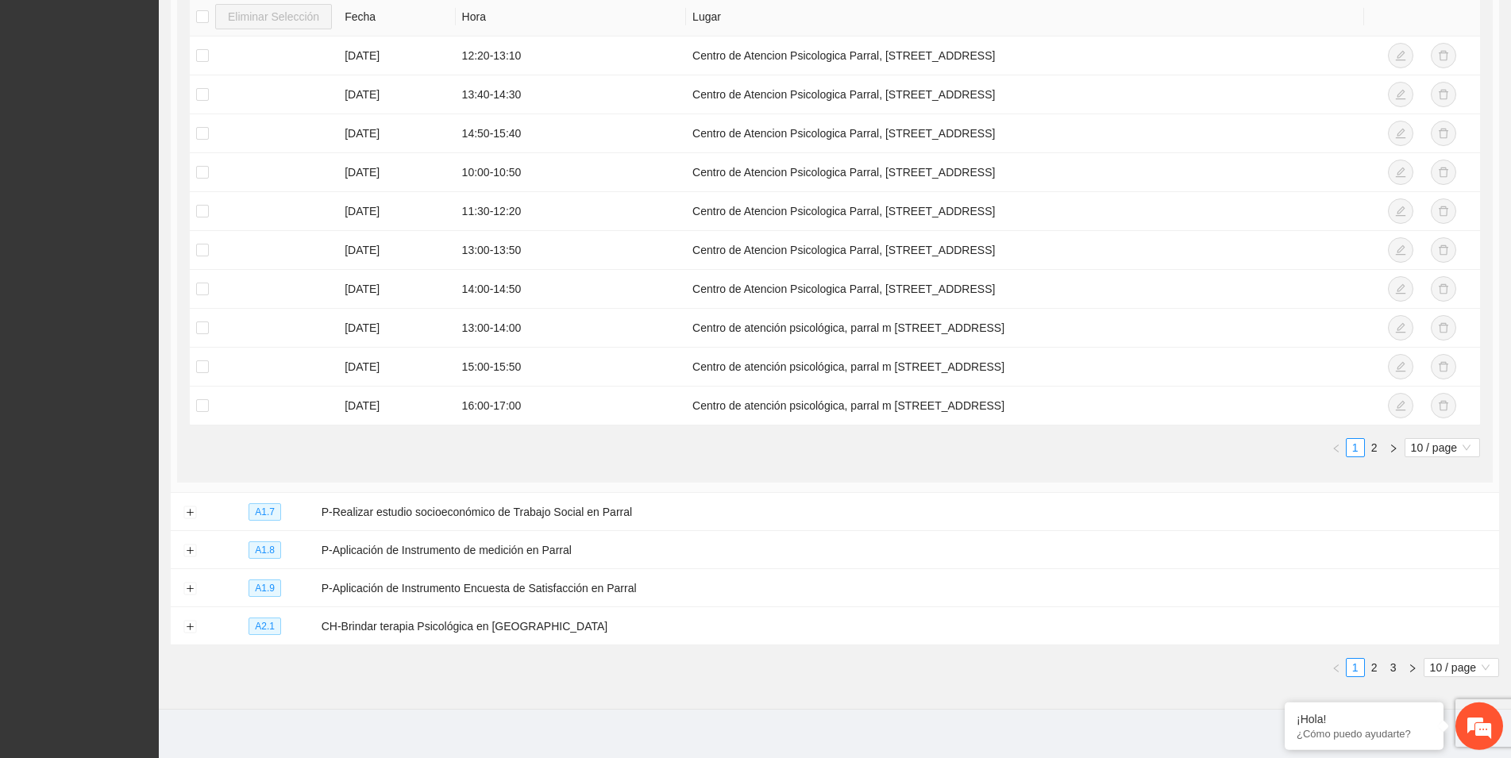
scroll to position [2089, 0]
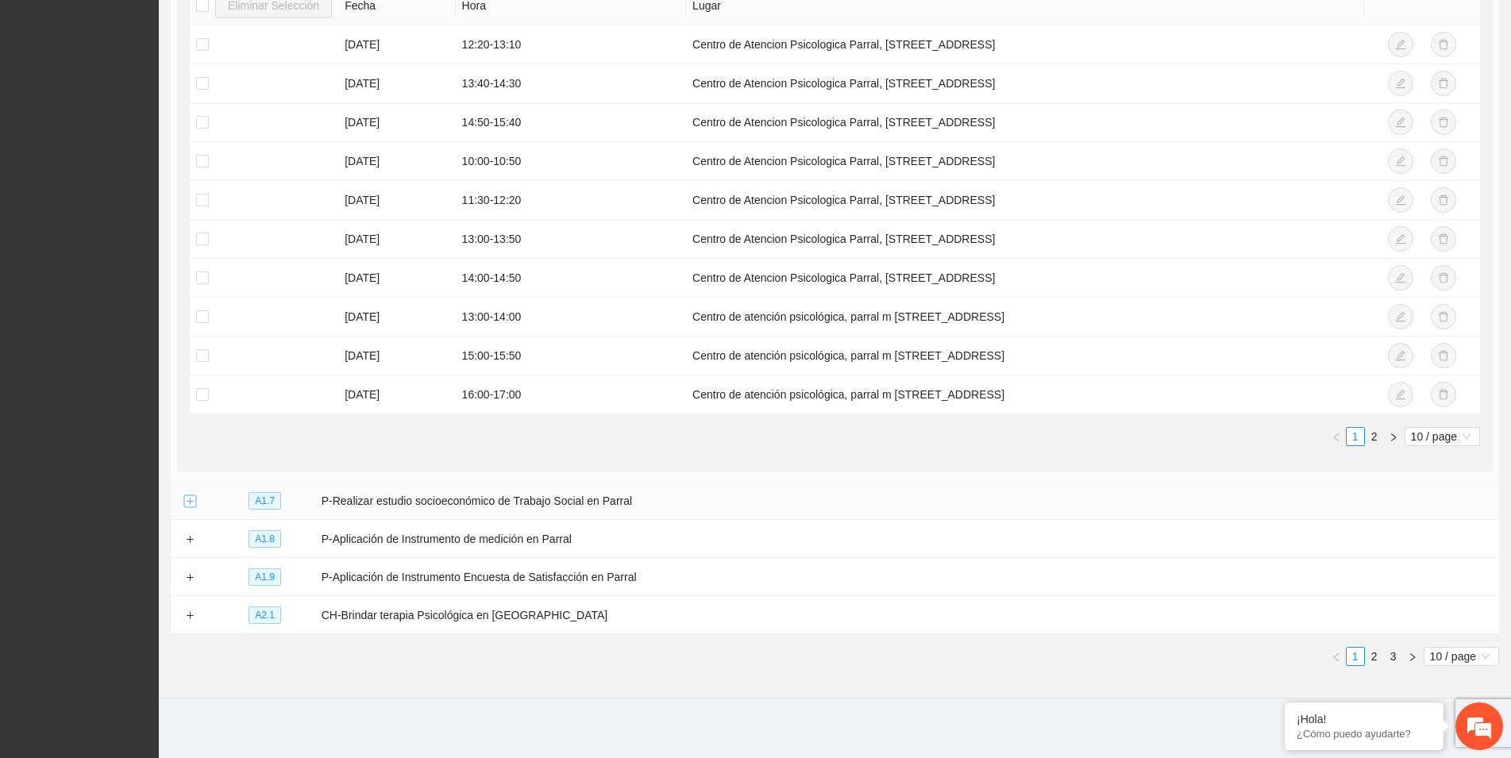
click at [187, 499] on button "Expand row" at bounding box center [189, 501] width 13 height 13
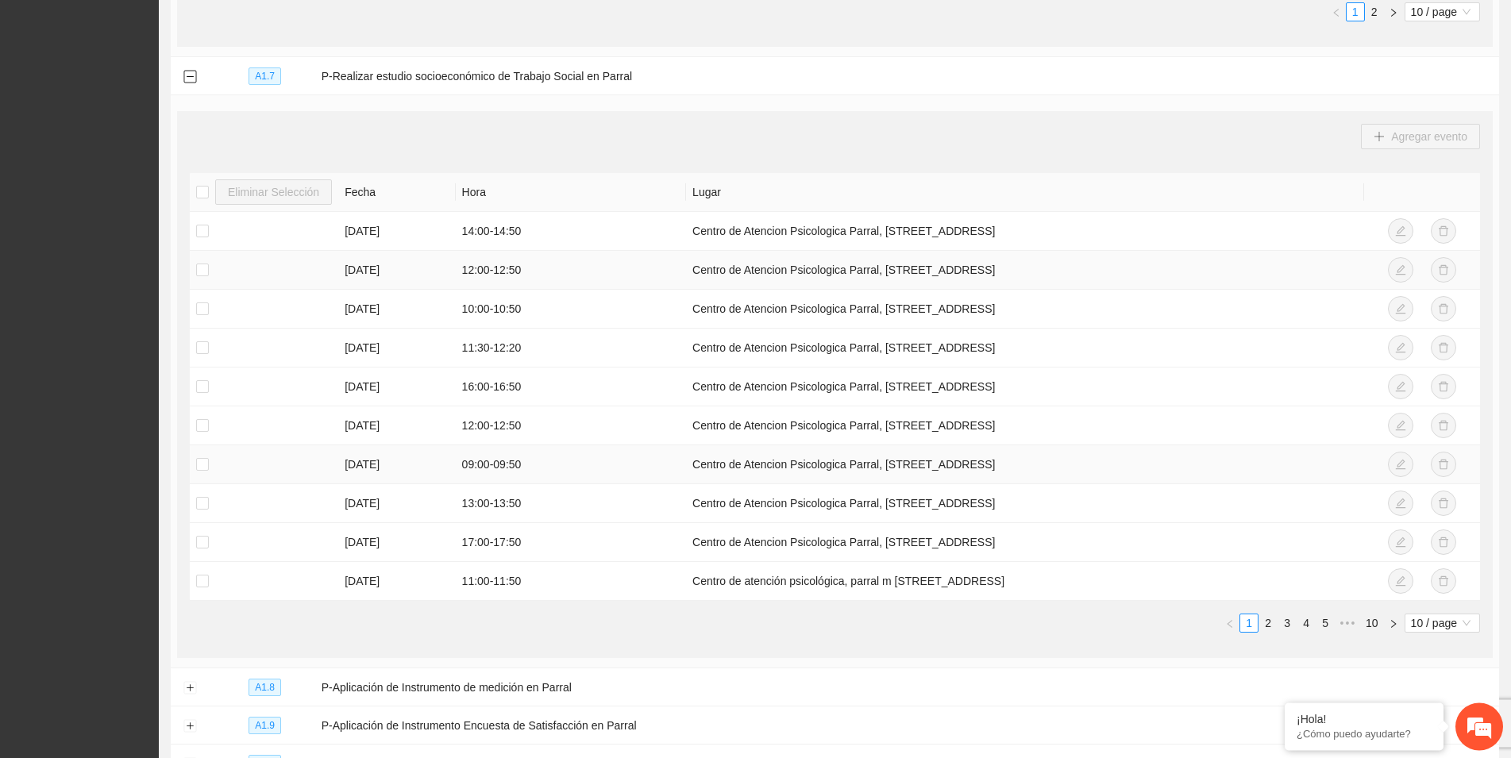
scroll to position [2662, 0]
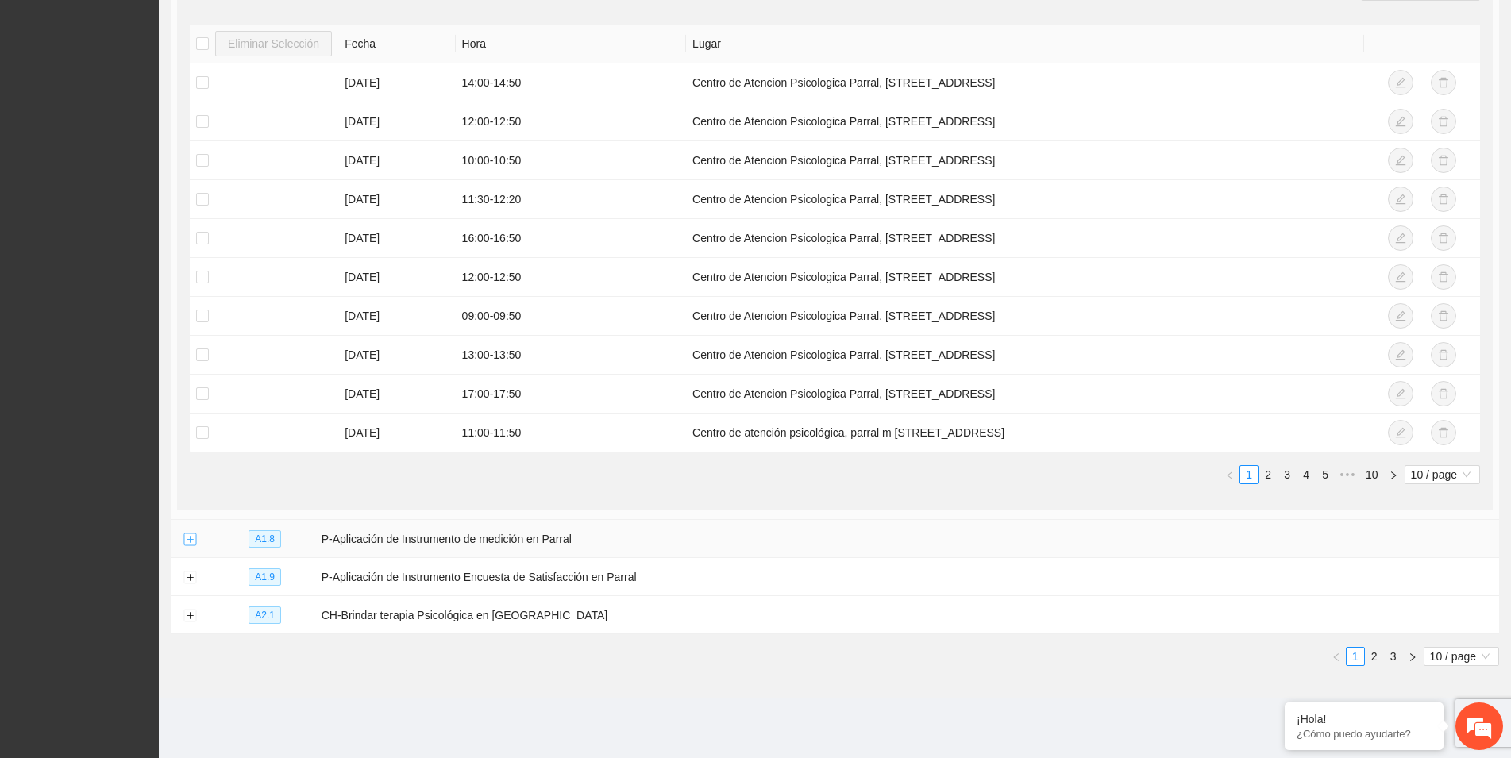
click at [192, 537] on button "Expand row" at bounding box center [189, 539] width 13 height 13
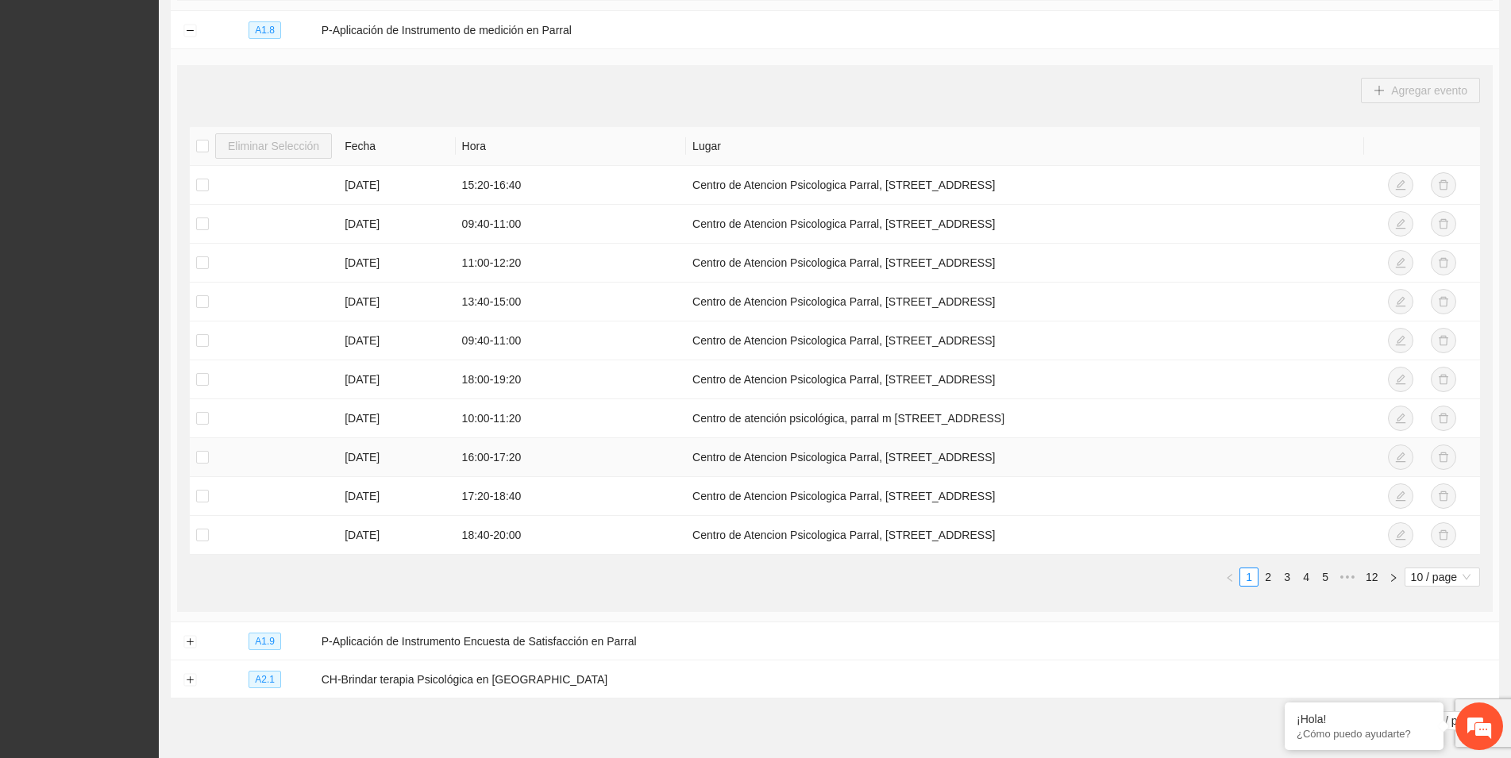
scroll to position [3229, 0]
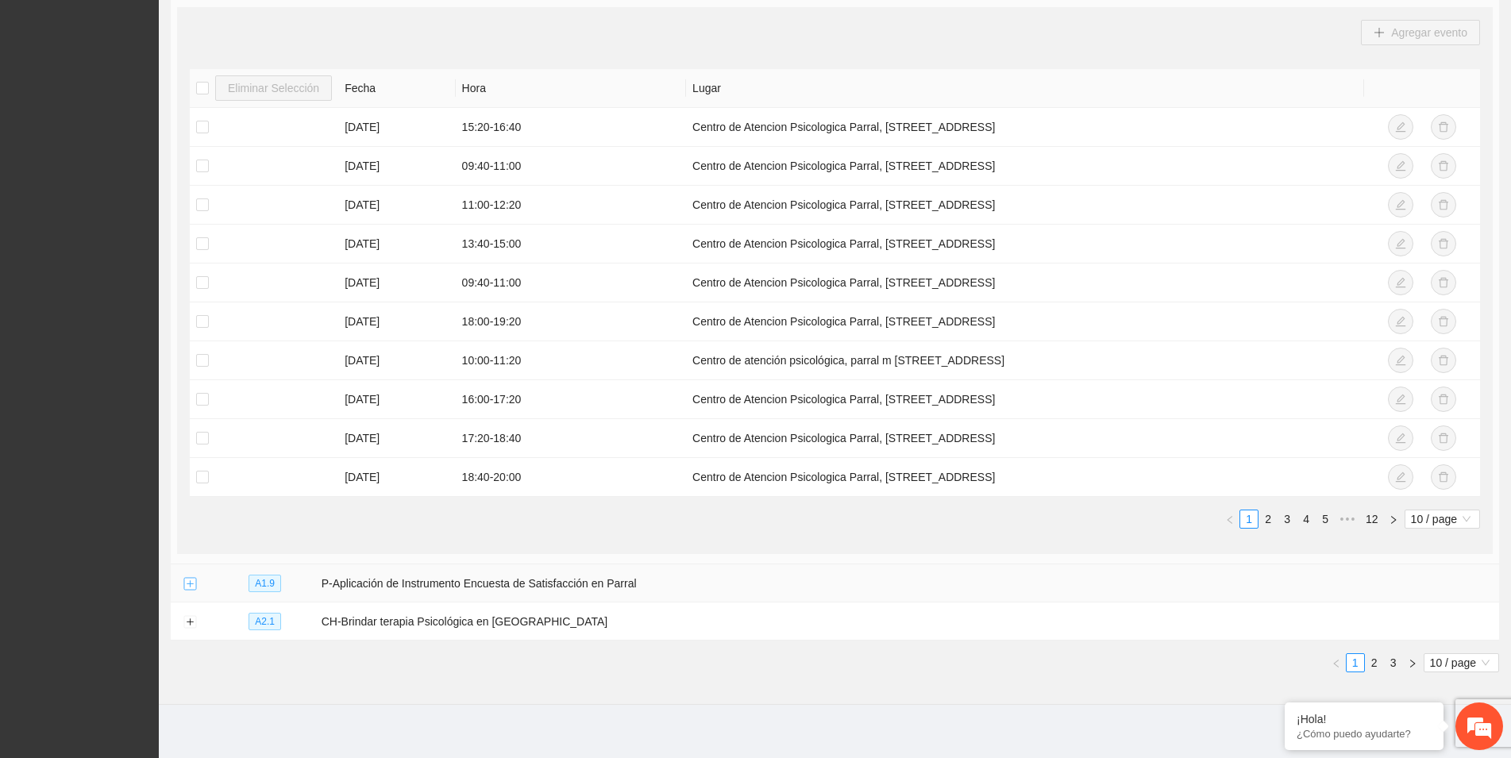
click at [191, 579] on button "Expand row" at bounding box center [189, 584] width 13 height 13
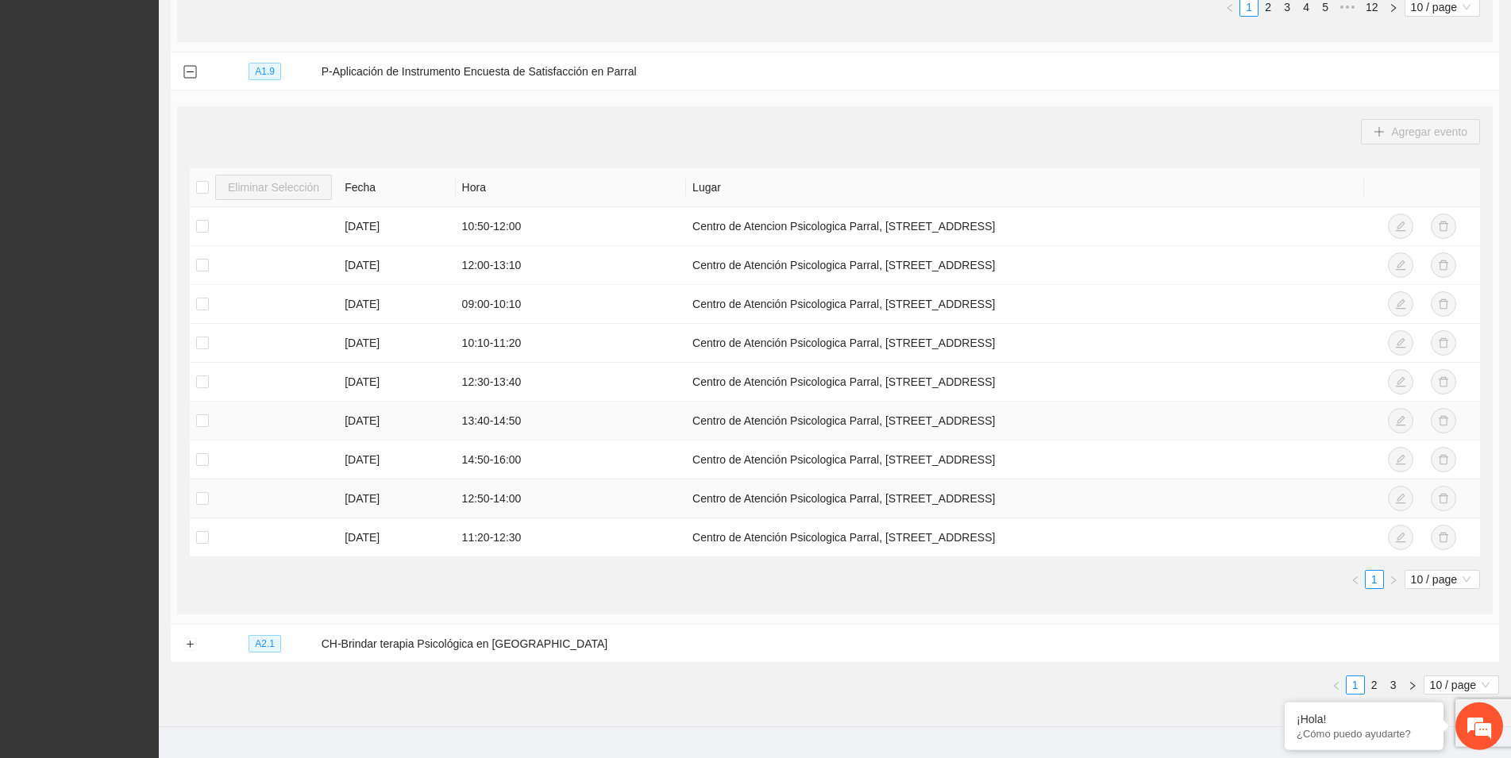
scroll to position [3770, 0]
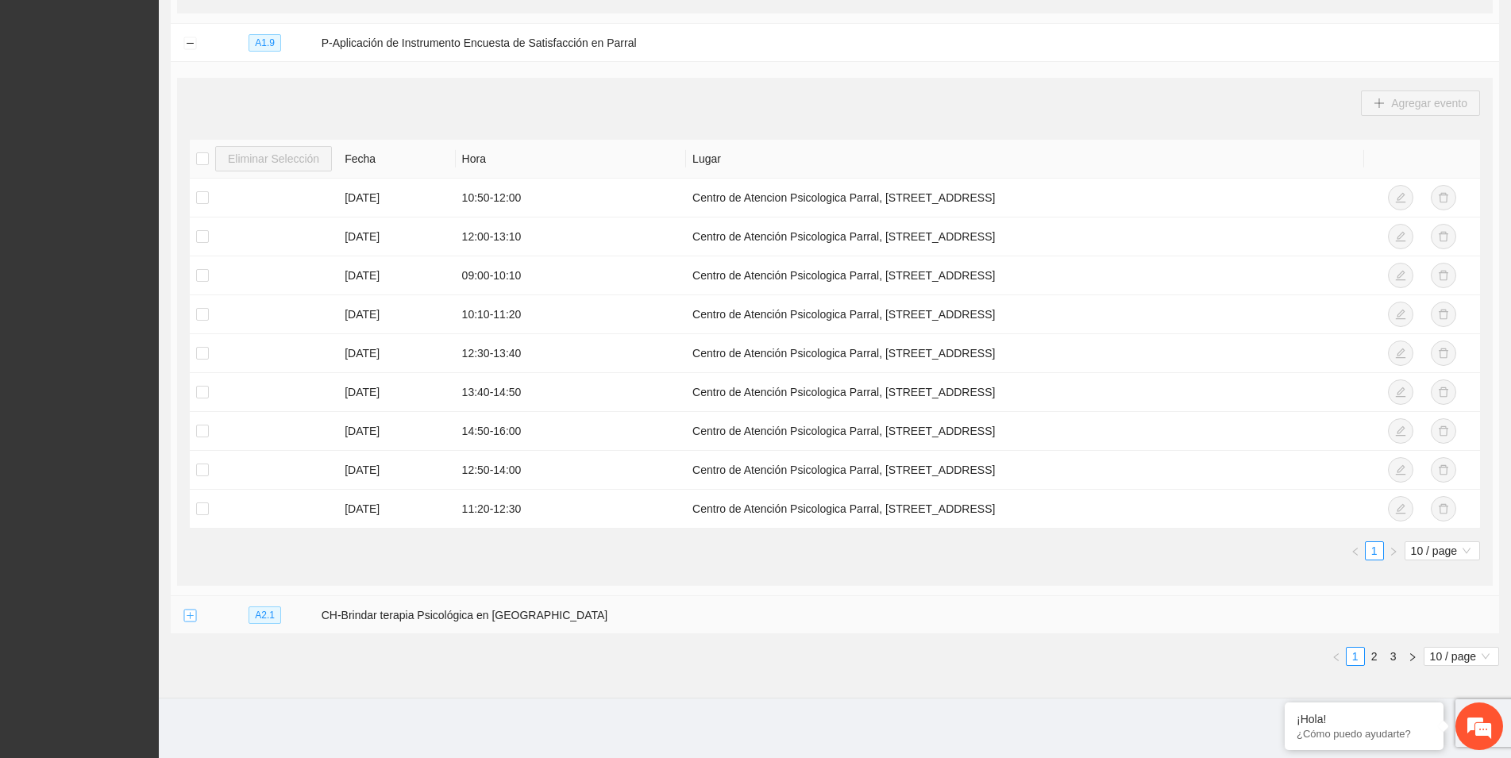
click at [193, 610] on button "Expand row" at bounding box center [189, 616] width 13 height 13
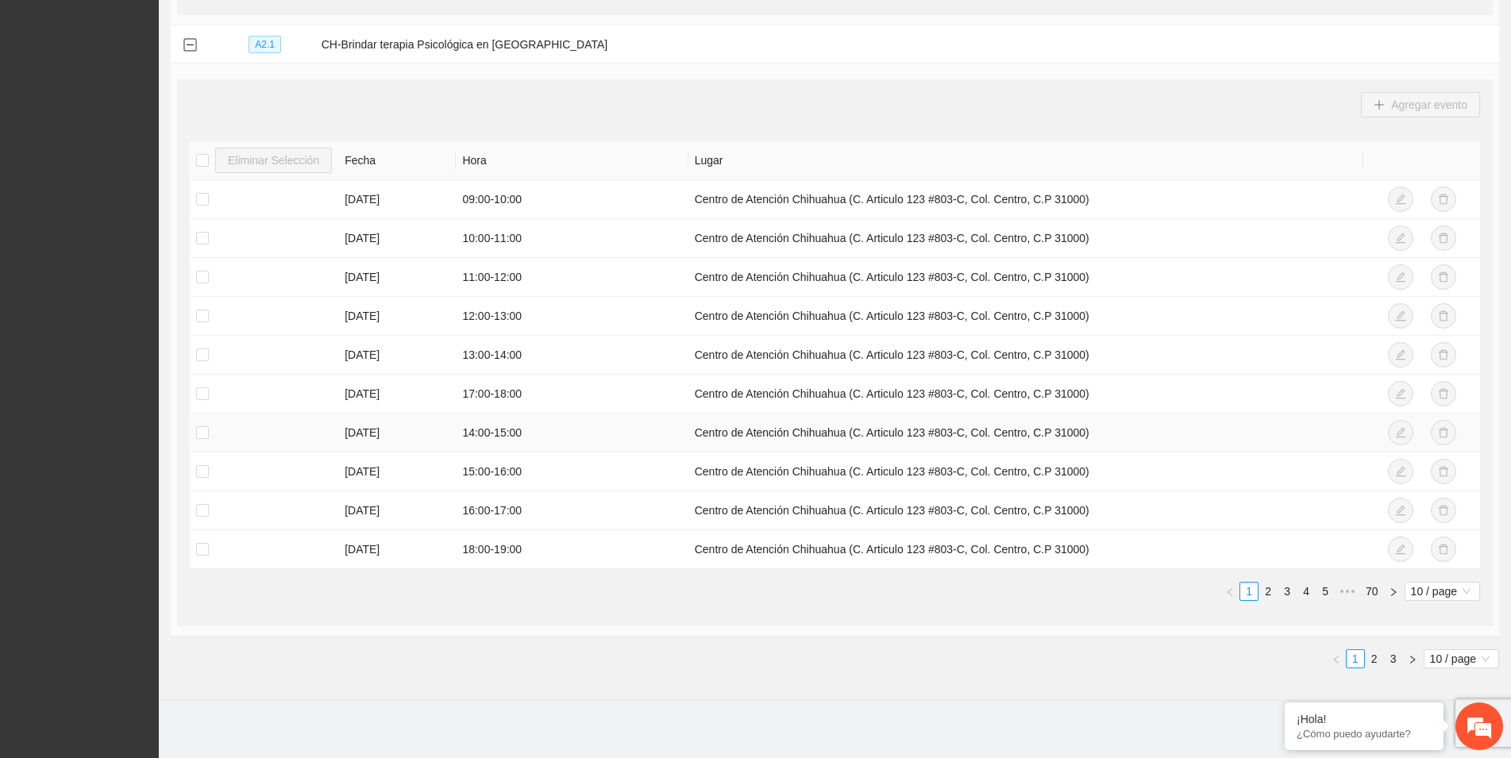
scroll to position [4343, 0]
click at [1264, 587] on link "2" at bounding box center [1267, 588] width 17 height 17
click at [1371, 652] on link "2" at bounding box center [1373, 656] width 17 height 17
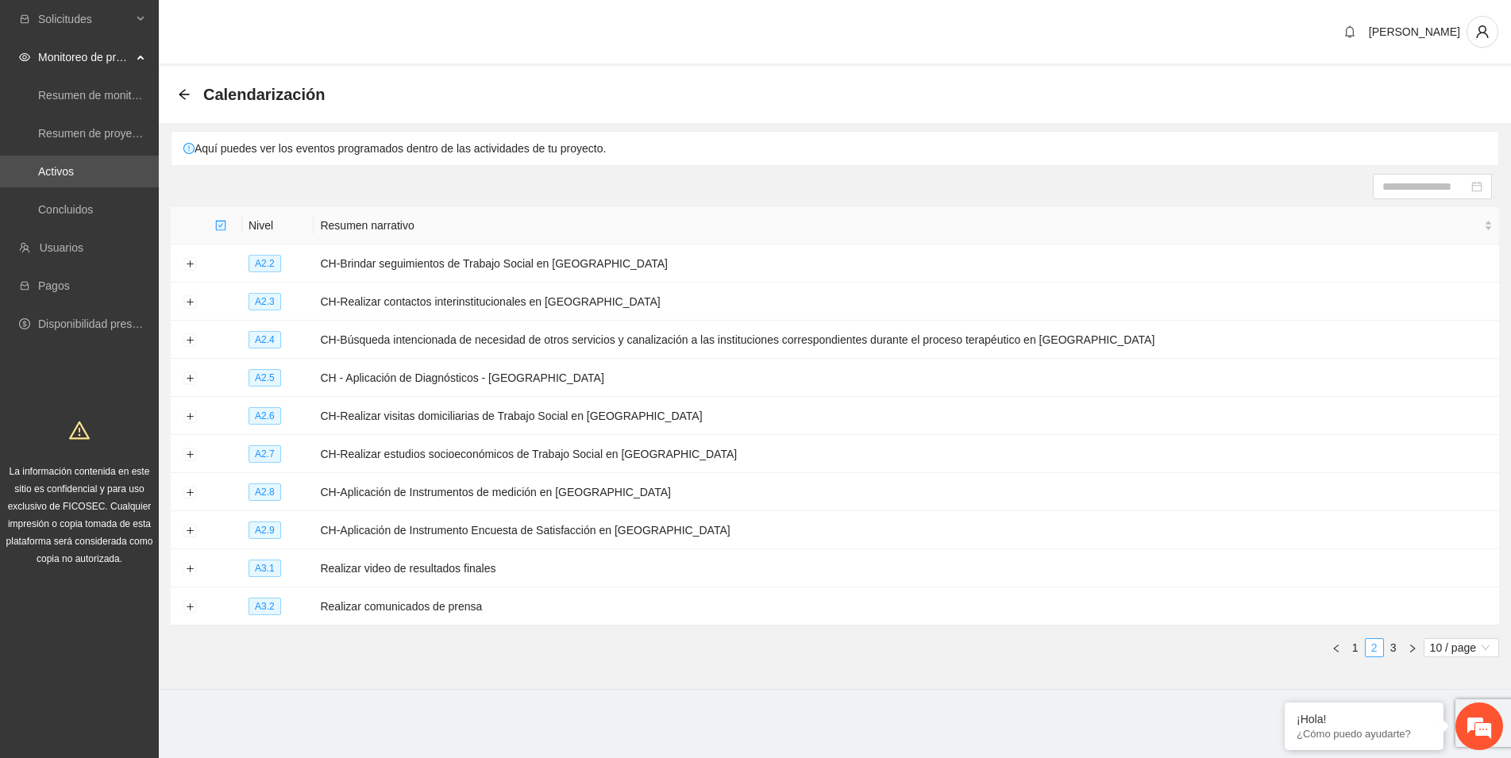
scroll to position [0, 0]
click at [1346, 645] on icon "left" at bounding box center [1348, 648] width 5 height 8
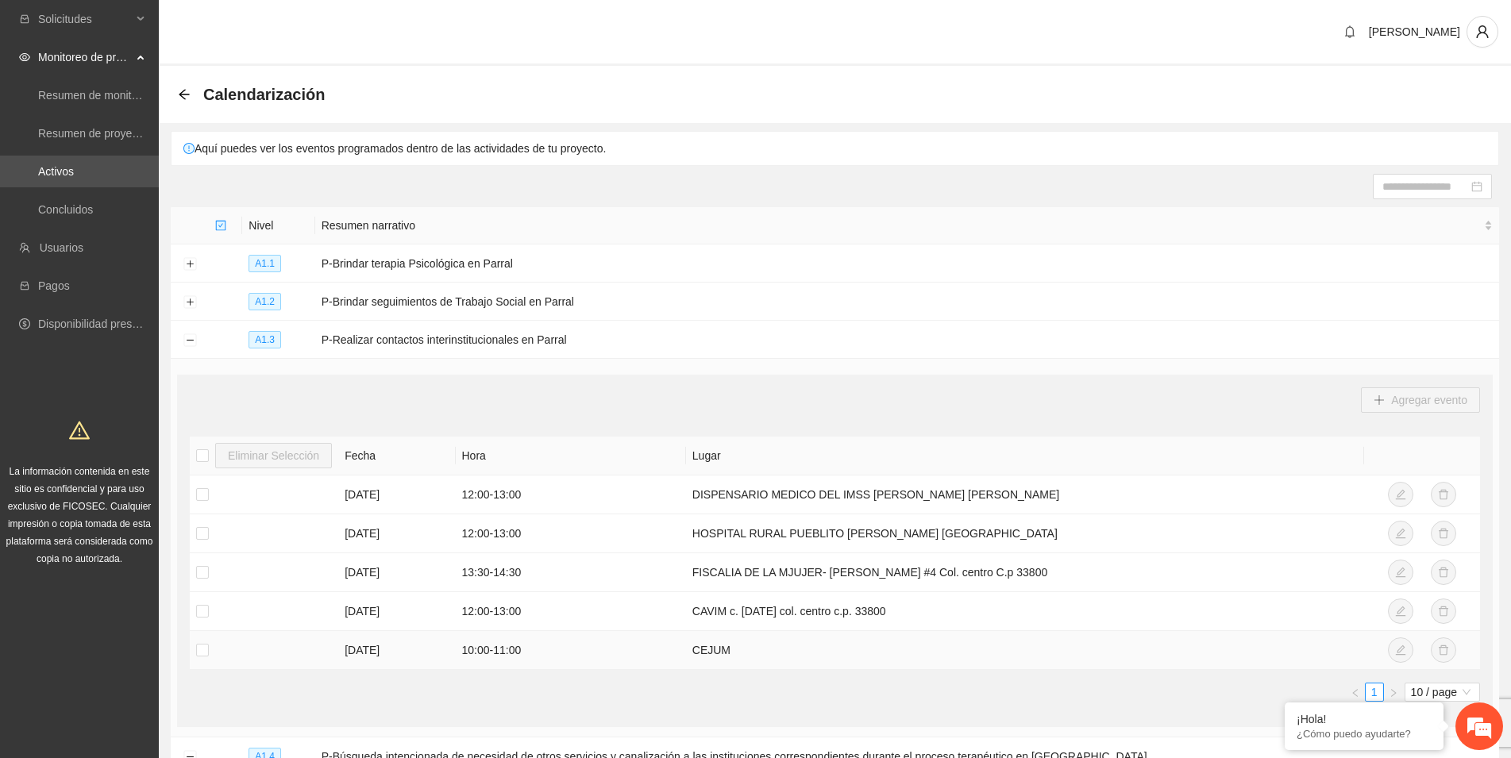
scroll to position [81, 0]
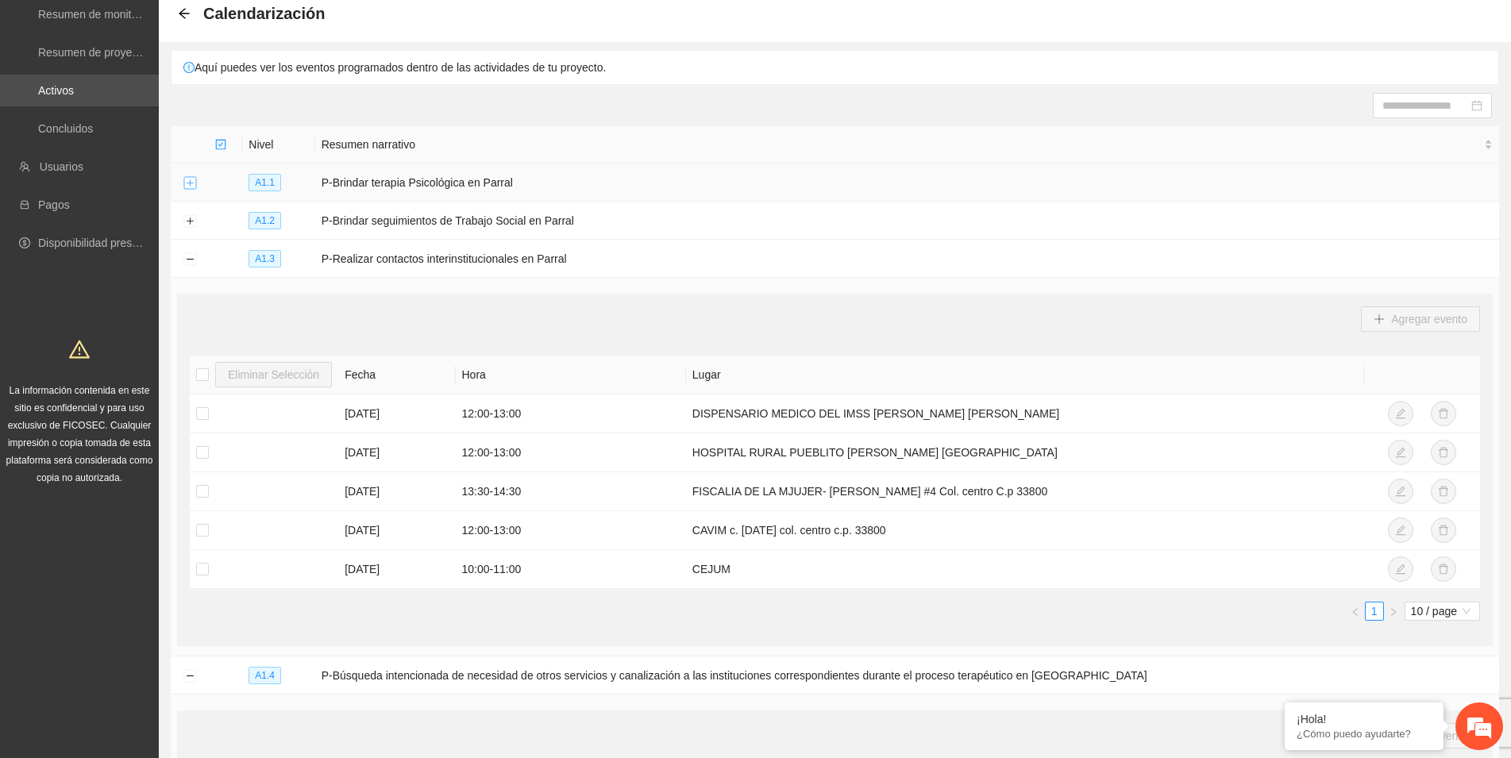
click at [184, 180] on button "Expand row" at bounding box center [189, 183] width 13 height 13
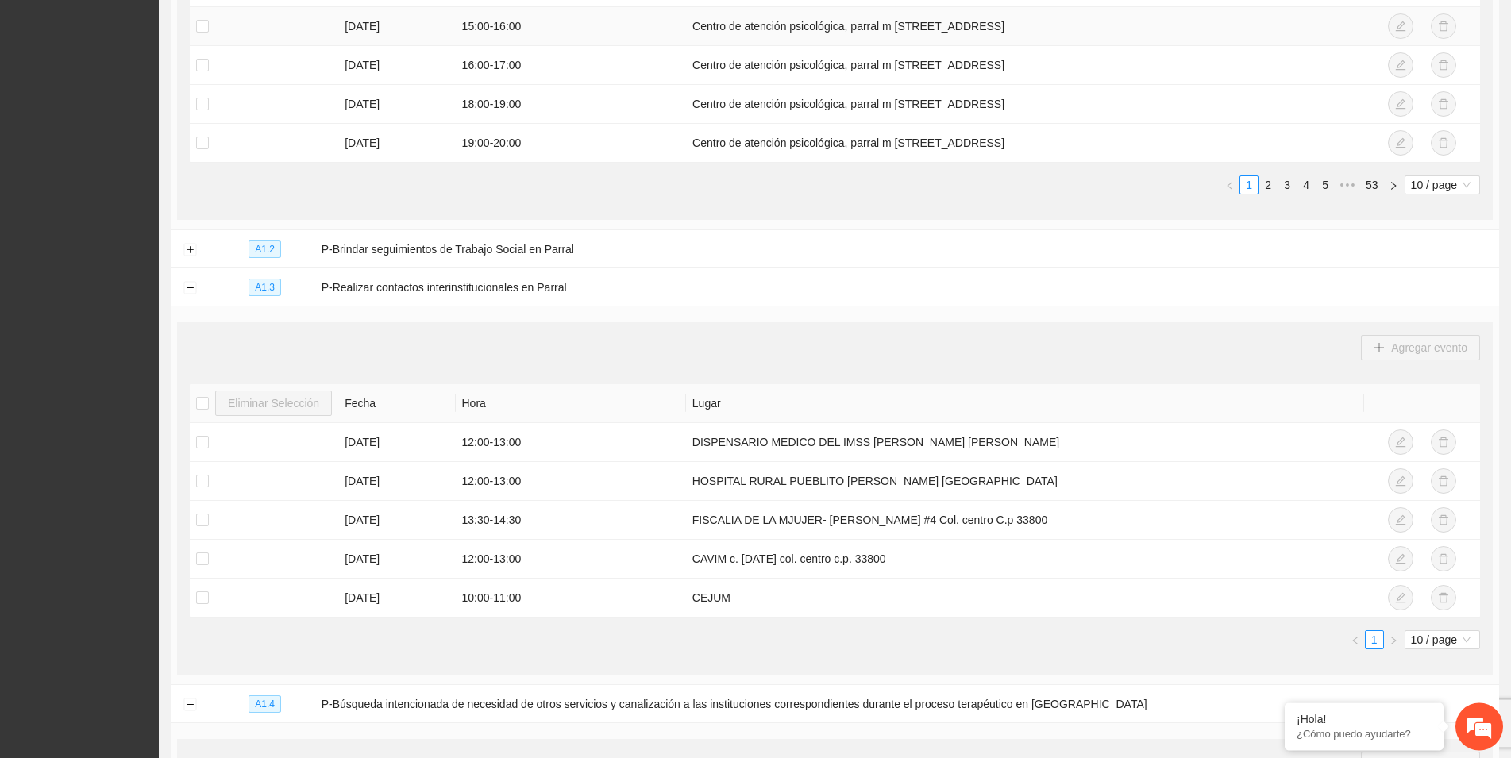
scroll to position [648, 0]
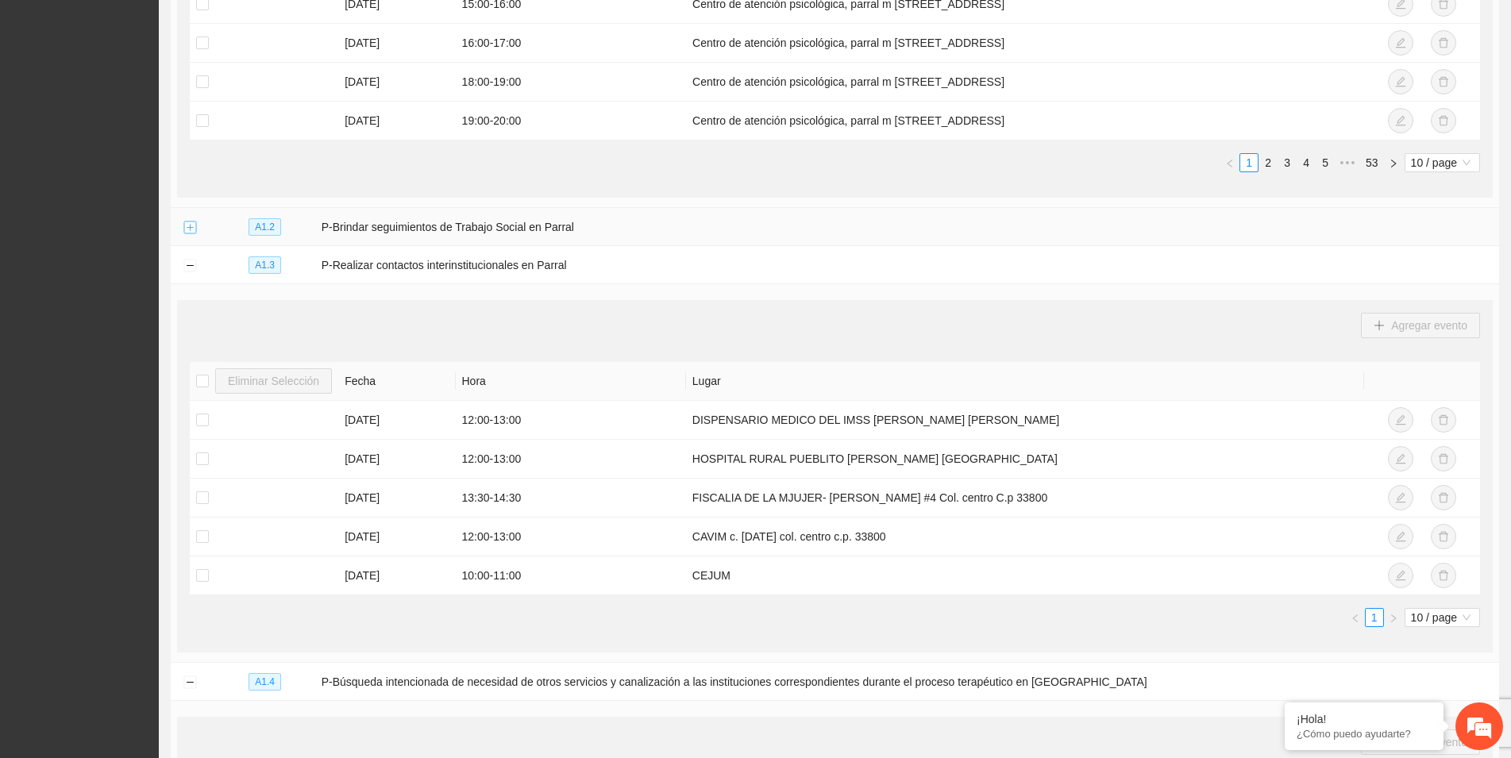
click at [192, 224] on button "Expand row" at bounding box center [189, 227] width 13 height 13
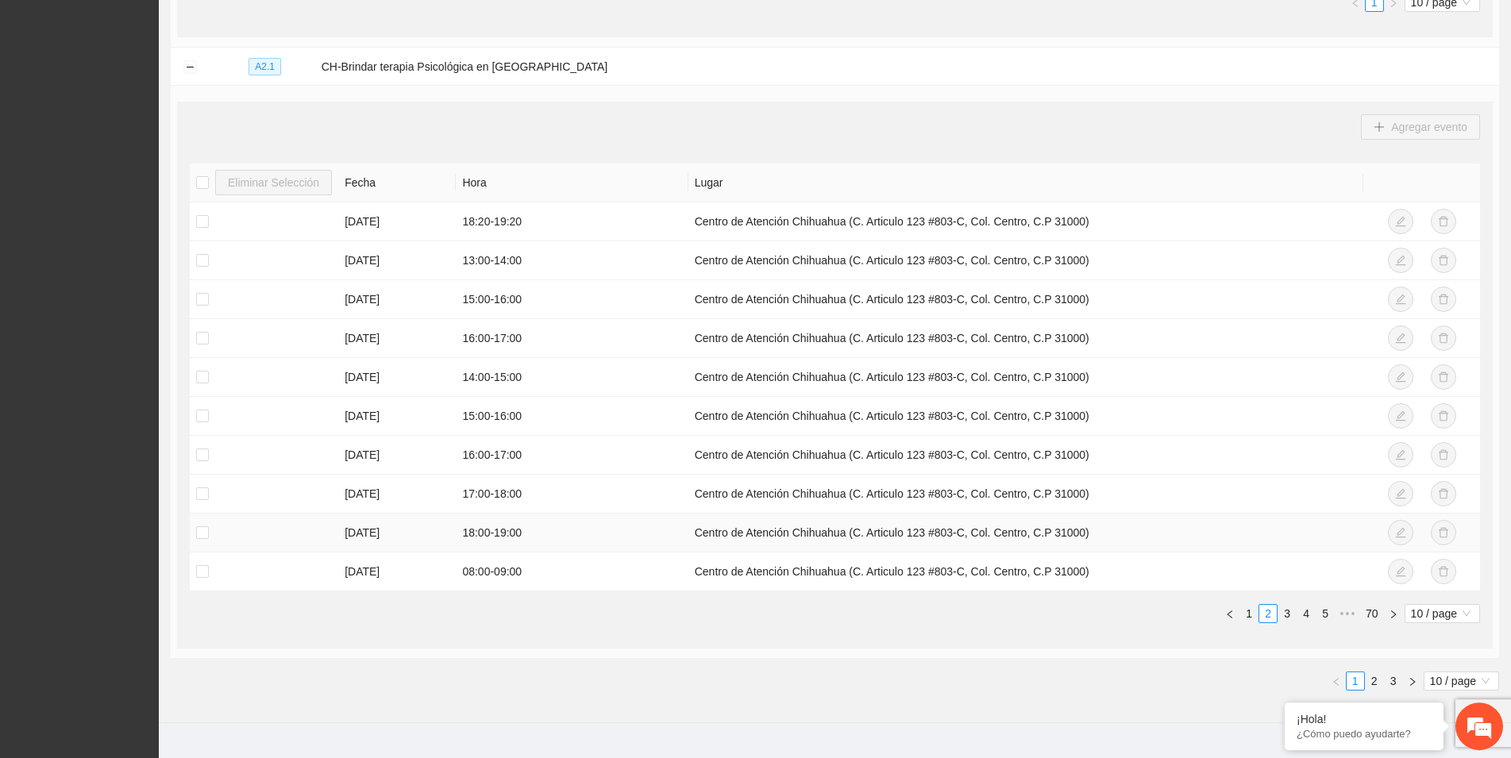
scroll to position [5489, 0]
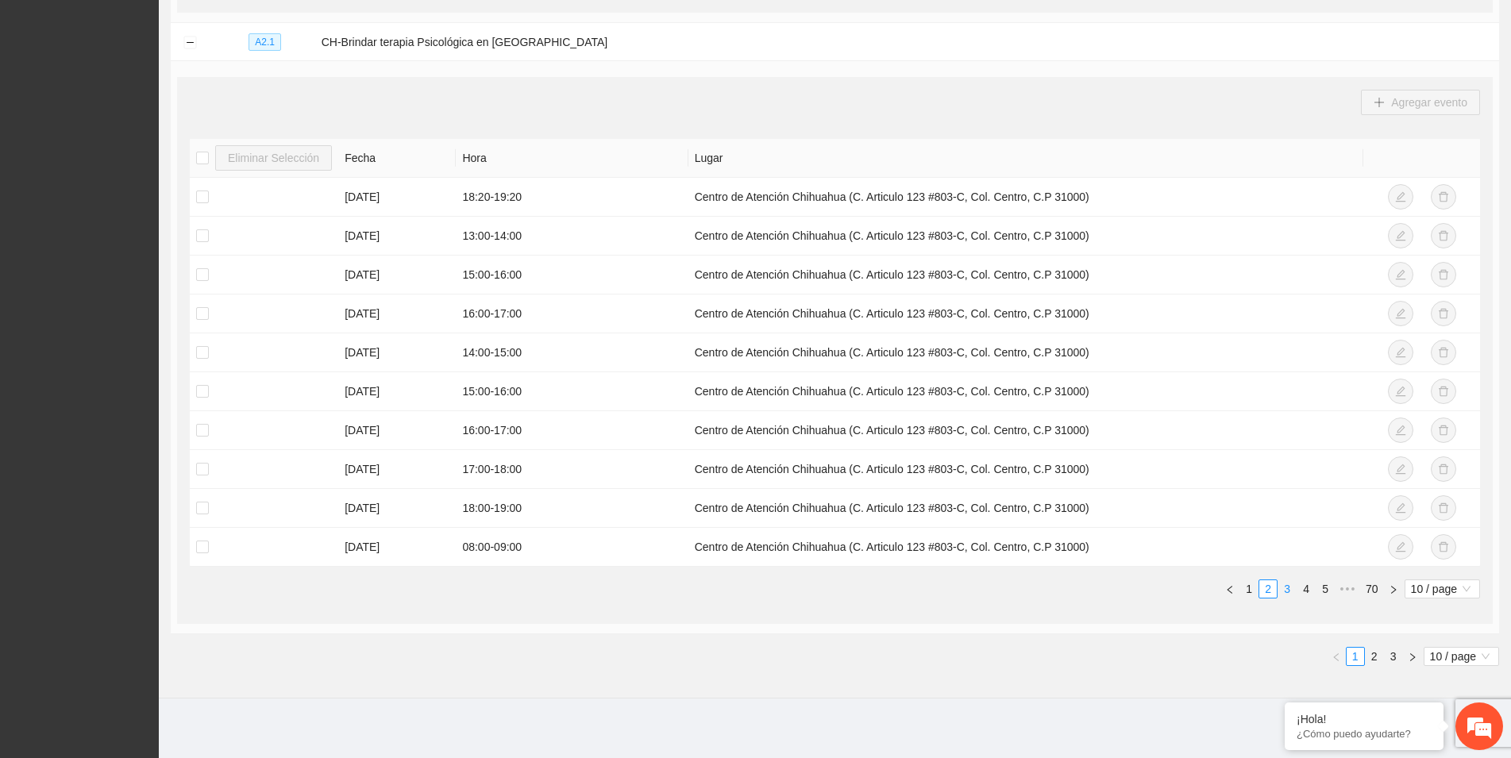
click at [1284, 587] on link "3" at bounding box center [1286, 588] width 17 height 17
click at [1285, 586] on link "3" at bounding box center [1286, 588] width 17 height 17
click at [260, 209] on td at bounding box center [264, 197] width 148 height 39
click at [1325, 586] on link "5" at bounding box center [1324, 588] width 17 height 17
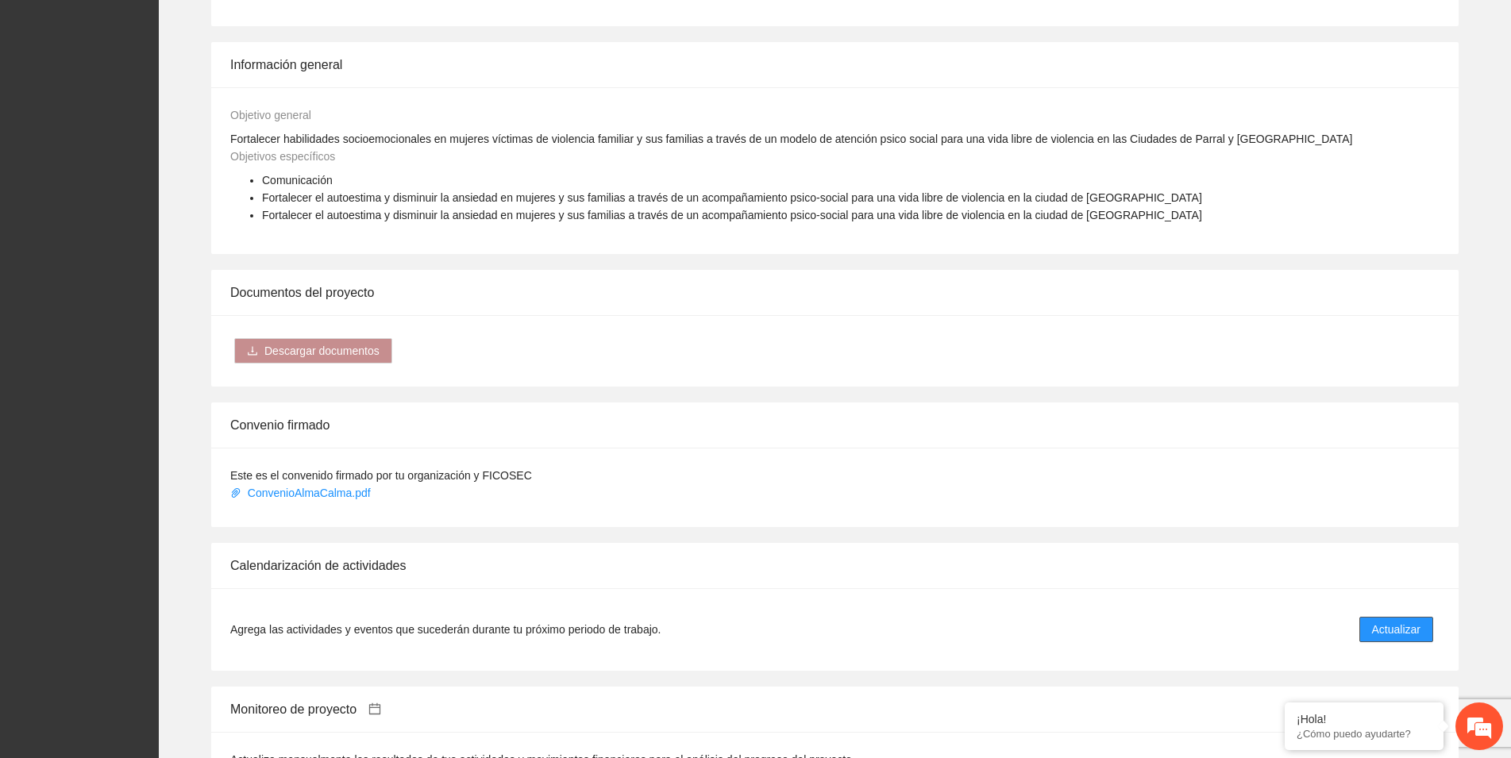
click at [1406, 629] on span "Actualizar" at bounding box center [1396, 629] width 48 height 17
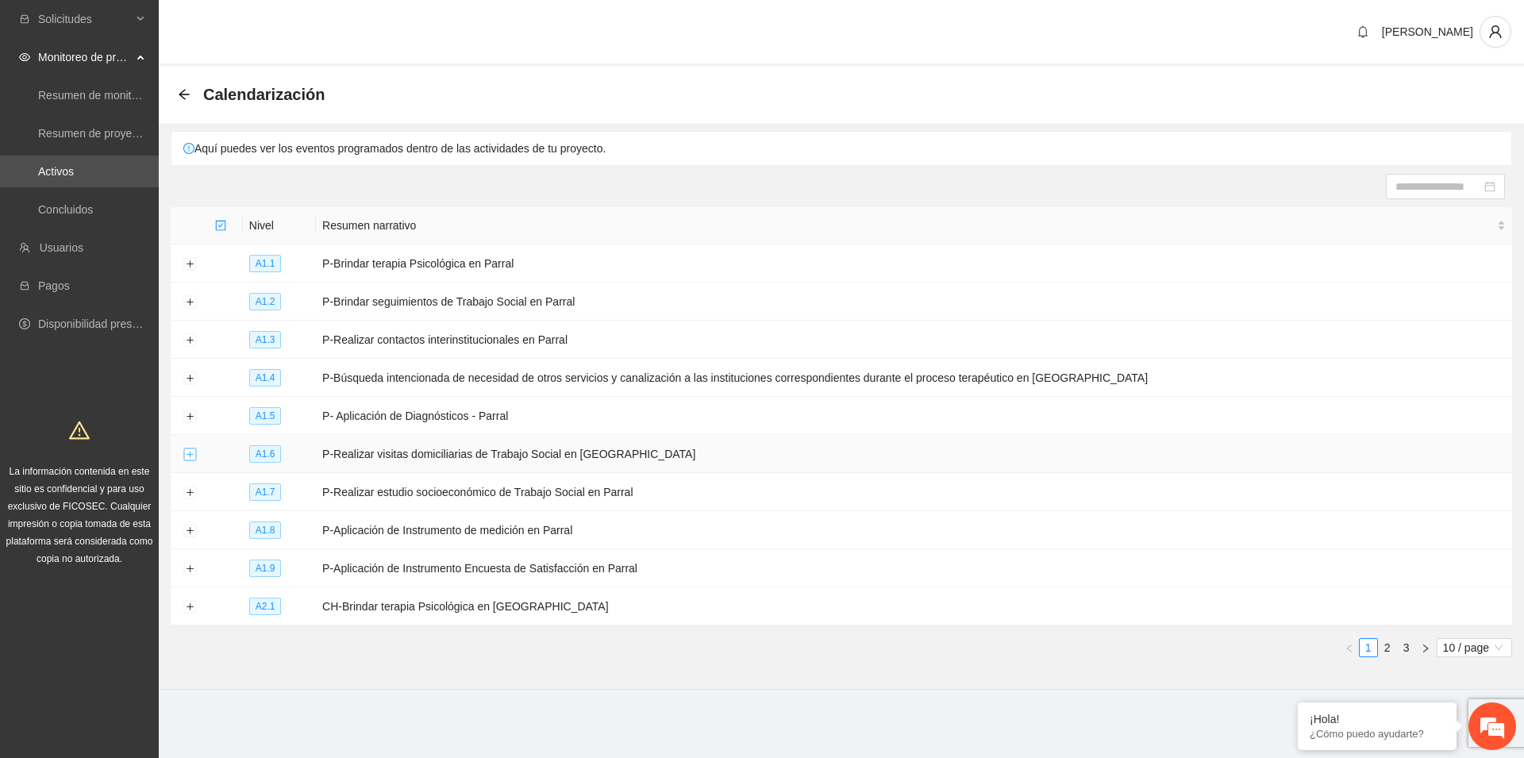
click at [190, 455] on button "Expand row" at bounding box center [189, 454] width 13 height 13
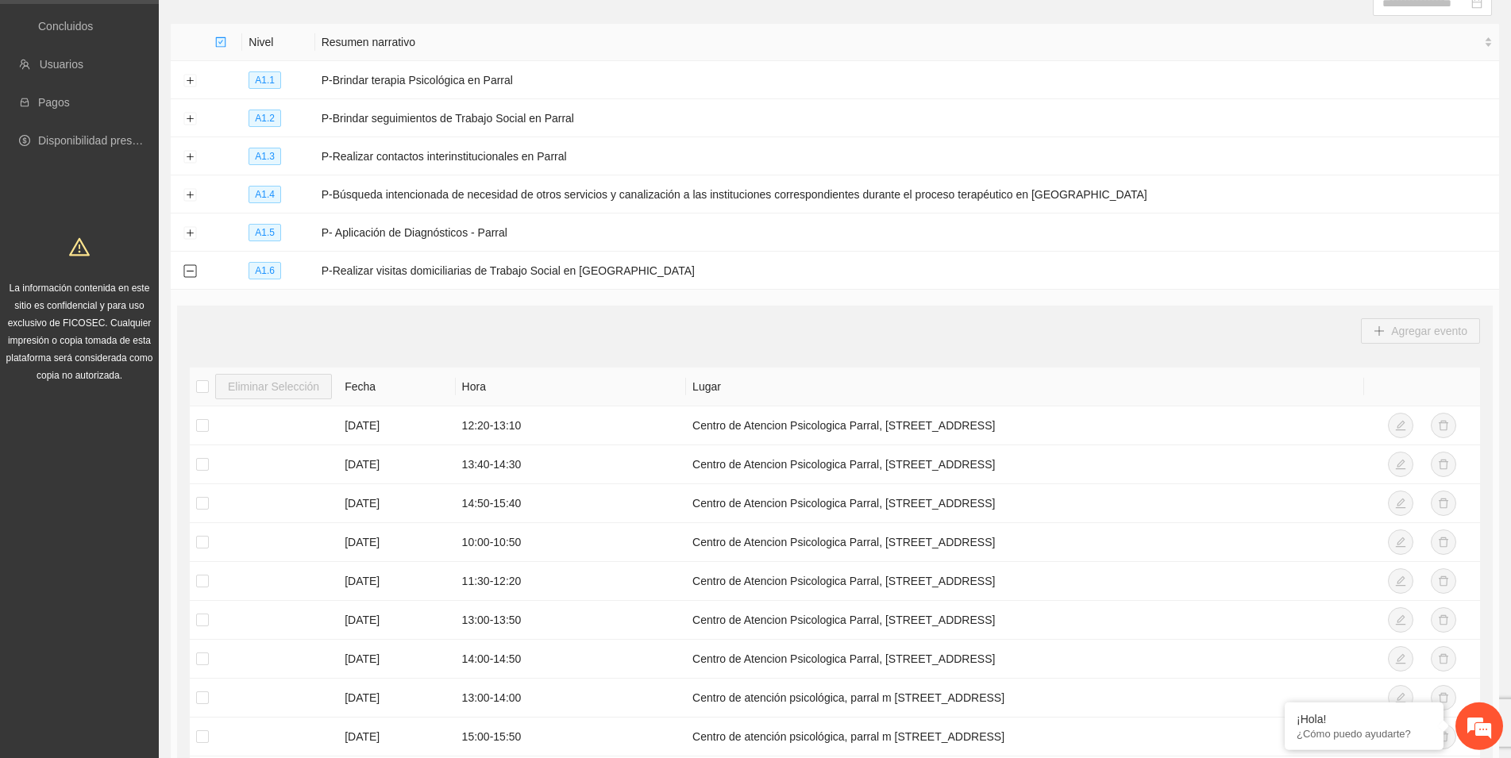
scroll to position [486, 0]
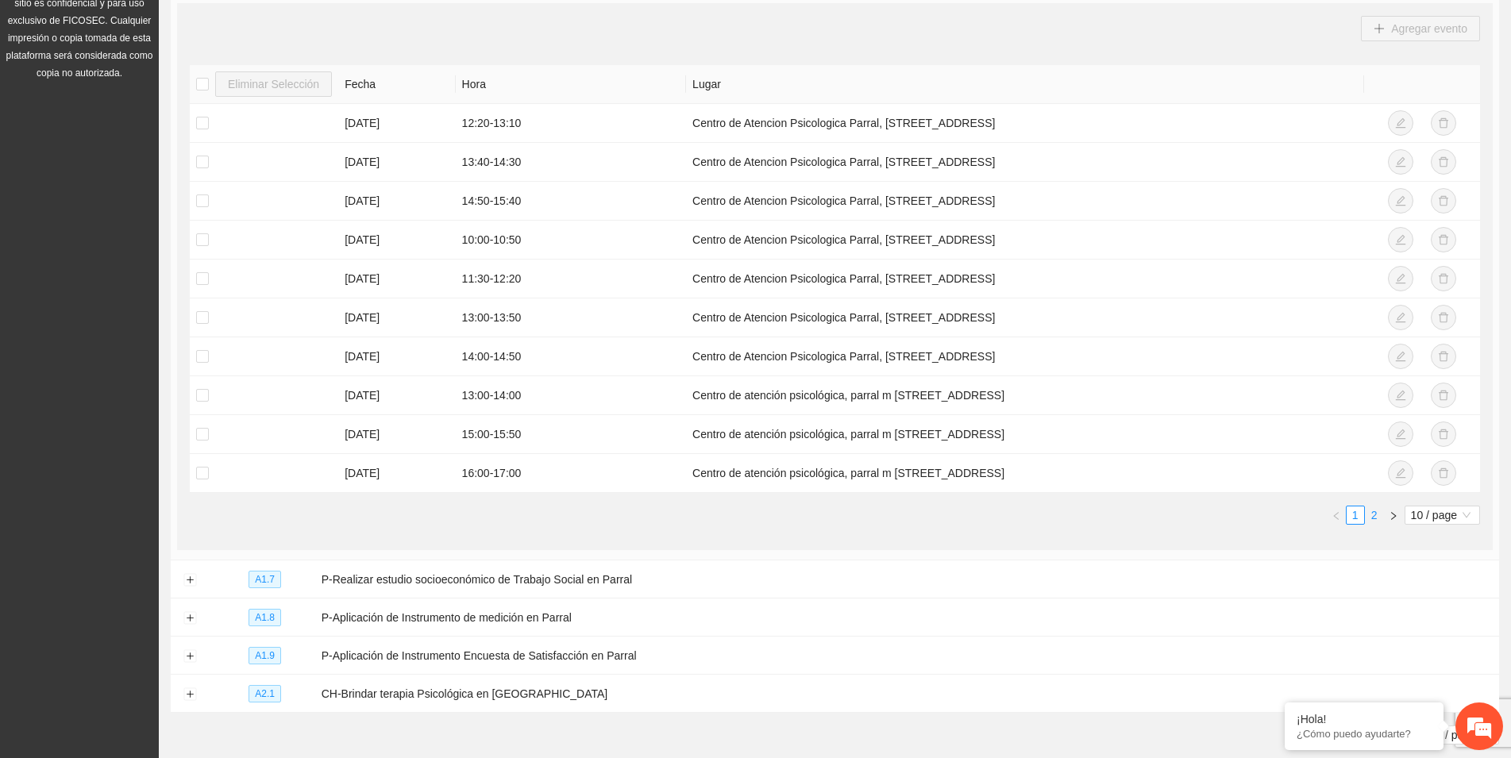
click at [1370, 517] on link "2" at bounding box center [1373, 514] width 17 height 17
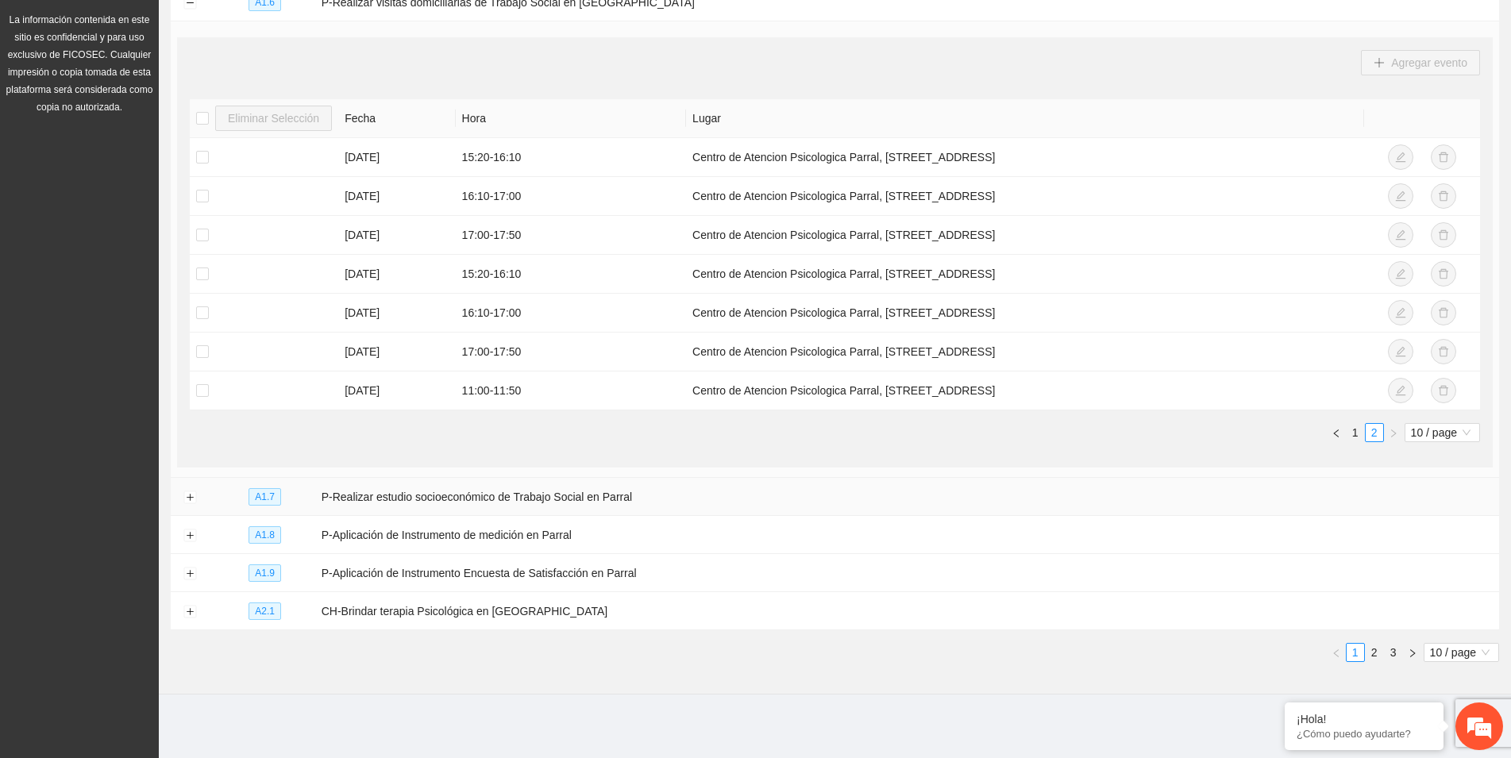
scroll to position [448, 0]
click at [1352, 430] on link "1" at bounding box center [1354, 436] width 17 height 17
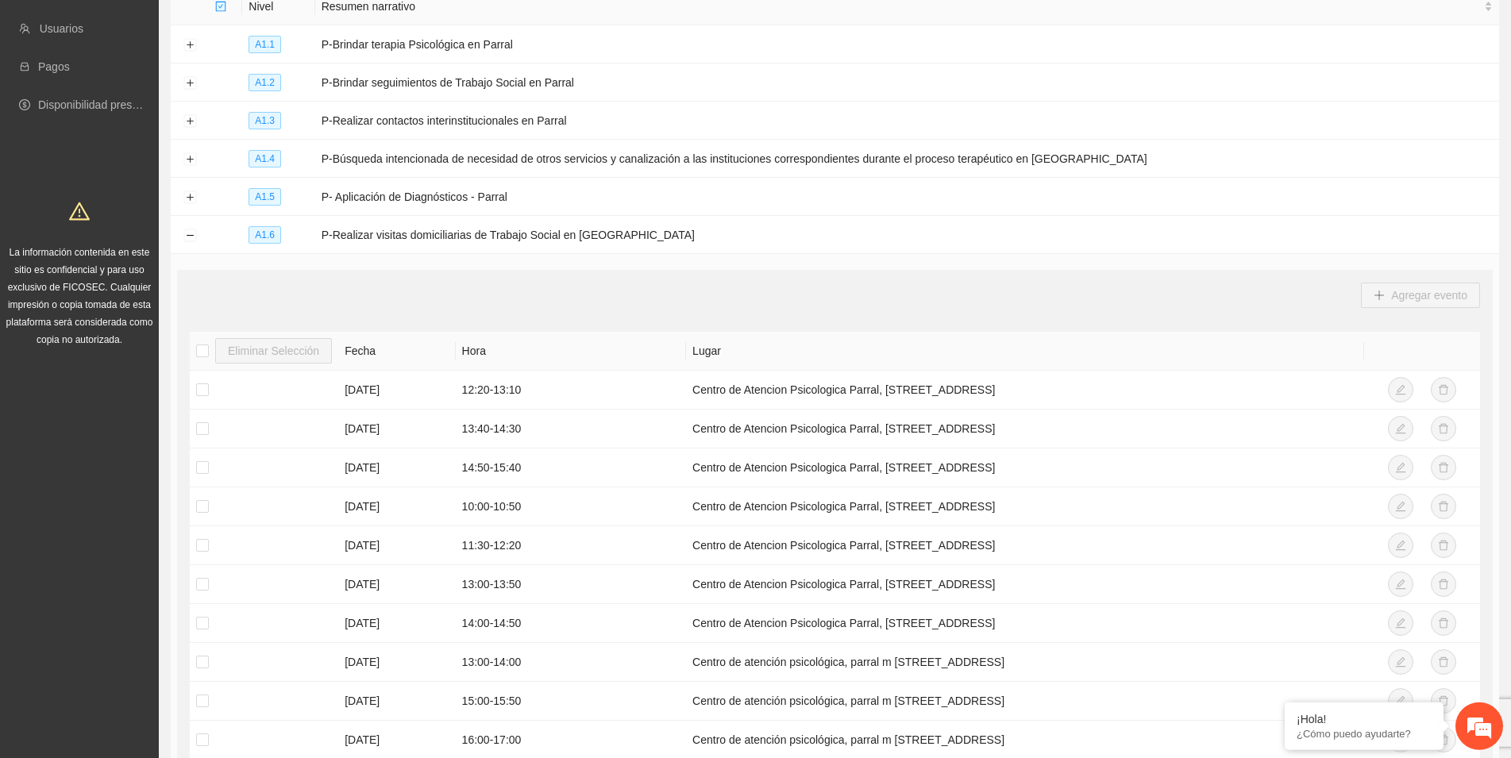
scroll to position [160, 0]
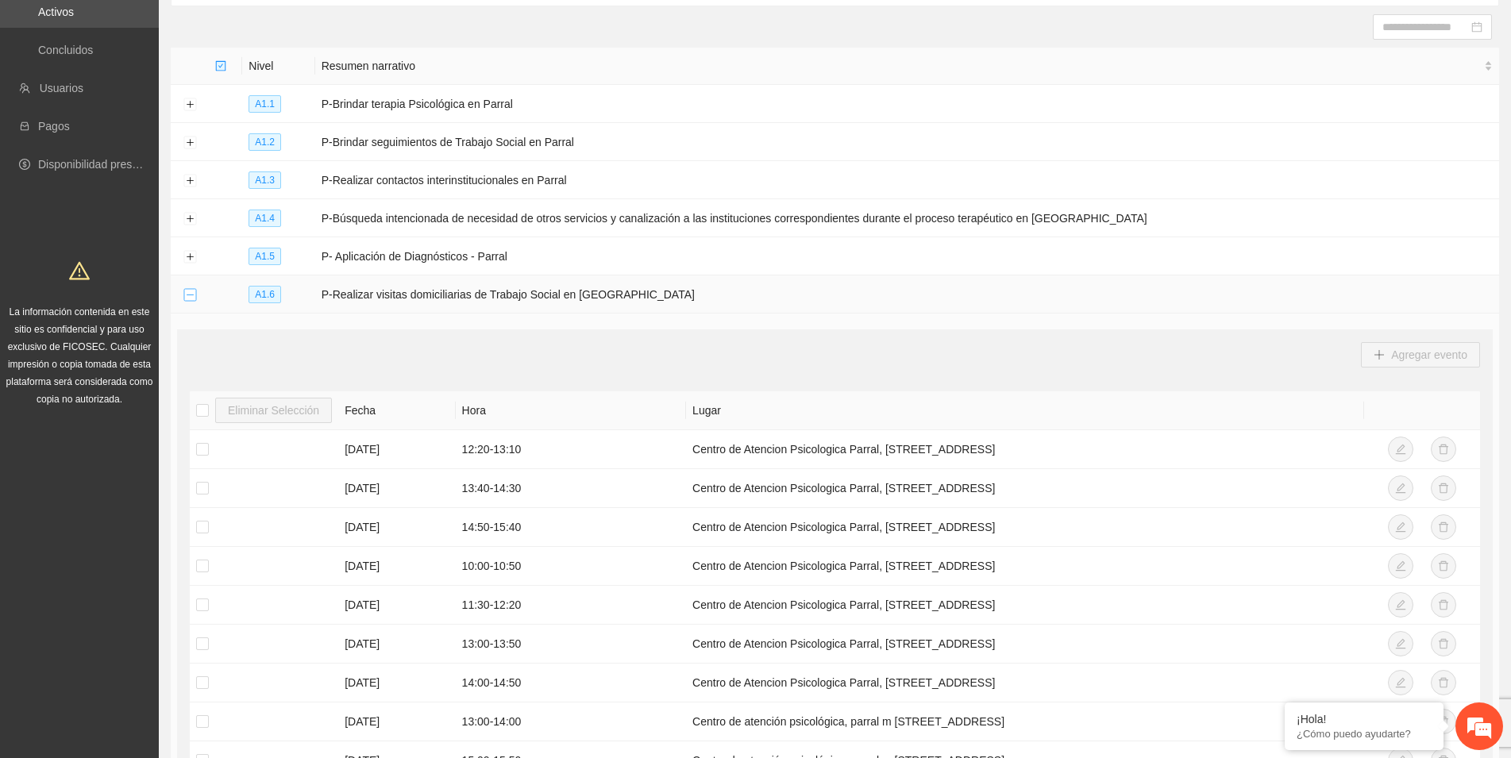
click at [193, 291] on button "Collapse row" at bounding box center [189, 295] width 13 height 13
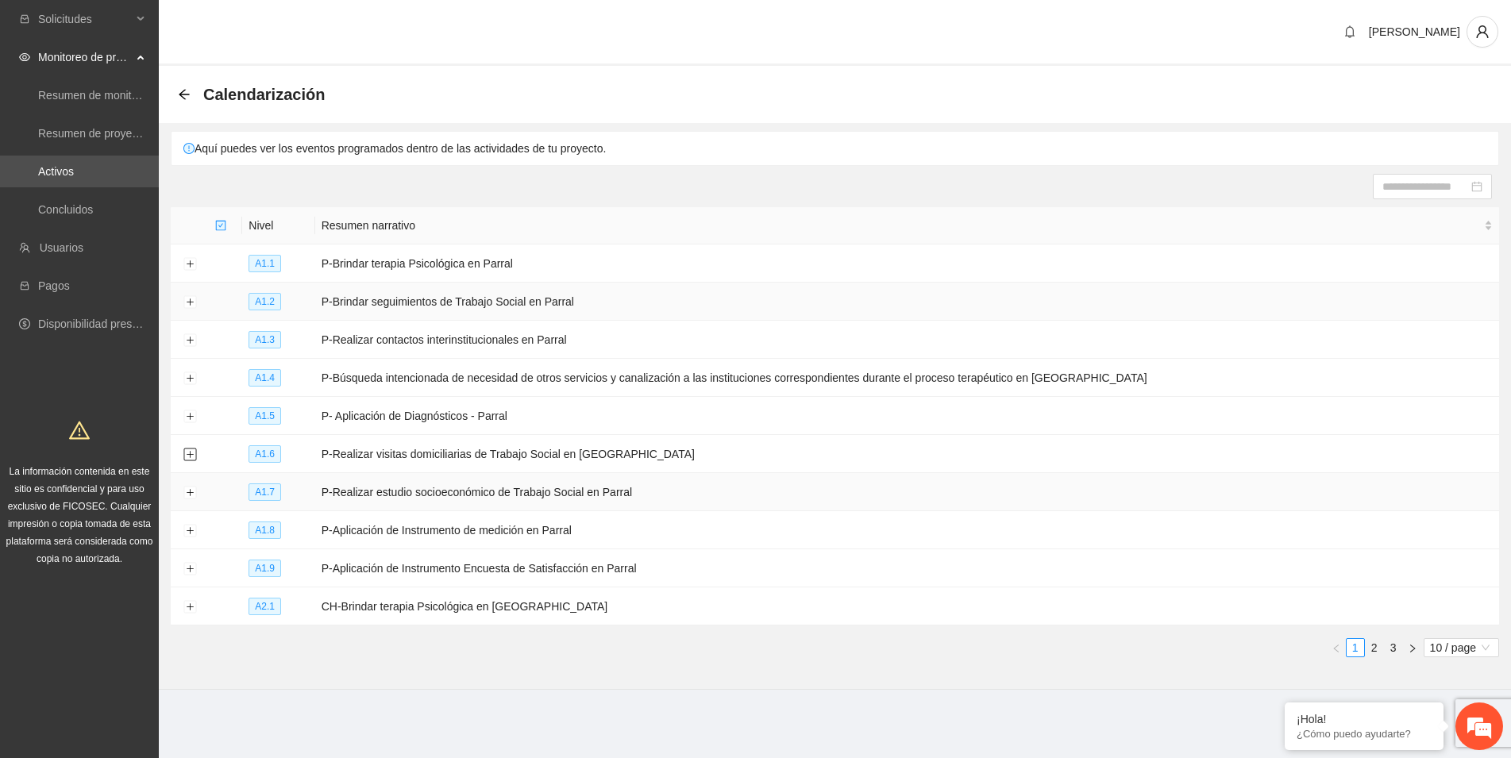
scroll to position [0, 0]
click at [1384, 644] on link "2" at bounding box center [1387, 647] width 17 height 17
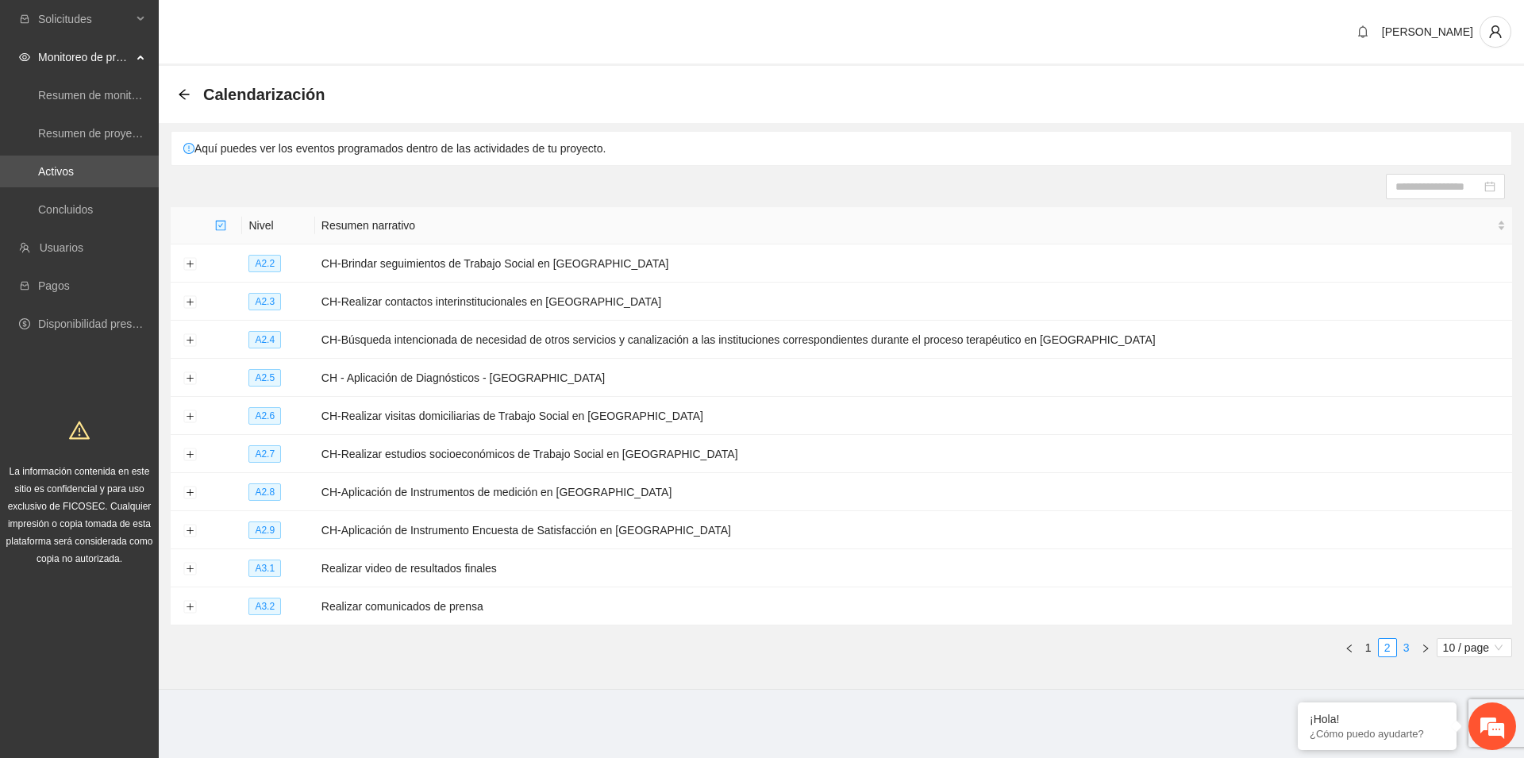
click at [1403, 644] on link "3" at bounding box center [1406, 647] width 17 height 17
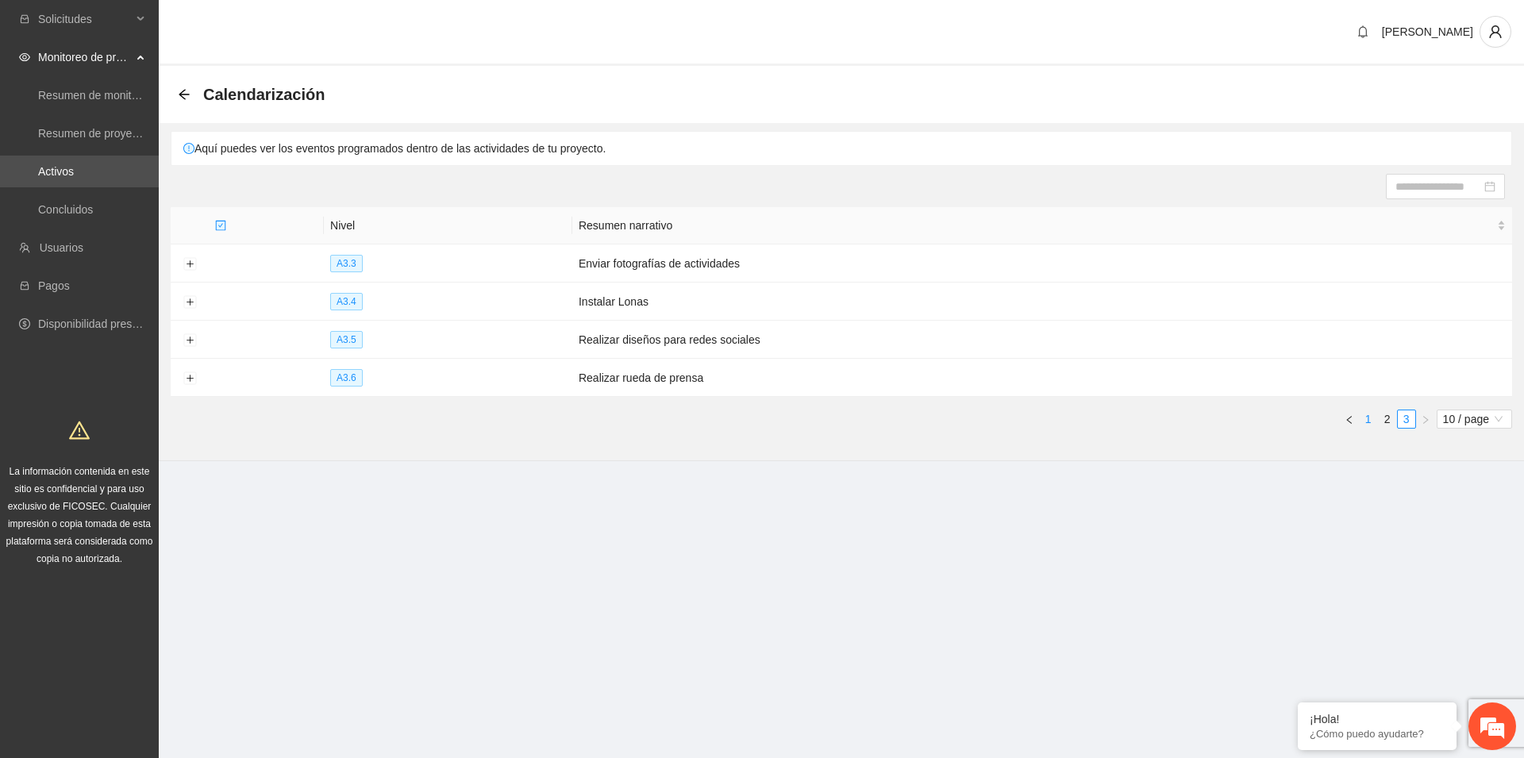
click at [1369, 418] on link "1" at bounding box center [1368, 418] width 17 height 17
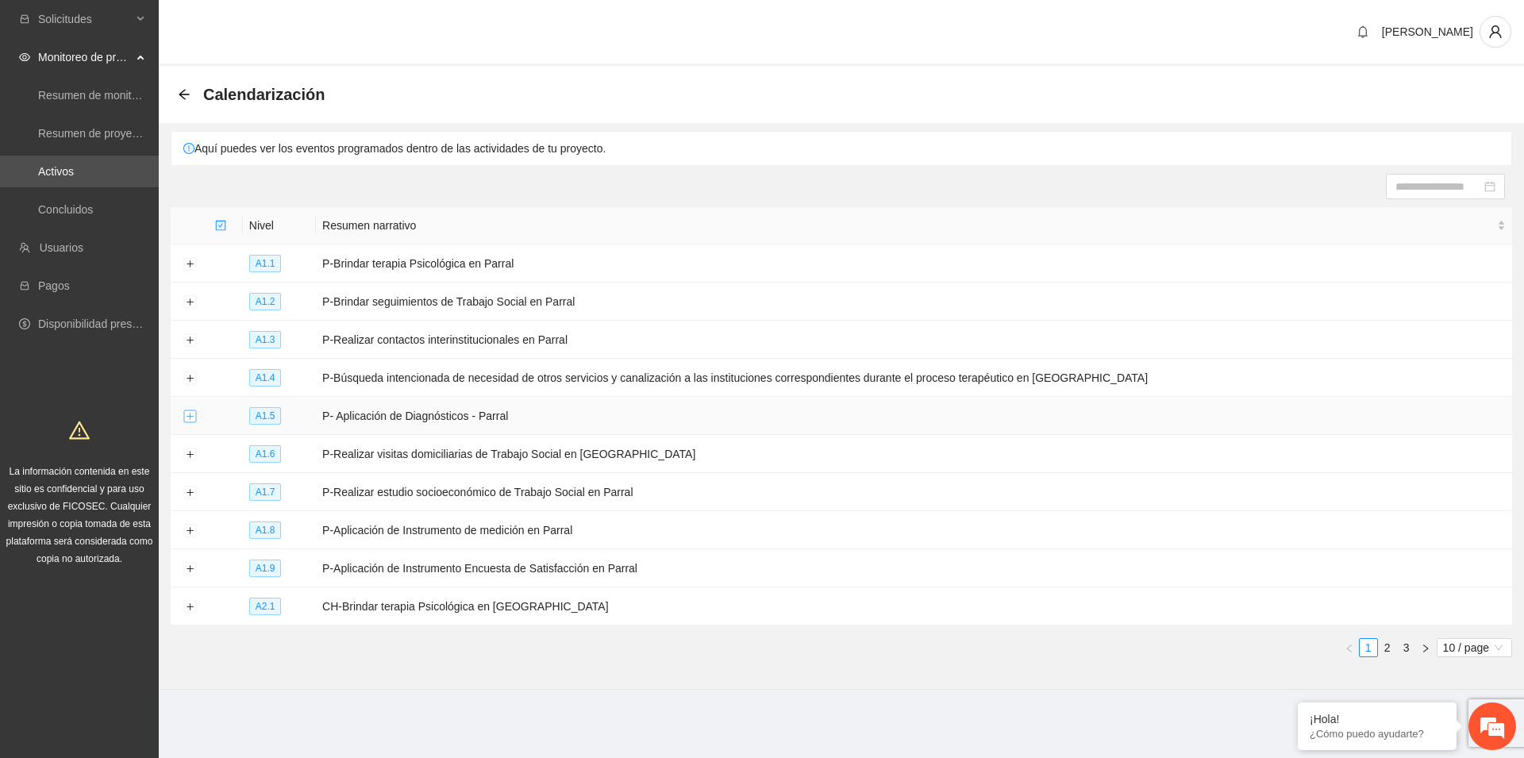
click at [186, 415] on button "Expand row" at bounding box center [189, 416] width 13 height 13
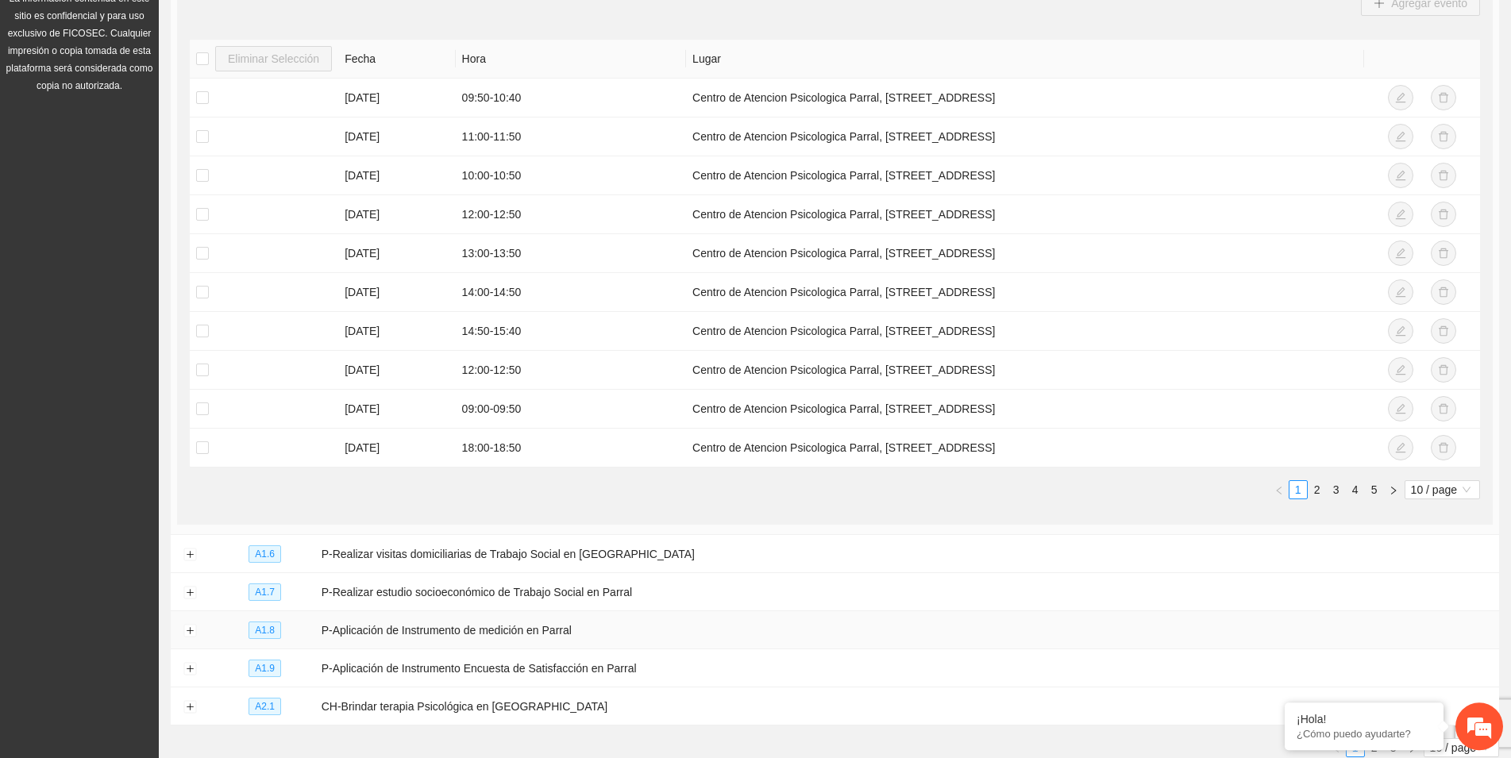
scroll to position [486, 0]
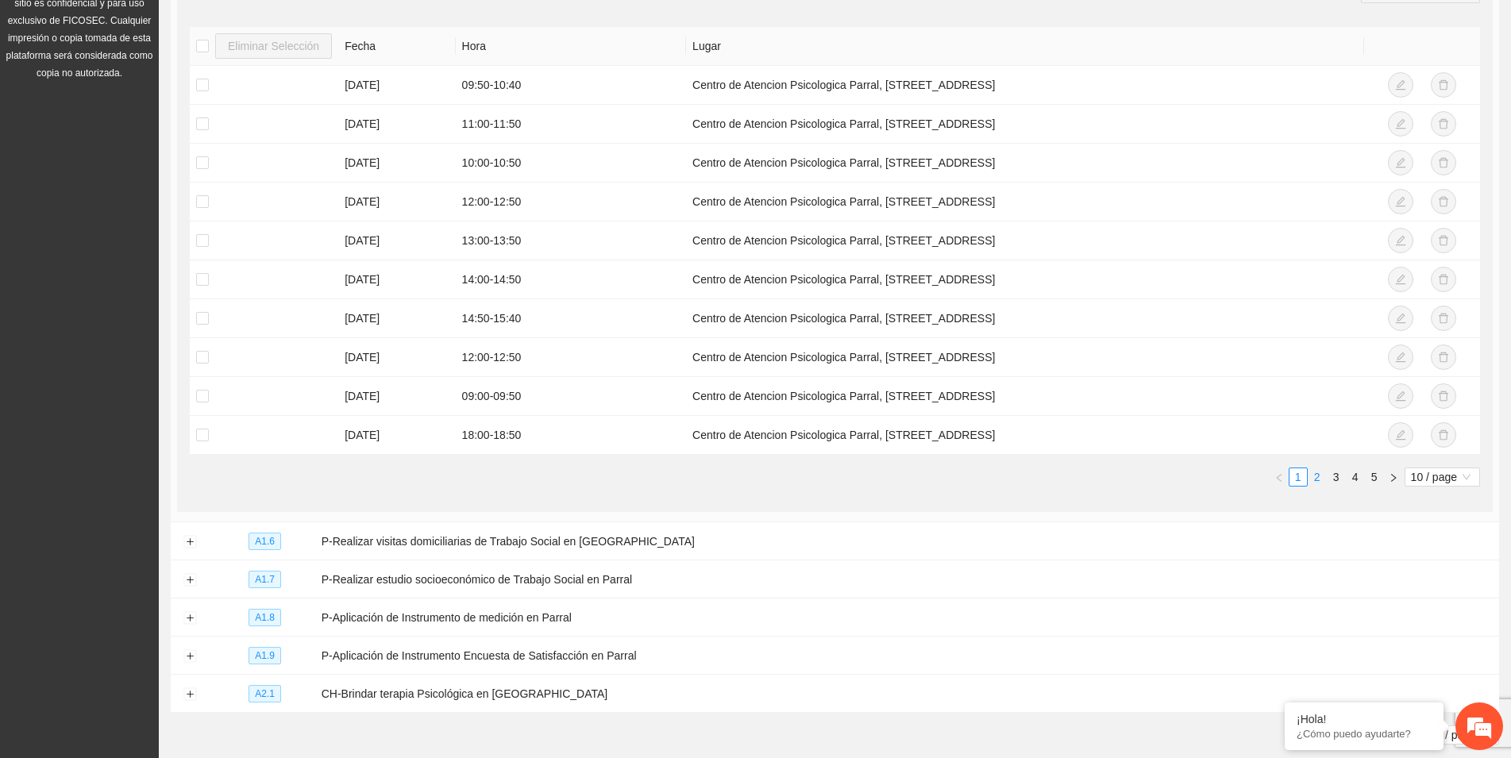
click at [1318, 477] on link "2" at bounding box center [1316, 476] width 17 height 17
click at [1295, 475] on link "1" at bounding box center [1297, 476] width 17 height 17
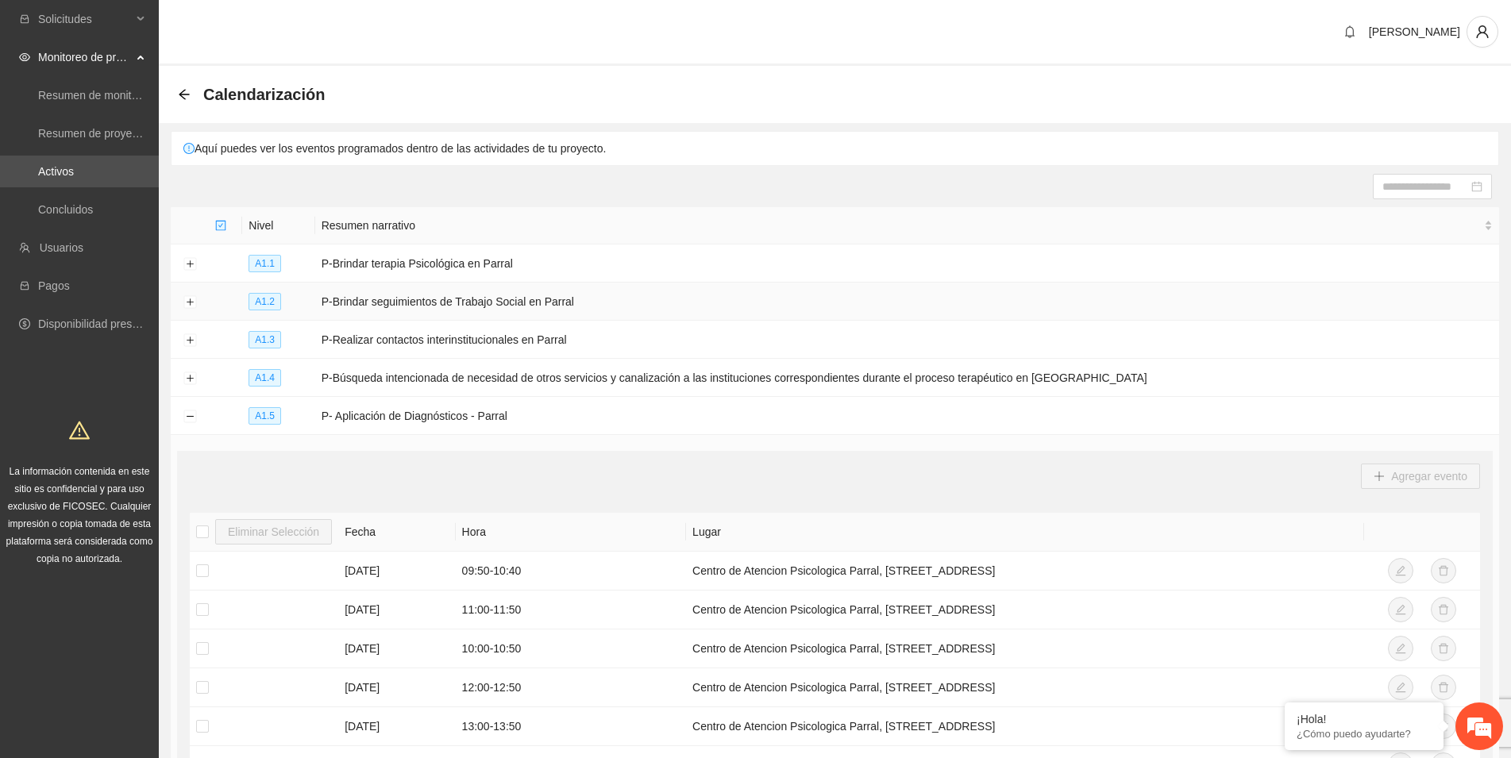
scroll to position [81, 0]
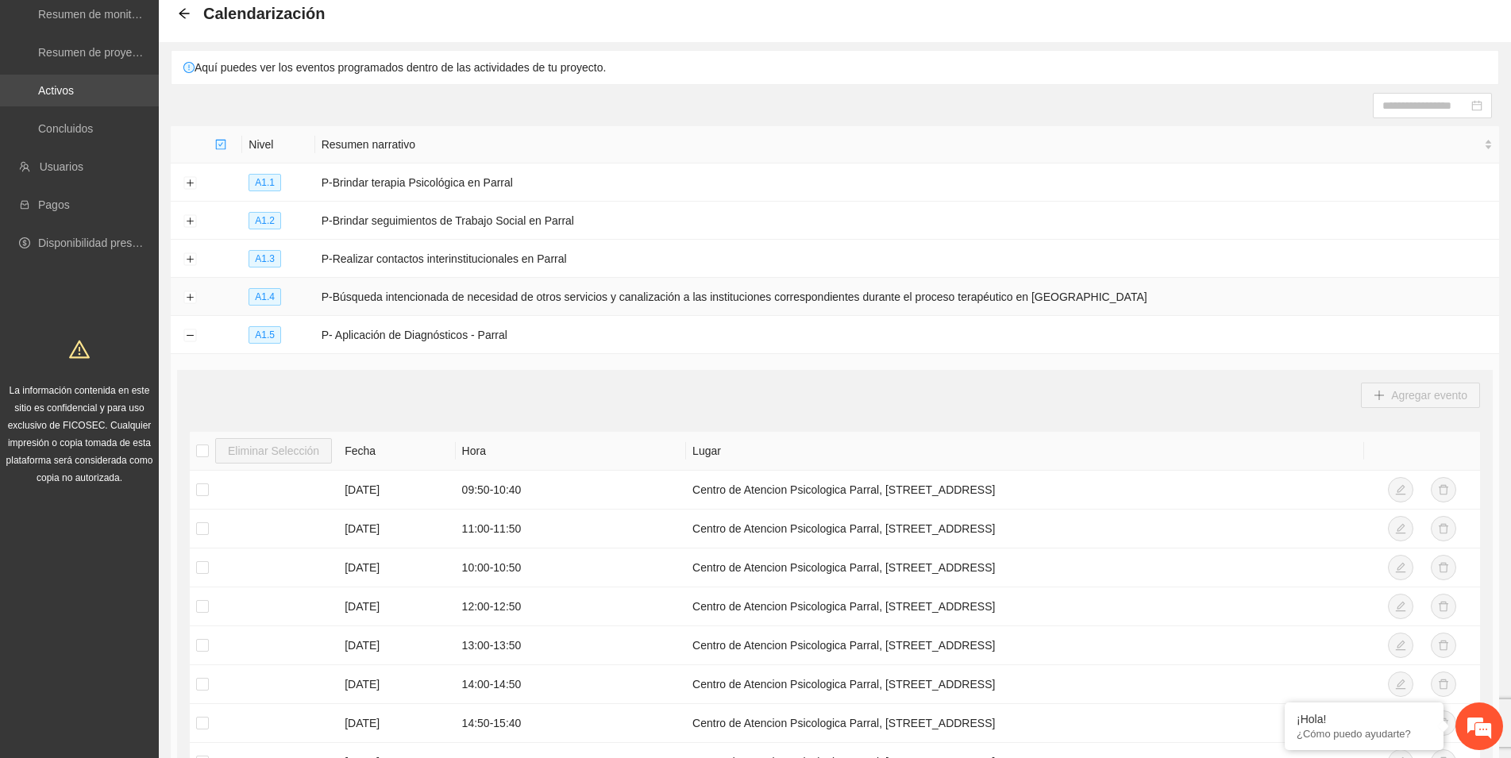
click at [68, 97] on link "Activos" at bounding box center [56, 90] width 36 height 13
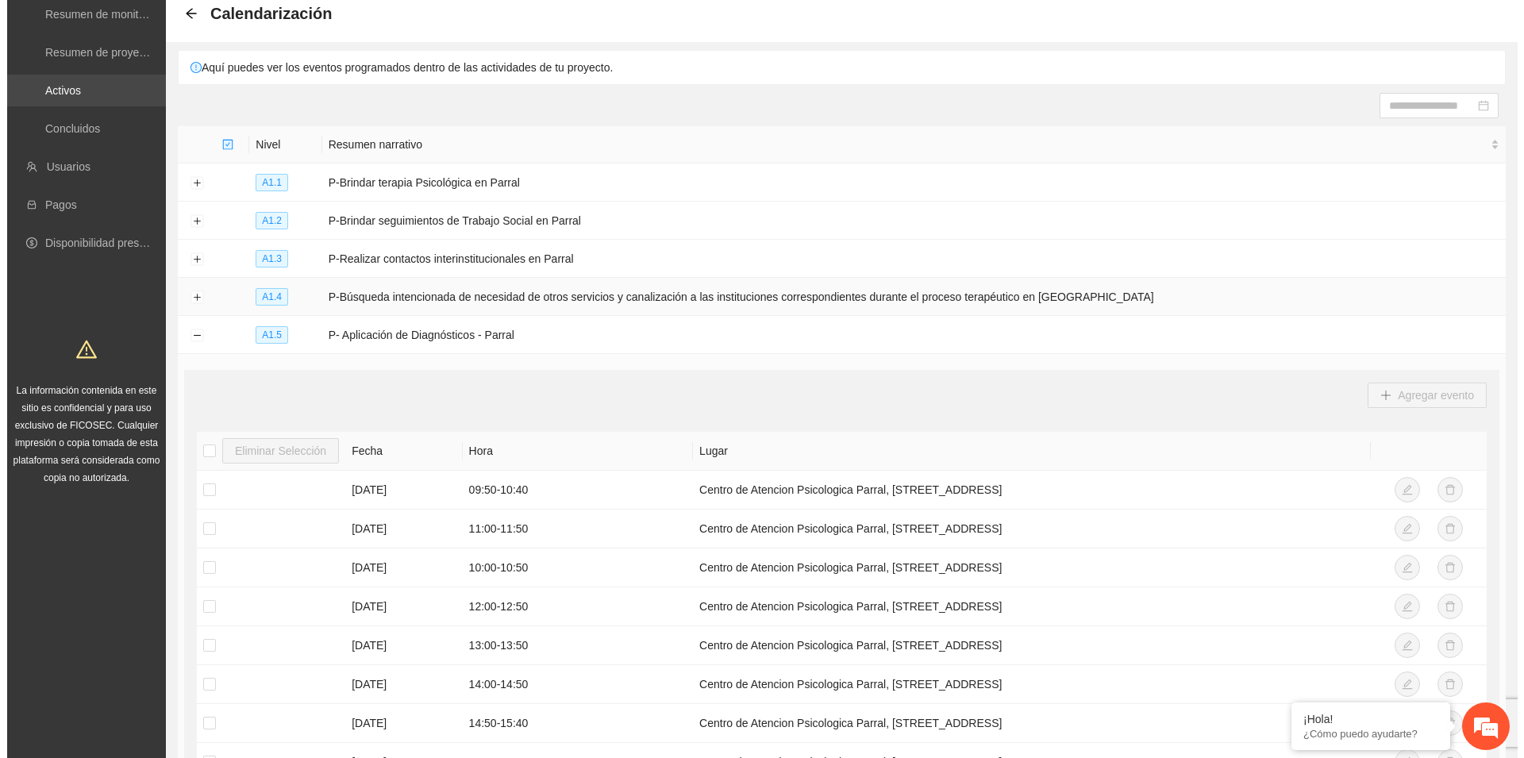
scroll to position [0, 0]
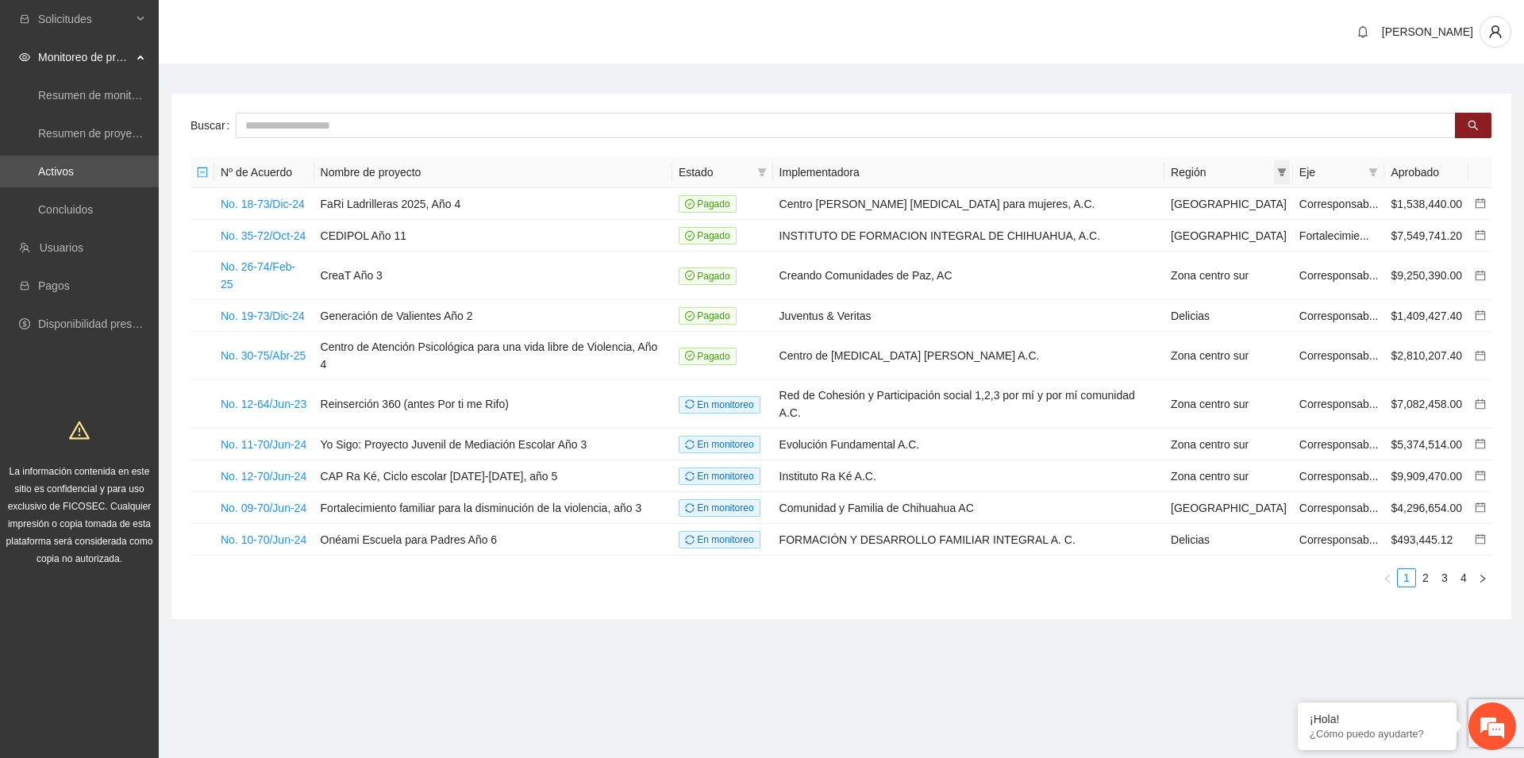
click at [1282, 175] on icon "filter" at bounding box center [1281, 172] width 9 height 8
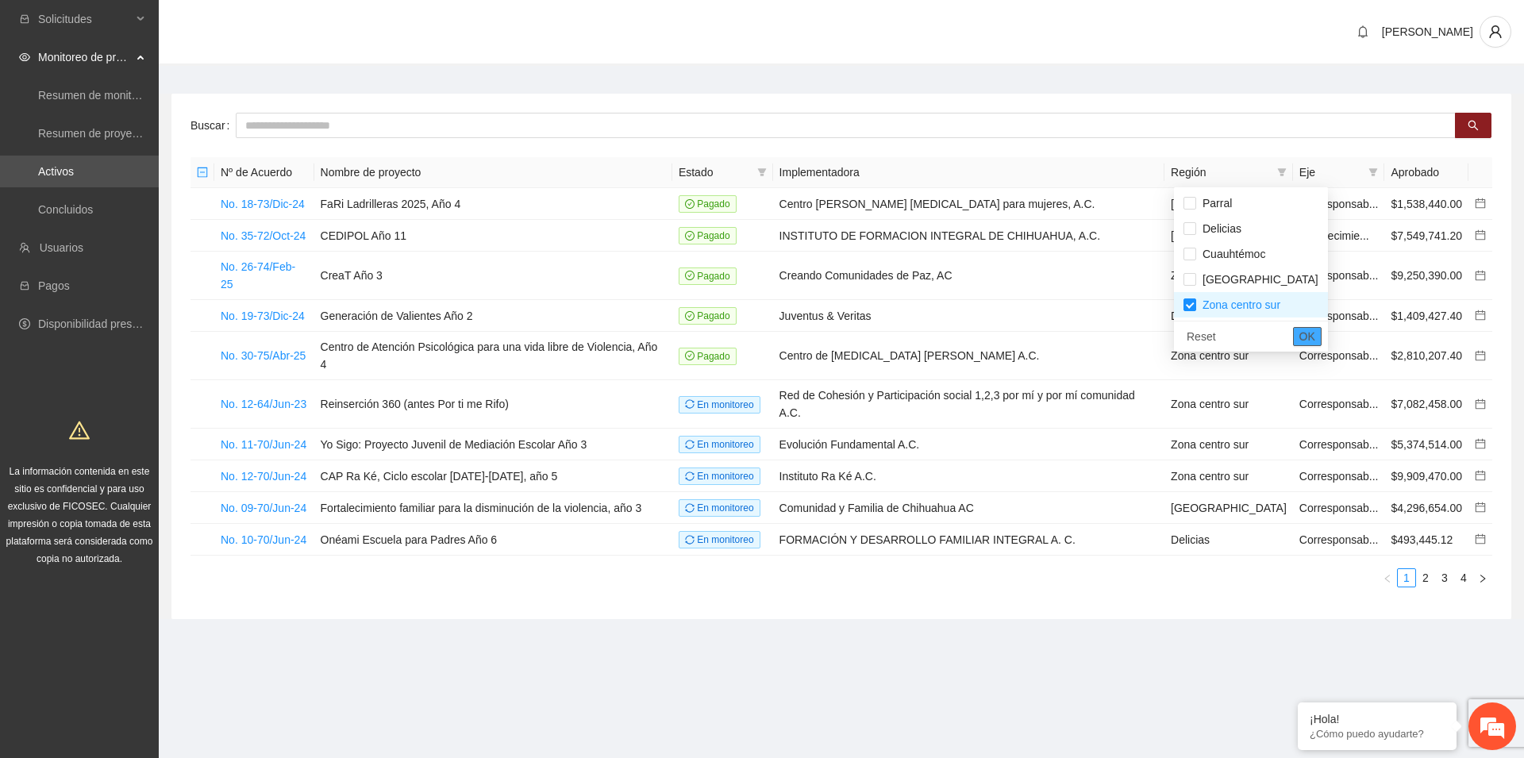
click at [1299, 333] on span "OK" at bounding box center [1307, 336] width 16 height 17
